Goal: Task Accomplishment & Management: Complete application form

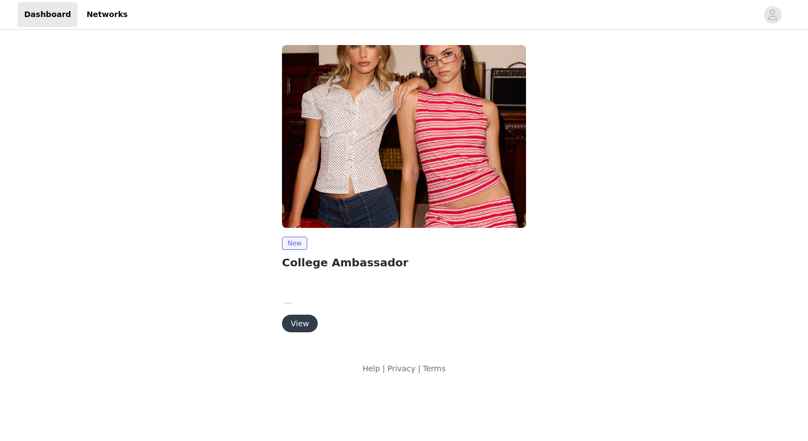
click at [300, 325] on button "View" at bounding box center [300, 324] width 36 height 18
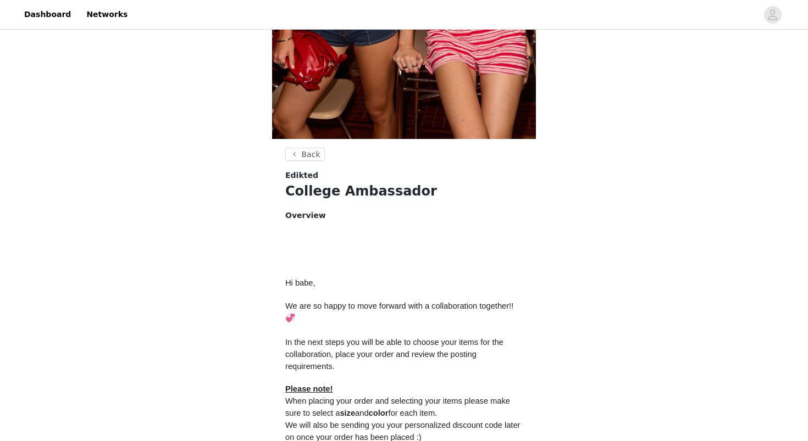
scroll to position [446, 0]
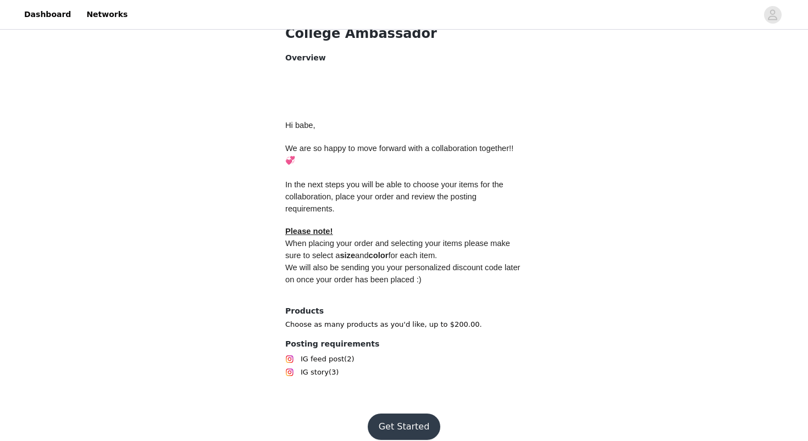
click at [390, 418] on button "Get Started" at bounding box center [404, 427] width 73 height 26
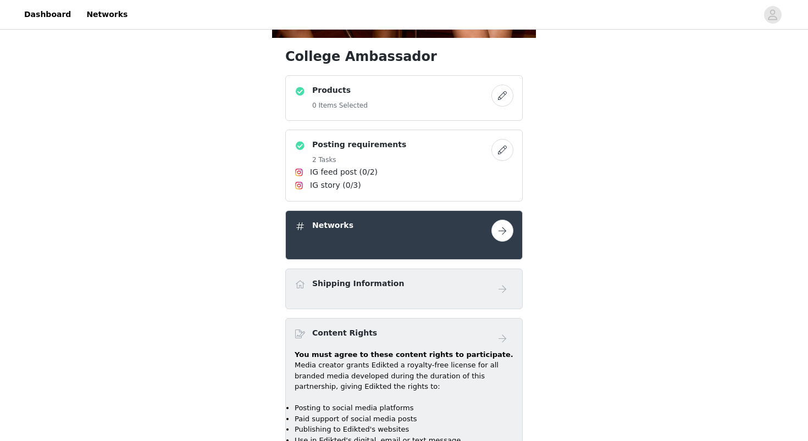
scroll to position [376, 0]
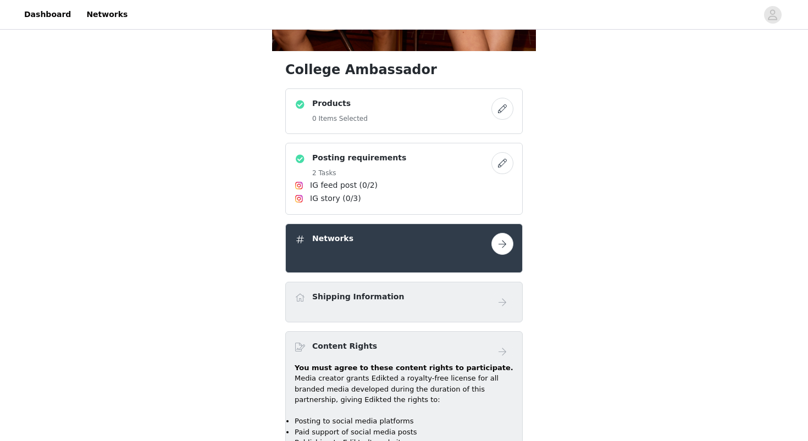
click at [502, 108] on button "button" at bounding box center [502, 109] width 22 height 22
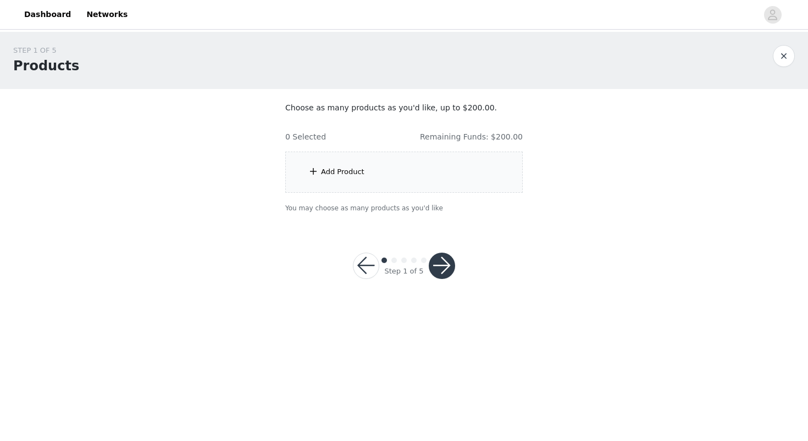
click at [411, 188] on div "Add Product" at bounding box center [403, 172] width 237 height 41
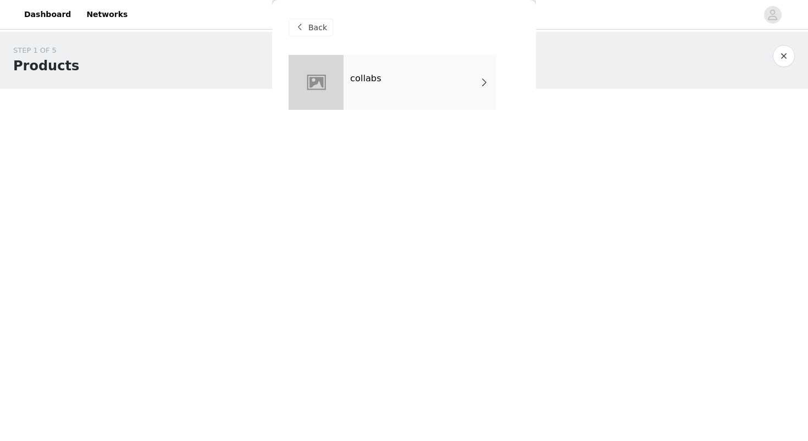
click at [396, 97] on div "collabs" at bounding box center [419, 82] width 153 height 55
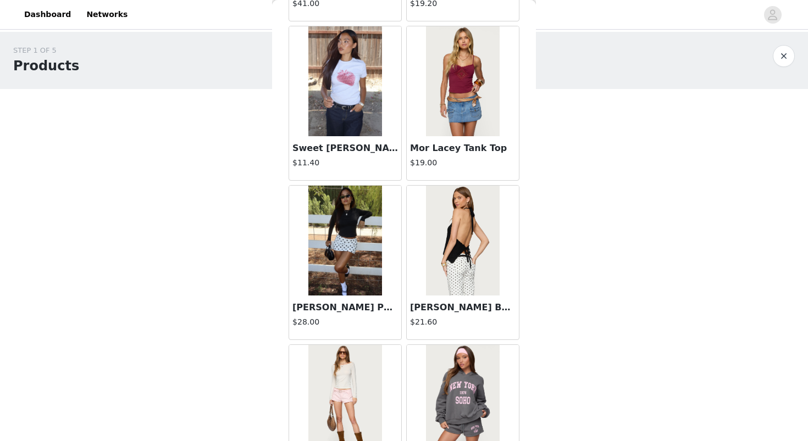
scroll to position [1240, 0]
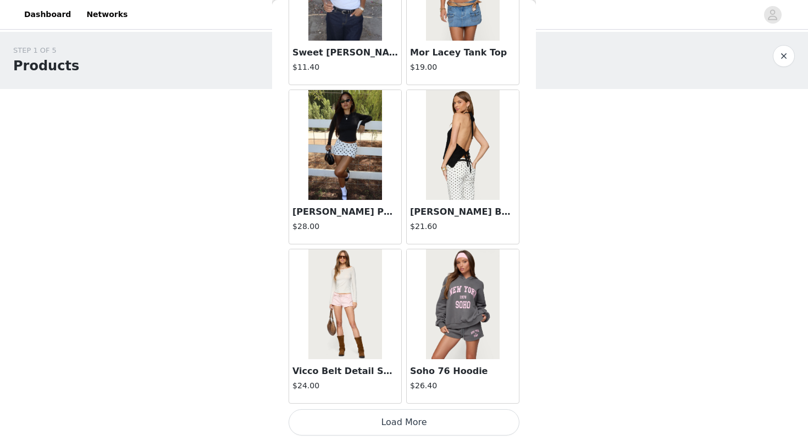
click at [374, 424] on button "Load More" at bounding box center [403, 422] width 231 height 26
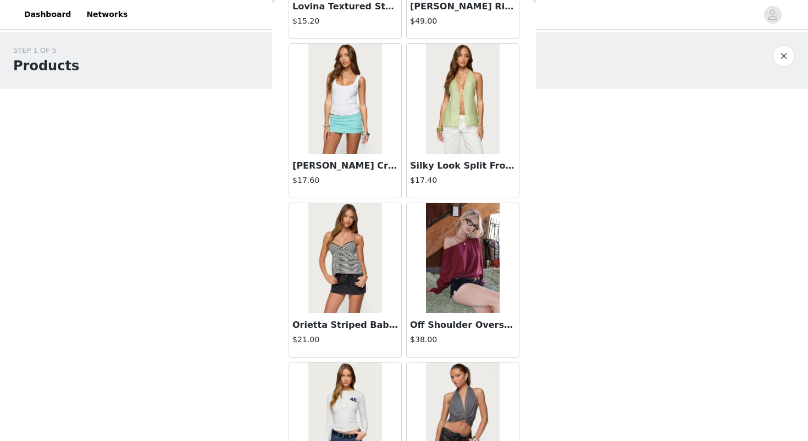
scroll to position [2279, 0]
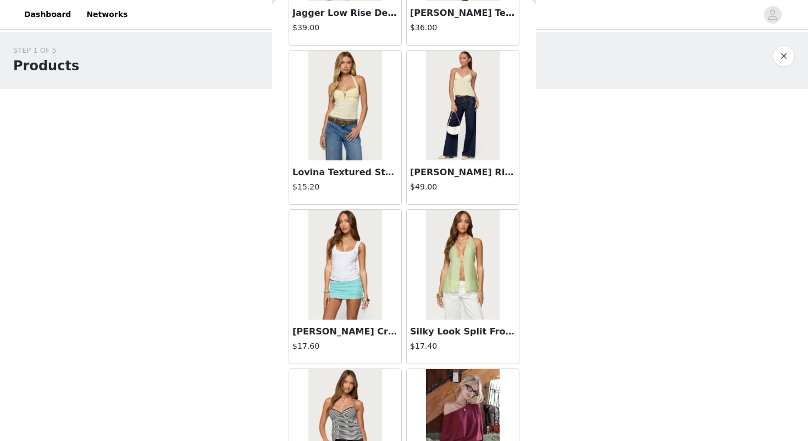
click at [370, 176] on h3 "Lovina Textured Striped Halter Top" at bounding box center [344, 172] width 105 height 13
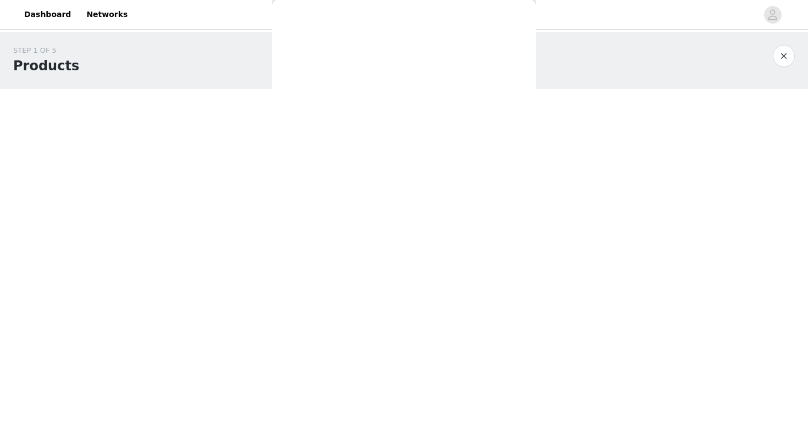
scroll to position [93, 0]
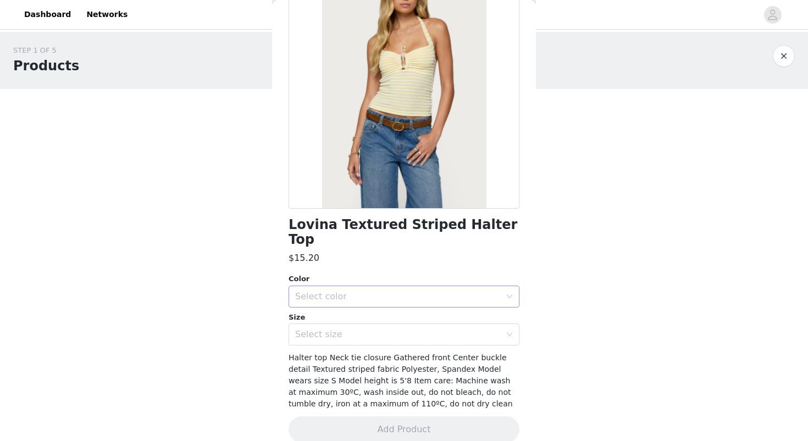
click at [359, 291] on div "Select color" at bounding box center [397, 296] width 205 height 11
click at [359, 304] on li "YELLOW" at bounding box center [403, 306] width 231 height 18
click at [359, 324] on div "Select size" at bounding box center [400, 334] width 210 height 21
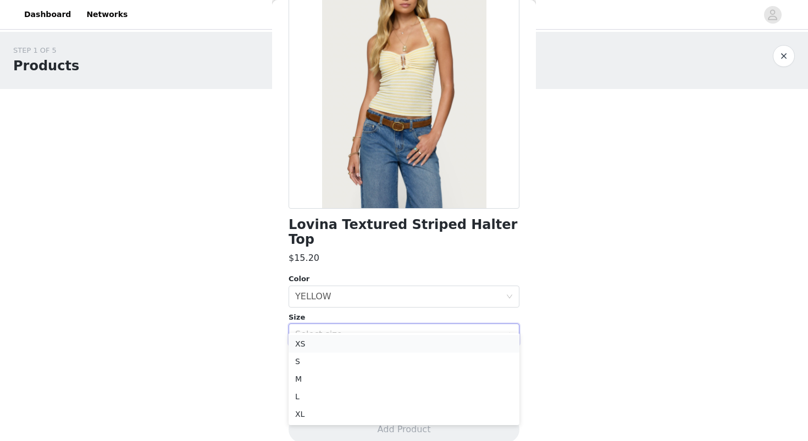
click at [366, 343] on li "XS" at bounding box center [403, 344] width 231 height 18
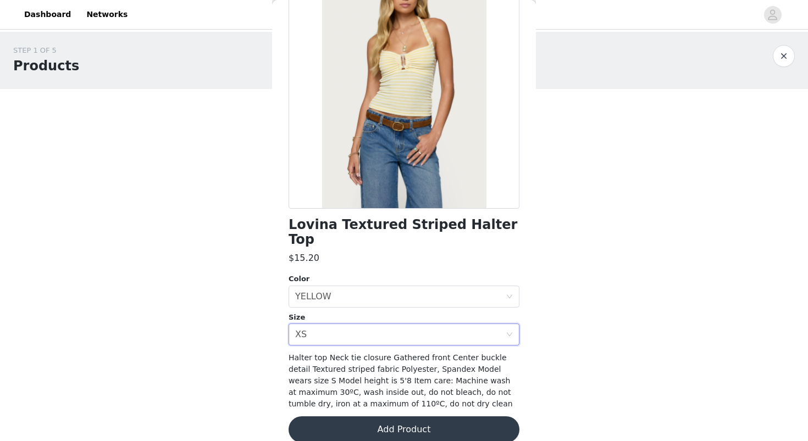
click at [377, 420] on button "Add Product" at bounding box center [403, 429] width 231 height 26
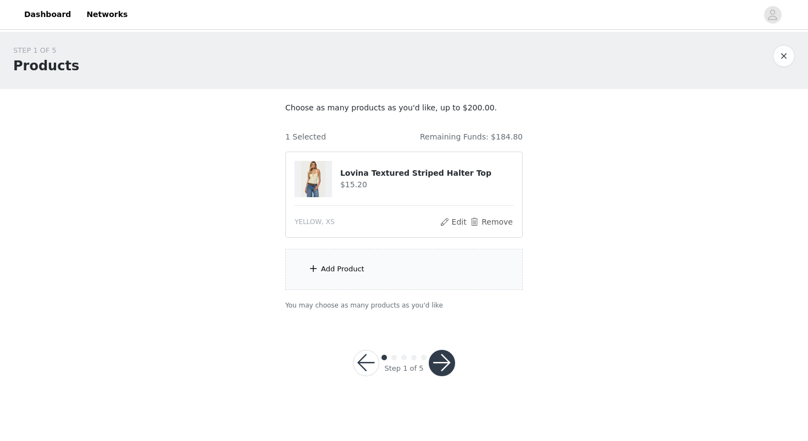
click at [378, 272] on div "Add Product" at bounding box center [403, 269] width 237 height 41
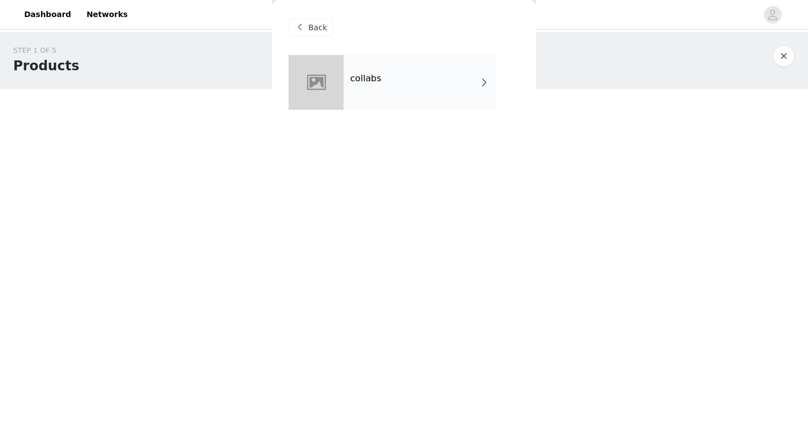
click at [413, 93] on div "collabs" at bounding box center [419, 82] width 153 height 55
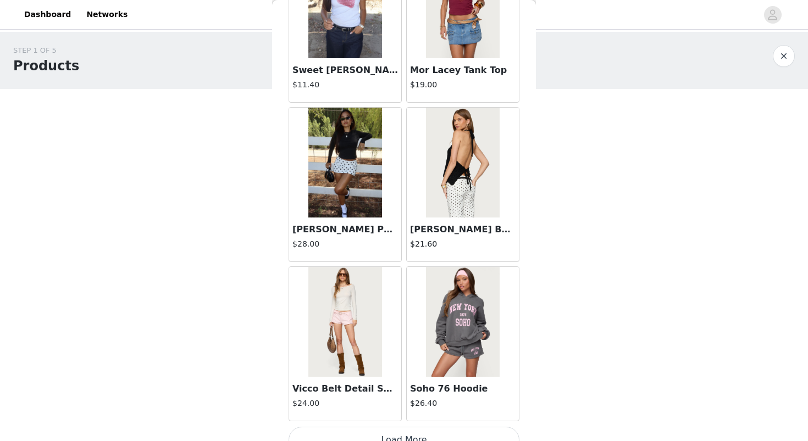
scroll to position [1240, 0]
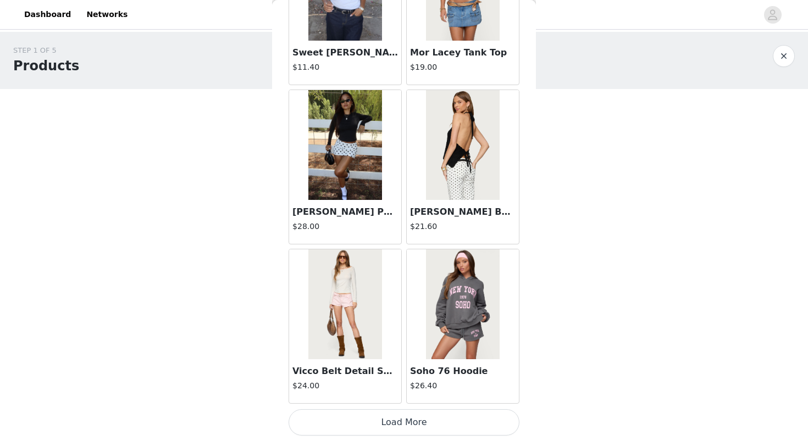
click at [417, 425] on button "Load More" at bounding box center [403, 422] width 231 height 26
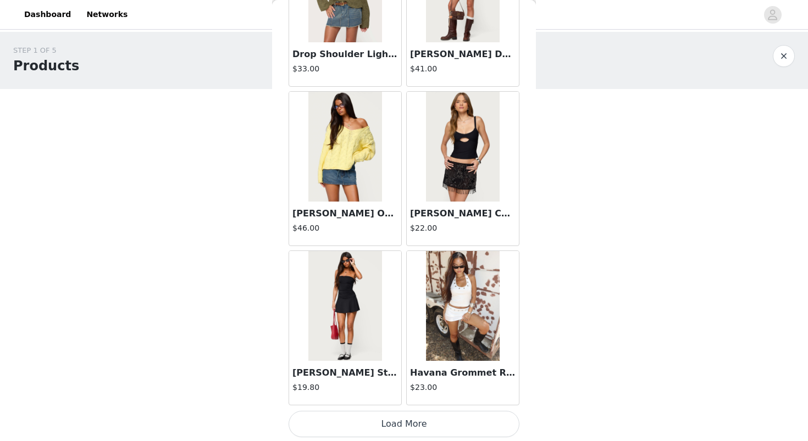
scroll to position [2833, 0]
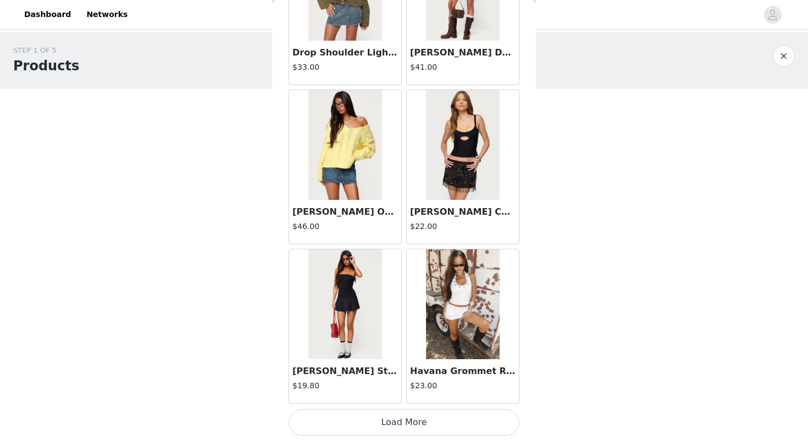
click at [372, 422] on button "Load More" at bounding box center [403, 422] width 231 height 26
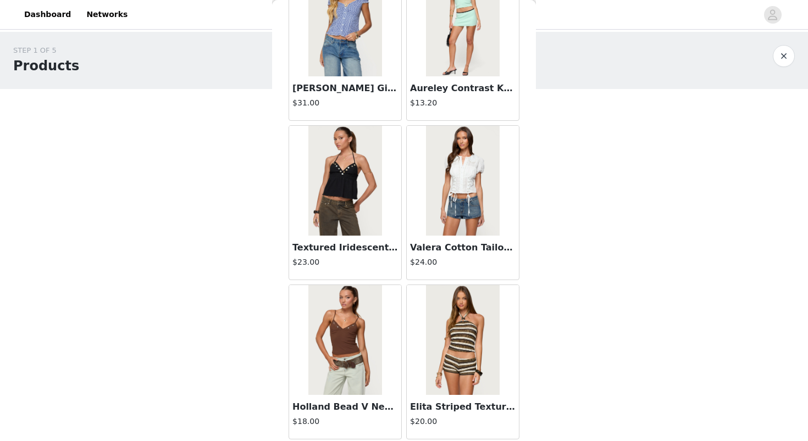
scroll to position [4426, 0]
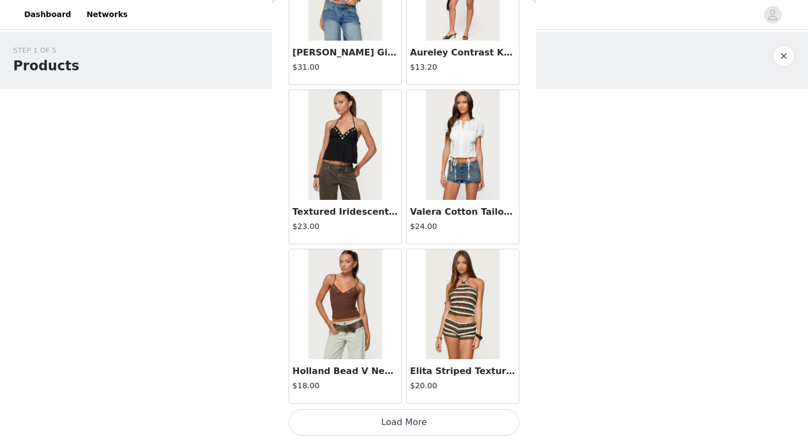
click at [380, 428] on button "Load More" at bounding box center [403, 422] width 231 height 26
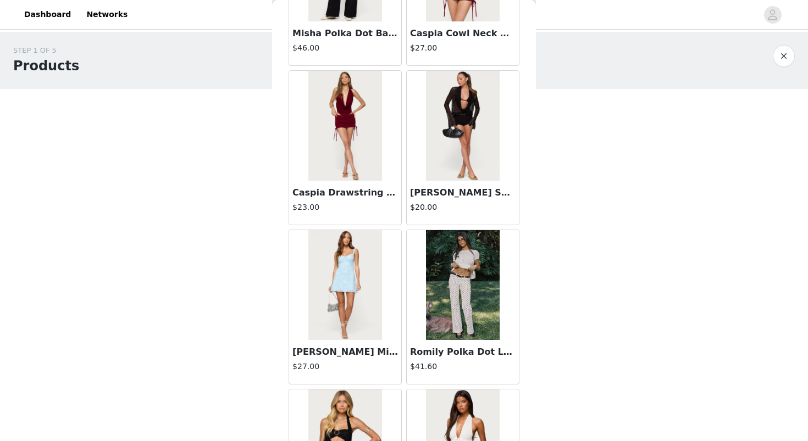
scroll to position [5101, 0]
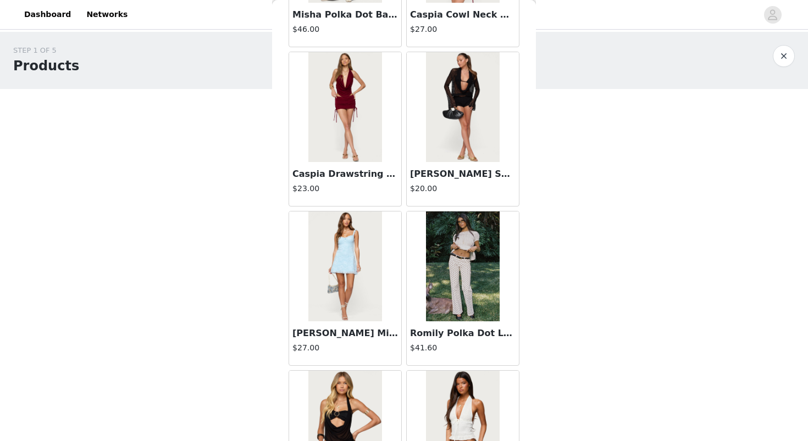
click at [472, 153] on img at bounding box center [462, 107] width 73 height 110
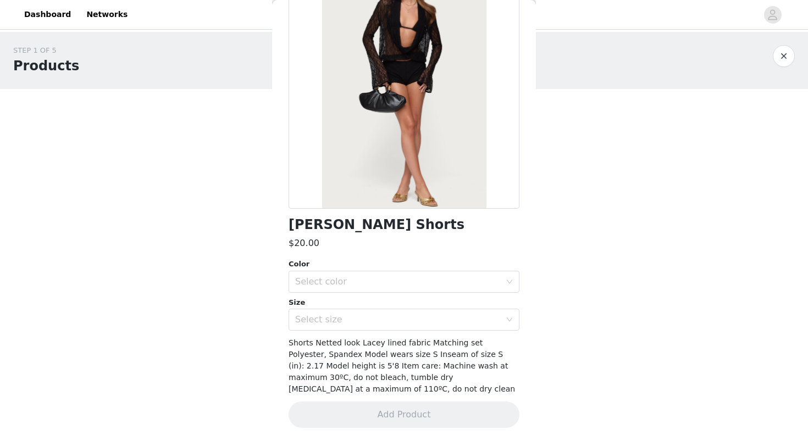
scroll to position [92, 0]
click at [419, 287] on div "Select color" at bounding box center [397, 282] width 205 height 11
click at [420, 312] on li "BLACK" at bounding box center [403, 307] width 231 height 18
click at [421, 327] on div "Select size" at bounding box center [400, 320] width 210 height 21
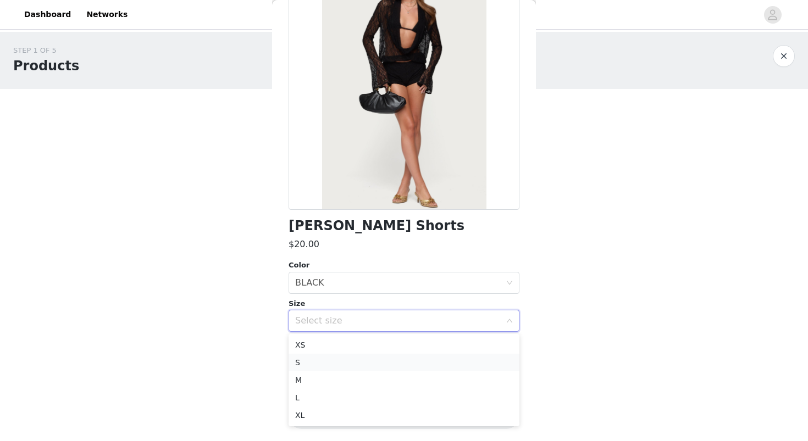
click at [415, 364] on li "S" at bounding box center [403, 363] width 231 height 18
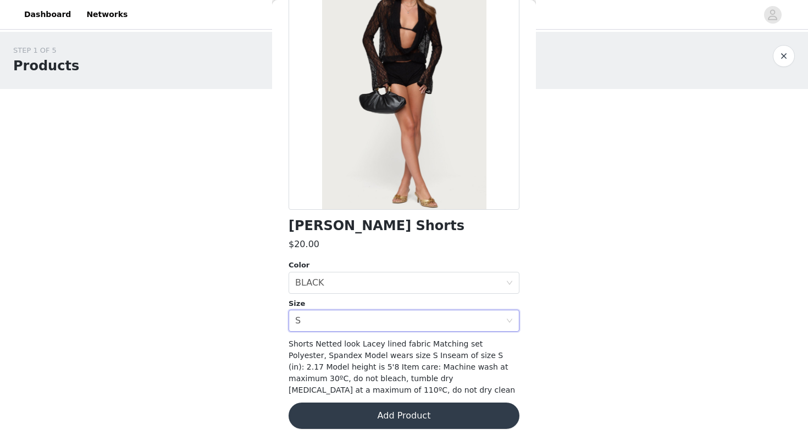
click at [416, 412] on button "Add Product" at bounding box center [403, 416] width 231 height 26
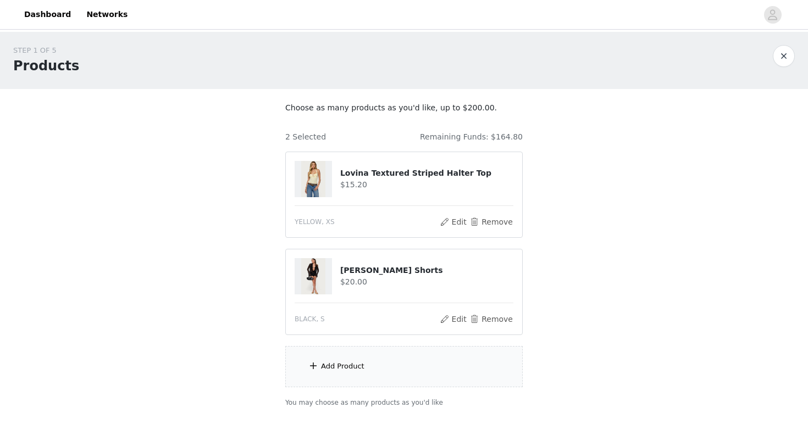
click at [368, 381] on div "Add Product" at bounding box center [403, 366] width 237 height 41
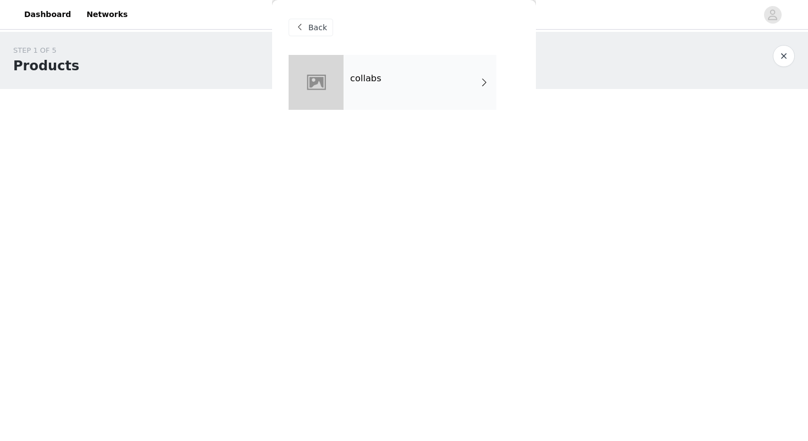
click at [399, 97] on div "collabs" at bounding box center [419, 82] width 153 height 55
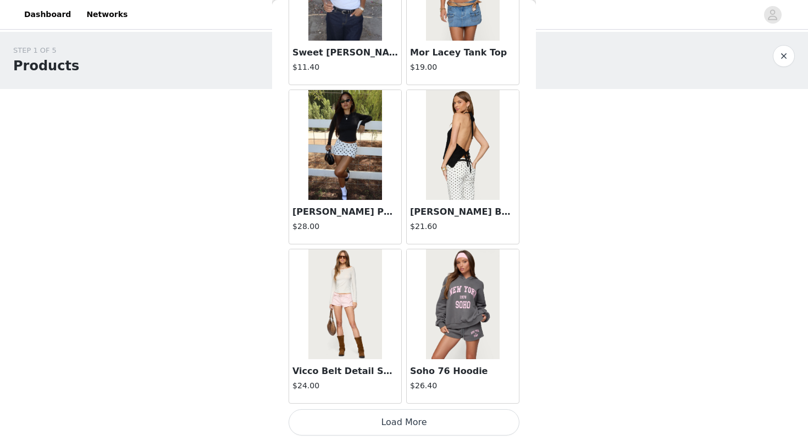
scroll to position [59, 0]
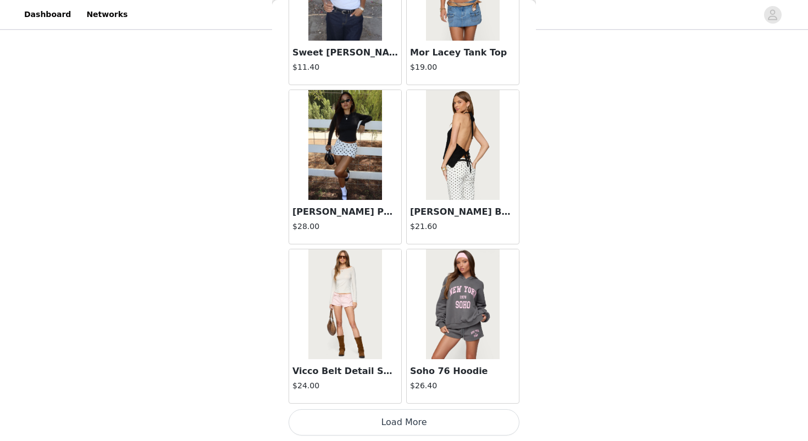
click at [392, 416] on button "Load More" at bounding box center [403, 422] width 231 height 26
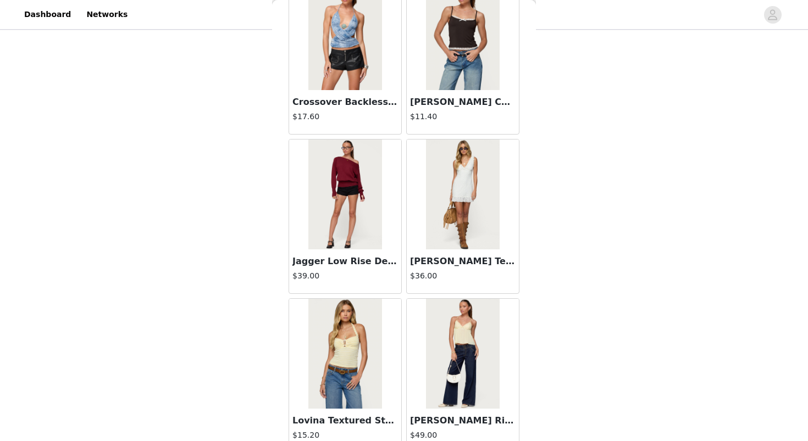
scroll to position [2833, 0]
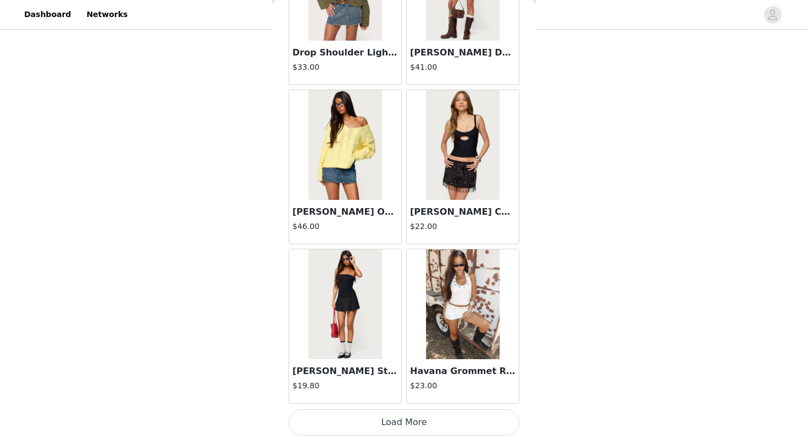
click at [403, 428] on button "Load More" at bounding box center [403, 422] width 231 height 26
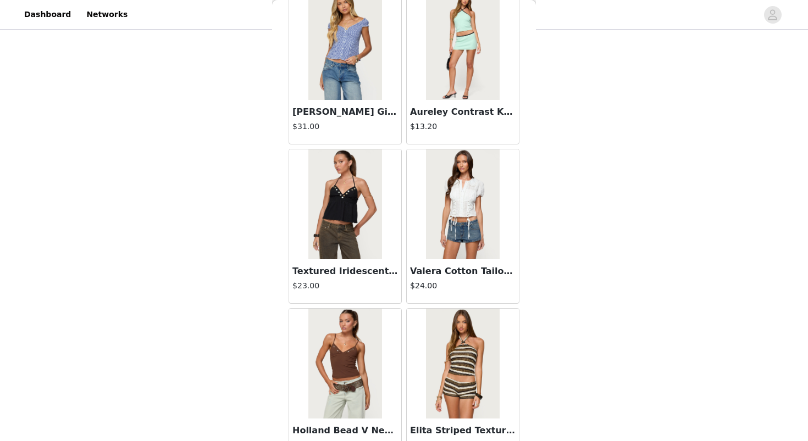
scroll to position [4426, 0]
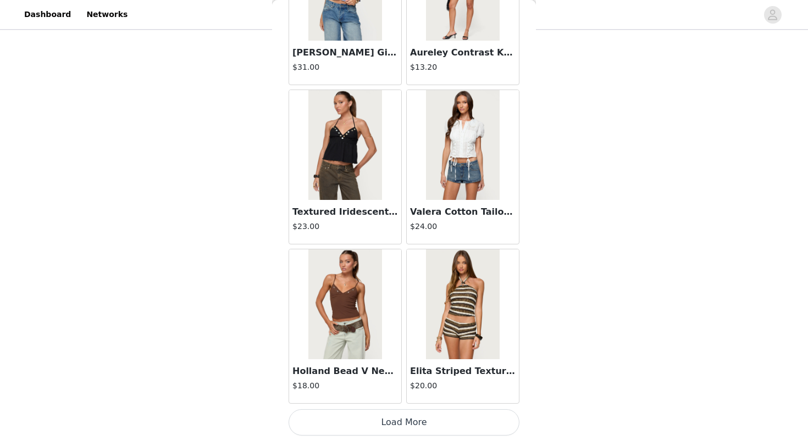
click at [398, 423] on button "Load More" at bounding box center [403, 422] width 231 height 26
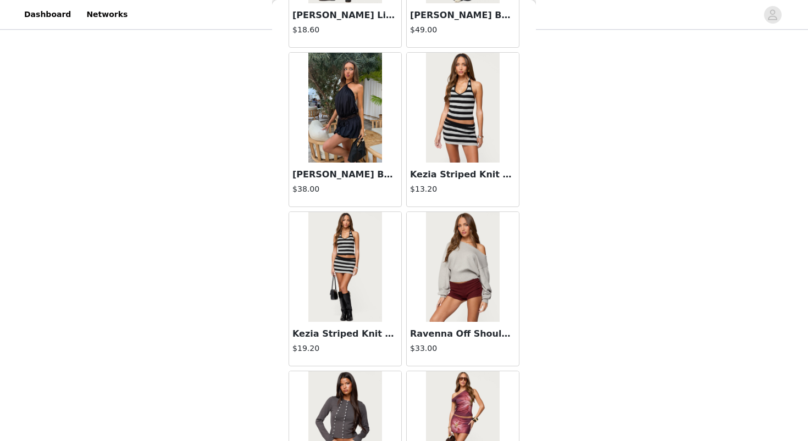
scroll to position [6019, 0]
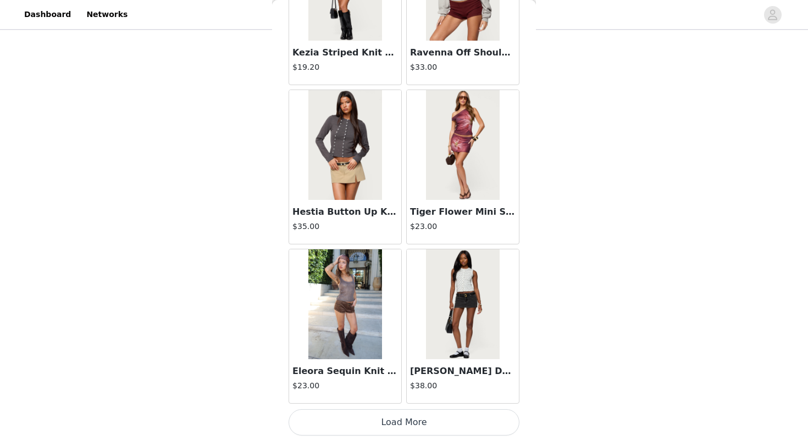
click at [394, 430] on button "Load More" at bounding box center [403, 422] width 231 height 26
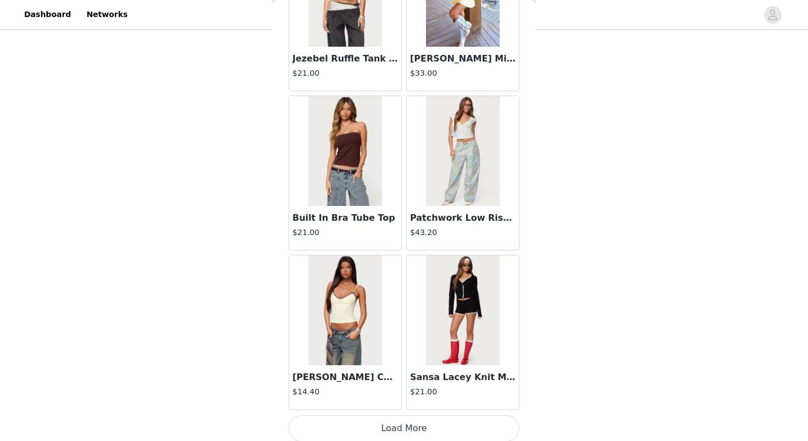
scroll to position [7612, 0]
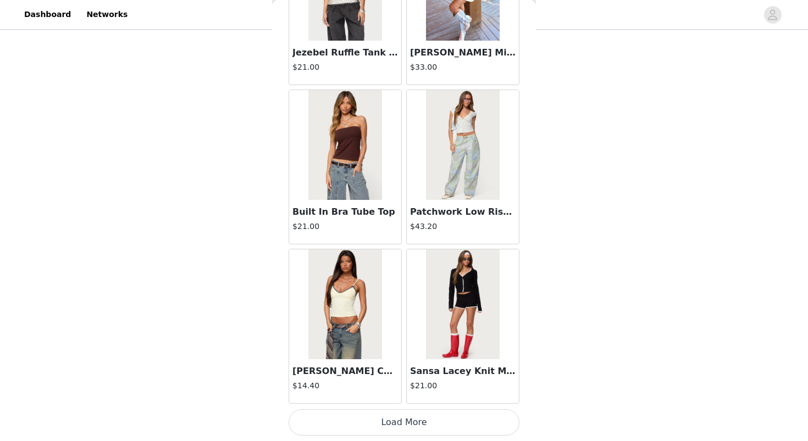
click at [413, 430] on button "Load More" at bounding box center [403, 422] width 231 height 26
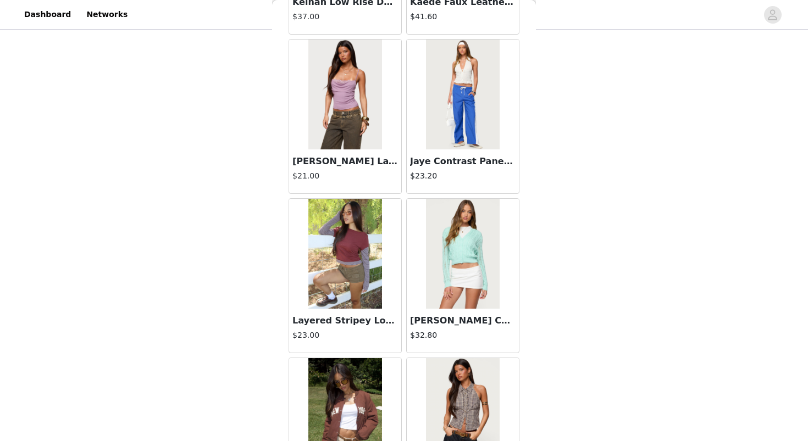
scroll to position [9205, 0]
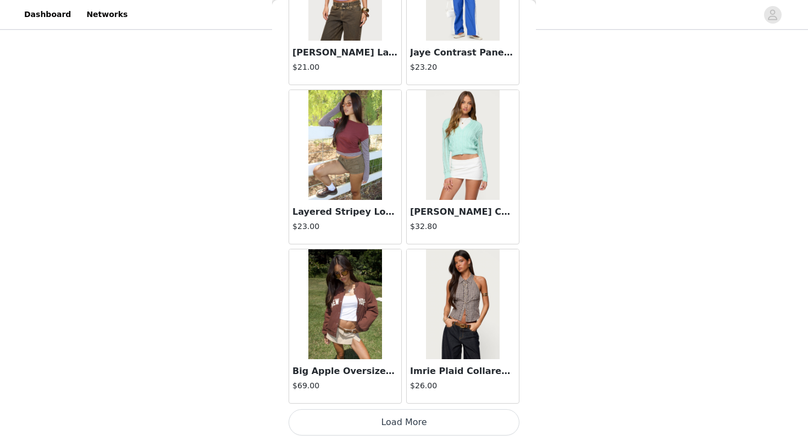
click at [394, 422] on button "Load More" at bounding box center [403, 422] width 231 height 26
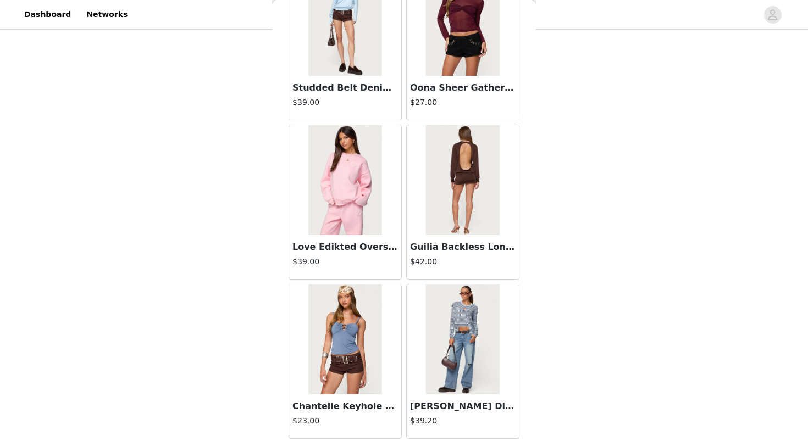
scroll to position [9949, 0]
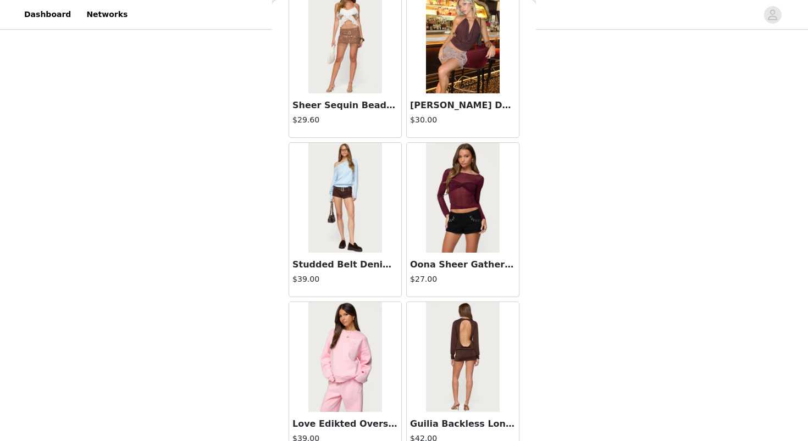
click at [476, 92] on img at bounding box center [462, 39] width 73 height 110
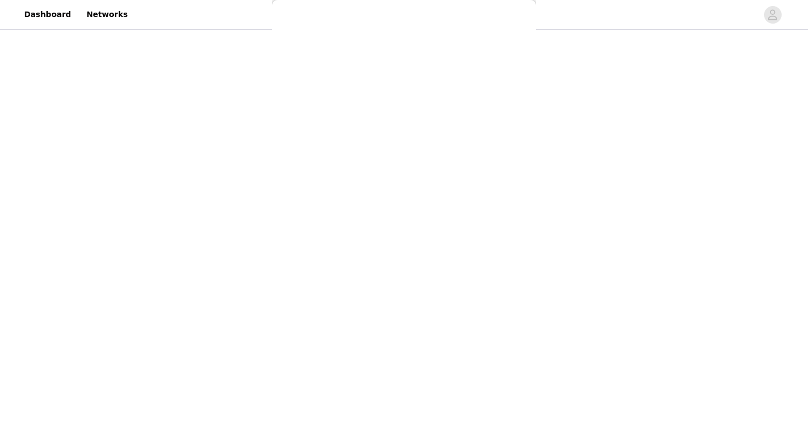
scroll to position [82, 0]
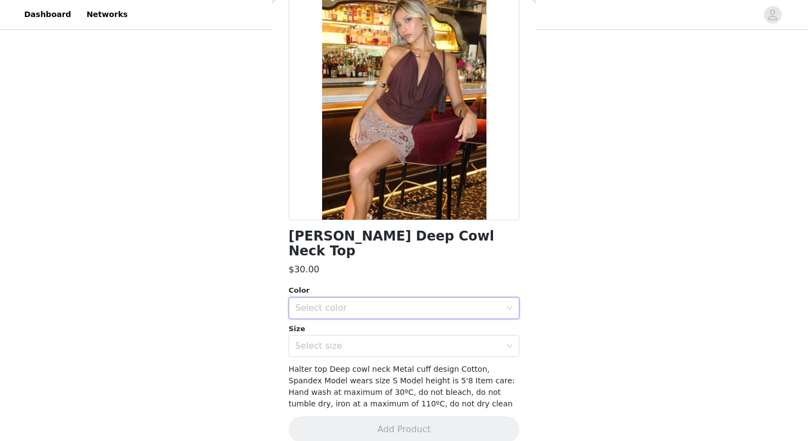
click at [321, 301] on div "Select color" at bounding box center [400, 308] width 210 height 21
click at [287, 248] on div "Back [PERSON_NAME] Deep Cowl Neck Top $30.00 Color Select color Size Select siz…" at bounding box center [404, 220] width 264 height 441
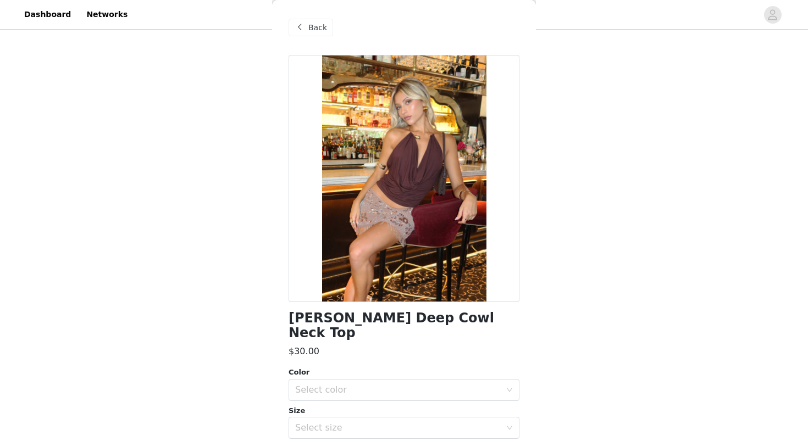
click at [314, 32] on span "Back" at bounding box center [317, 28] width 19 height 12
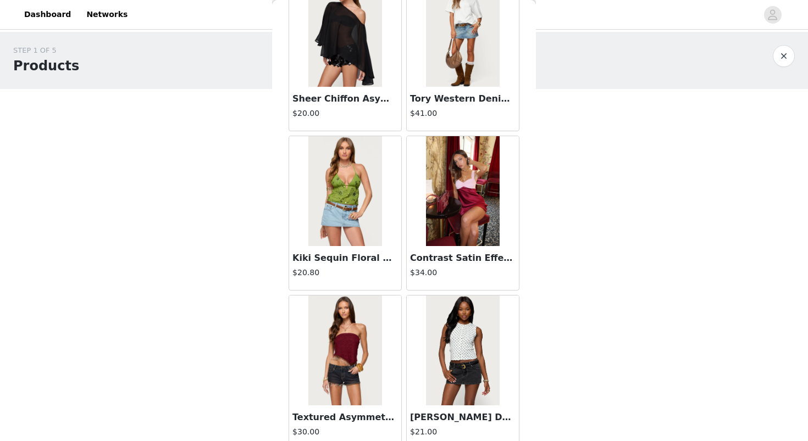
scroll to position [10799, 0]
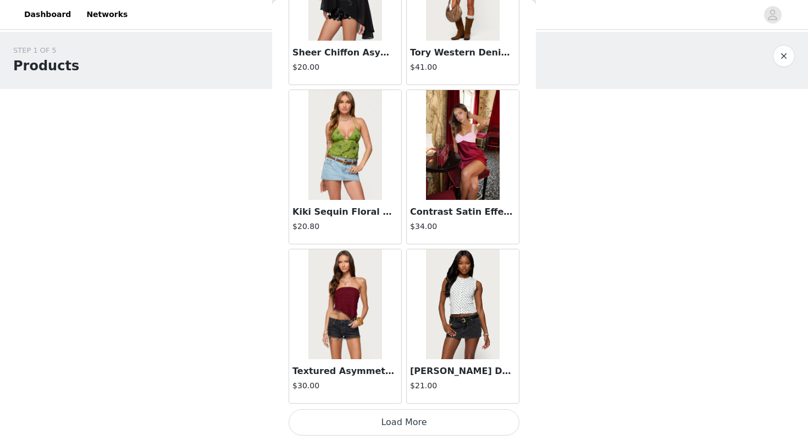
click at [353, 422] on button "Load More" at bounding box center [403, 422] width 231 height 26
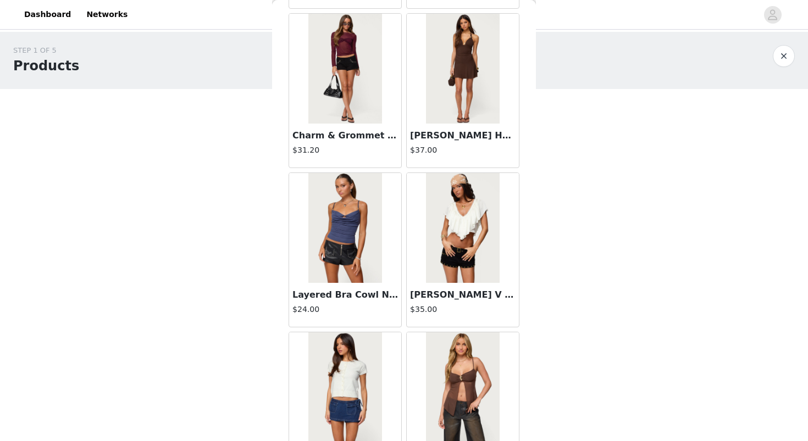
scroll to position [12392, 0]
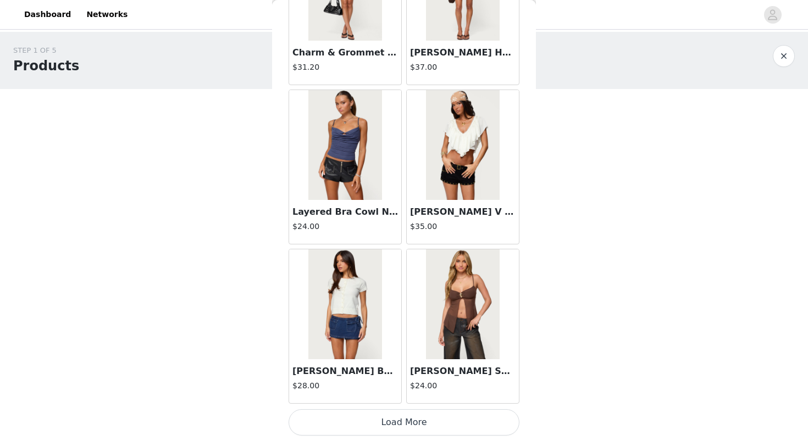
click at [377, 421] on button "Load More" at bounding box center [403, 422] width 231 height 26
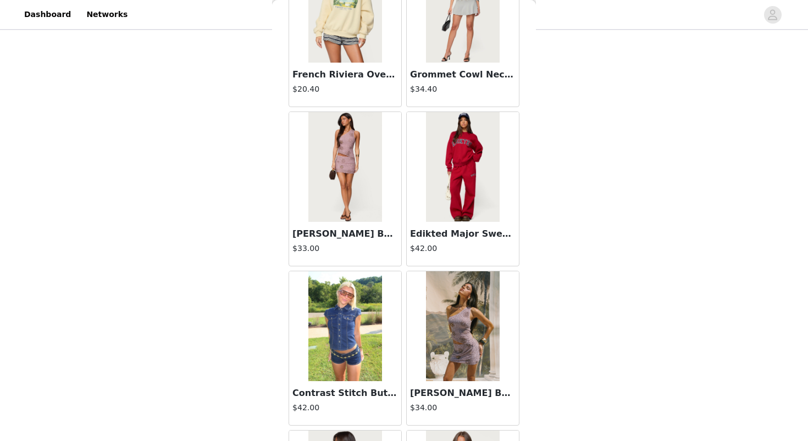
scroll to position [13985, 0]
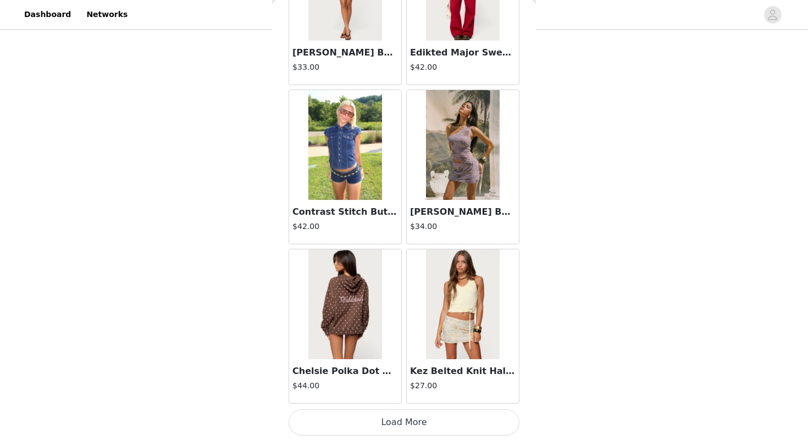
click at [332, 414] on button "Load More" at bounding box center [403, 422] width 231 height 26
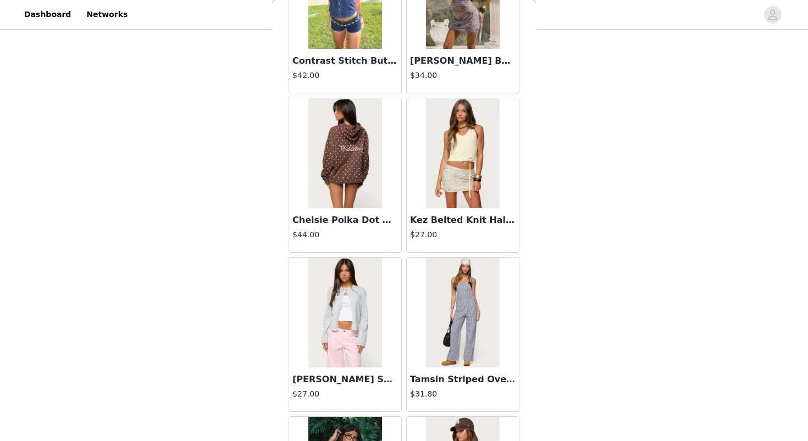
scroll to position [14146, 0]
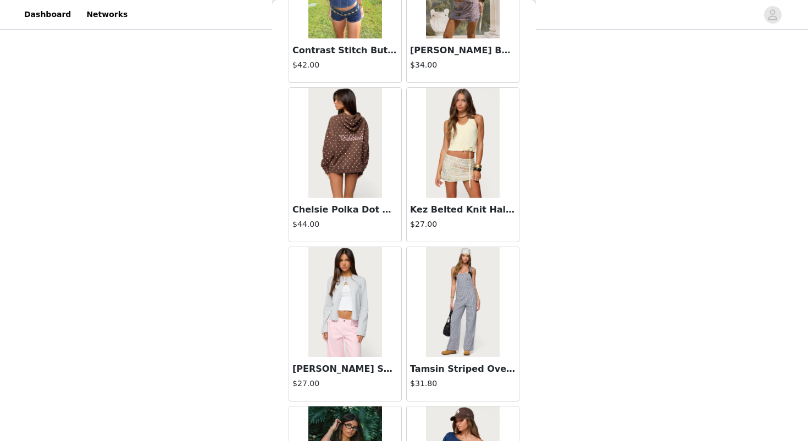
click at [363, 187] on img at bounding box center [344, 143] width 73 height 110
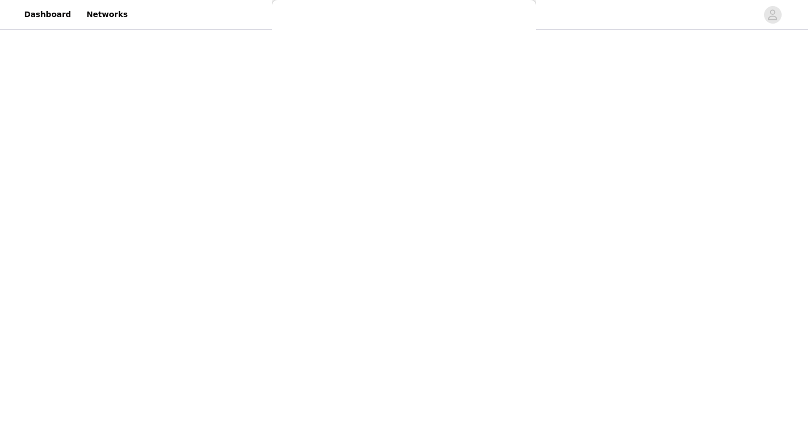
scroll to position [0, 0]
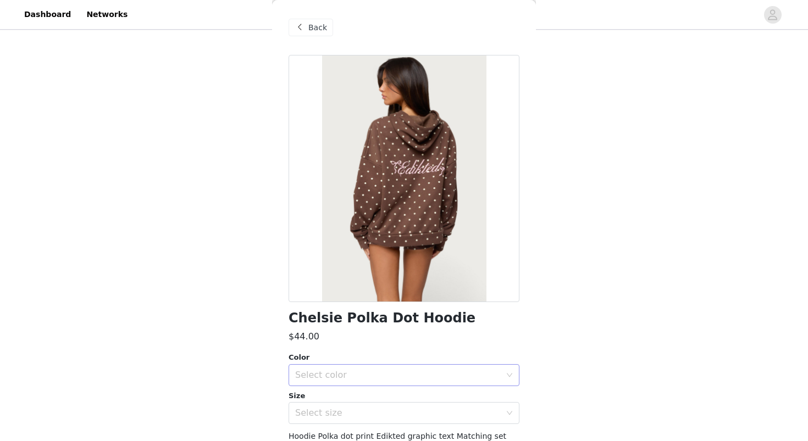
click at [338, 372] on div "Select color" at bounding box center [397, 375] width 205 height 11
click at [333, 397] on li "BROWN" at bounding box center [403, 400] width 231 height 18
click at [335, 411] on div "Select size" at bounding box center [397, 413] width 205 height 11
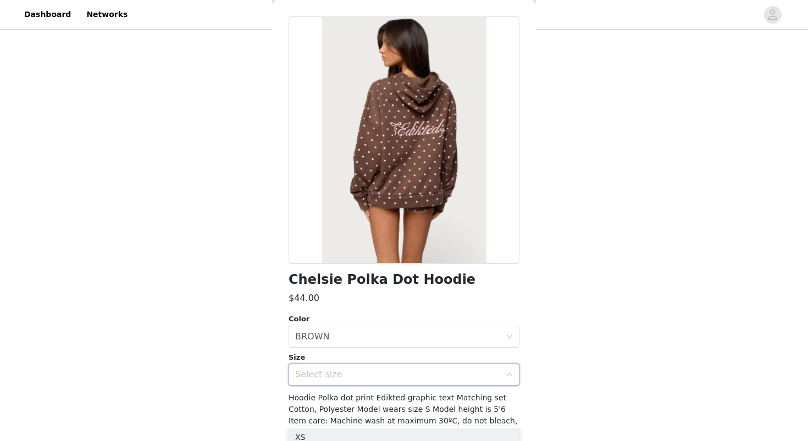
scroll to position [82, 0]
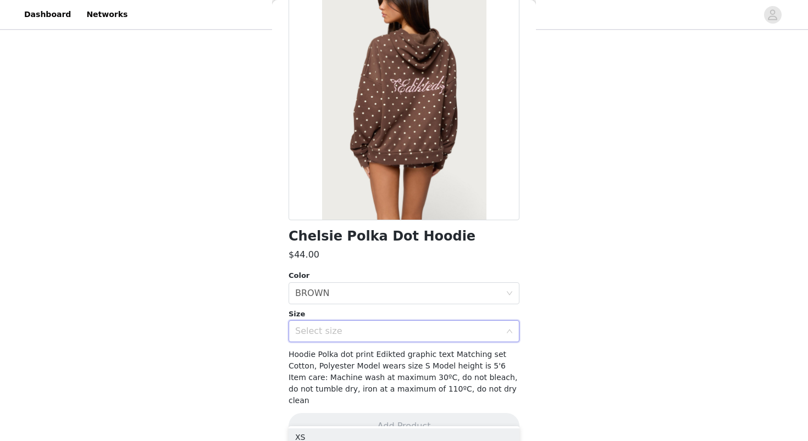
click at [351, 339] on div "Select size" at bounding box center [400, 331] width 210 height 21
click at [337, 337] on div "Select size" at bounding box center [400, 331] width 210 height 21
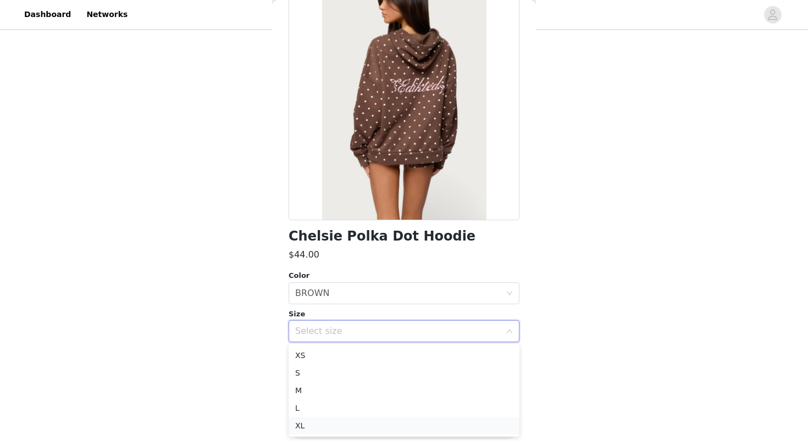
click at [313, 428] on li "XL" at bounding box center [403, 426] width 231 height 18
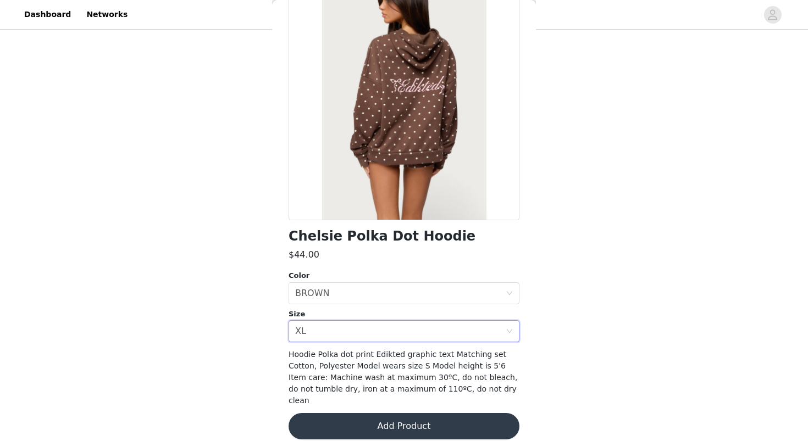
click at [335, 416] on button "Add Product" at bounding box center [403, 426] width 231 height 26
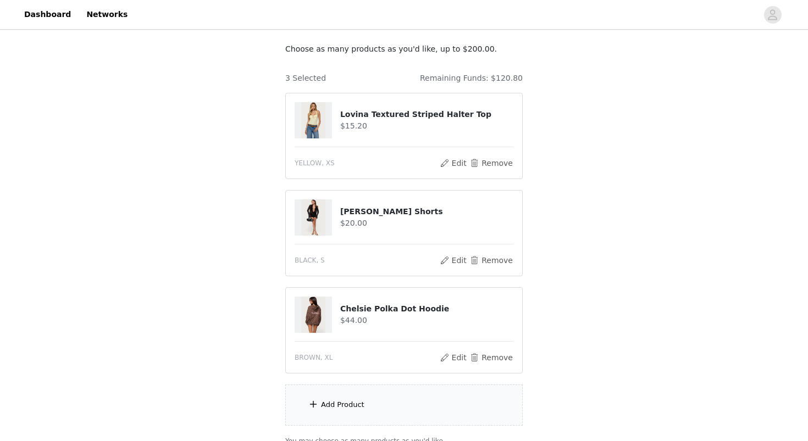
click at [364, 398] on div "Add Product" at bounding box center [403, 405] width 237 height 41
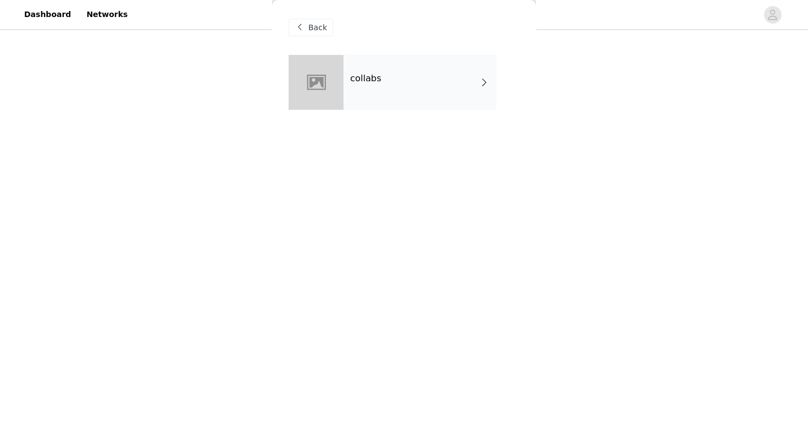
click at [438, 86] on div "collabs" at bounding box center [419, 82] width 153 height 55
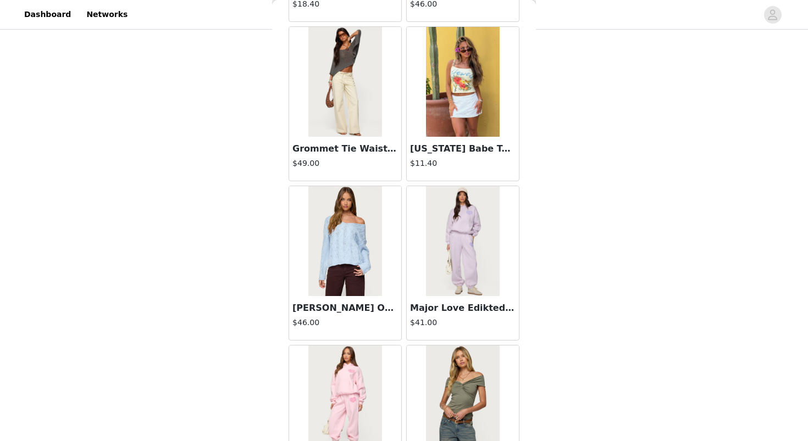
scroll to position [1240, 0]
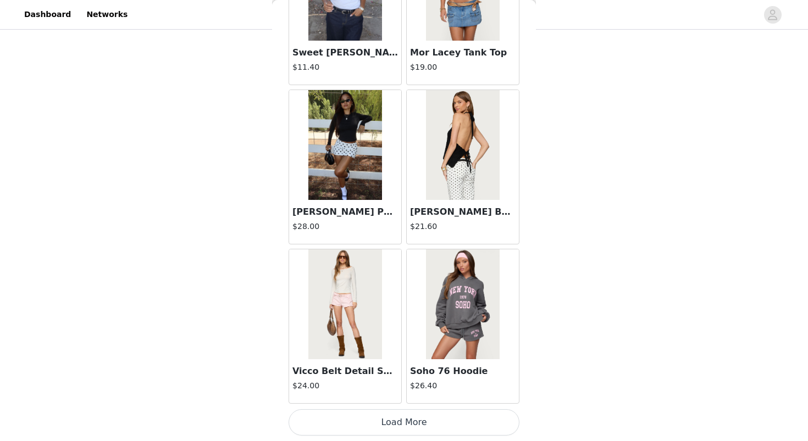
click at [343, 421] on button "Load More" at bounding box center [403, 422] width 231 height 26
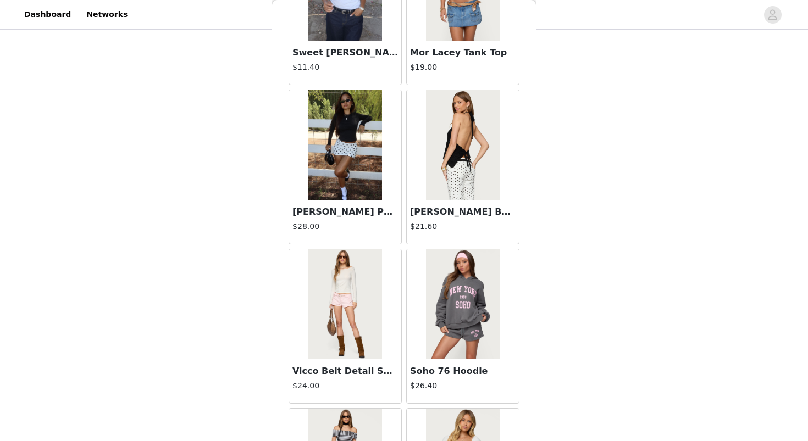
scroll to position [2833, 0]
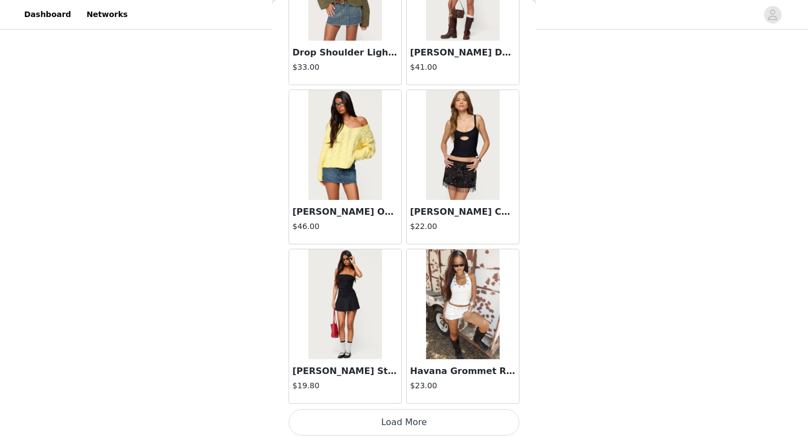
click at [353, 421] on button "Load More" at bounding box center [403, 422] width 231 height 26
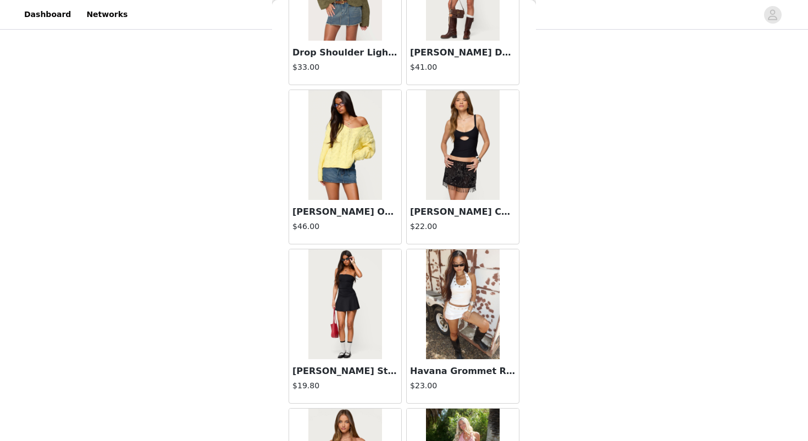
scroll to position [4426, 0]
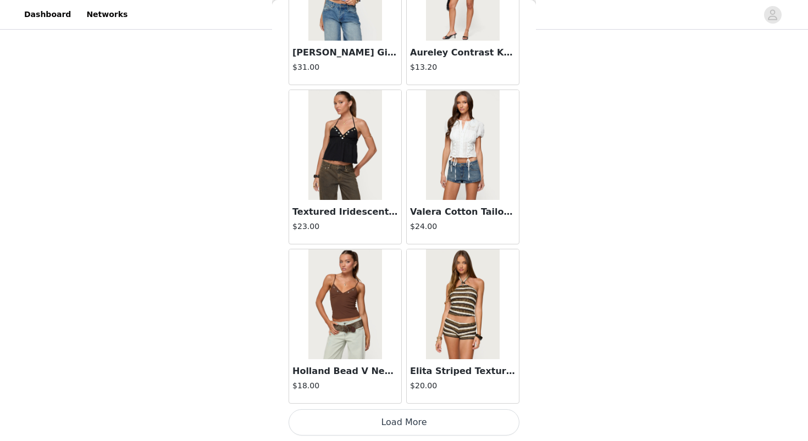
click at [371, 419] on button "Load More" at bounding box center [403, 422] width 231 height 26
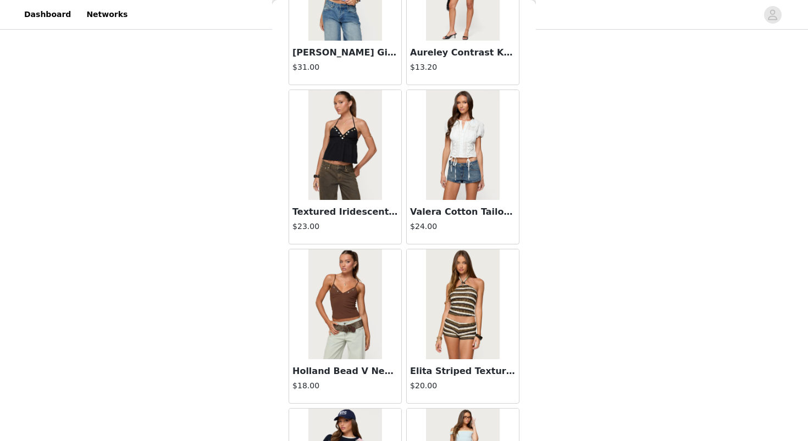
scroll to position [6019, 0]
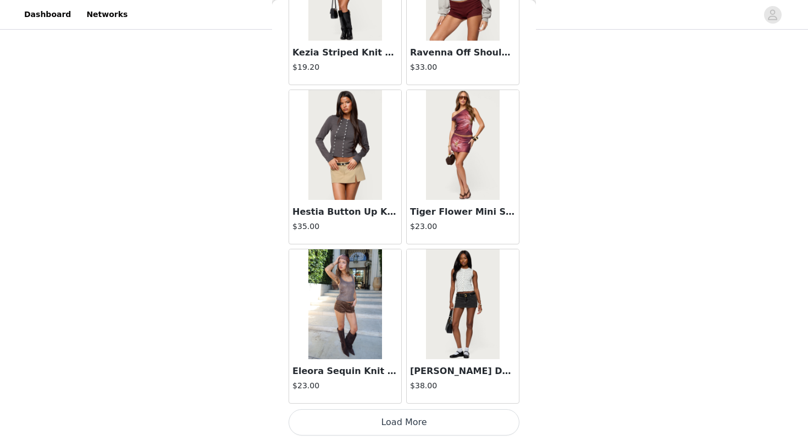
click at [379, 421] on button "Load More" at bounding box center [403, 422] width 231 height 26
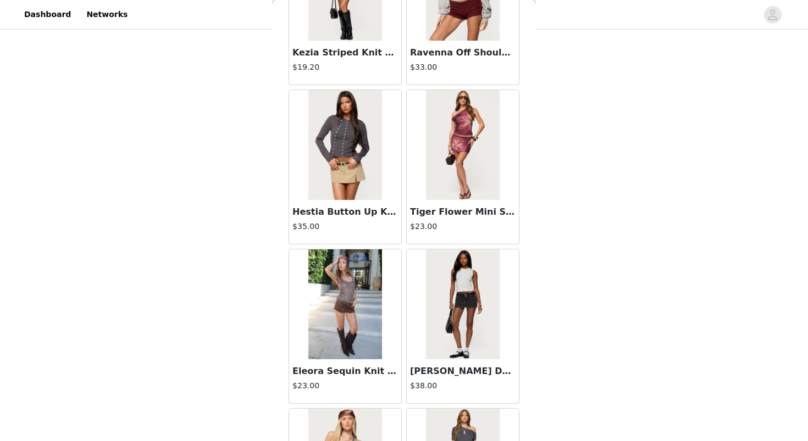
scroll to position [7612, 0]
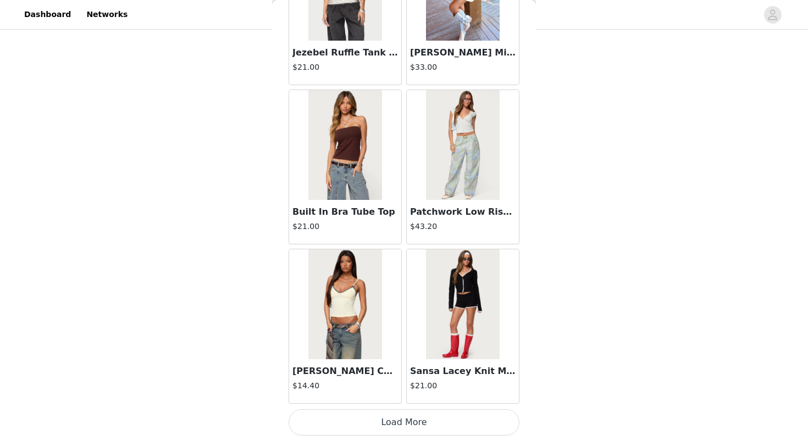
click at [392, 428] on button "Load More" at bounding box center [403, 422] width 231 height 26
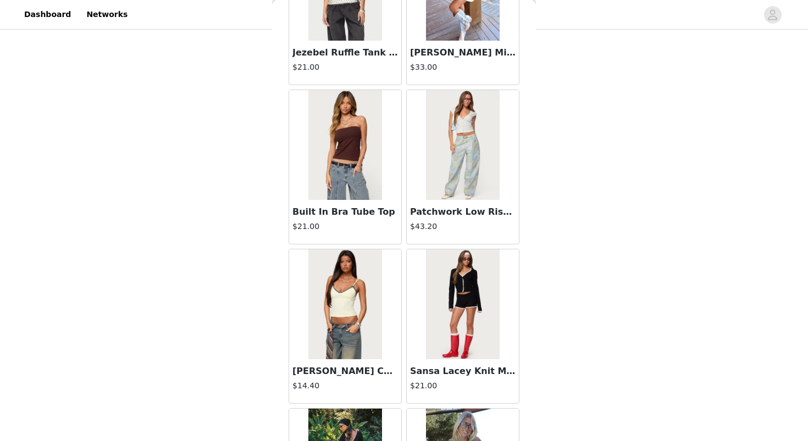
scroll to position [9205, 0]
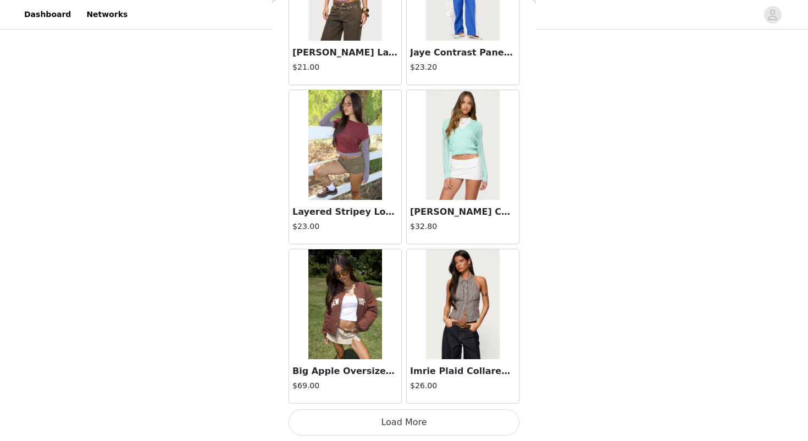
click at [403, 420] on button "Load More" at bounding box center [403, 422] width 231 height 26
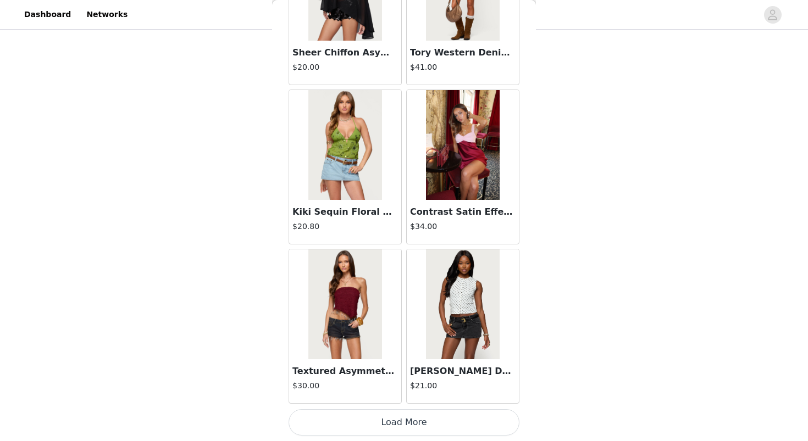
click at [407, 424] on button "Load More" at bounding box center [403, 422] width 231 height 26
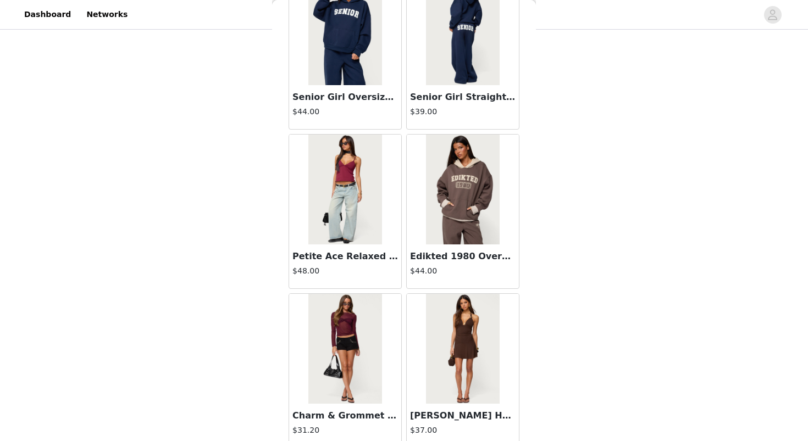
scroll to position [11923, 0]
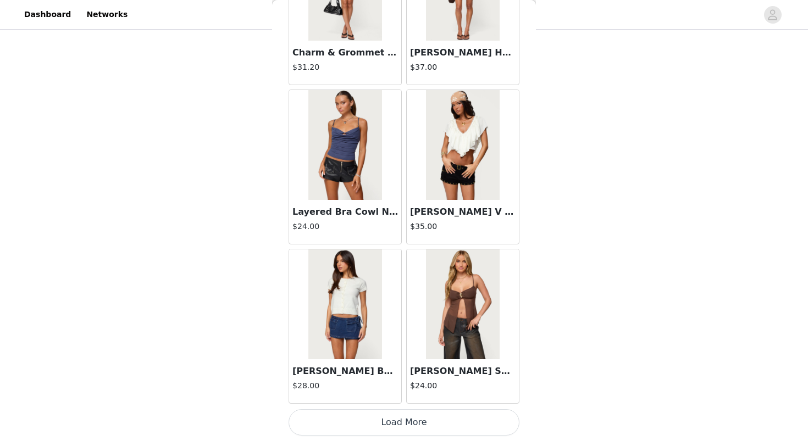
click at [400, 431] on button "Load More" at bounding box center [403, 422] width 231 height 26
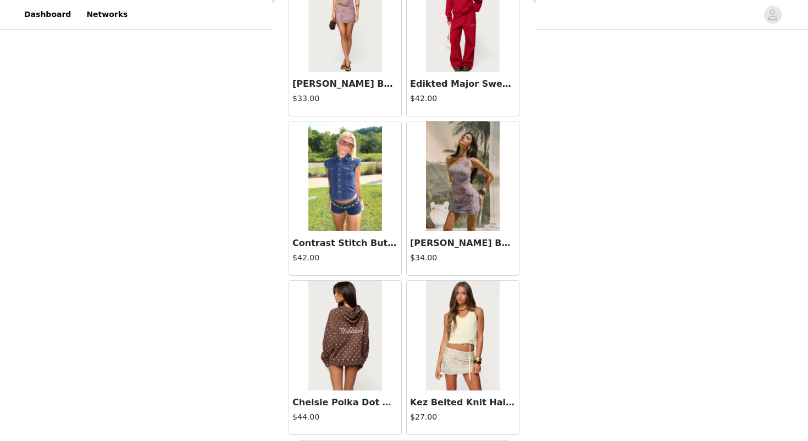
scroll to position [13985, 0]
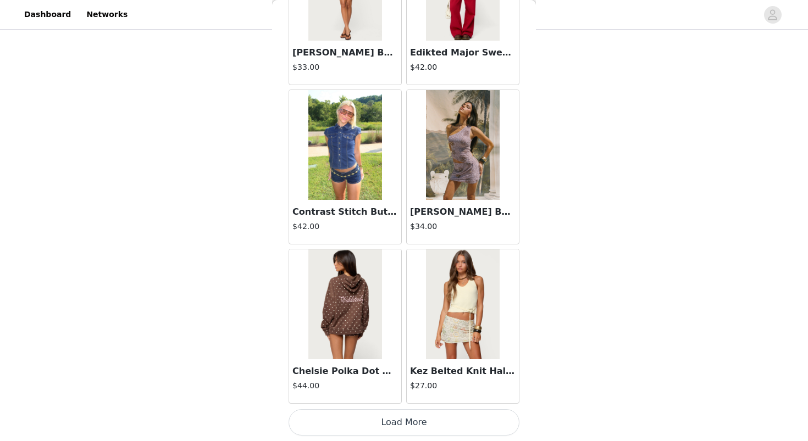
click at [409, 424] on button "Load More" at bounding box center [403, 422] width 231 height 26
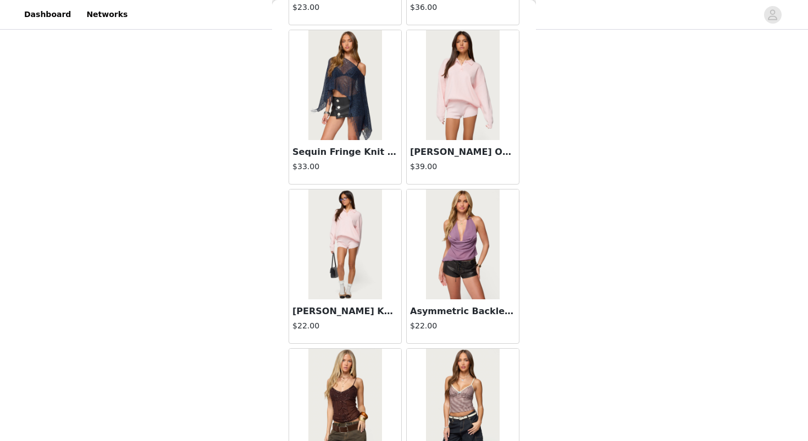
scroll to position [15578, 0]
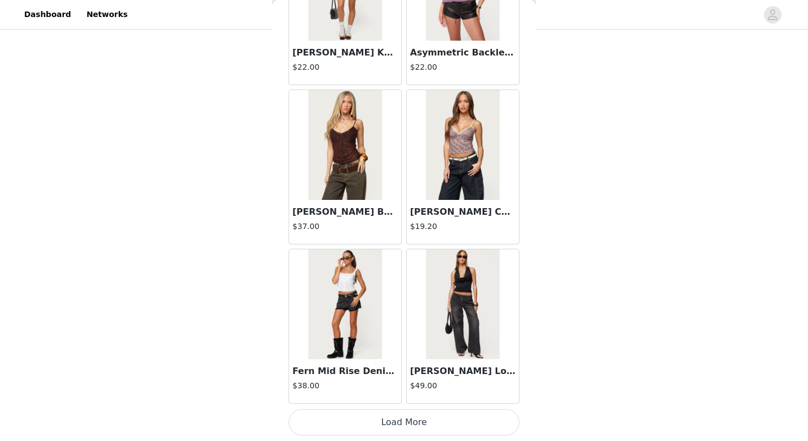
click at [403, 424] on button "Load More" at bounding box center [403, 422] width 231 height 26
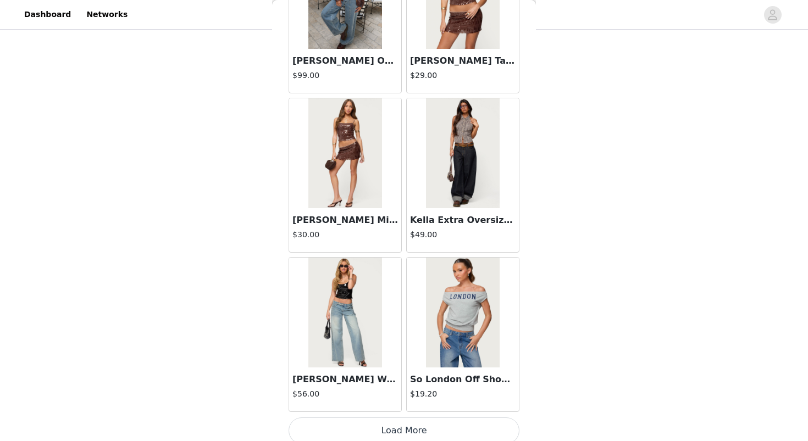
scroll to position [17171, 0]
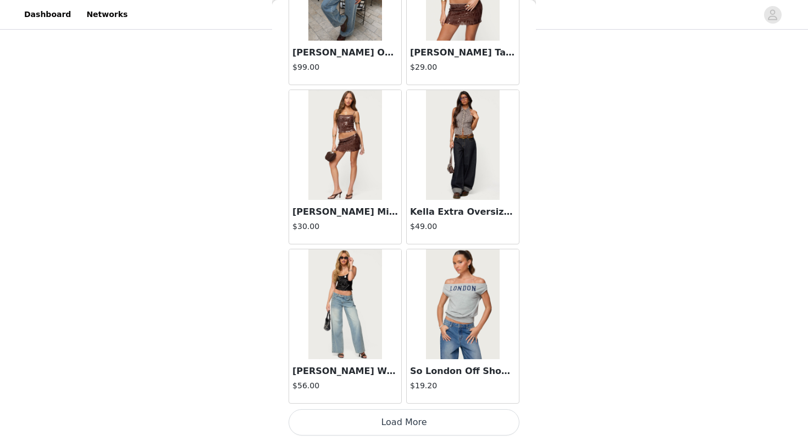
click at [353, 422] on button "Load More" at bounding box center [403, 422] width 231 height 26
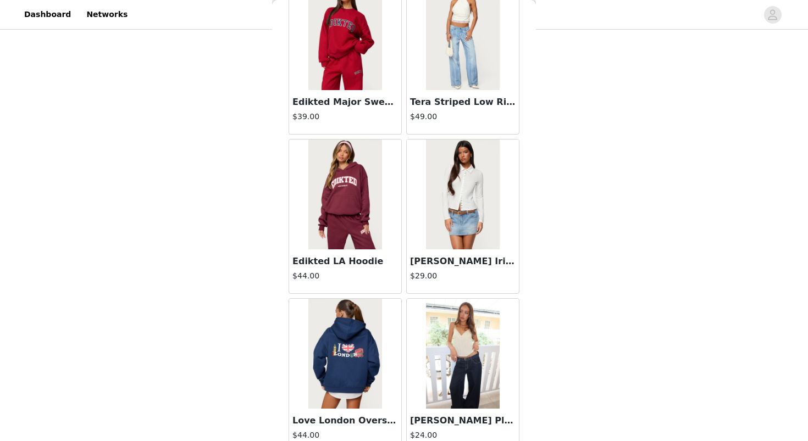
scroll to position [18661, 0]
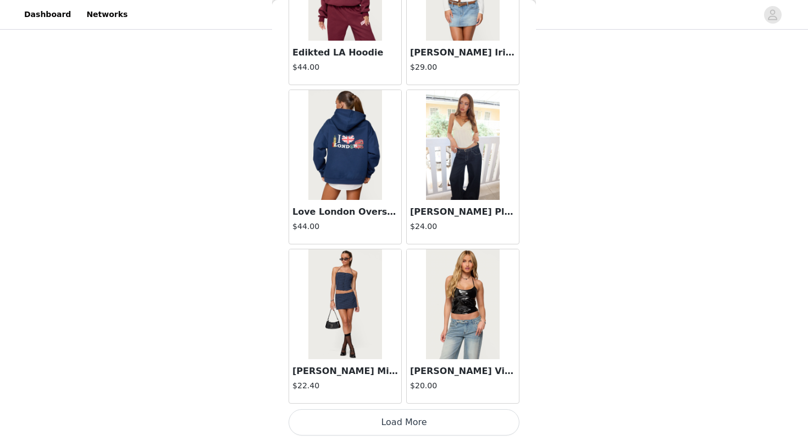
click at [389, 430] on button "Load More" at bounding box center [403, 422] width 231 height 26
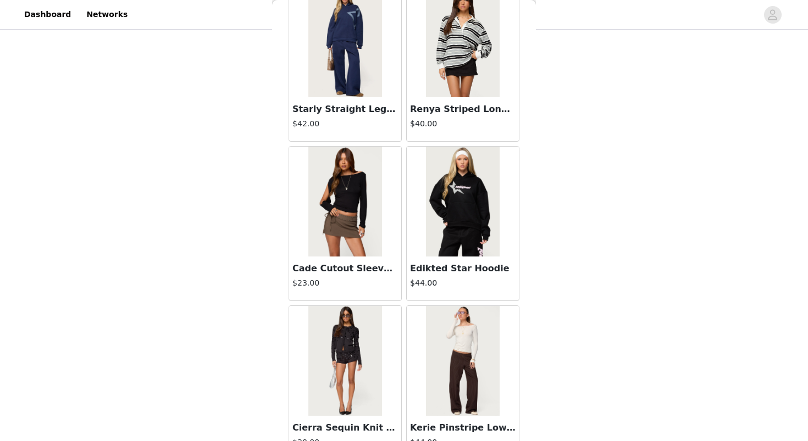
scroll to position [20357, 0]
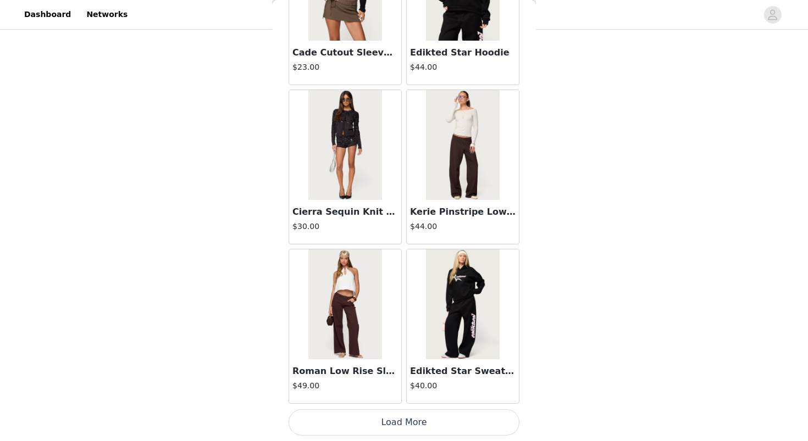
click at [392, 430] on button "Load More" at bounding box center [403, 422] width 231 height 26
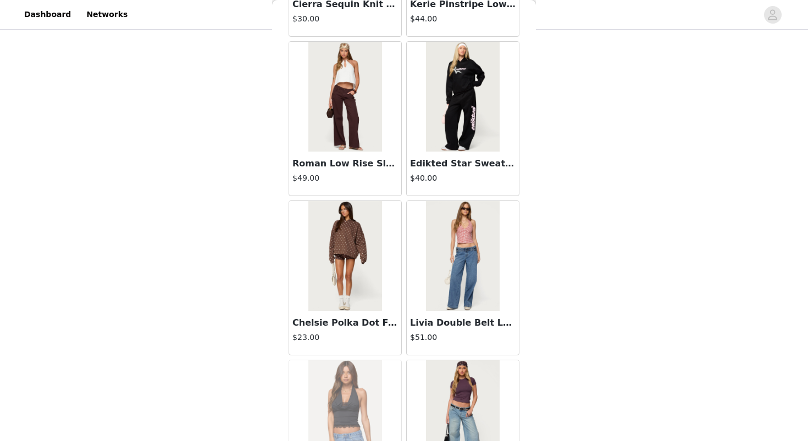
scroll to position [20578, 0]
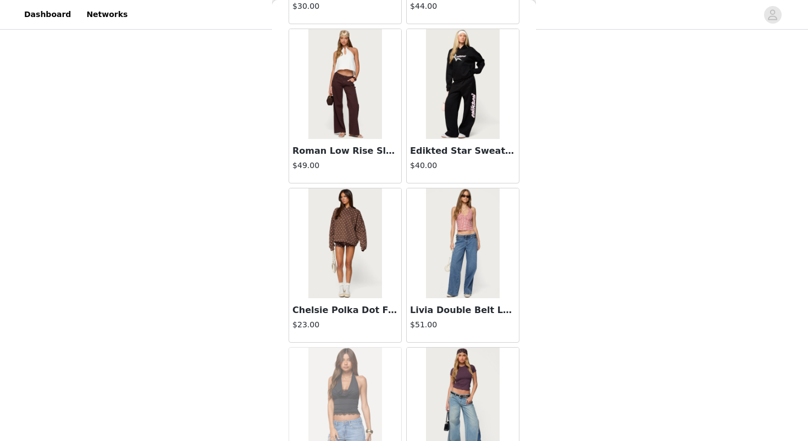
click at [380, 285] on img at bounding box center [344, 243] width 73 height 110
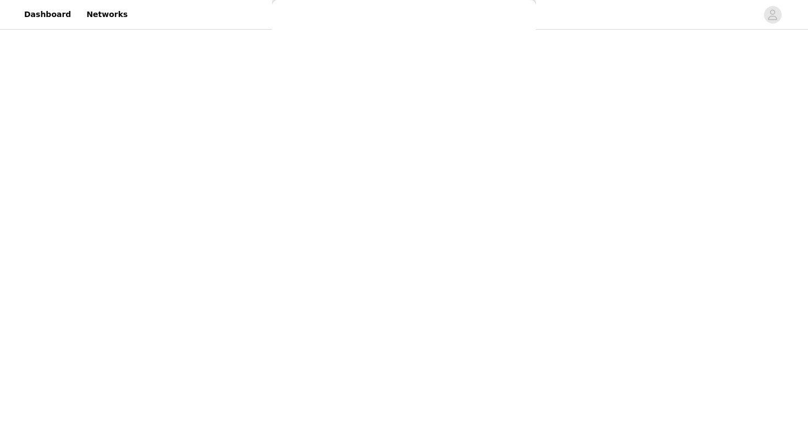
scroll to position [93, 0]
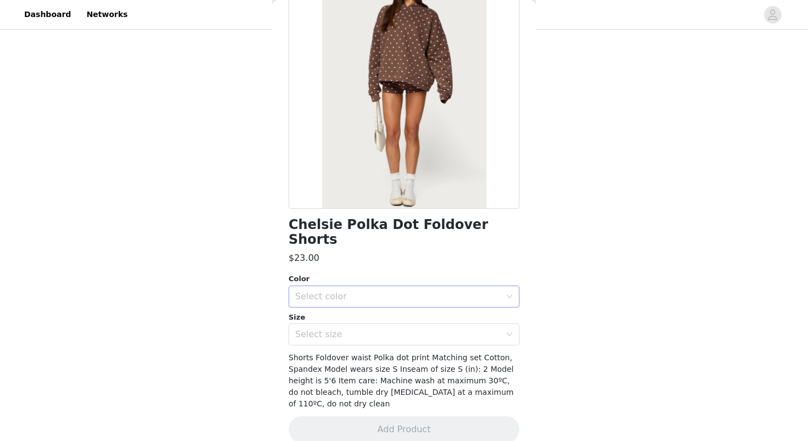
click at [402, 291] on div "Select color" at bounding box center [397, 296] width 205 height 11
click at [389, 305] on li "BROWN" at bounding box center [403, 306] width 231 height 18
click at [390, 329] on div "Select size" at bounding box center [397, 334] width 205 height 11
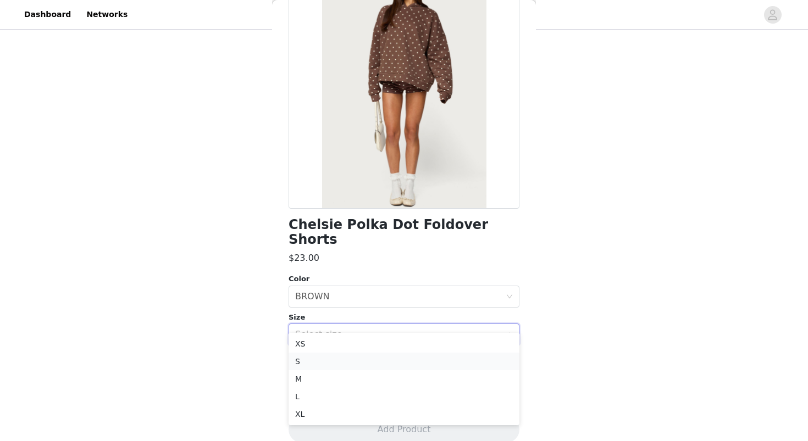
click at [377, 360] on li "S" at bounding box center [403, 362] width 231 height 18
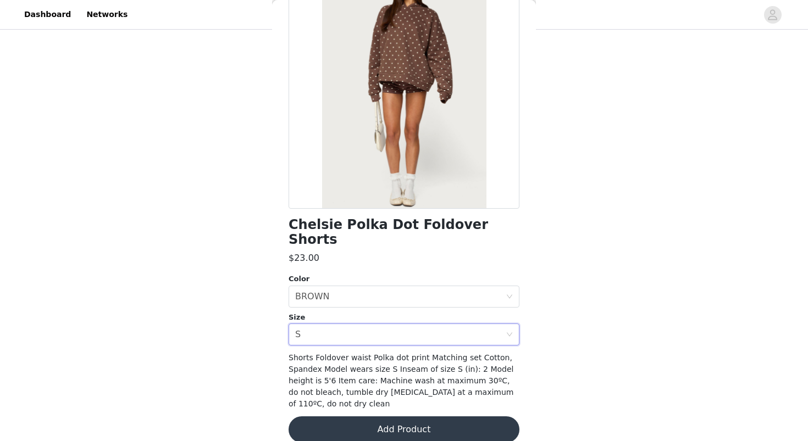
click at [363, 416] on button "Add Product" at bounding box center [403, 429] width 231 height 26
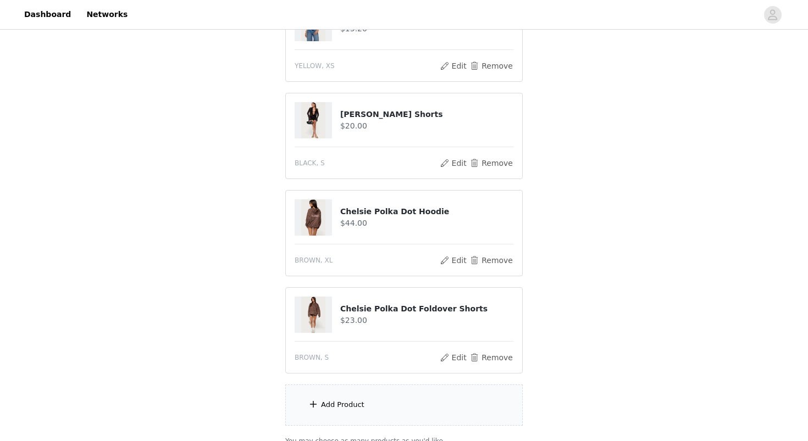
click at [329, 411] on div "Add Product" at bounding box center [403, 405] width 237 height 41
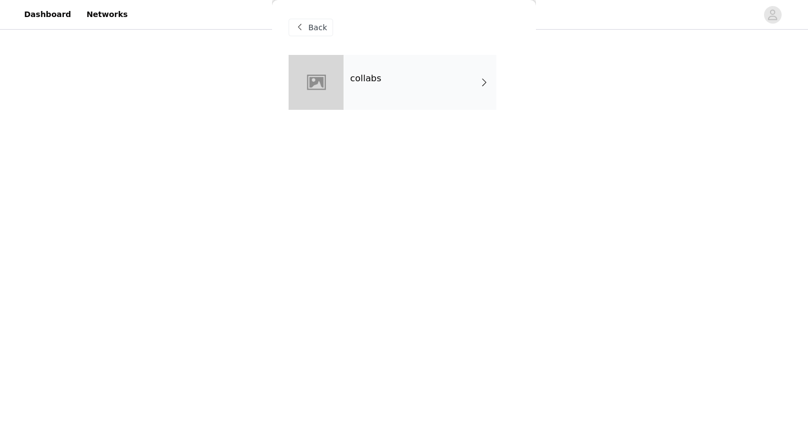
click at [432, 73] on div "collabs" at bounding box center [419, 82] width 153 height 55
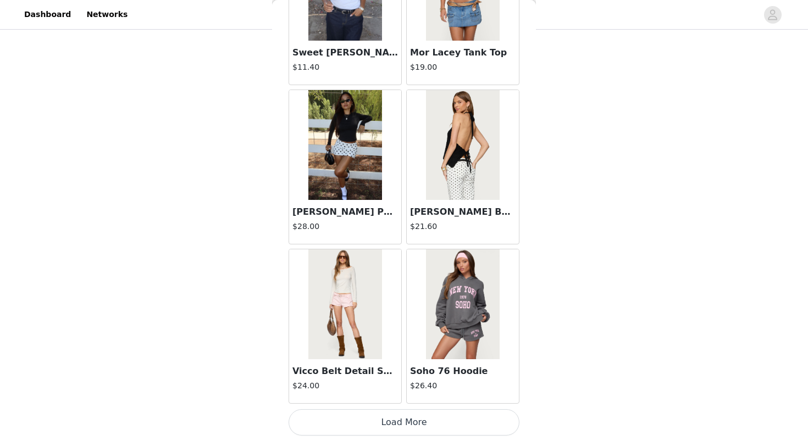
scroll to position [253, 0]
click at [325, 432] on button "Load More" at bounding box center [403, 422] width 231 height 26
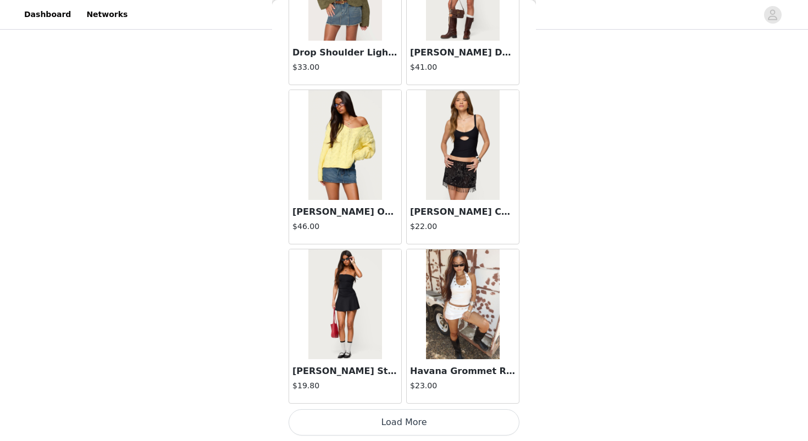
click at [347, 432] on button "Load More" at bounding box center [403, 422] width 231 height 26
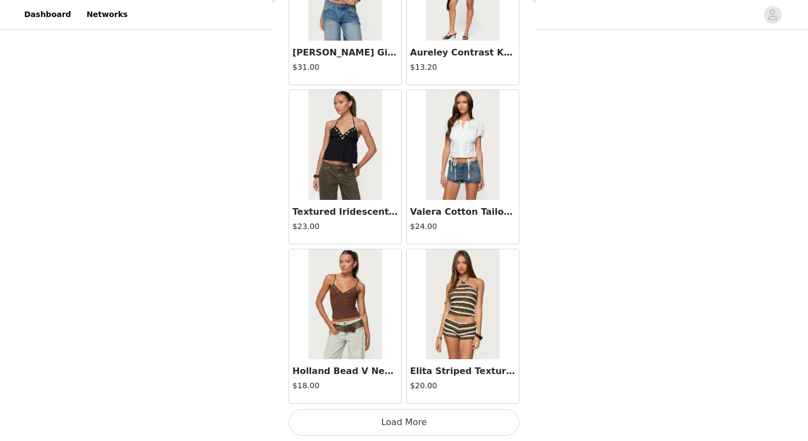
click at [388, 420] on button "Load More" at bounding box center [403, 422] width 231 height 26
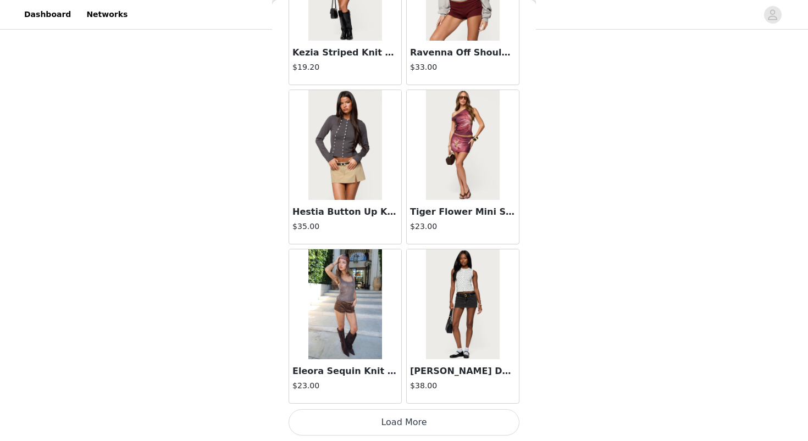
click at [386, 425] on button "Load More" at bounding box center [403, 422] width 231 height 26
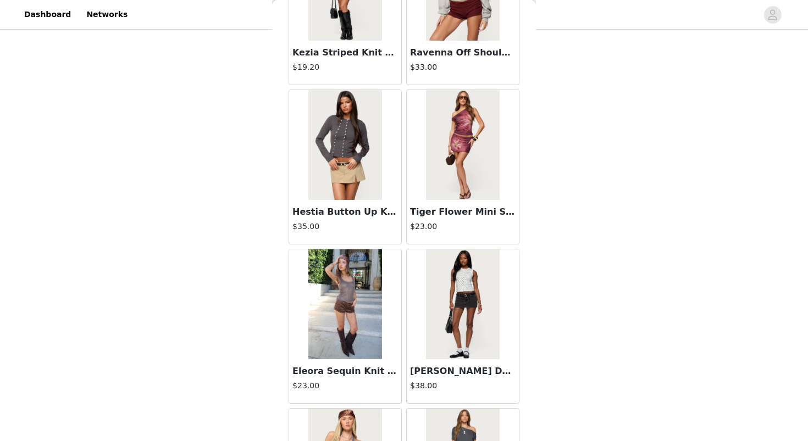
scroll to position [7612, 0]
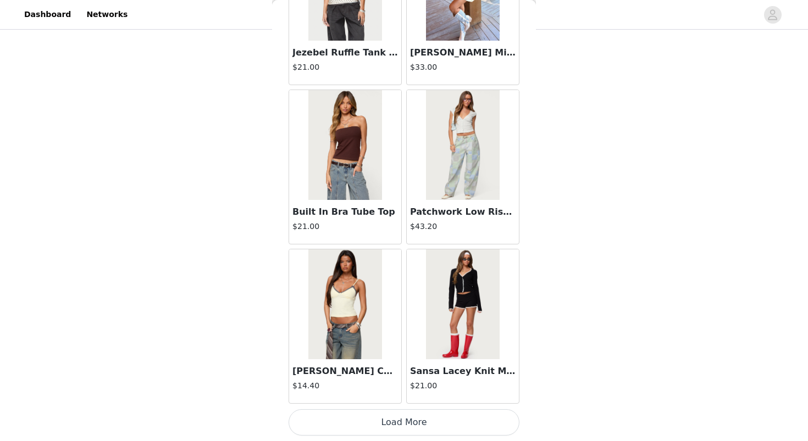
click at [386, 425] on button "Load More" at bounding box center [403, 422] width 231 height 26
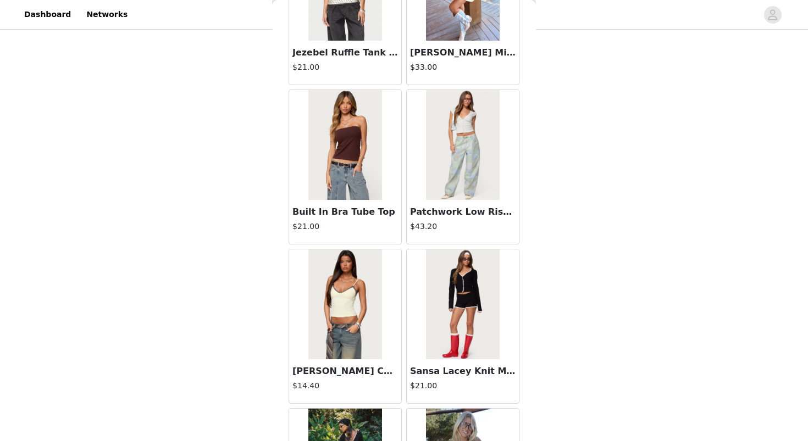
scroll to position [9205, 0]
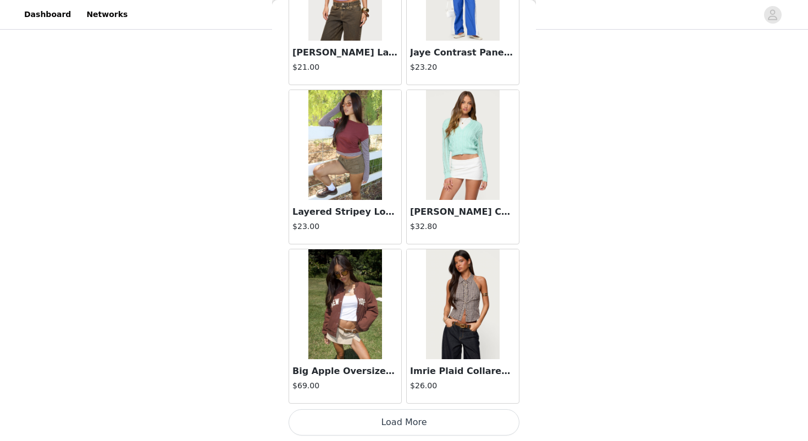
click at [389, 427] on button "Load More" at bounding box center [403, 422] width 231 height 26
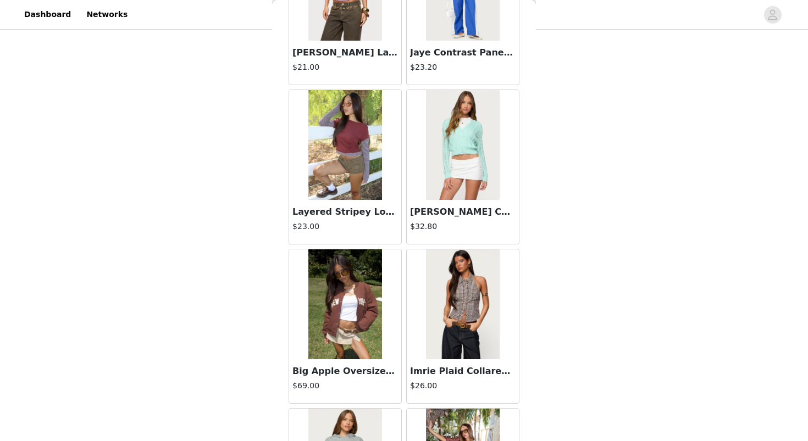
scroll to position [10799, 0]
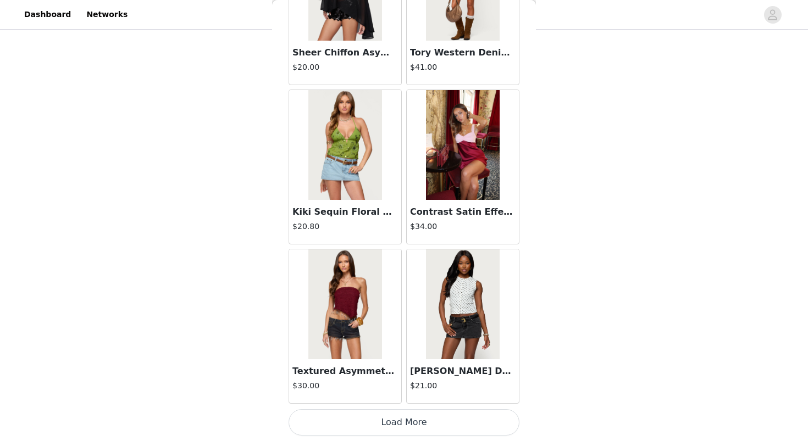
click at [402, 425] on button "Load More" at bounding box center [403, 422] width 231 height 26
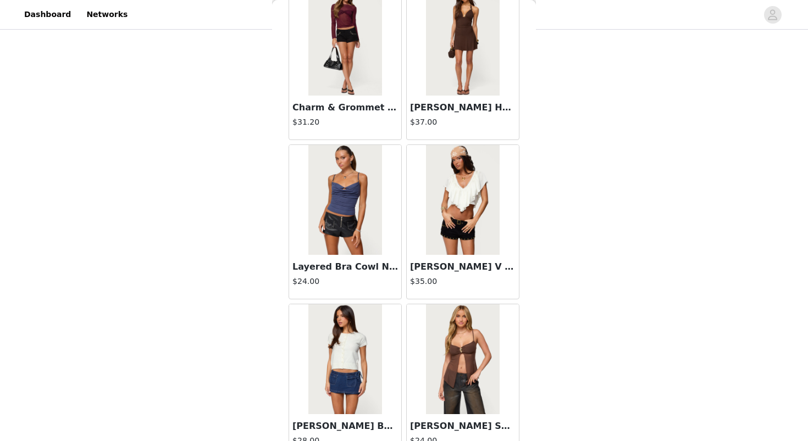
scroll to position [12392, 0]
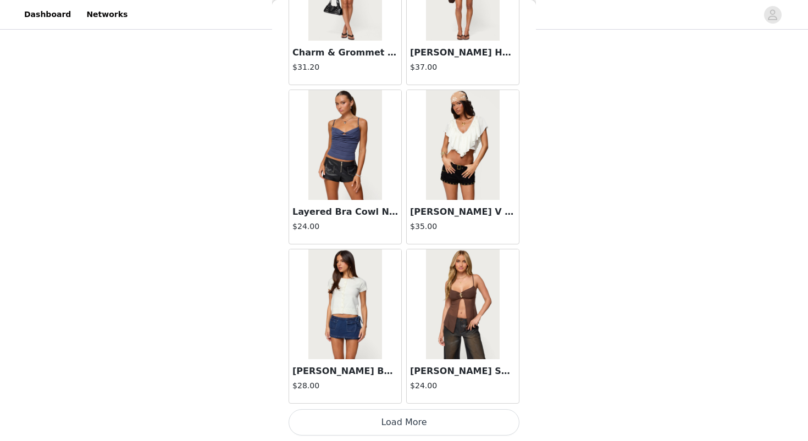
click at [405, 426] on button "Load More" at bounding box center [403, 422] width 231 height 26
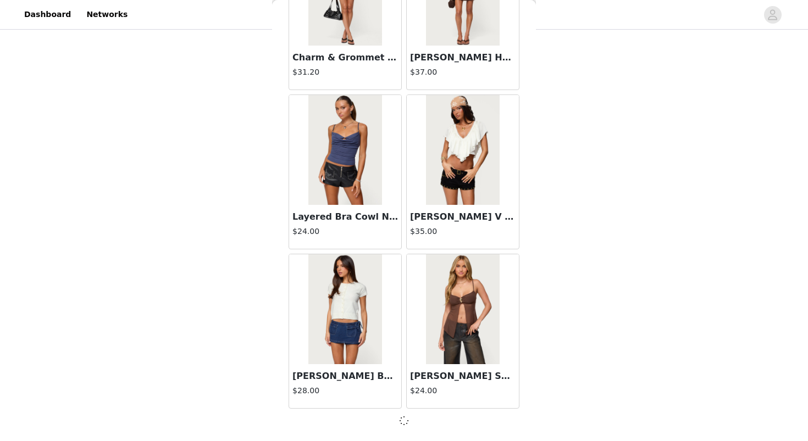
scroll to position [12387, 0]
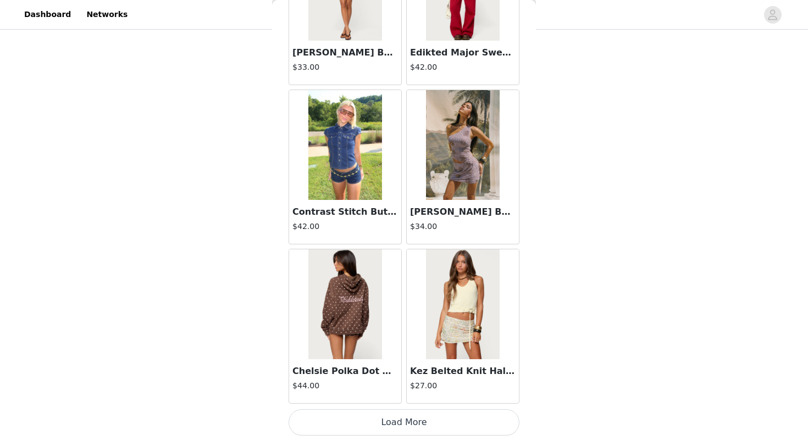
click at [405, 425] on button "Load More" at bounding box center [403, 422] width 231 height 26
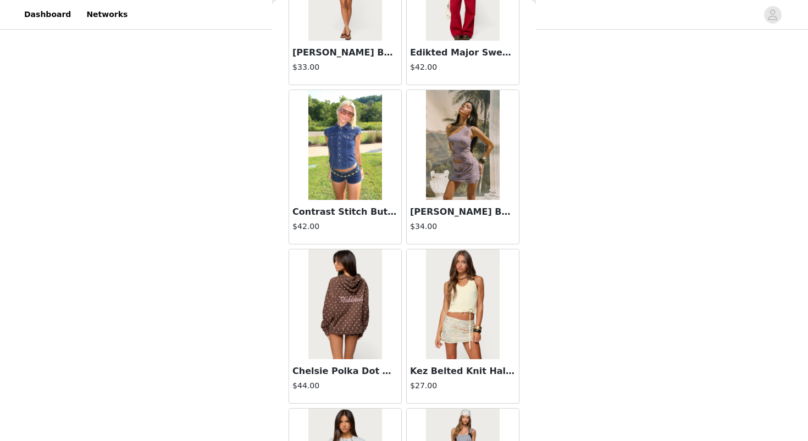
scroll to position [15578, 0]
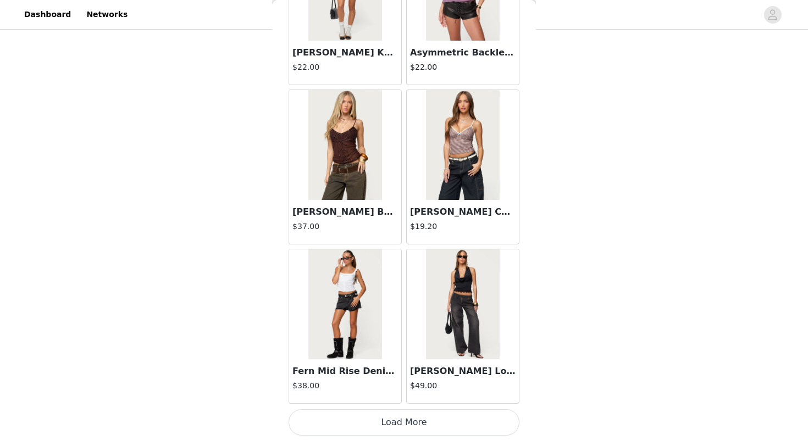
click at [407, 418] on button "Load More" at bounding box center [403, 422] width 231 height 26
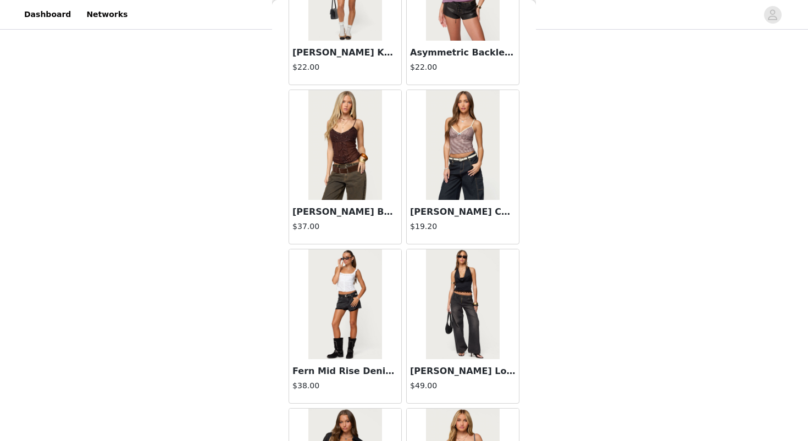
scroll to position [17171, 0]
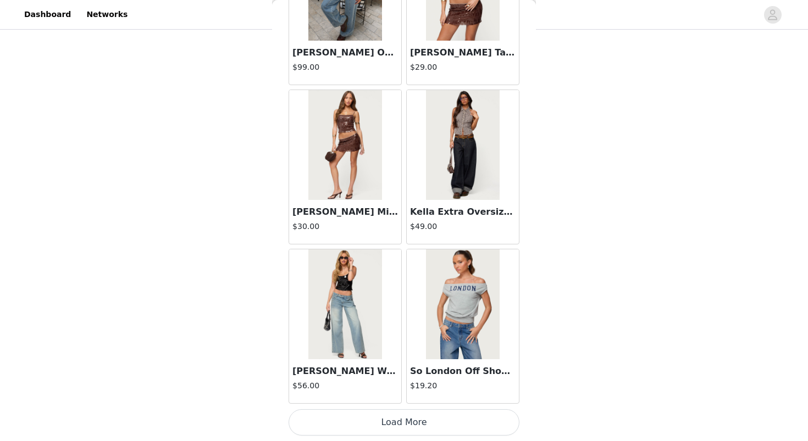
click at [410, 422] on button "Load More" at bounding box center [403, 422] width 231 height 26
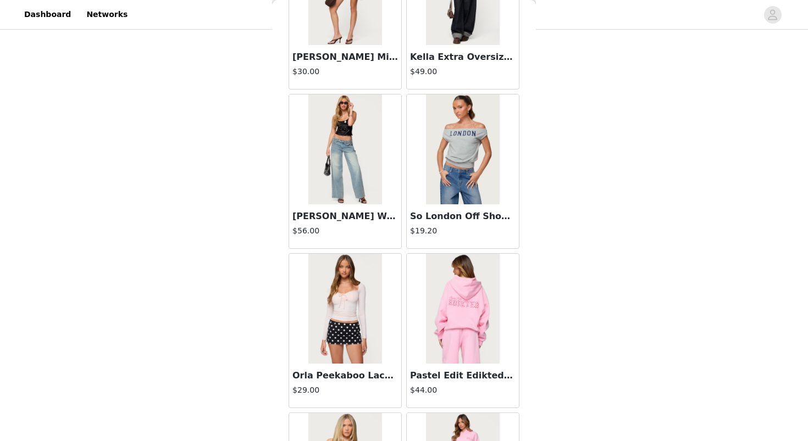
scroll to position [18764, 0]
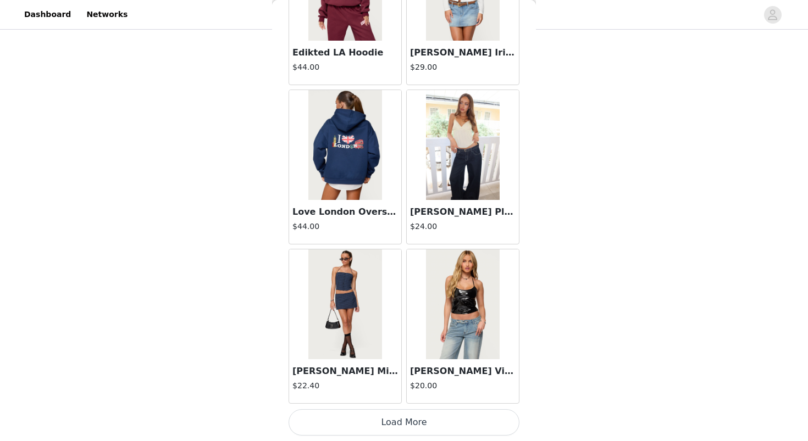
click at [409, 428] on button "Load More" at bounding box center [403, 422] width 231 height 26
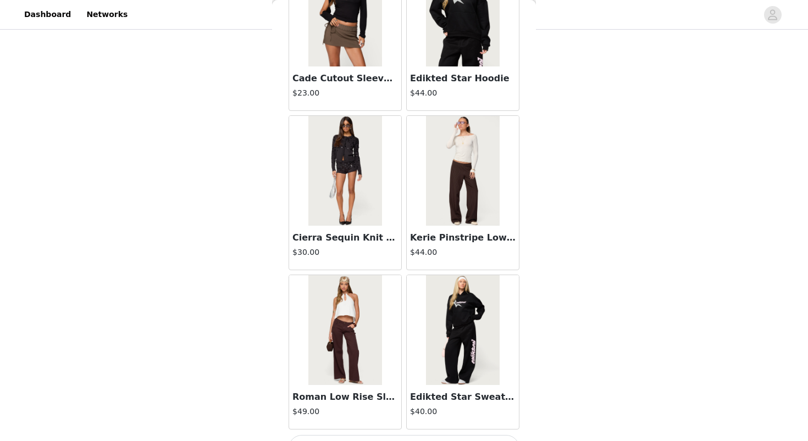
scroll to position [20357, 0]
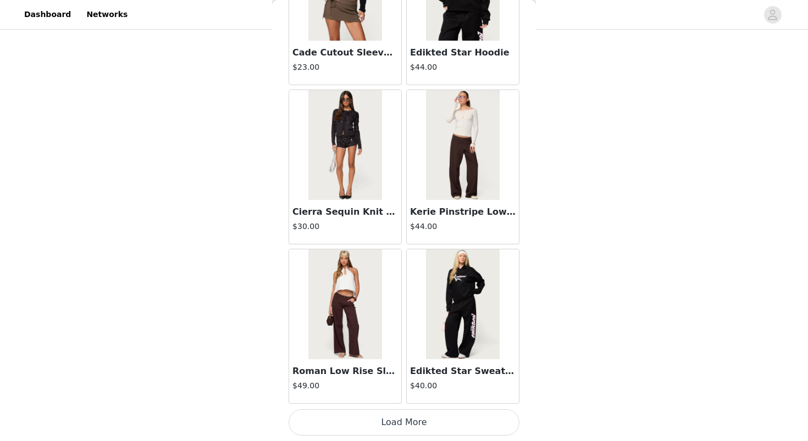
click at [413, 427] on button "Load More" at bounding box center [403, 422] width 231 height 26
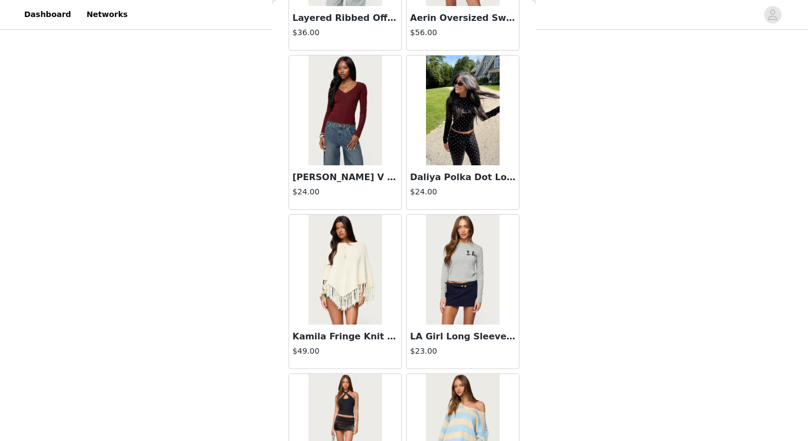
scroll to position [21950, 0]
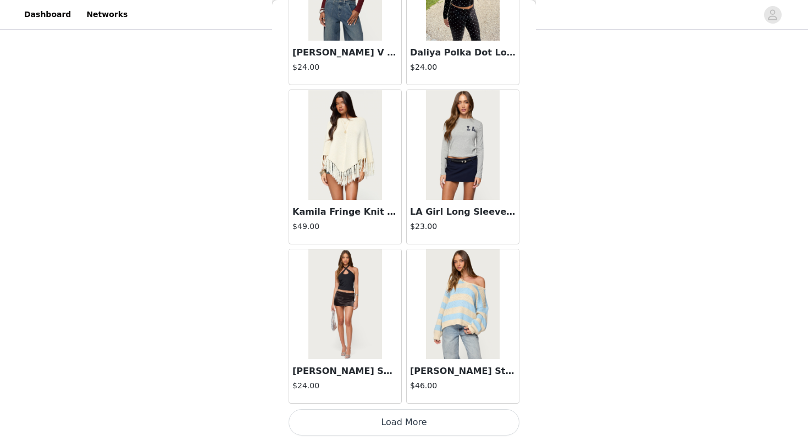
click at [432, 422] on button "Load More" at bounding box center [403, 422] width 231 height 26
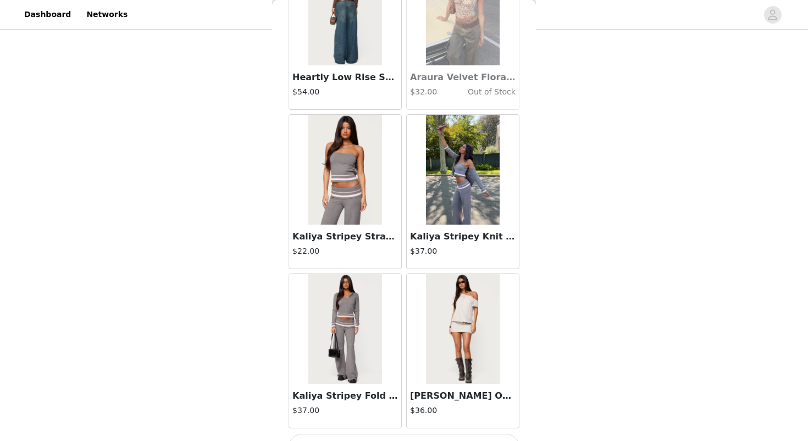
scroll to position [23543, 0]
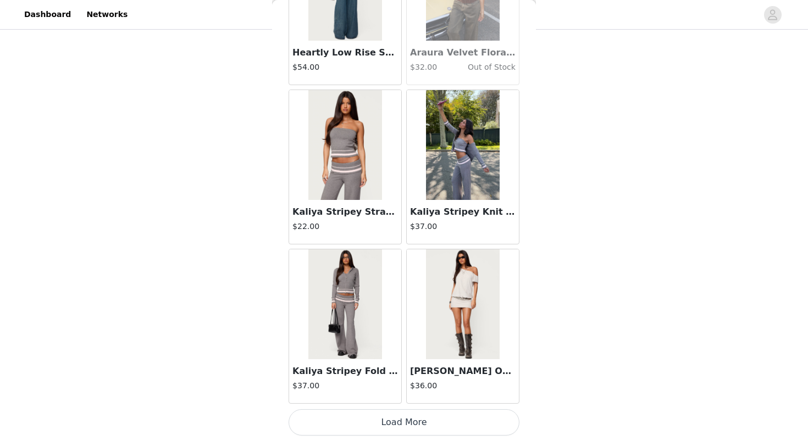
click at [316, 426] on button "Load More" at bounding box center [403, 422] width 231 height 26
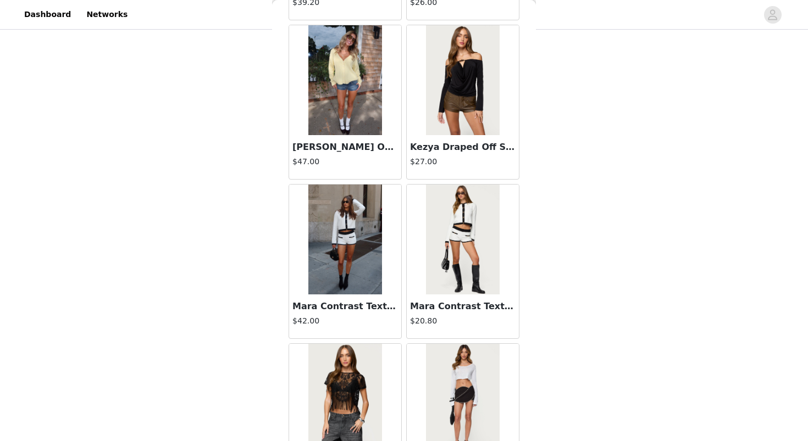
scroll to position [25137, 0]
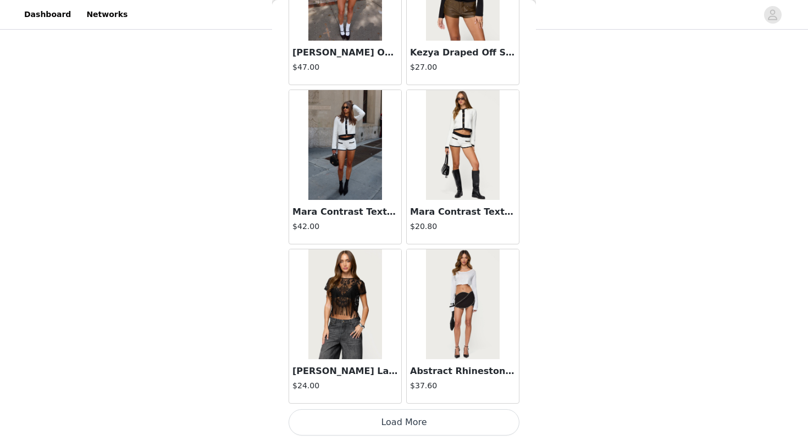
click at [372, 424] on button "Load More" at bounding box center [403, 422] width 231 height 26
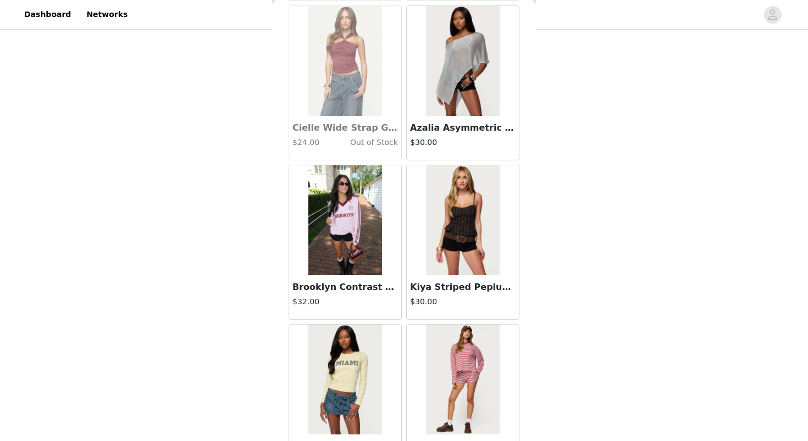
scroll to position [25660, 0]
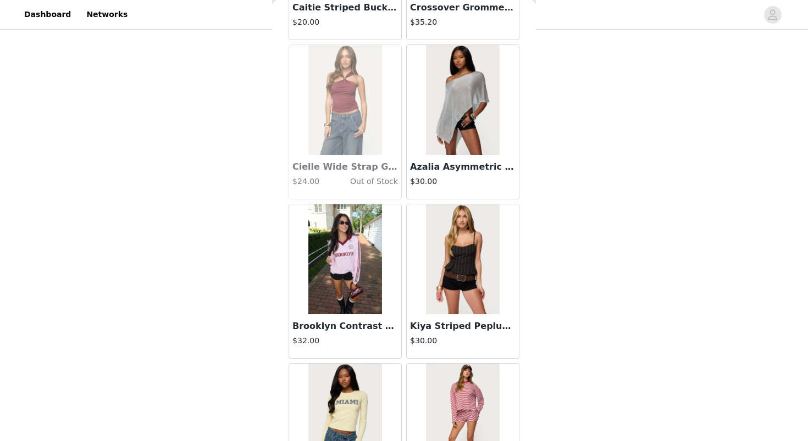
click at [470, 185] on h4 "$30.00" at bounding box center [462, 182] width 105 height 12
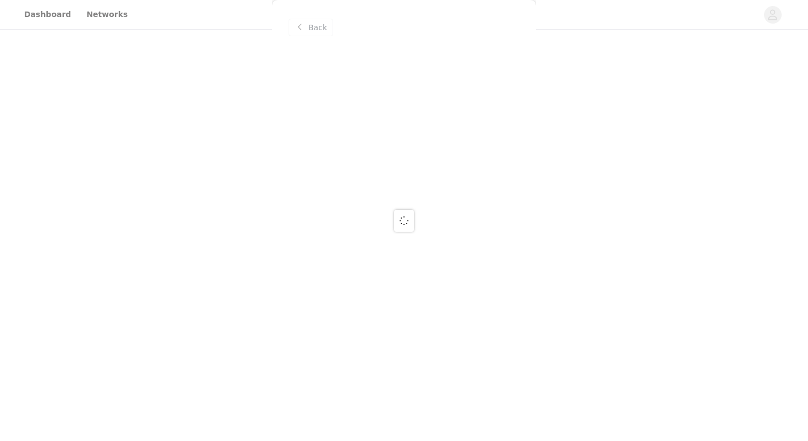
scroll to position [0, 0]
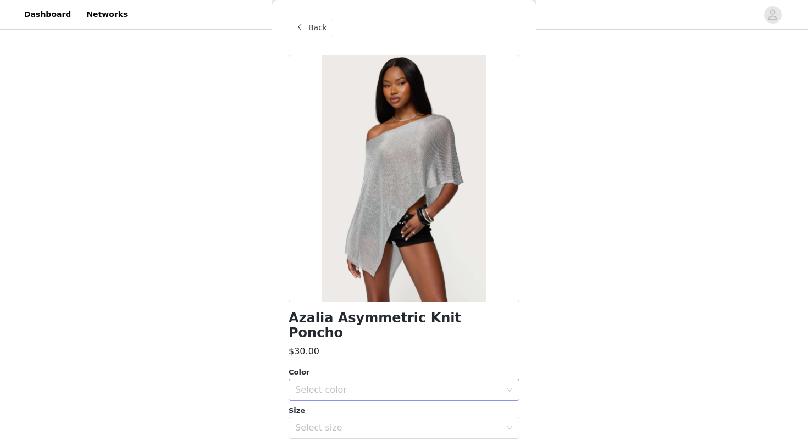
click at [360, 385] on div "Select color" at bounding box center [397, 390] width 205 height 11
click at [317, 25] on span "Back" at bounding box center [317, 28] width 19 height 12
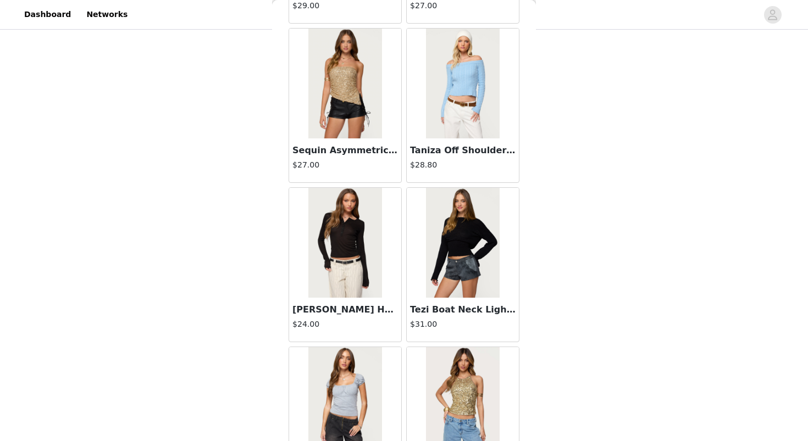
scroll to position [26633, 0]
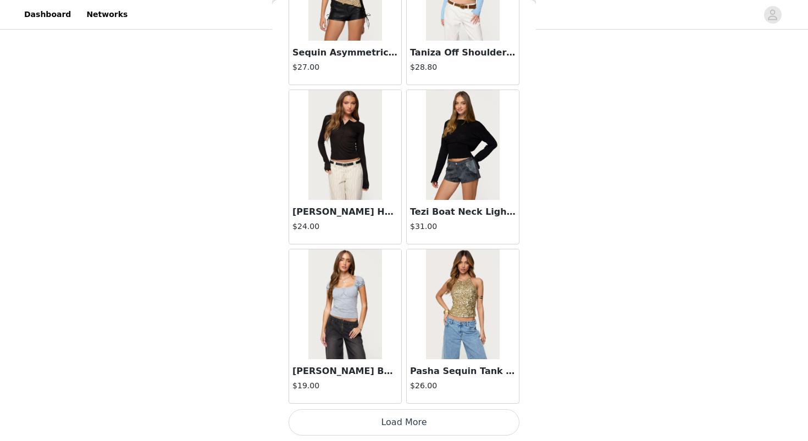
click at [399, 422] on button "Load More" at bounding box center [403, 422] width 231 height 26
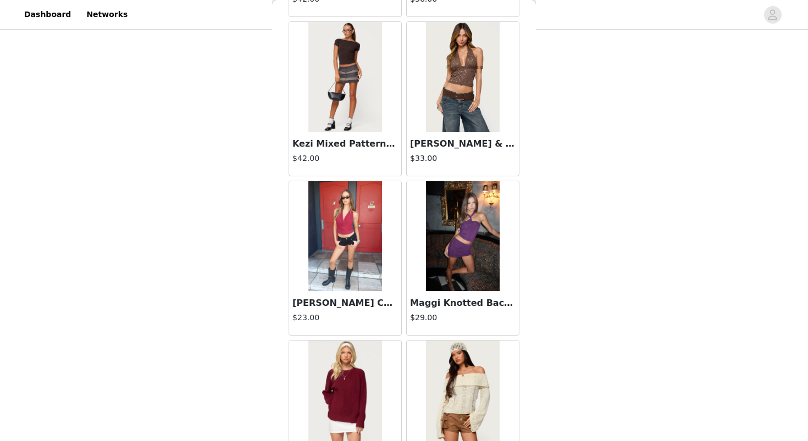
scroll to position [28323, 0]
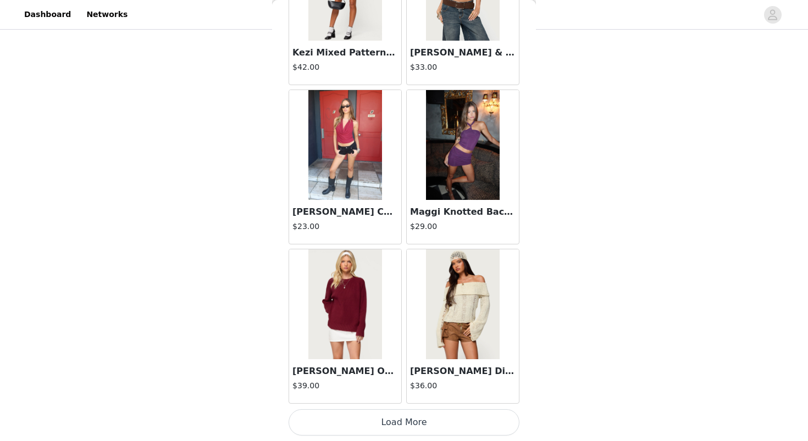
click at [422, 426] on button "Load More" at bounding box center [403, 422] width 231 height 26
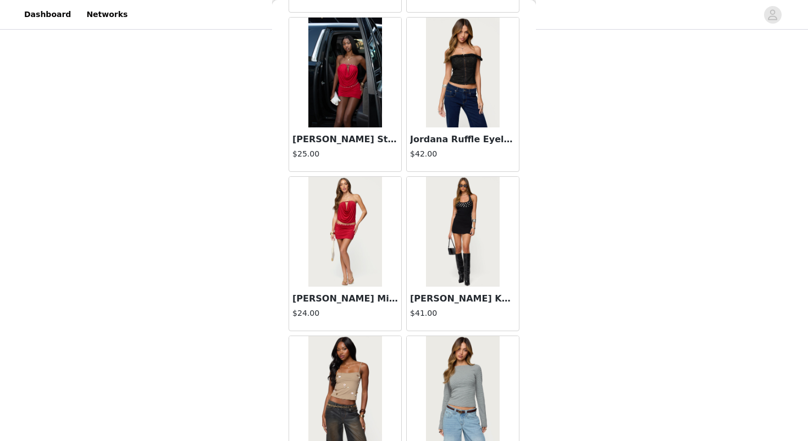
scroll to position [29916, 0]
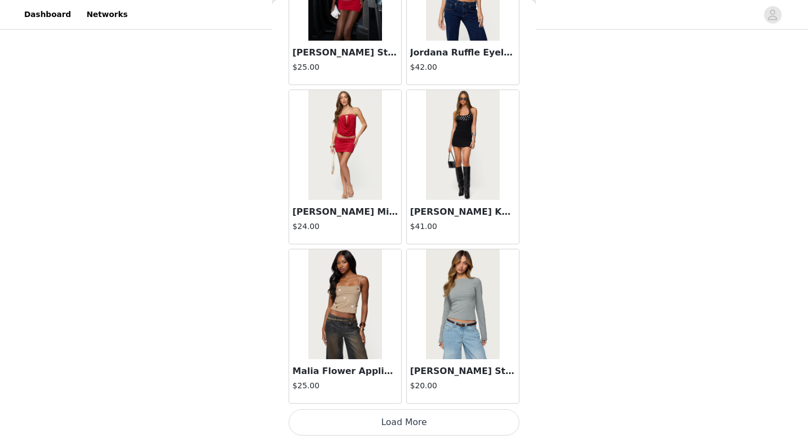
click at [436, 427] on button "Load More" at bounding box center [403, 422] width 231 height 26
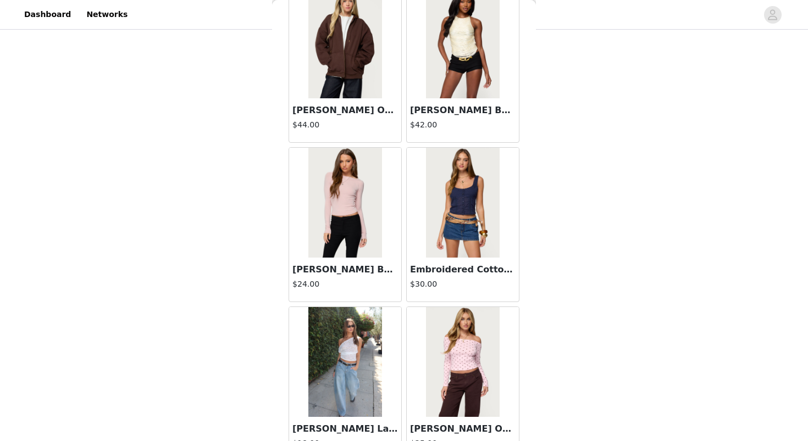
scroll to position [31509, 0]
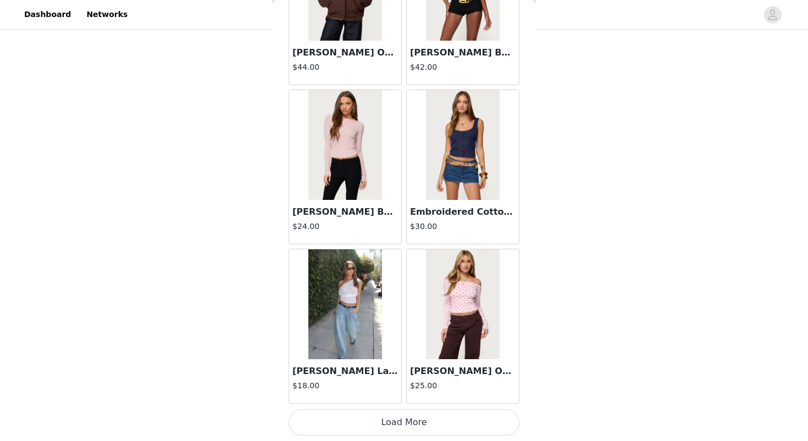
click at [370, 420] on button "Load More" at bounding box center [403, 422] width 231 height 26
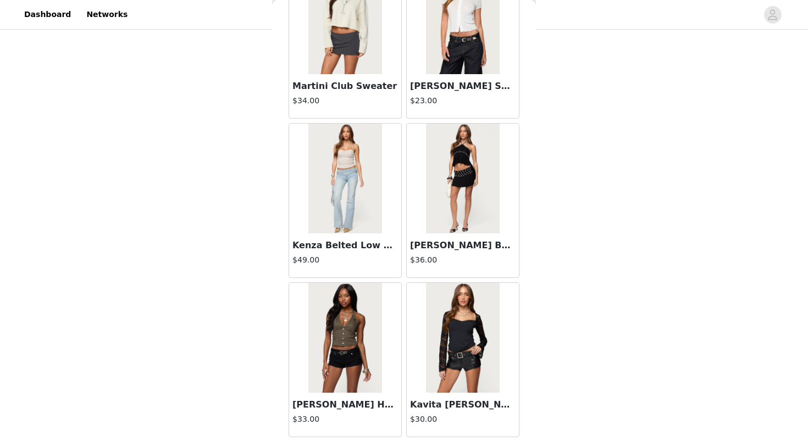
scroll to position [33102, 0]
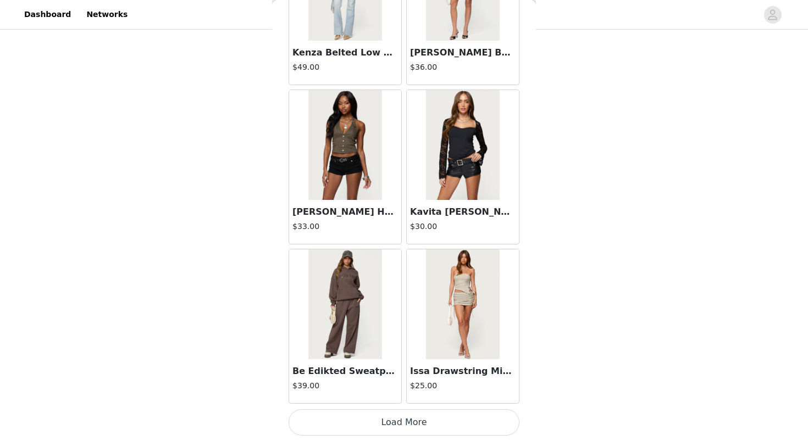
click at [371, 422] on button "Load More" at bounding box center [403, 422] width 231 height 26
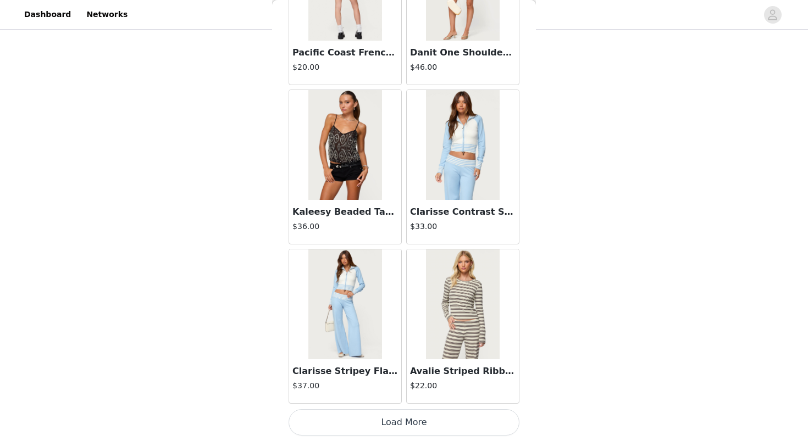
scroll to position [34694, 0]
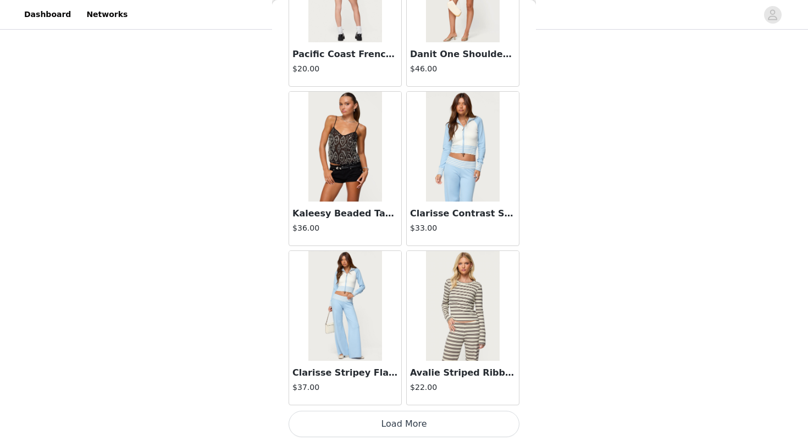
click at [380, 190] on img at bounding box center [344, 147] width 73 height 110
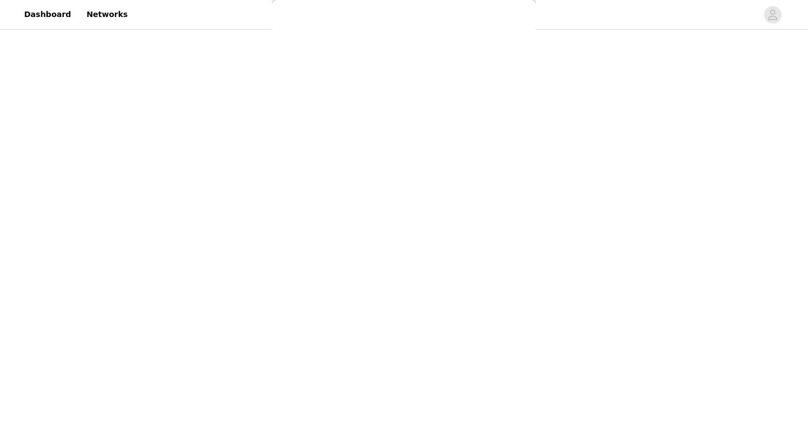
scroll to position [105, 0]
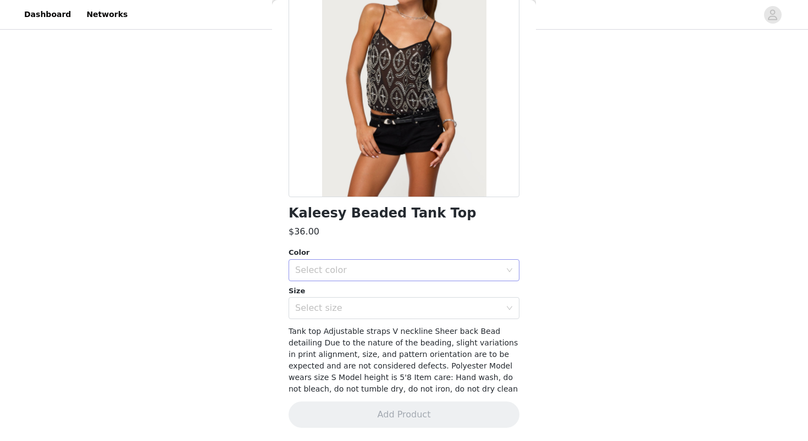
click at [372, 280] on div "Select color" at bounding box center [400, 270] width 210 height 21
click at [370, 298] on li "BLACK" at bounding box center [403, 295] width 231 height 18
click at [368, 314] on div "Select size" at bounding box center [400, 308] width 210 height 21
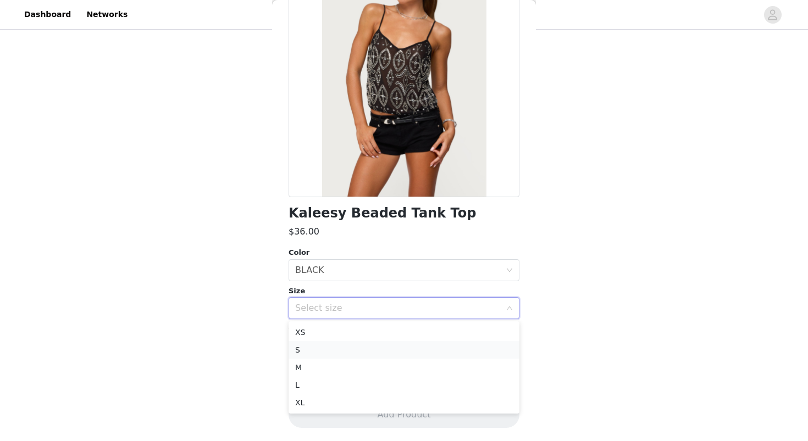
click at [368, 350] on li "S" at bounding box center [403, 350] width 231 height 18
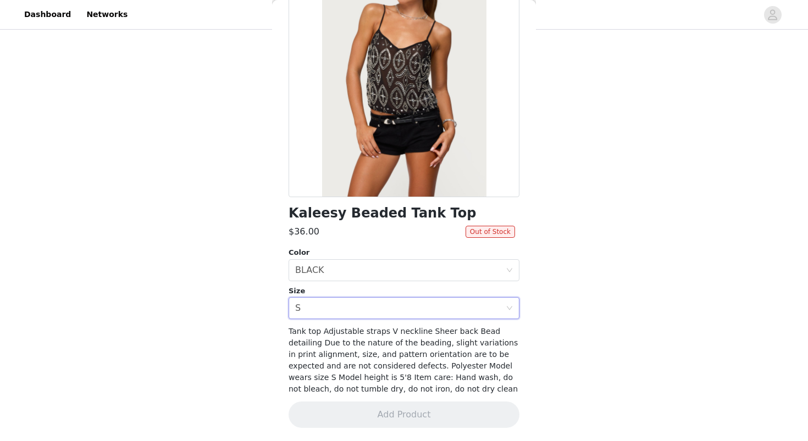
scroll to position [0, 0]
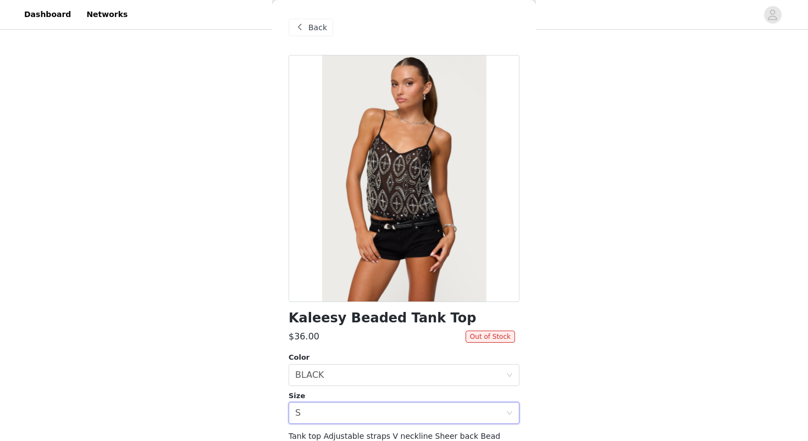
click at [305, 35] on div "Back" at bounding box center [310, 28] width 44 height 18
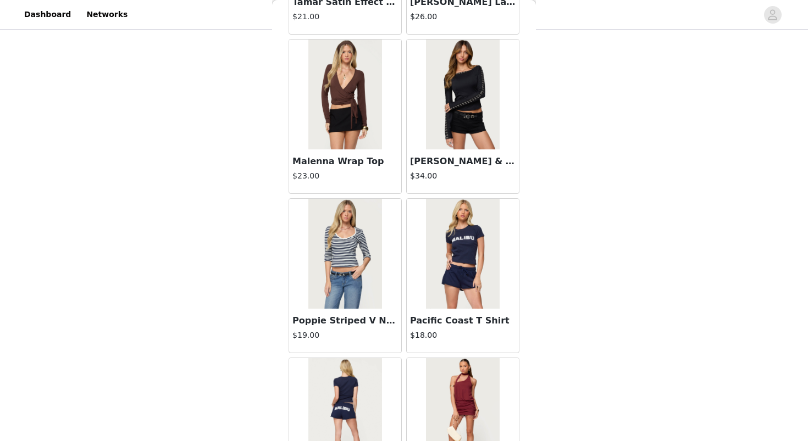
scroll to position [34695, 0]
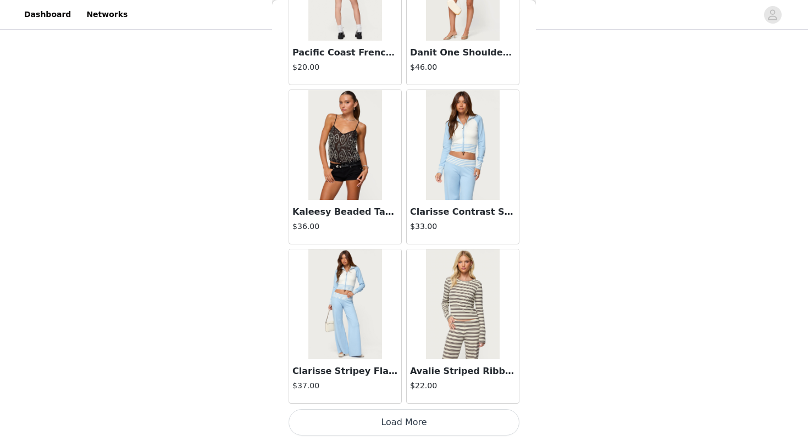
click at [443, 435] on button "Load More" at bounding box center [403, 422] width 231 height 26
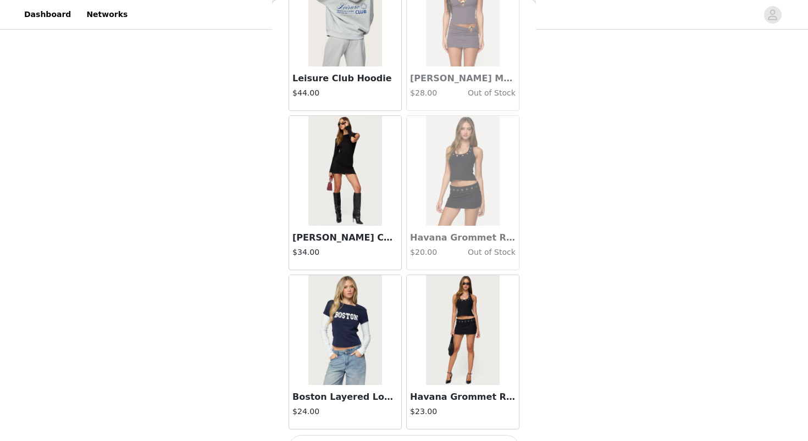
scroll to position [36288, 0]
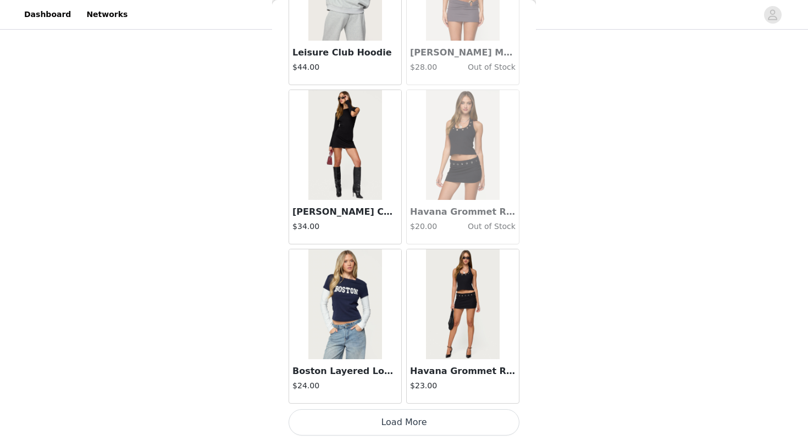
click at [372, 419] on button "Load More" at bounding box center [403, 422] width 231 height 26
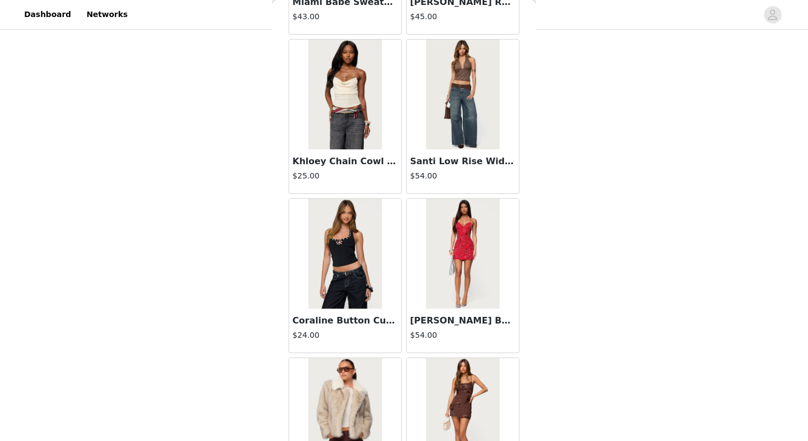
scroll to position [37195, 0]
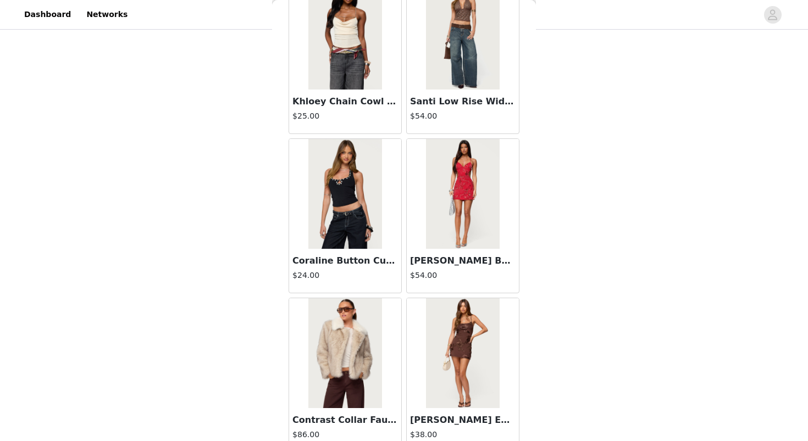
click at [446, 183] on img at bounding box center [462, 194] width 73 height 110
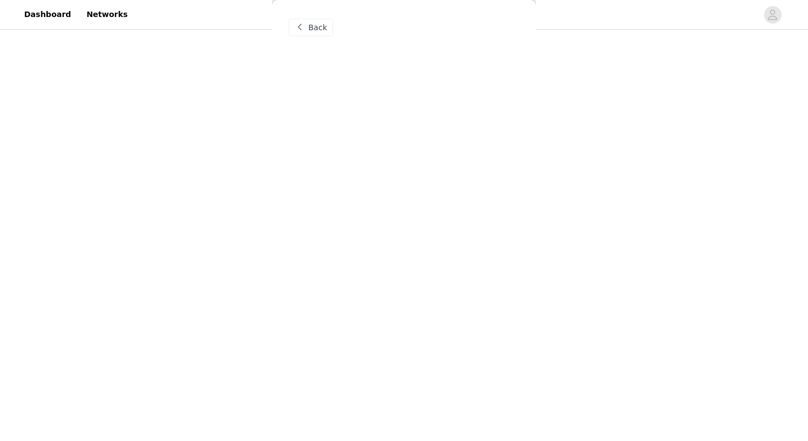
scroll to position [0, 0]
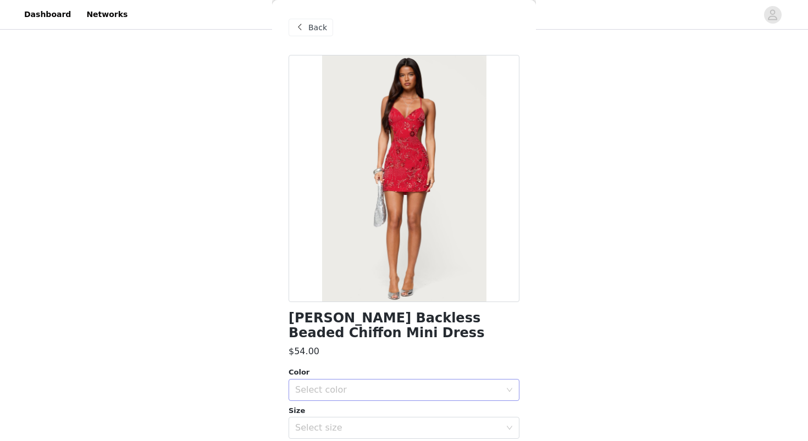
click at [348, 386] on div "Select color" at bounding box center [397, 390] width 205 height 11
click at [342, 413] on li "RED" at bounding box center [403, 414] width 231 height 18
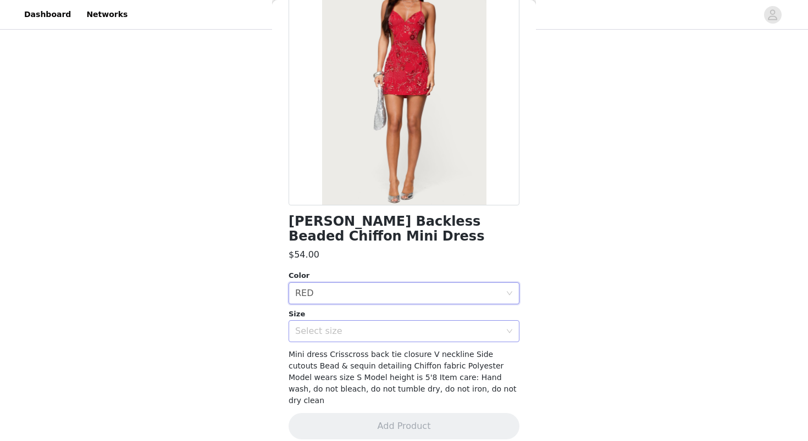
click at [346, 329] on div "Select size" at bounding box center [397, 331] width 205 height 11
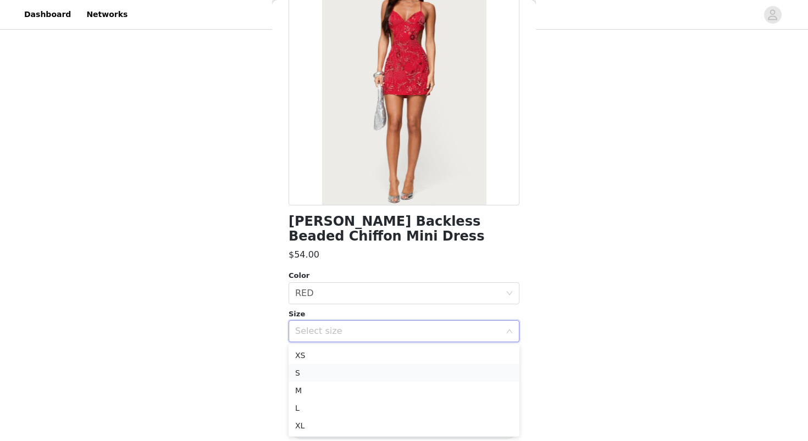
click at [341, 377] on li "S" at bounding box center [403, 373] width 231 height 18
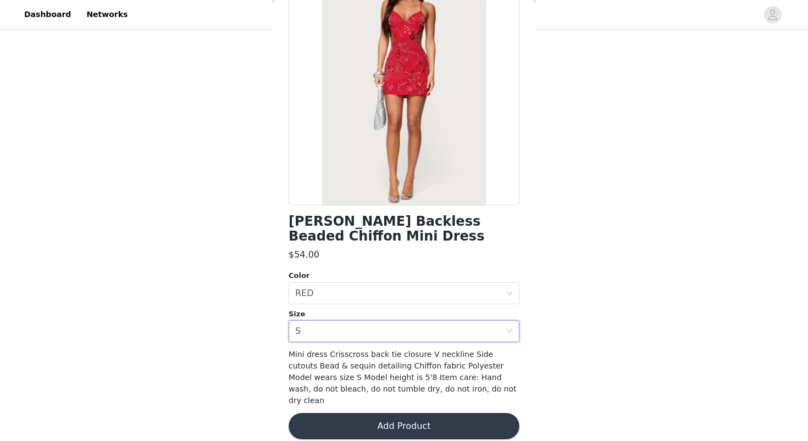
click at [341, 414] on button "Add Product" at bounding box center [403, 426] width 231 height 26
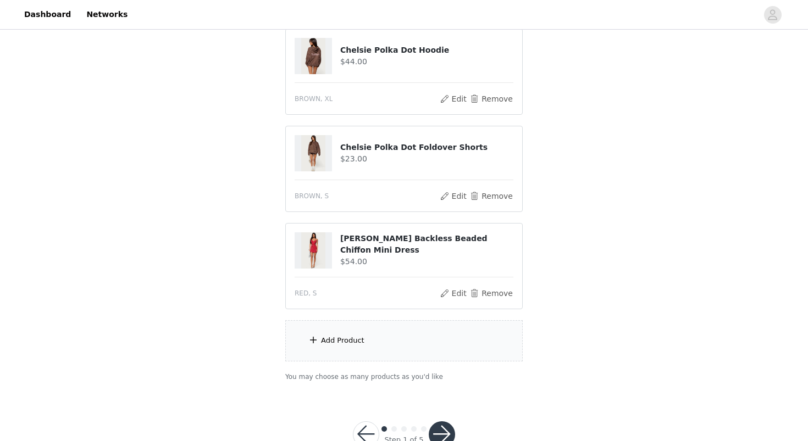
scroll to position [350, 0]
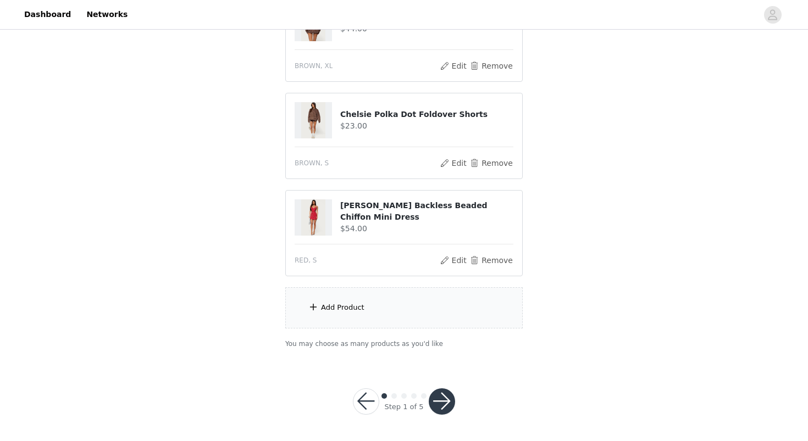
click at [342, 306] on div "Add Product" at bounding box center [342, 307] width 43 height 11
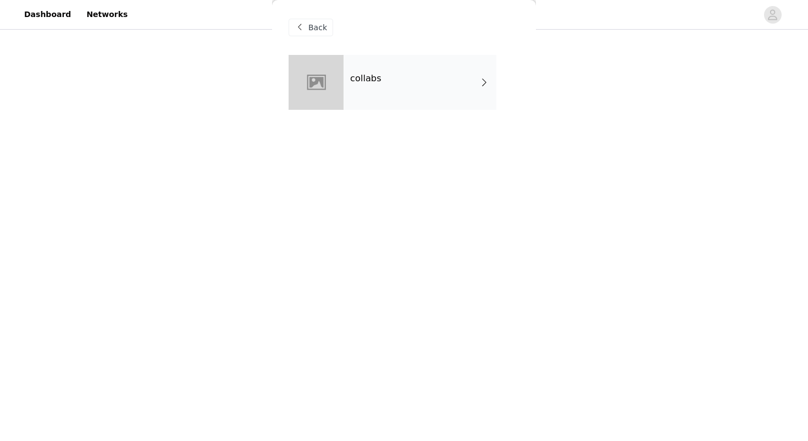
click at [395, 91] on div "collabs" at bounding box center [419, 82] width 153 height 55
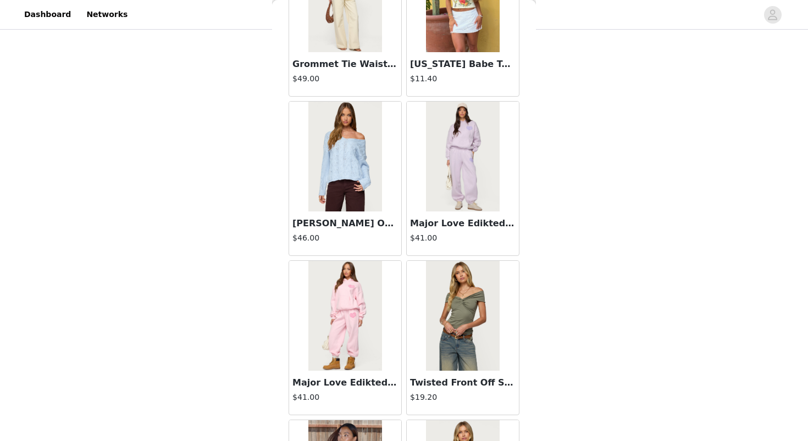
scroll to position [1240, 0]
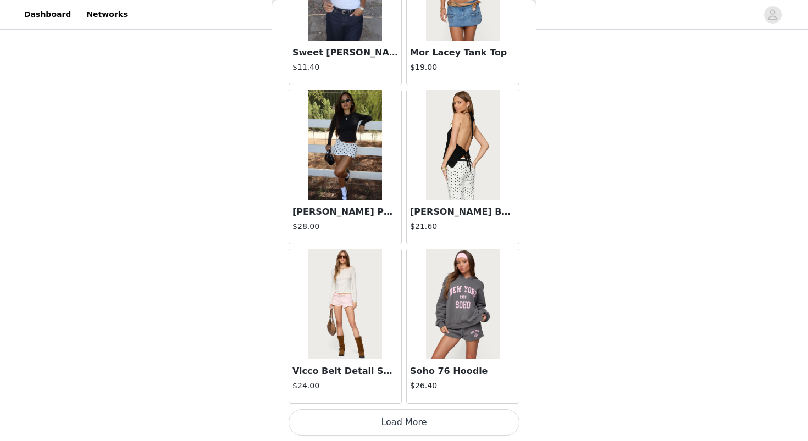
click at [440, 423] on button "Load More" at bounding box center [403, 422] width 231 height 26
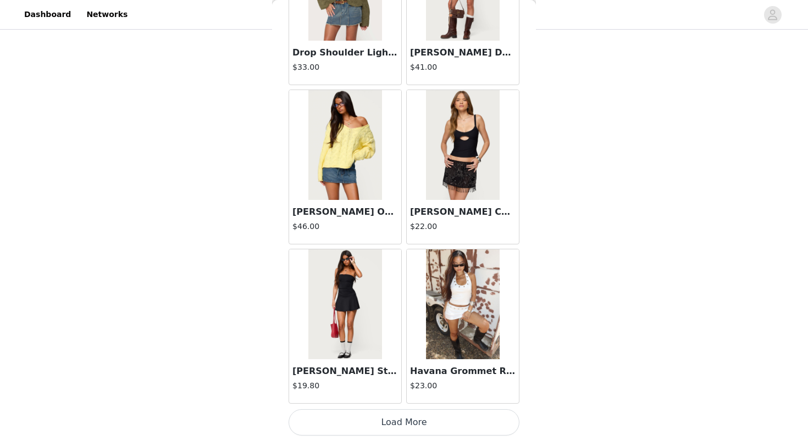
click at [412, 422] on button "Load More" at bounding box center [403, 422] width 231 height 26
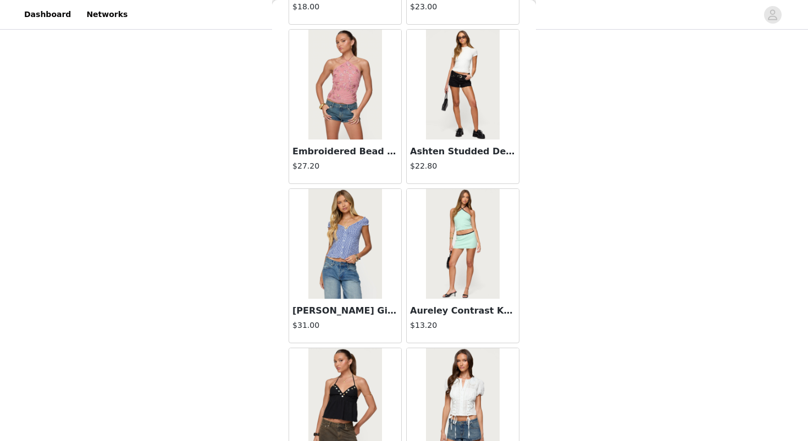
scroll to position [4426, 0]
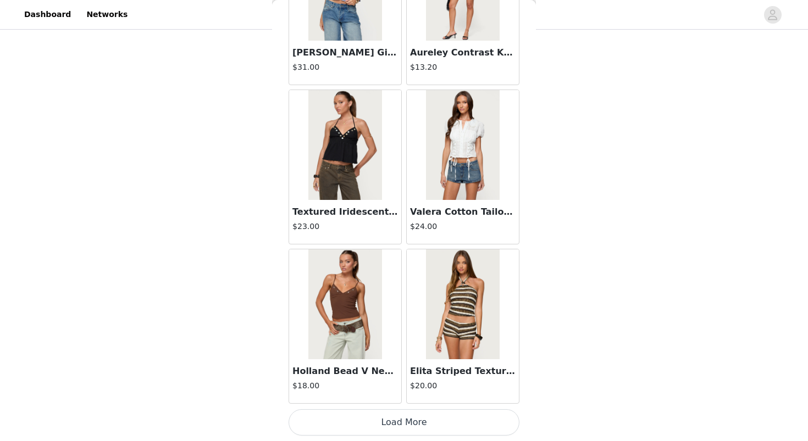
click at [418, 419] on button "Load More" at bounding box center [403, 422] width 231 height 26
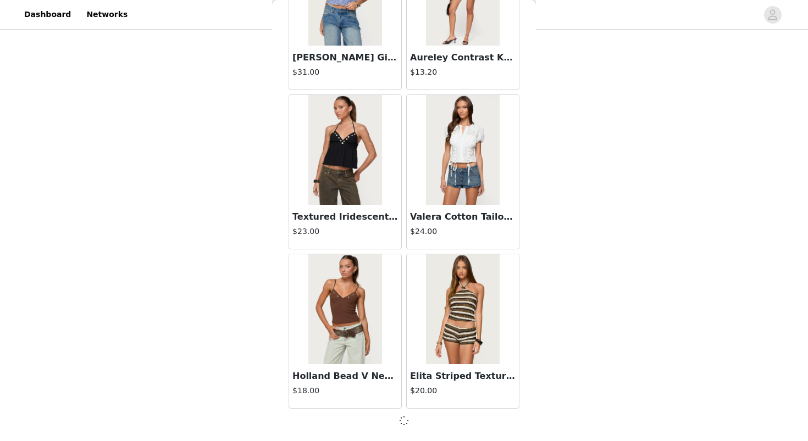
scroll to position [4421, 0]
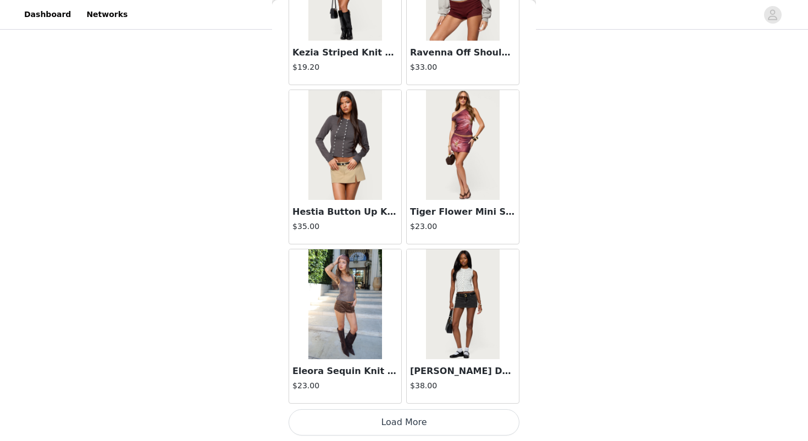
click at [398, 420] on button "Load More" at bounding box center [403, 422] width 231 height 26
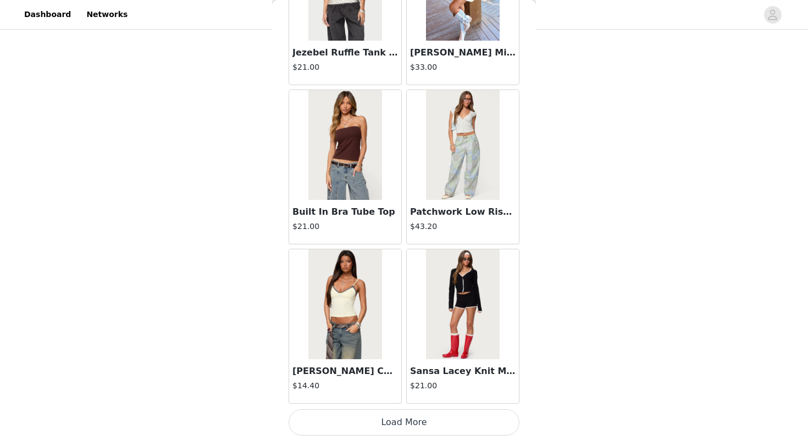
click at [427, 426] on button "Load More" at bounding box center [403, 422] width 231 height 26
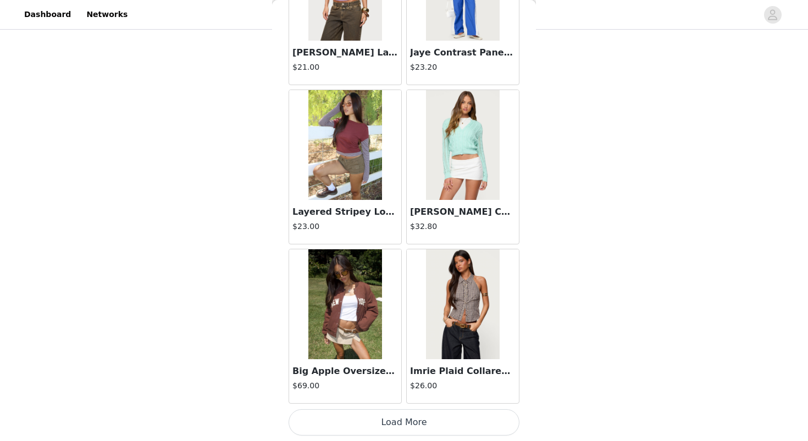
click at [427, 430] on button "Load More" at bounding box center [403, 422] width 231 height 26
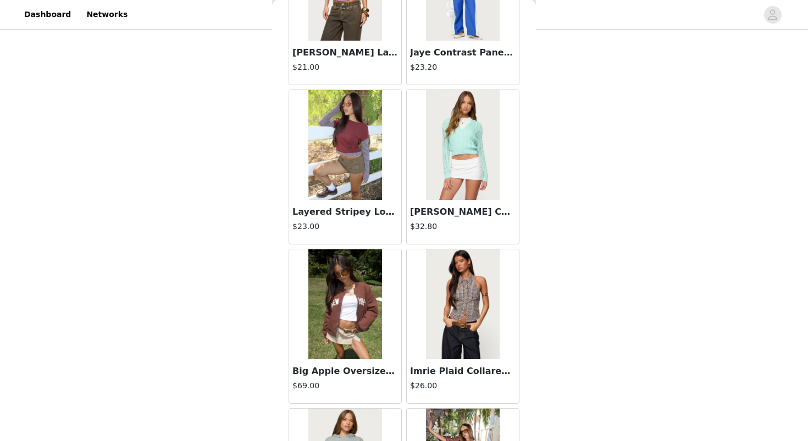
scroll to position [10799, 0]
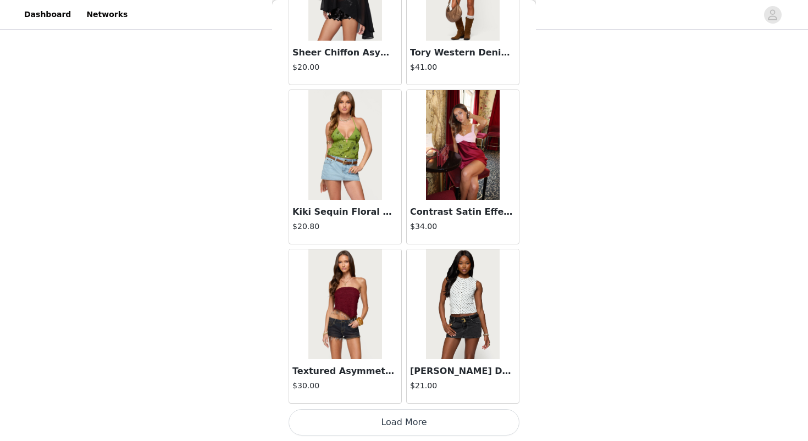
click at [394, 427] on button "Load More" at bounding box center [403, 422] width 231 height 26
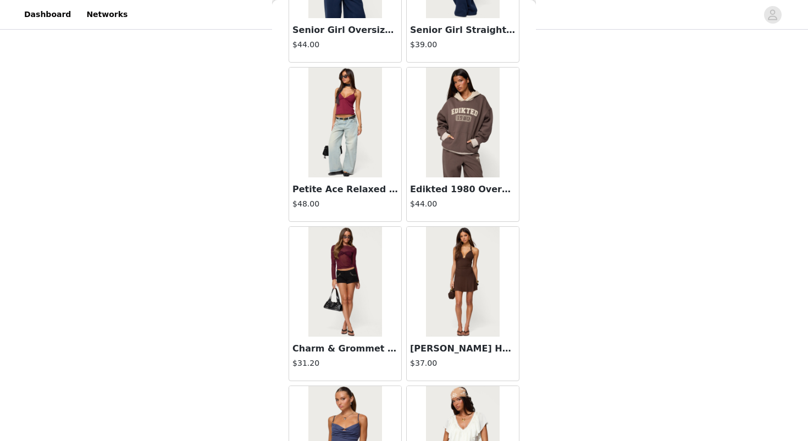
scroll to position [12392, 0]
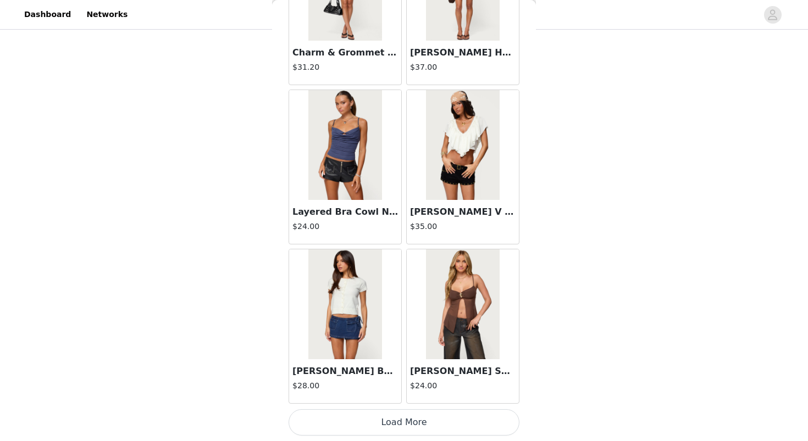
click at [367, 426] on button "Load More" at bounding box center [403, 422] width 231 height 26
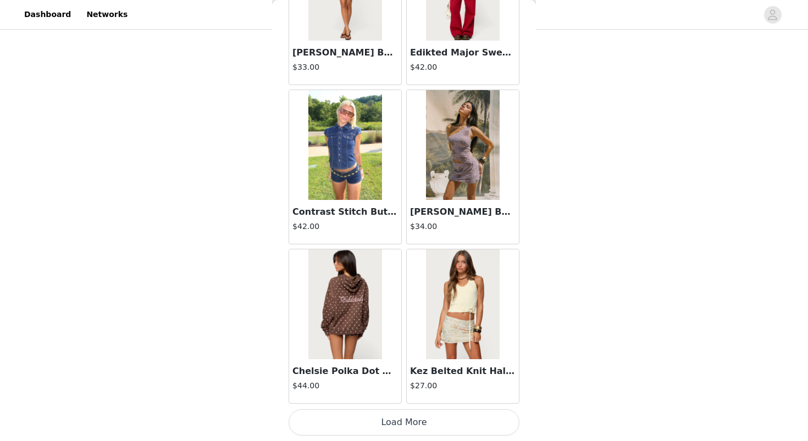
click at [371, 424] on button "Load More" at bounding box center [403, 422] width 231 height 26
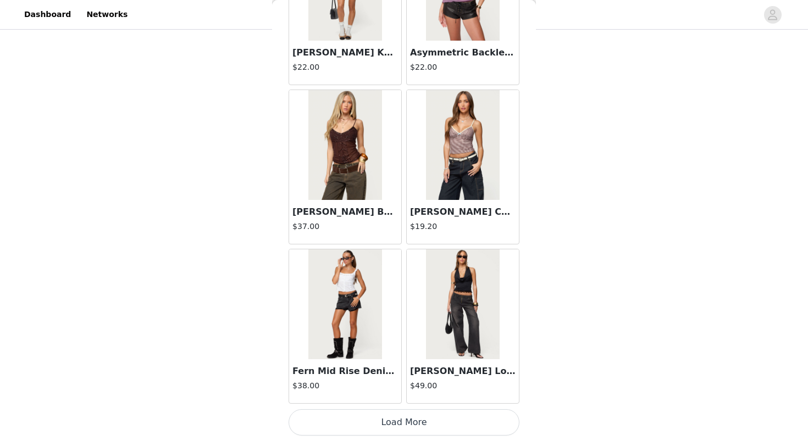
click at [375, 431] on button "Load More" at bounding box center [403, 422] width 231 height 26
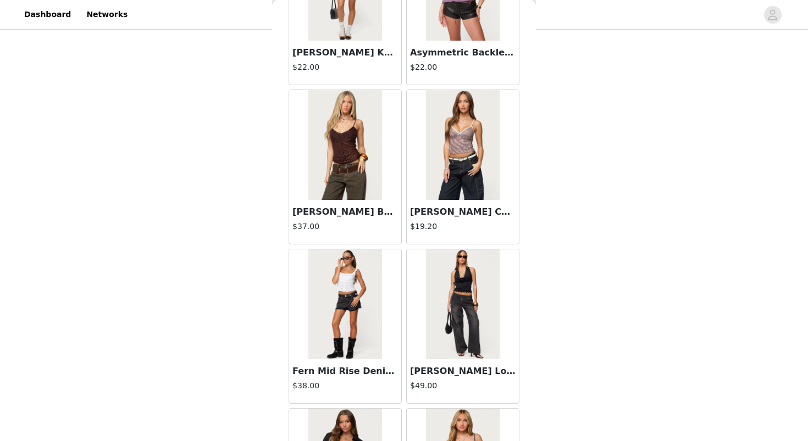
scroll to position [17171, 0]
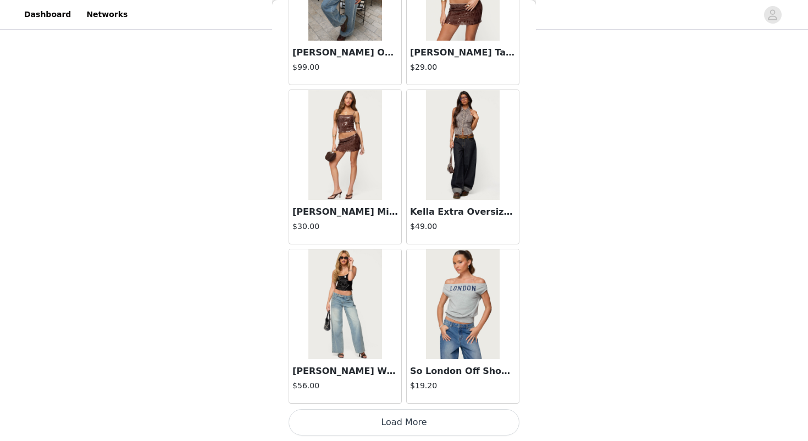
click at [389, 420] on button "Load More" at bounding box center [403, 422] width 231 height 26
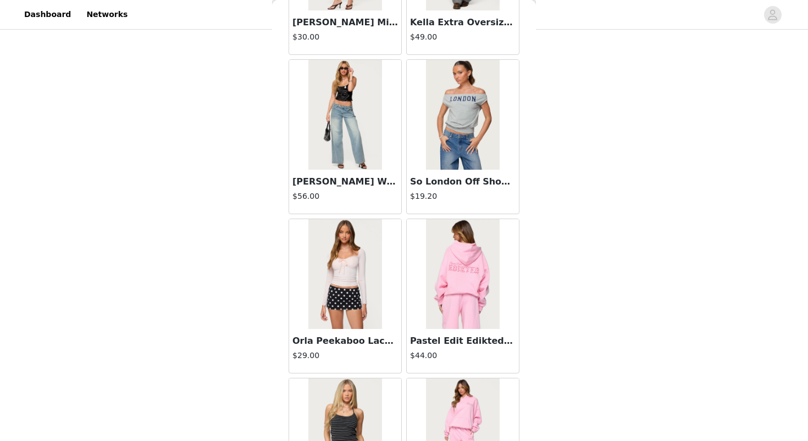
scroll to position [18764, 0]
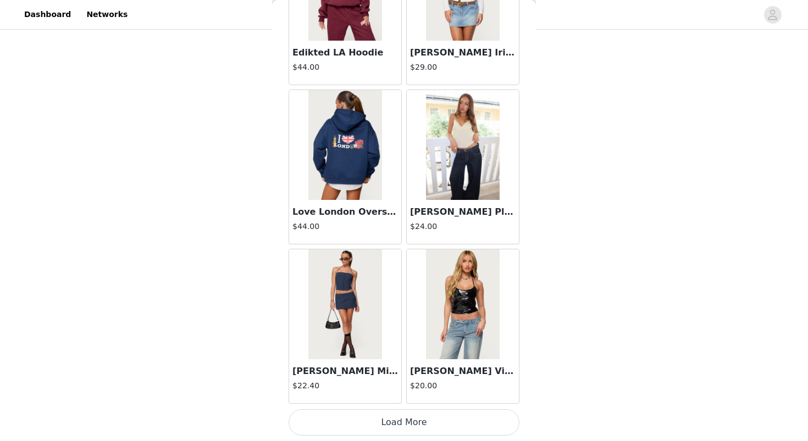
click at [371, 429] on button "Load More" at bounding box center [403, 422] width 231 height 26
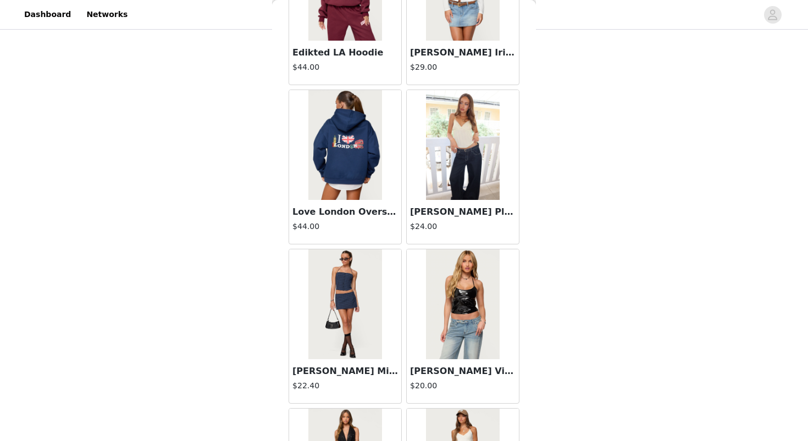
scroll to position [20357, 0]
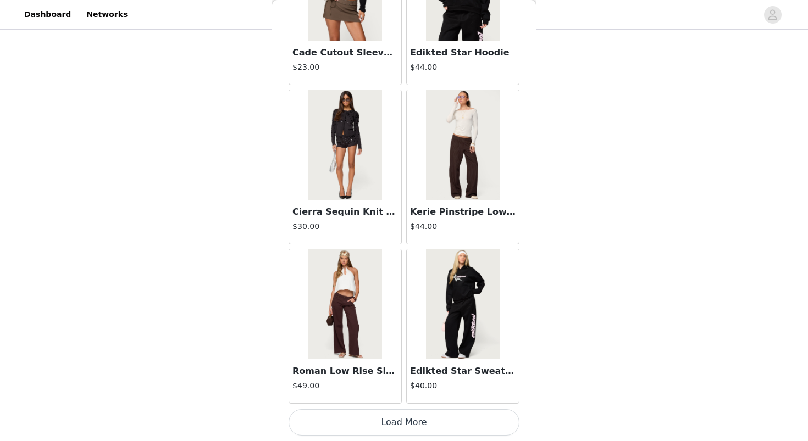
click at [382, 422] on button "Load More" at bounding box center [403, 422] width 231 height 26
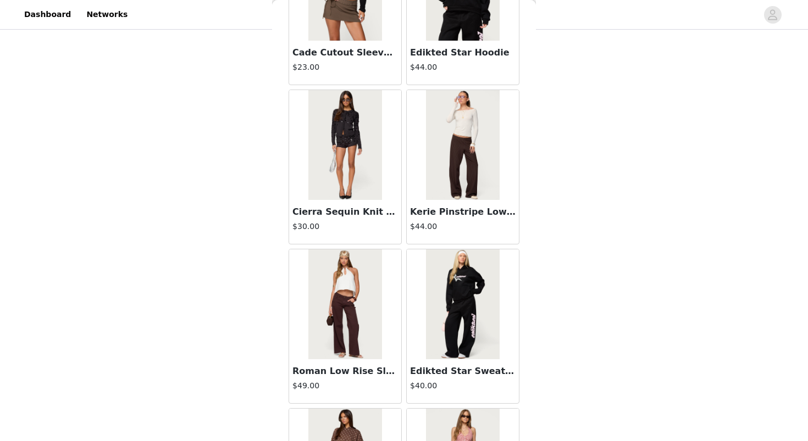
scroll to position [21950, 0]
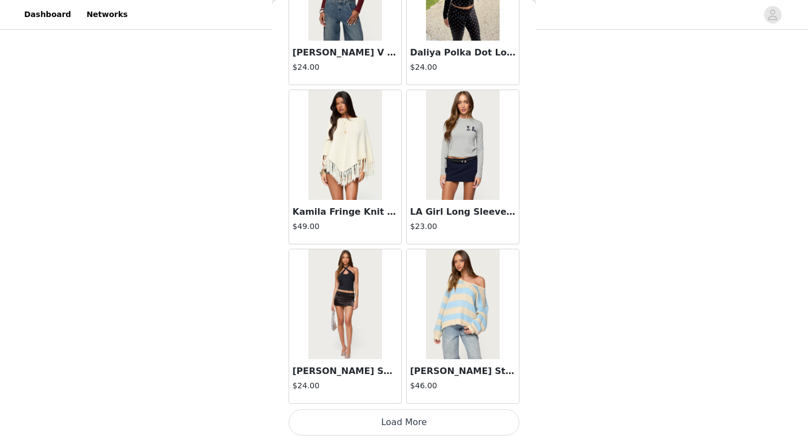
click at [336, 427] on button "Load More" at bounding box center [403, 422] width 231 height 26
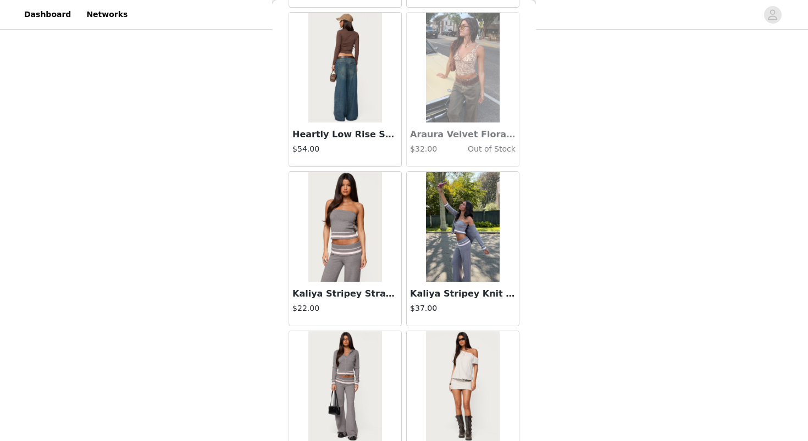
scroll to position [23543, 0]
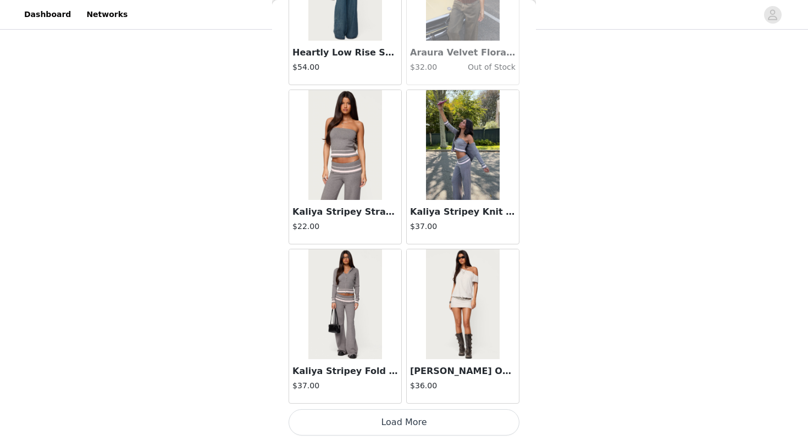
click at [391, 427] on button "Load More" at bounding box center [403, 422] width 231 height 26
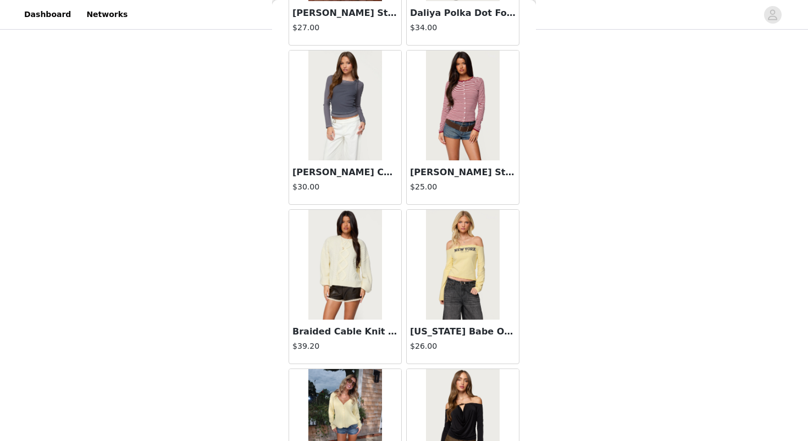
scroll to position [25137, 0]
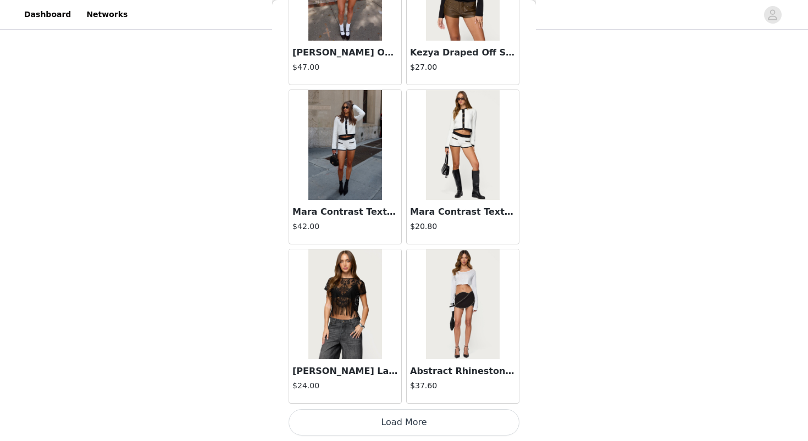
click at [377, 426] on button "Load More" at bounding box center [403, 422] width 231 height 26
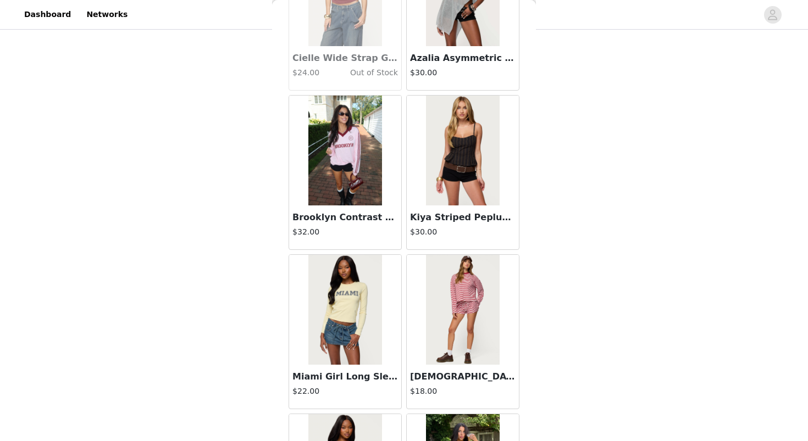
scroll to position [26730, 0]
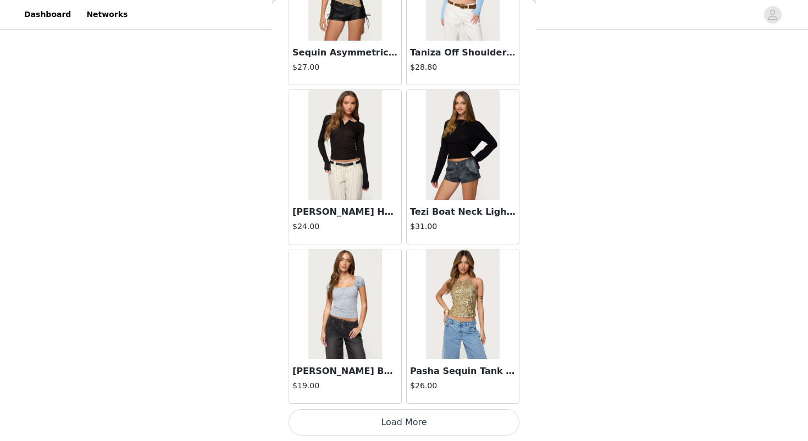
click at [361, 430] on button "Load More" at bounding box center [403, 422] width 231 height 26
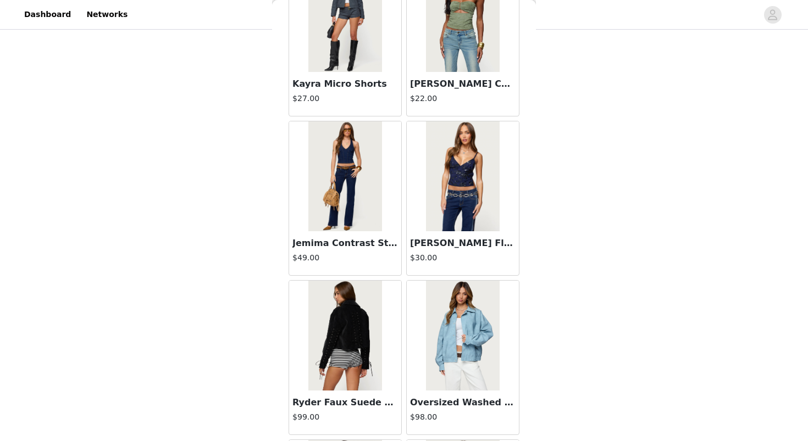
scroll to position [28323, 0]
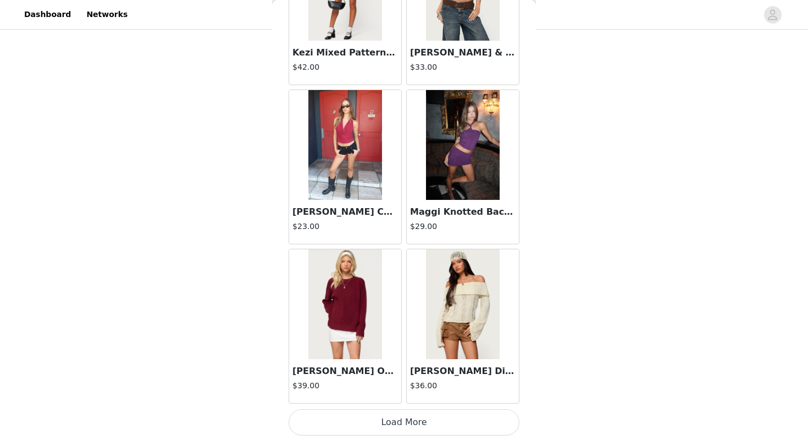
click at [363, 424] on button "Load More" at bounding box center [403, 422] width 231 height 26
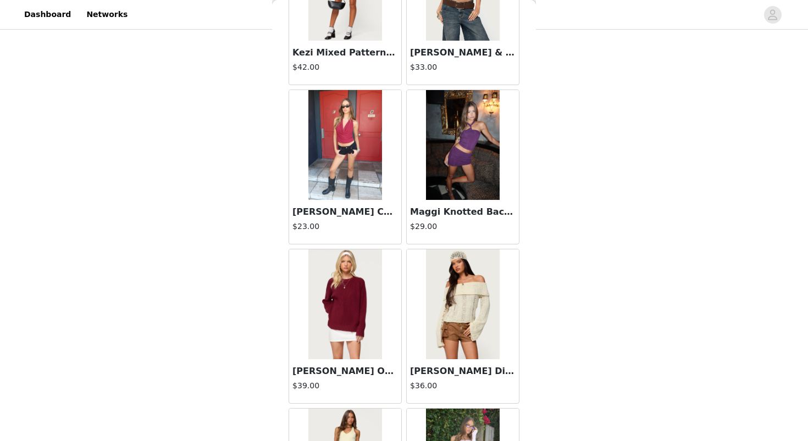
scroll to position [29916, 0]
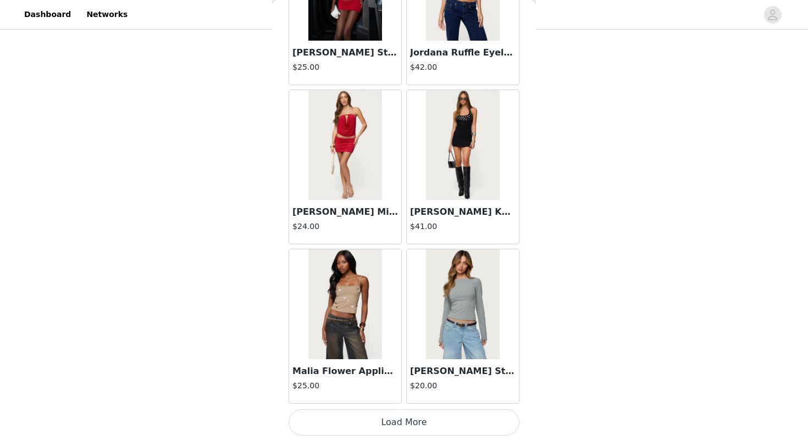
click at [351, 430] on button "Load More" at bounding box center [403, 422] width 231 height 26
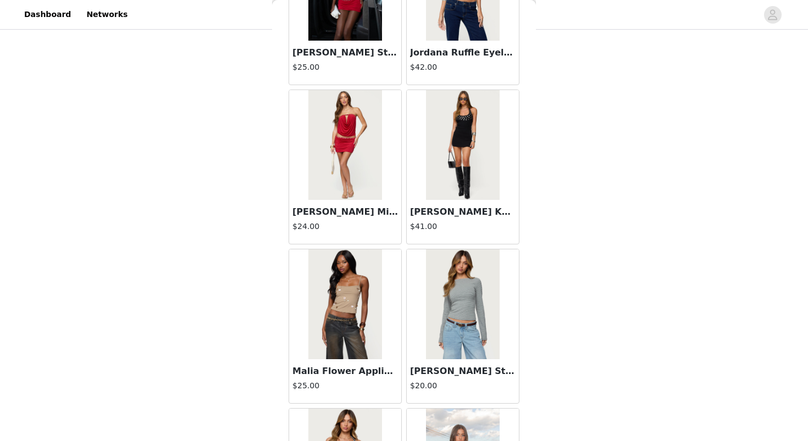
scroll to position [31509, 0]
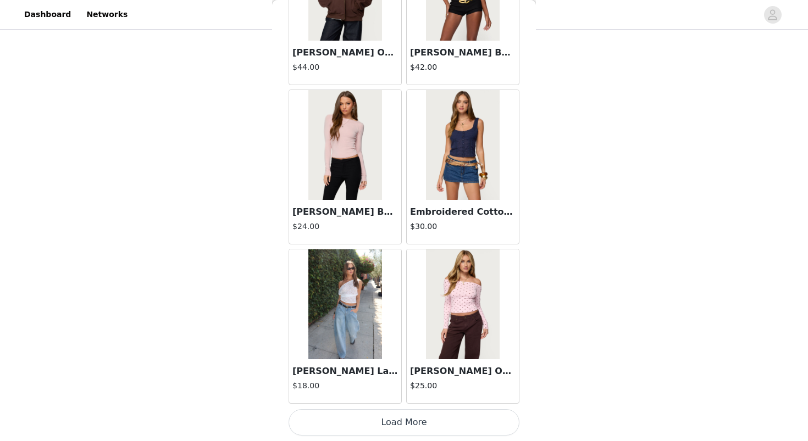
click at [353, 418] on button "Load More" at bounding box center [403, 422] width 231 height 26
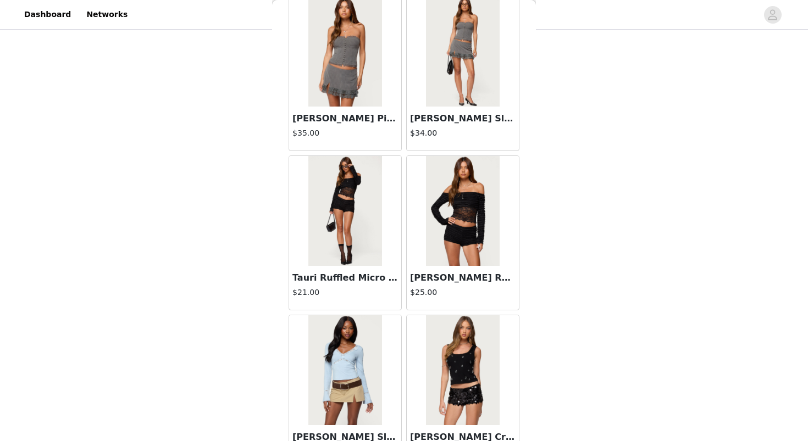
scroll to position [33102, 0]
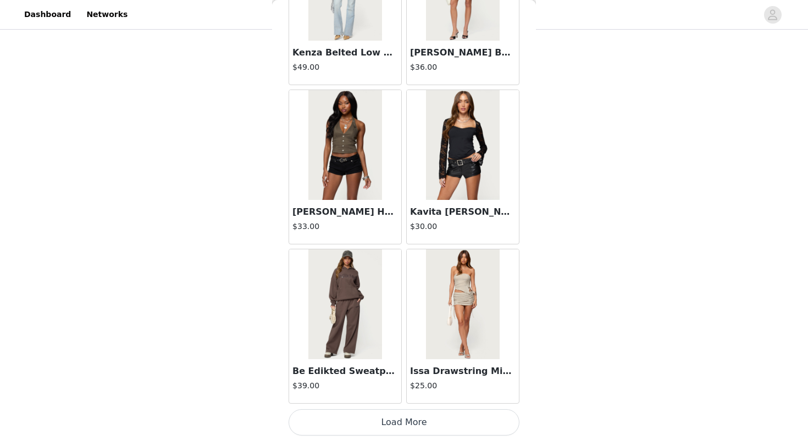
click at [347, 419] on button "Load More" at bounding box center [403, 422] width 231 height 26
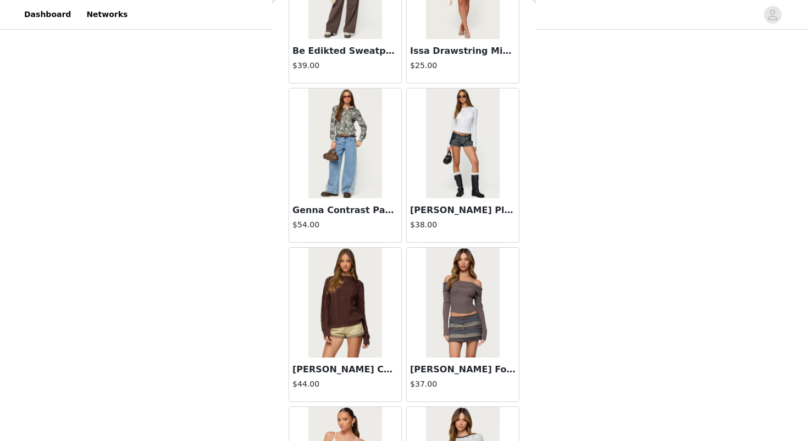
scroll to position [34695, 0]
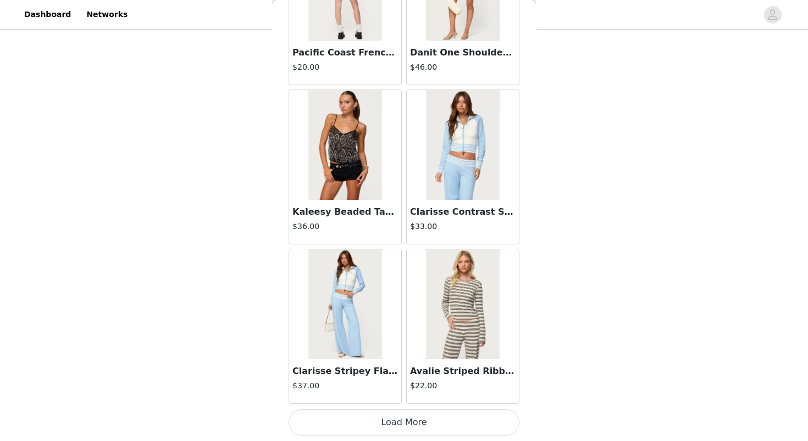
click at [357, 425] on button "Load More" at bounding box center [403, 422] width 231 height 26
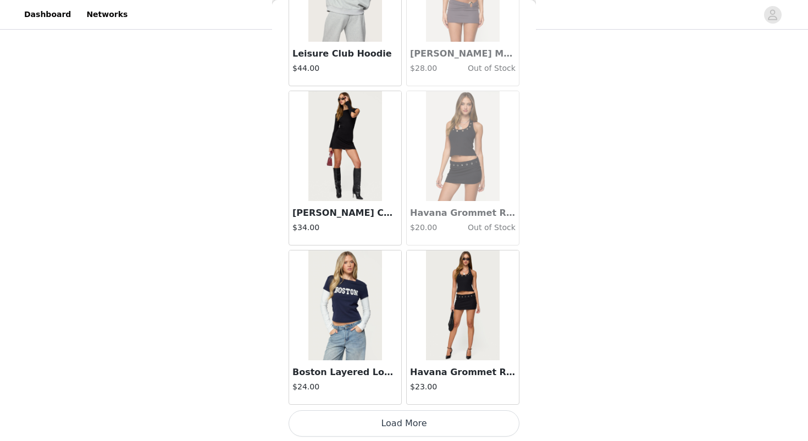
scroll to position [36288, 0]
click at [359, 425] on button "Load More" at bounding box center [403, 422] width 231 height 26
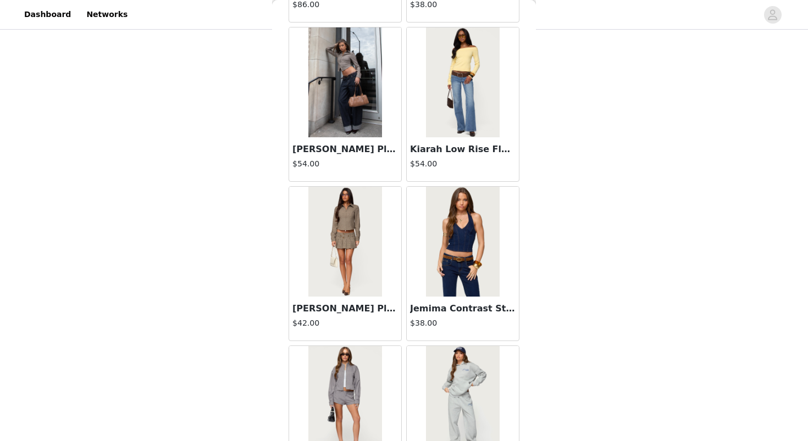
scroll to position [37624, 0]
click at [471, 137] on img at bounding box center [462, 84] width 73 height 110
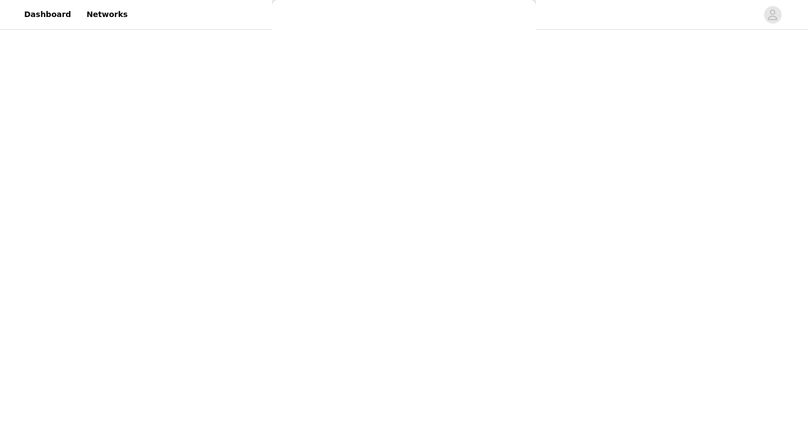
scroll to position [82, 0]
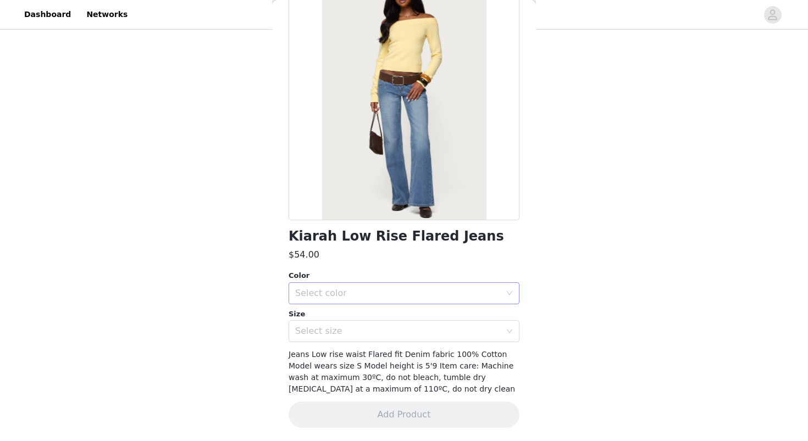
click at [388, 297] on div "Select color" at bounding box center [397, 293] width 205 height 11
click at [383, 316] on li "BLUE-WASHED" at bounding box center [403, 318] width 231 height 18
click at [383, 335] on div "Select size" at bounding box center [397, 331] width 205 height 11
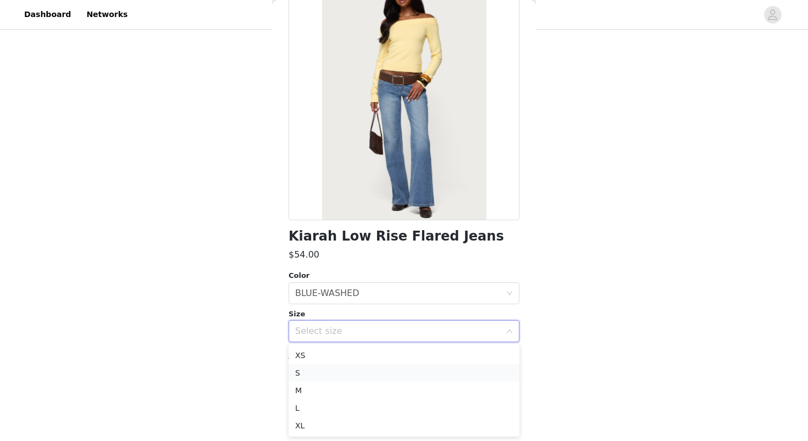
click at [363, 373] on li "S" at bounding box center [403, 373] width 231 height 18
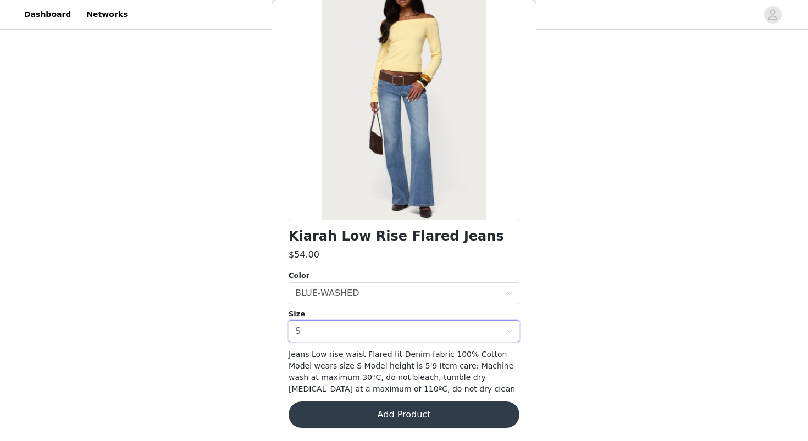
click at [358, 420] on button "Add Product" at bounding box center [403, 415] width 231 height 26
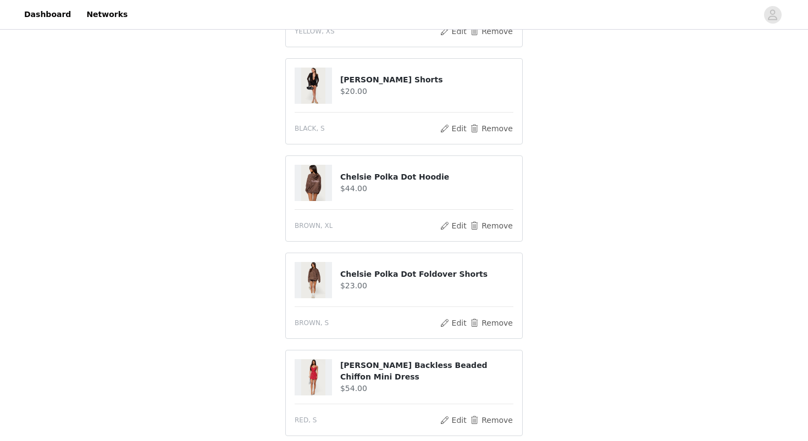
scroll to position [0, 0]
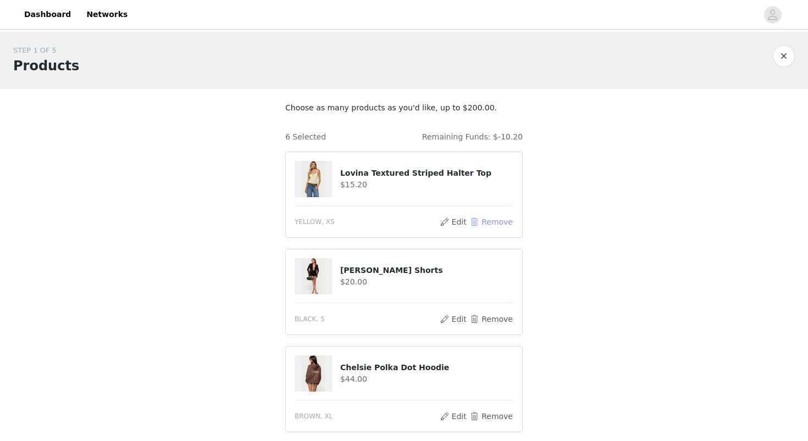
click at [489, 224] on button "Remove" at bounding box center [491, 221] width 44 height 13
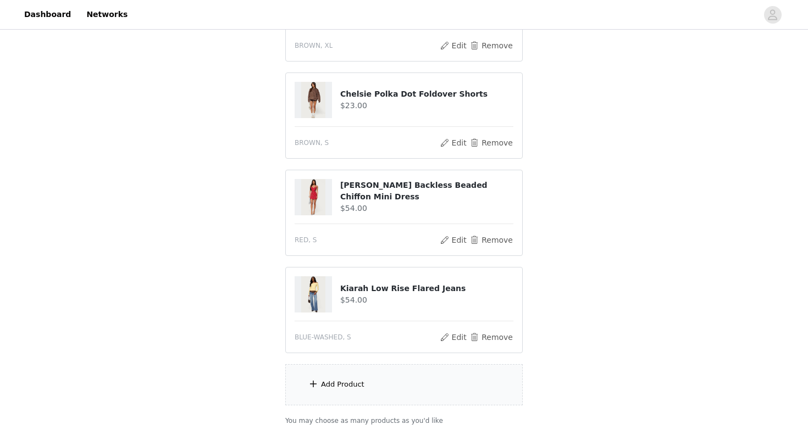
scroll to position [350, 0]
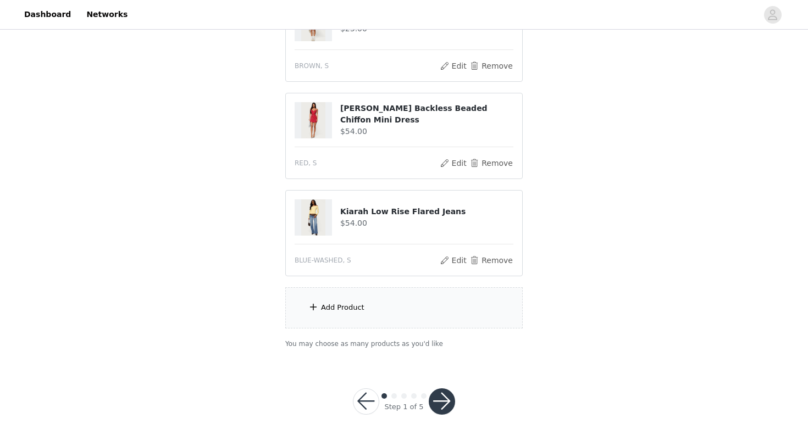
click at [398, 311] on div "Add Product" at bounding box center [403, 307] width 237 height 41
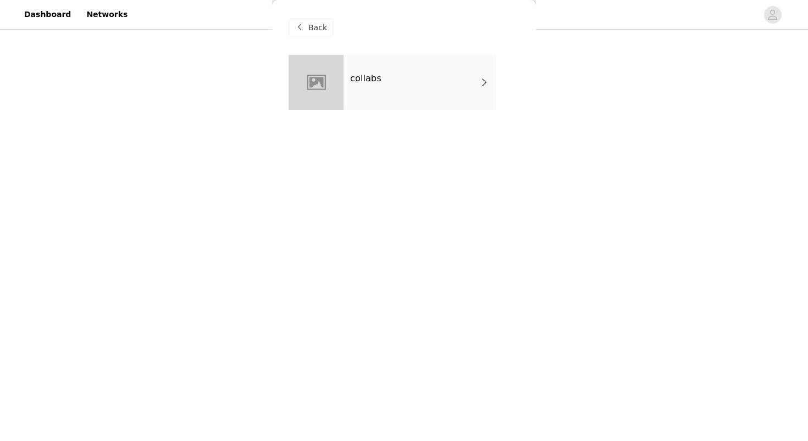
click at [404, 88] on div "collabs" at bounding box center [419, 82] width 153 height 55
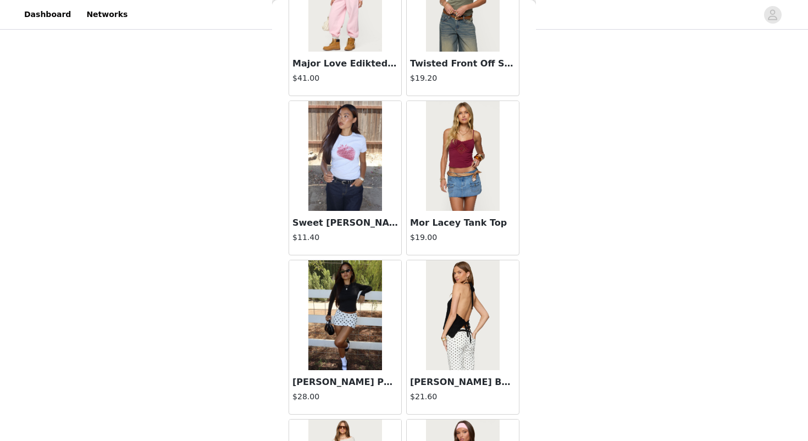
scroll to position [1240, 0]
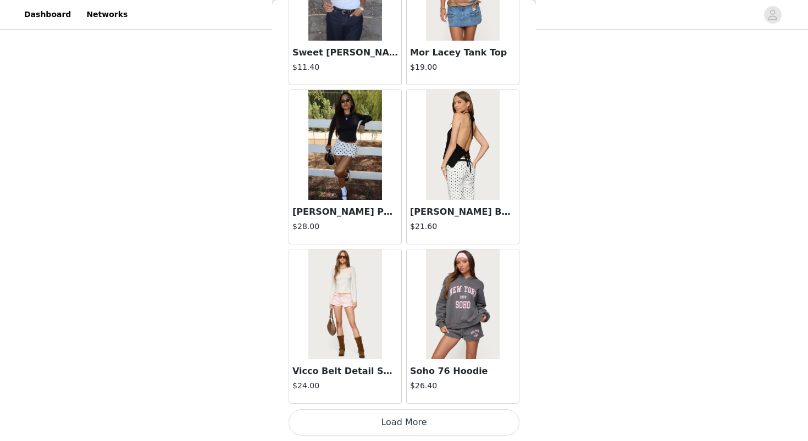
click at [406, 422] on button "Load More" at bounding box center [403, 422] width 231 height 26
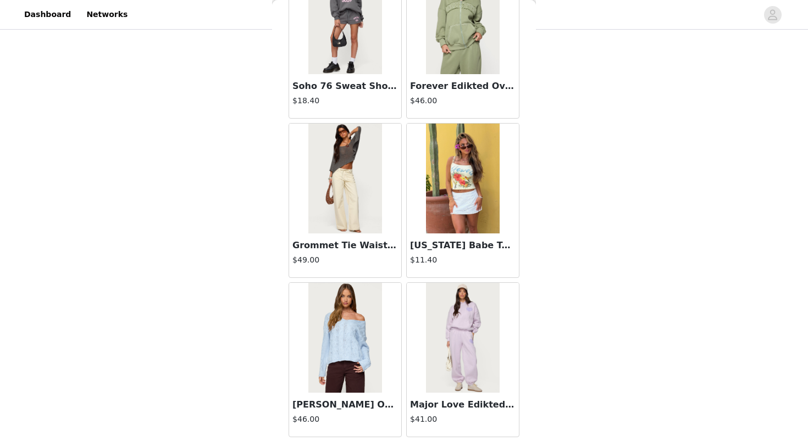
scroll to position [0, 0]
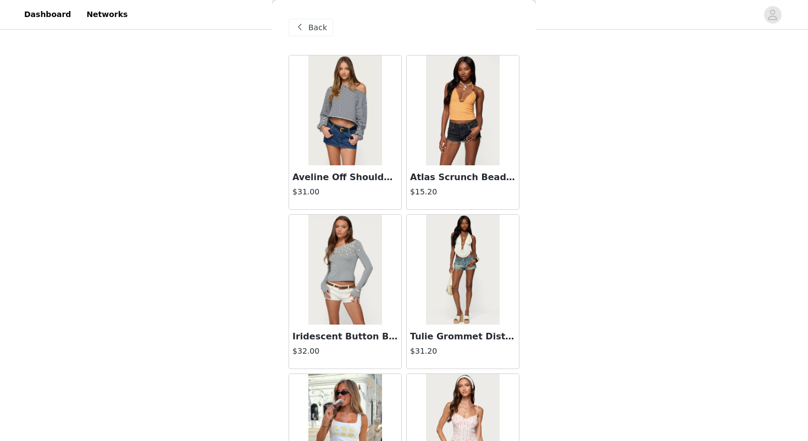
click at [304, 32] on span at bounding box center [299, 27] width 13 height 13
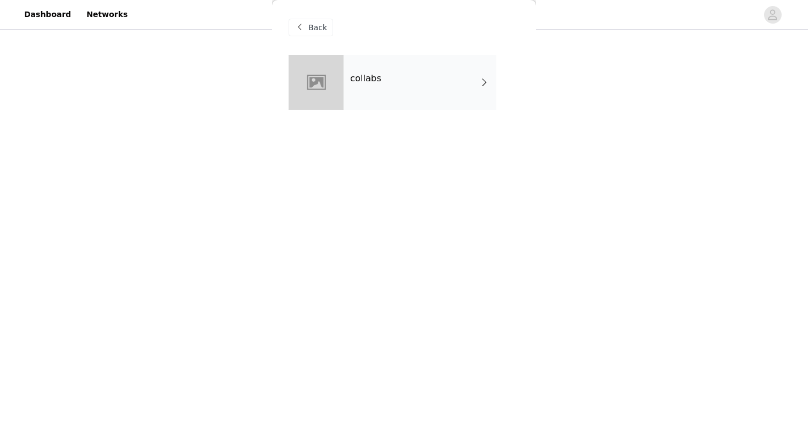
click at [309, 37] on div "Back" at bounding box center [403, 27] width 231 height 55
click at [308, 33] on span "Back" at bounding box center [317, 28] width 19 height 12
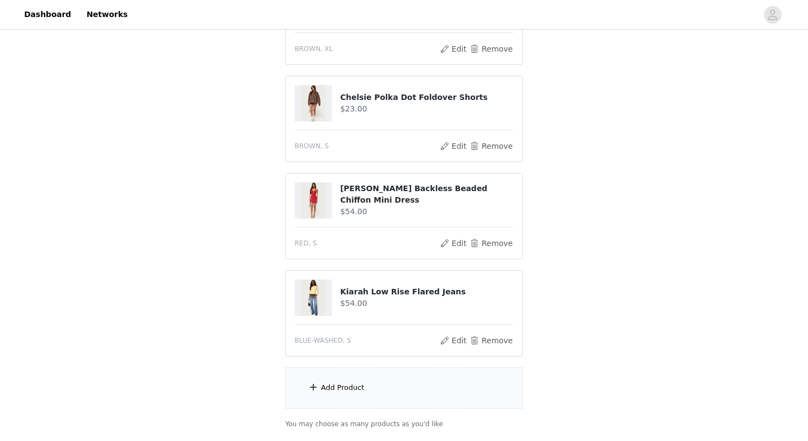
scroll to position [271, 0]
click at [505, 241] on button "Remove" at bounding box center [491, 242] width 44 height 13
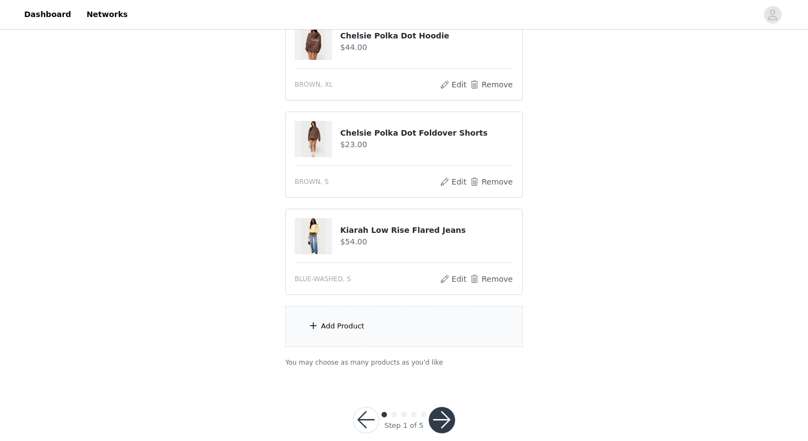
scroll to position [244, 0]
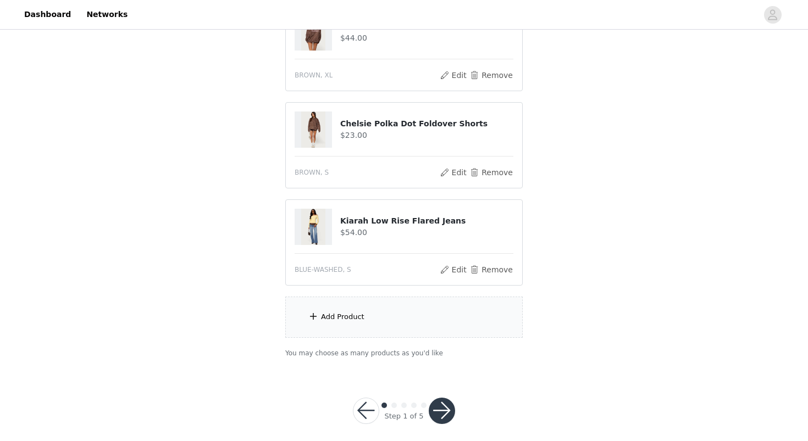
click at [365, 328] on div "Add Product" at bounding box center [403, 317] width 237 height 41
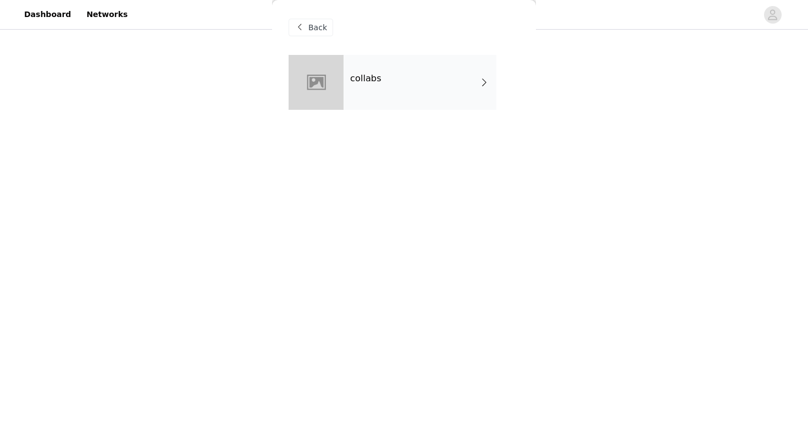
click at [442, 90] on div "collabs" at bounding box center [419, 82] width 153 height 55
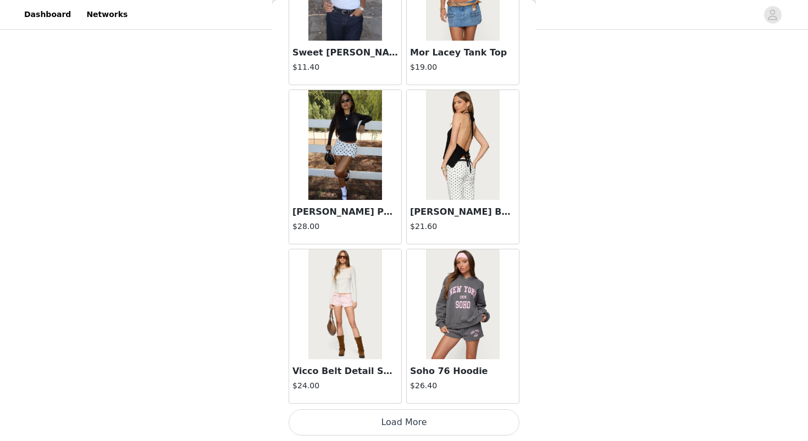
scroll to position [253, 0]
click at [373, 424] on button "Load More" at bounding box center [403, 422] width 231 height 26
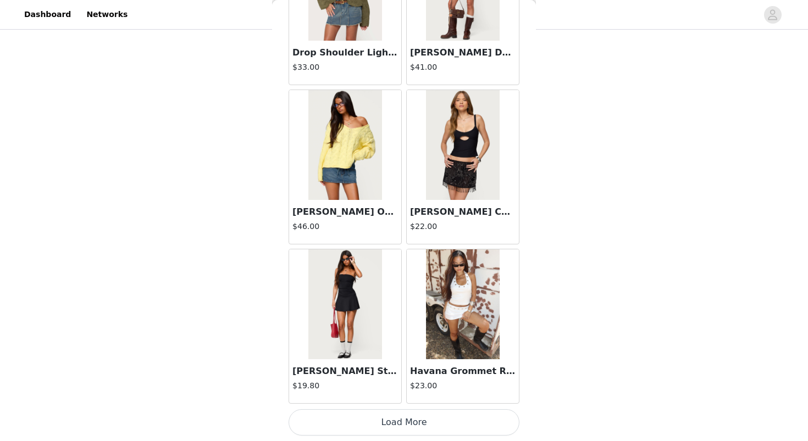
click at [380, 425] on button "Load More" at bounding box center [403, 422] width 231 height 26
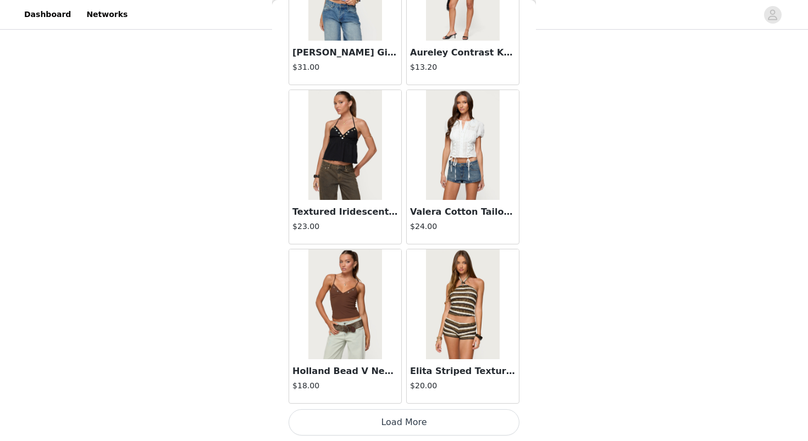
click at [378, 419] on button "Load More" at bounding box center [403, 422] width 231 height 26
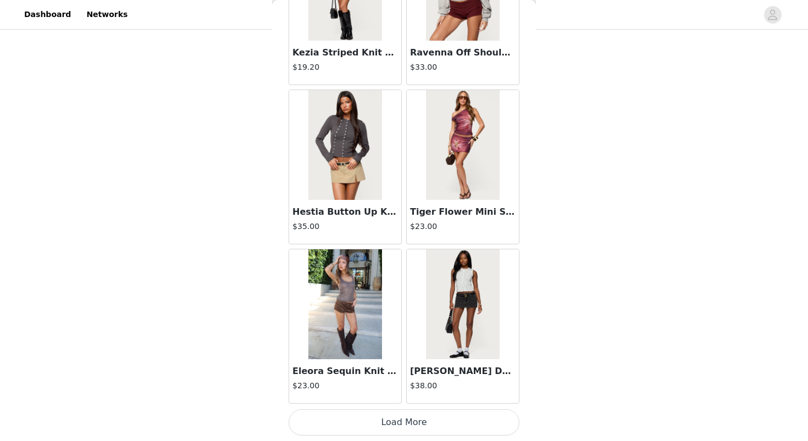
click at [390, 424] on button "Load More" at bounding box center [403, 422] width 231 height 26
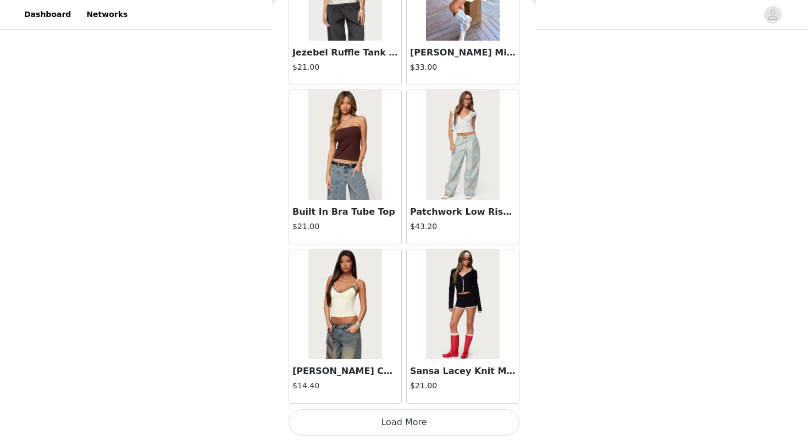
click at [394, 422] on button "Load More" at bounding box center [403, 422] width 231 height 26
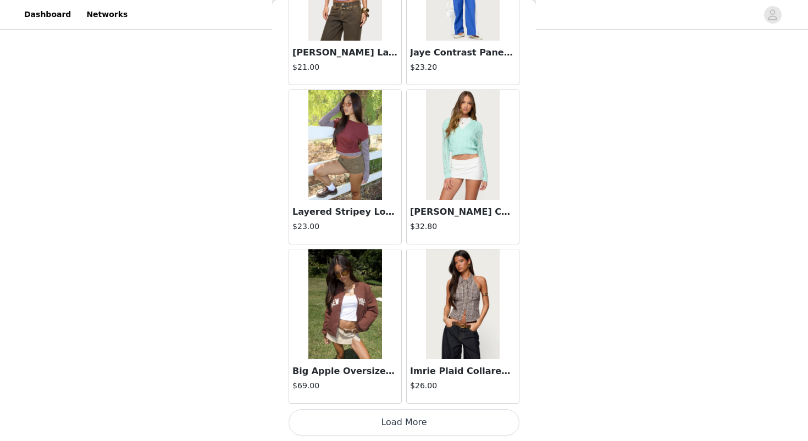
click at [378, 427] on button "Load More" at bounding box center [403, 422] width 231 height 26
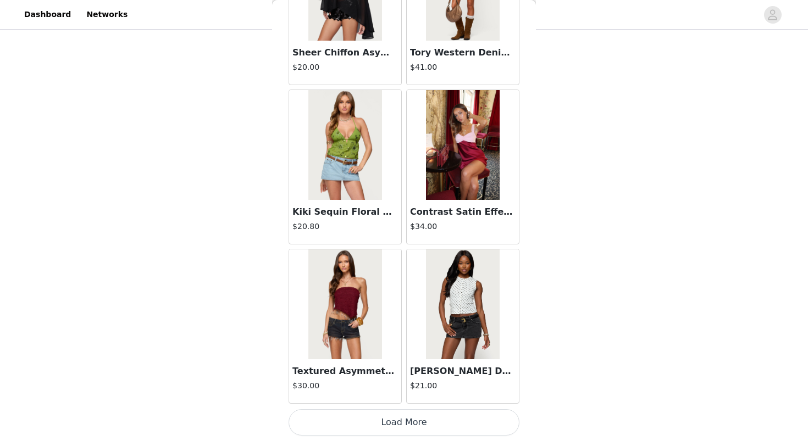
click at [368, 430] on button "Load More" at bounding box center [403, 422] width 231 height 26
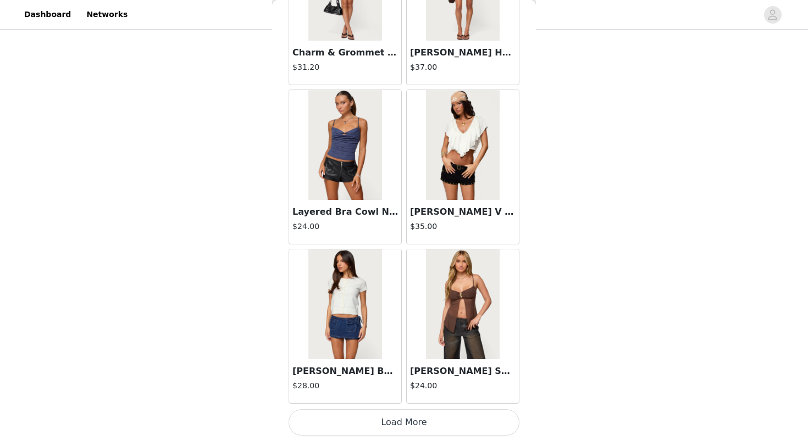
click at [341, 424] on button "Load More" at bounding box center [403, 422] width 231 height 26
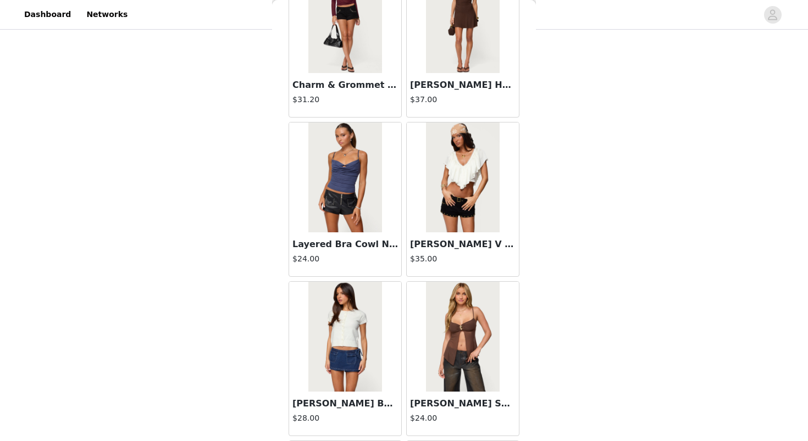
scroll to position [12360, 0]
click at [441, 203] on img at bounding box center [462, 177] width 73 height 110
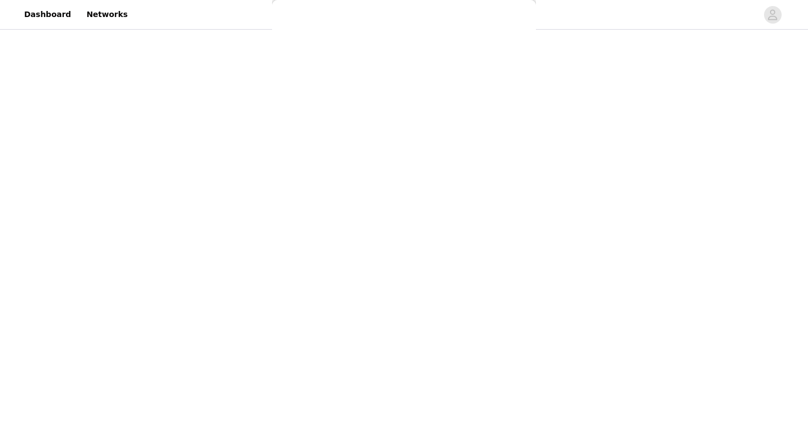
scroll to position [0, 0]
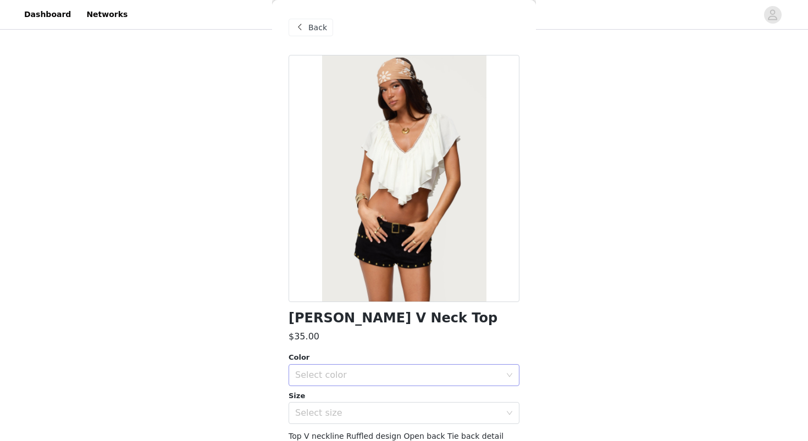
click at [364, 379] on div "Select color" at bounding box center [397, 375] width 205 height 11
click at [355, 396] on li "CREAM" at bounding box center [403, 400] width 231 height 18
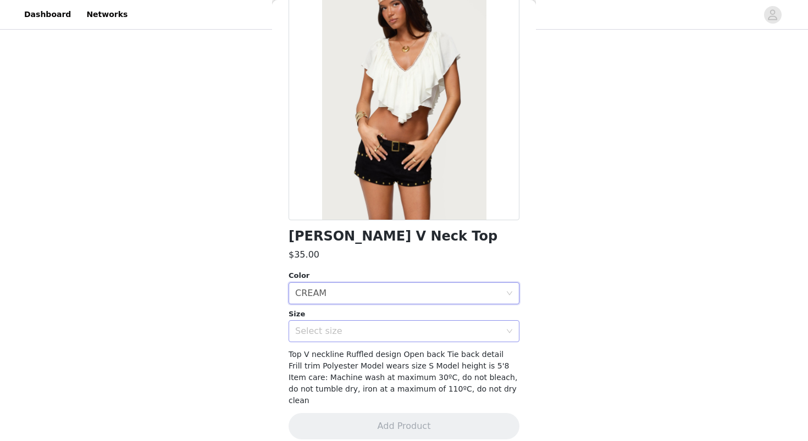
click at [321, 341] on div "Select size" at bounding box center [400, 331] width 210 height 21
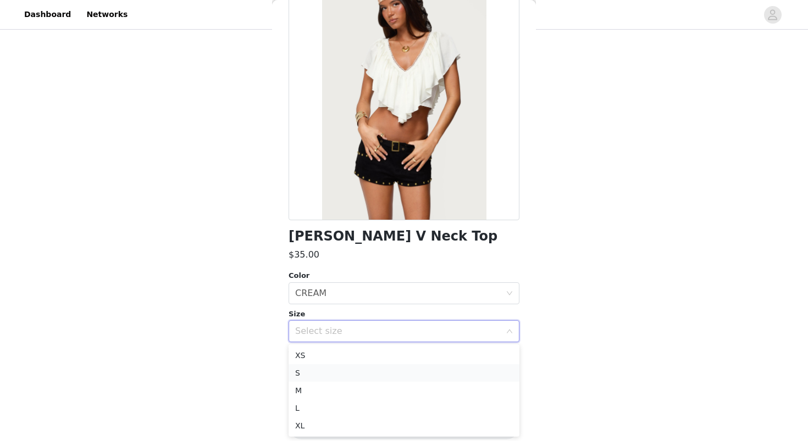
click at [320, 374] on li "S" at bounding box center [403, 373] width 231 height 18
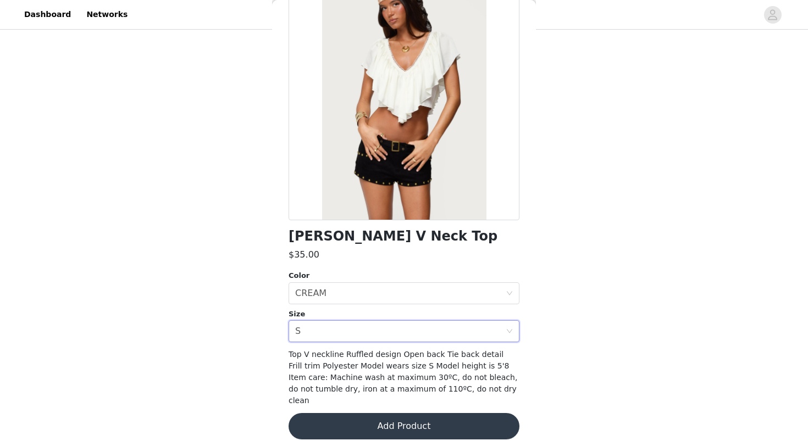
click at [327, 413] on button "Add Product" at bounding box center [403, 426] width 231 height 26
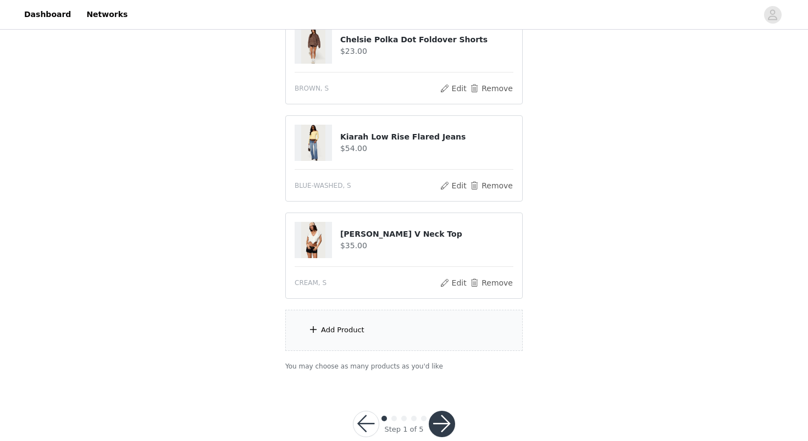
scroll to position [350, 0]
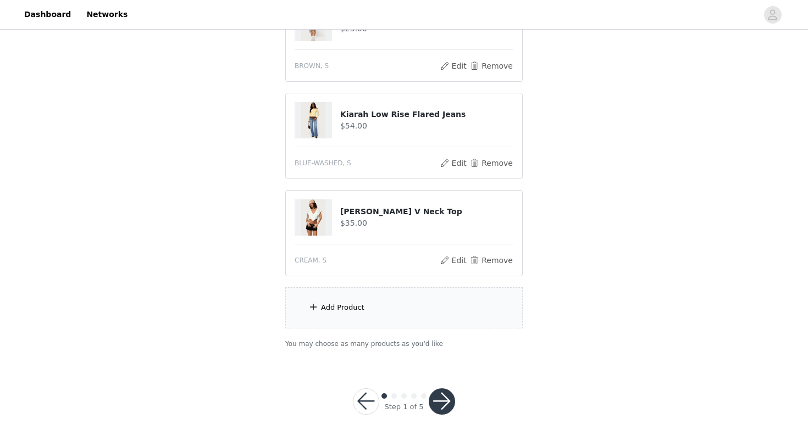
click at [340, 311] on div "Add Product" at bounding box center [342, 307] width 43 height 11
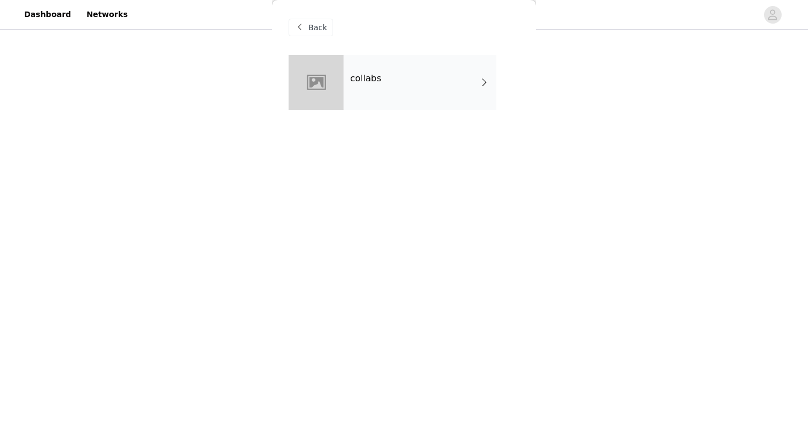
click at [387, 103] on div "collabs" at bounding box center [419, 82] width 153 height 55
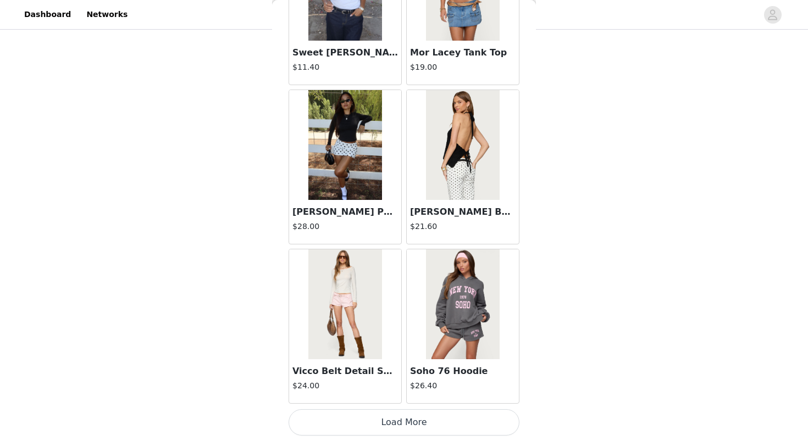
click at [419, 425] on button "Load More" at bounding box center [403, 422] width 231 height 26
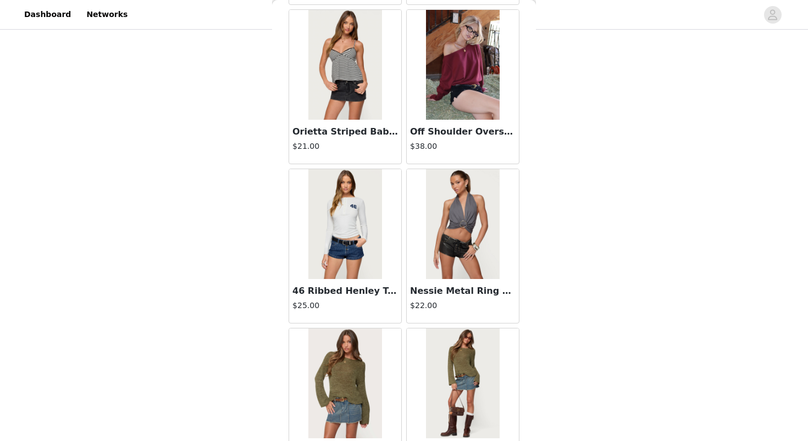
scroll to position [2833, 0]
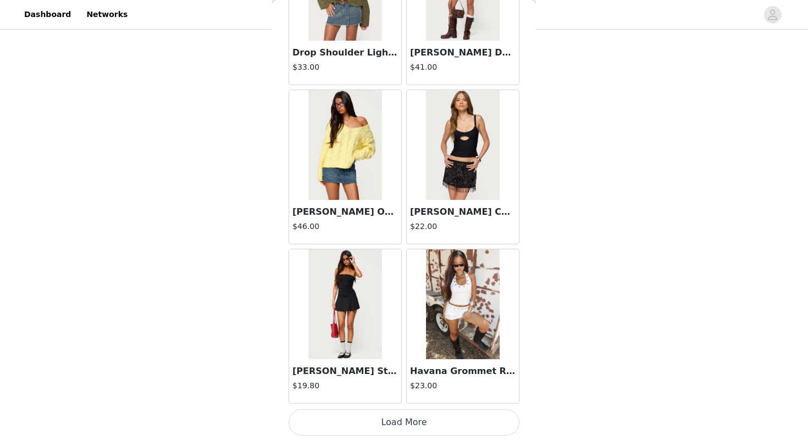
click at [443, 426] on button "Load More" at bounding box center [403, 422] width 231 height 26
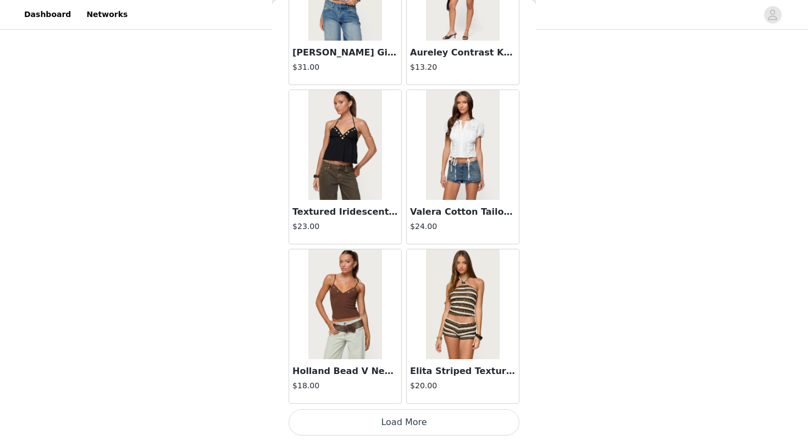
click at [397, 428] on button "Load More" at bounding box center [403, 422] width 231 height 26
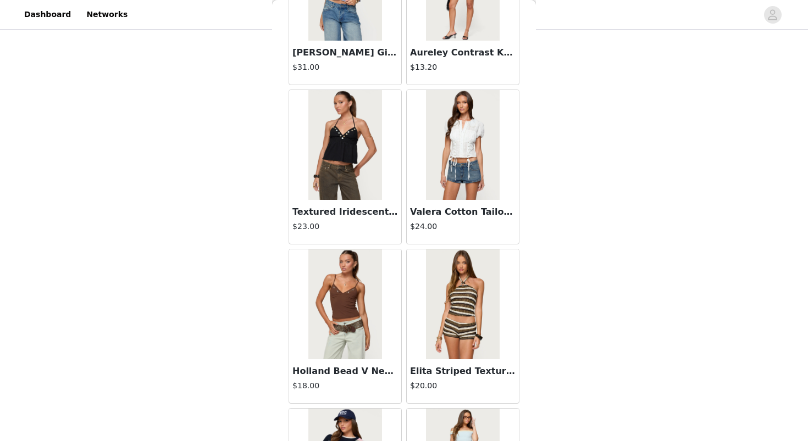
scroll to position [6019, 0]
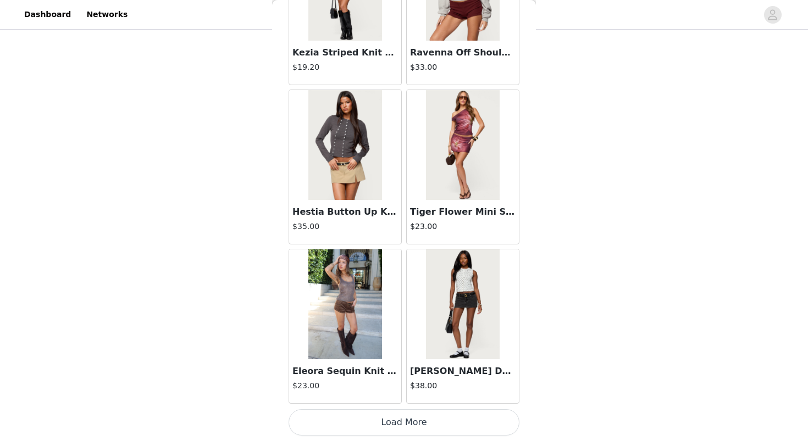
click at [362, 430] on button "Load More" at bounding box center [403, 422] width 231 height 26
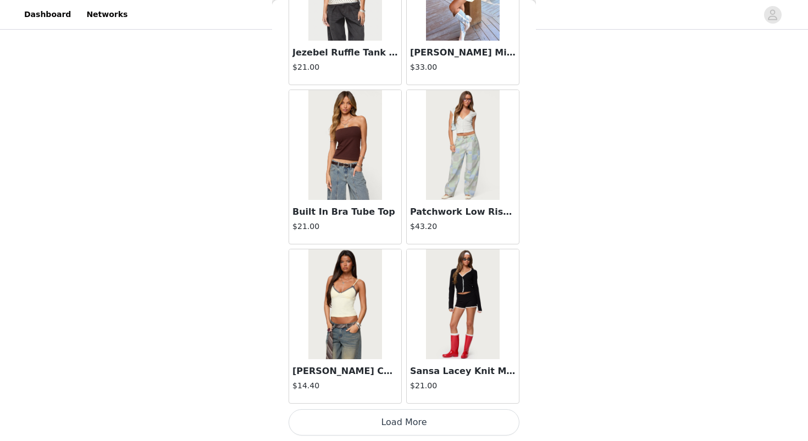
click at [388, 421] on button "Load More" at bounding box center [403, 422] width 231 height 26
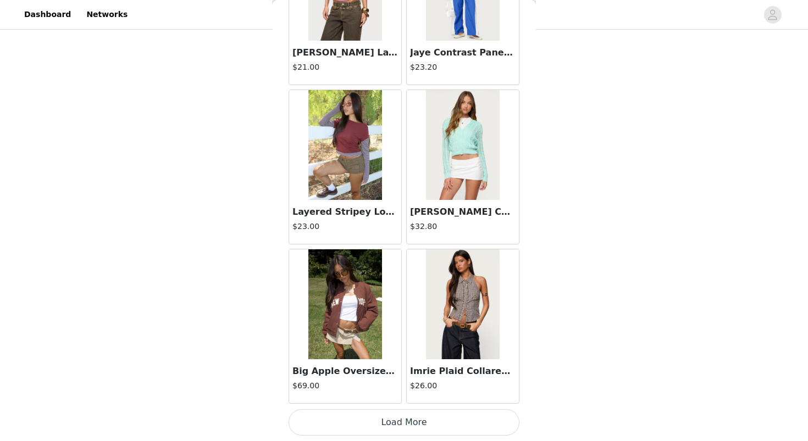
click at [395, 420] on button "Load More" at bounding box center [403, 422] width 231 height 26
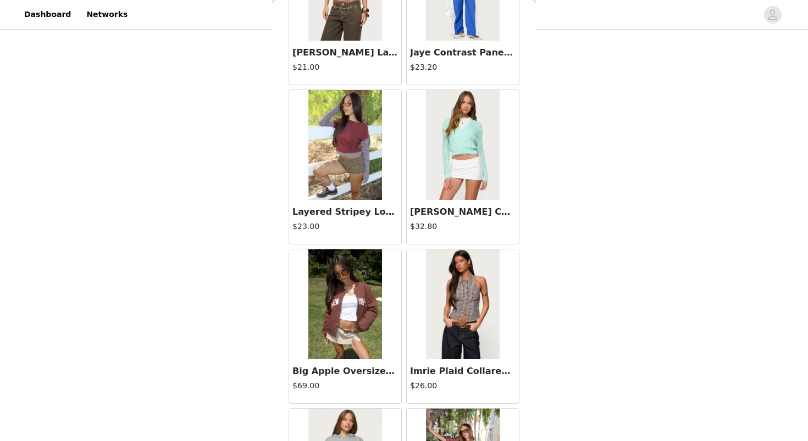
scroll to position [10799, 0]
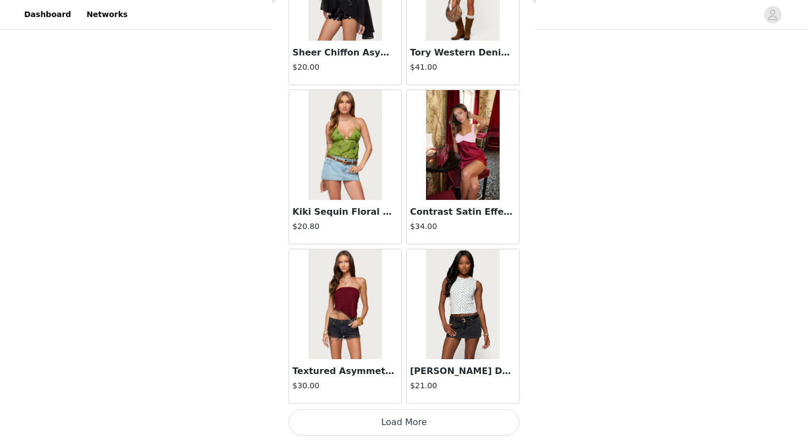
click at [398, 421] on button "Load More" at bounding box center [403, 422] width 231 height 26
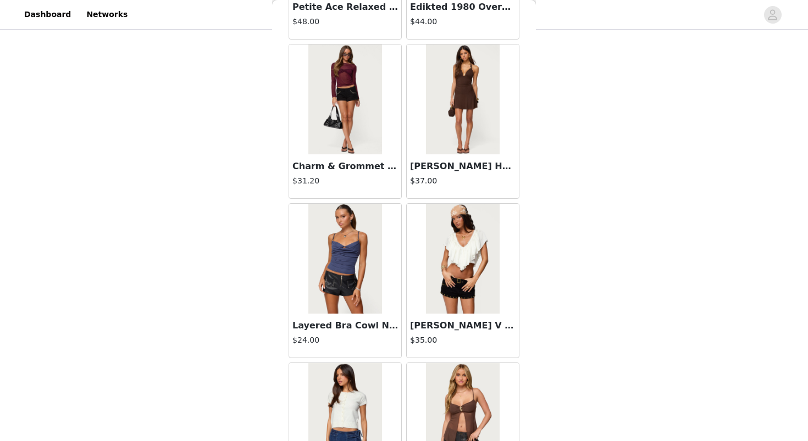
scroll to position [12392, 0]
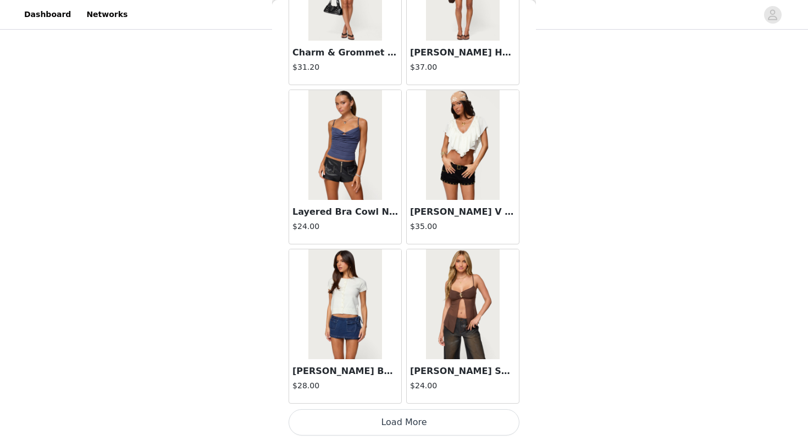
click at [399, 421] on button "Load More" at bounding box center [403, 422] width 231 height 26
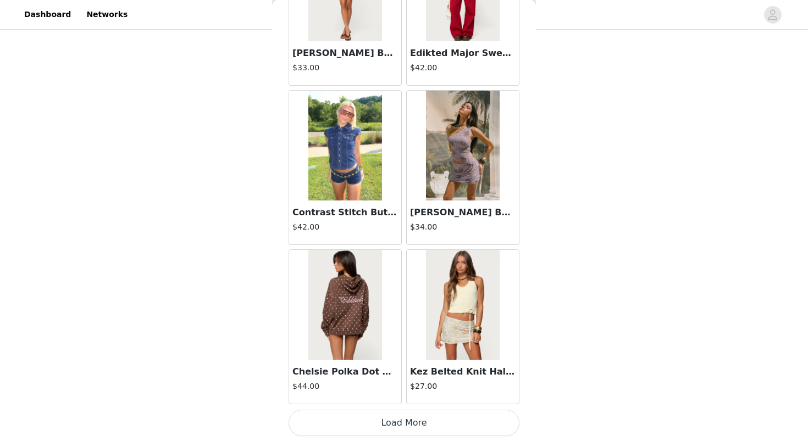
scroll to position [13985, 0]
click at [408, 428] on button "Load More" at bounding box center [403, 422] width 231 height 26
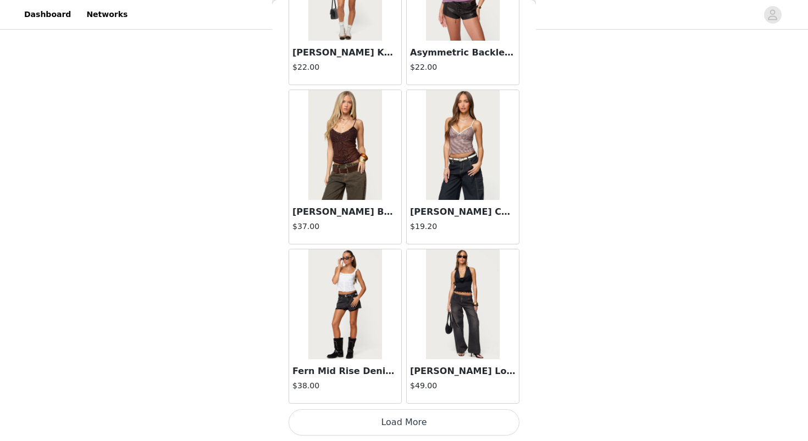
click at [391, 425] on button "Load More" at bounding box center [403, 422] width 231 height 26
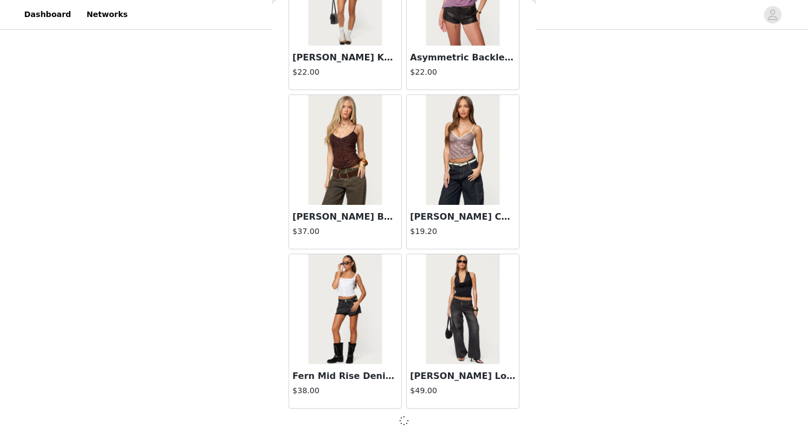
scroll to position [15573, 0]
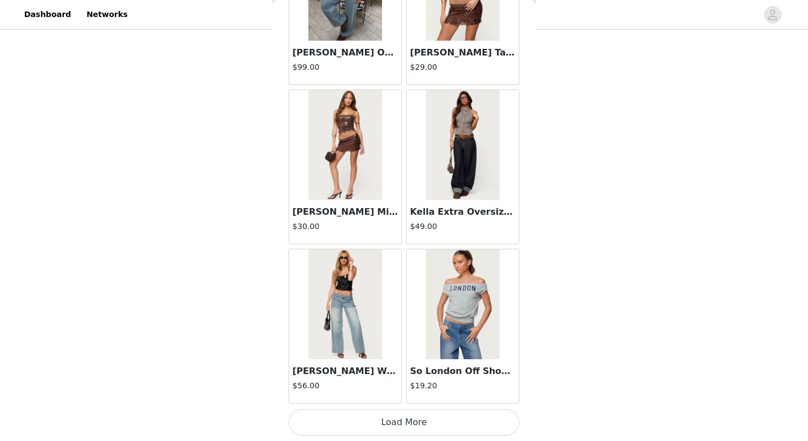
click at [387, 424] on button "Load More" at bounding box center [403, 422] width 231 height 26
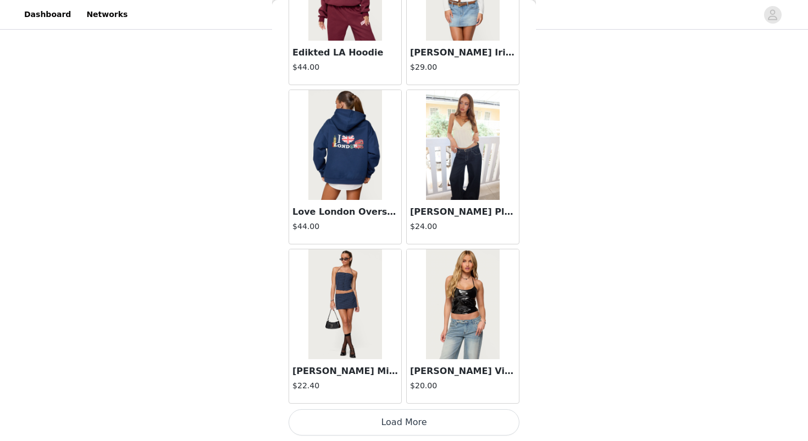
click at [367, 420] on button "Load More" at bounding box center [403, 422] width 231 height 26
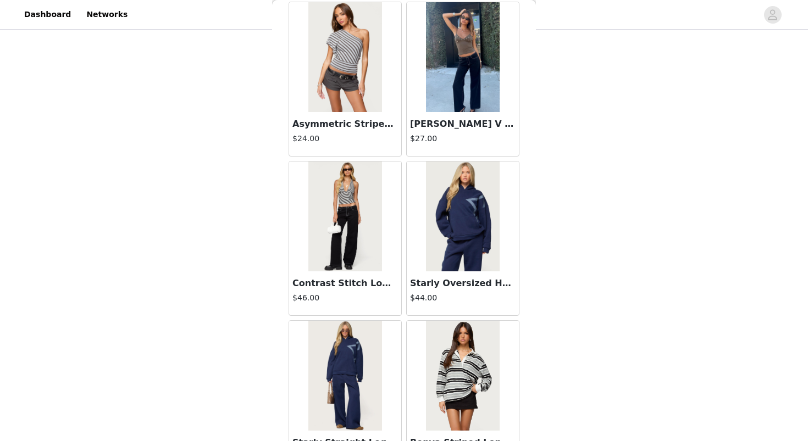
scroll to position [20357, 0]
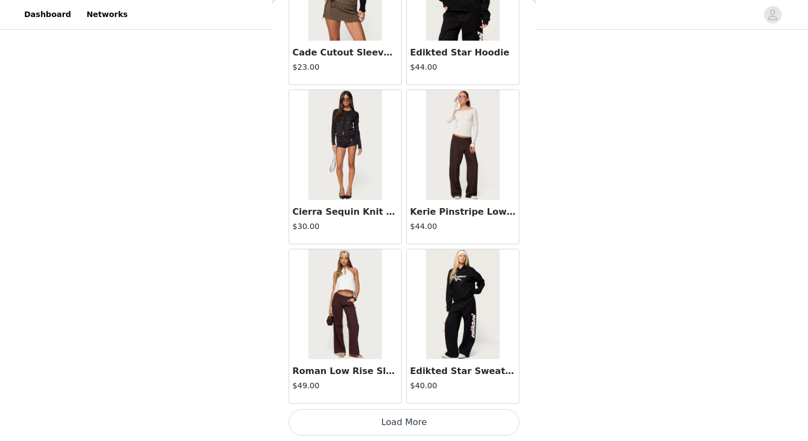
click at [343, 426] on button "Load More" at bounding box center [403, 422] width 231 height 26
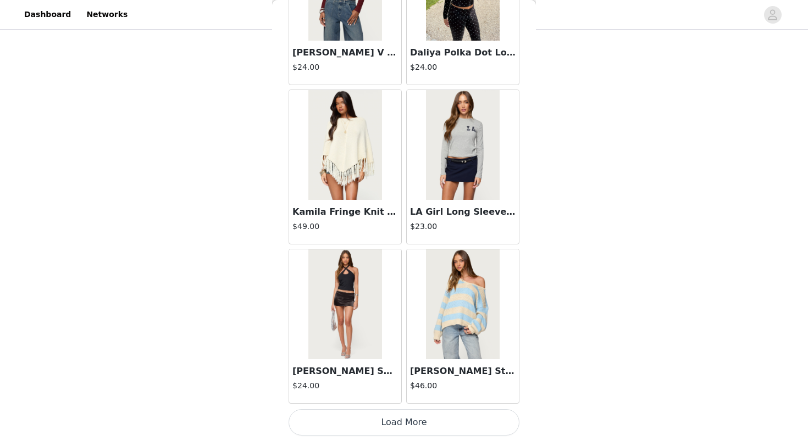
click at [363, 427] on button "Load More" at bounding box center [403, 422] width 231 height 26
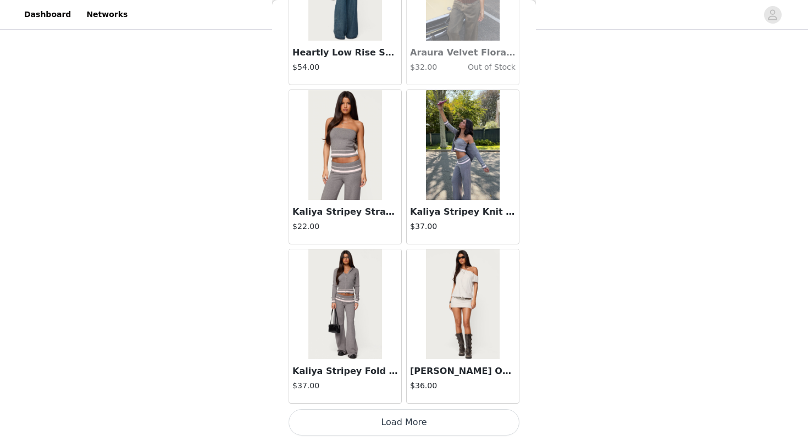
click at [360, 432] on button "Load More" at bounding box center [403, 422] width 231 height 26
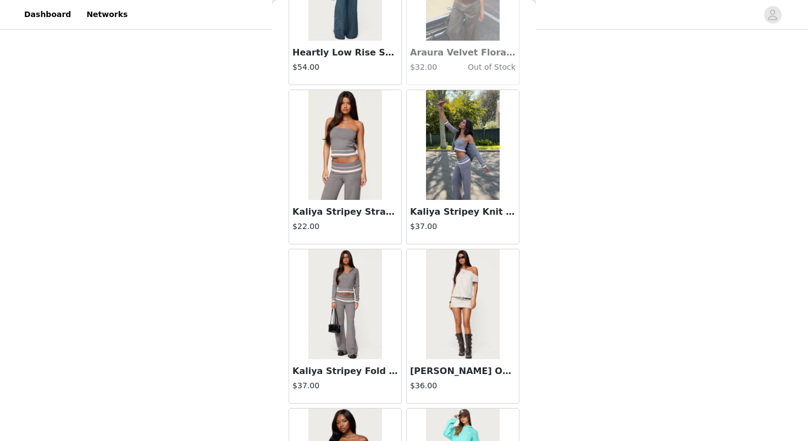
scroll to position [25137, 0]
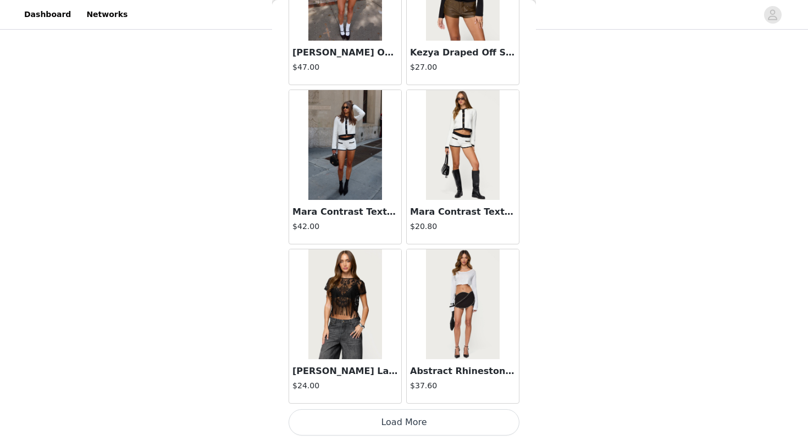
click at [384, 416] on button "Load More" at bounding box center [403, 422] width 231 height 26
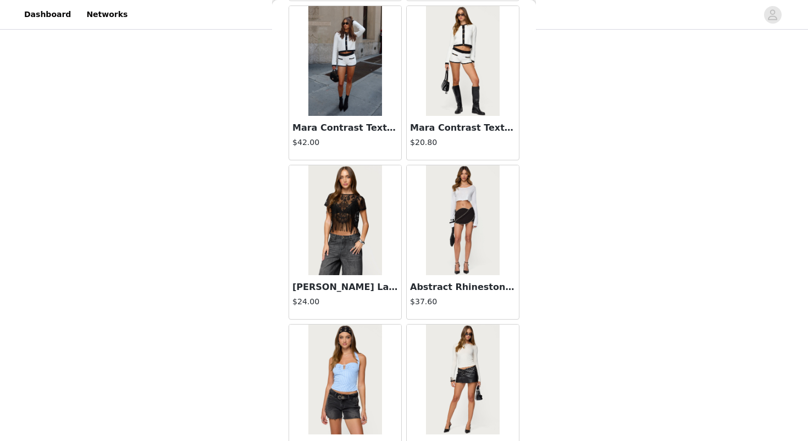
scroll to position [25268, 0]
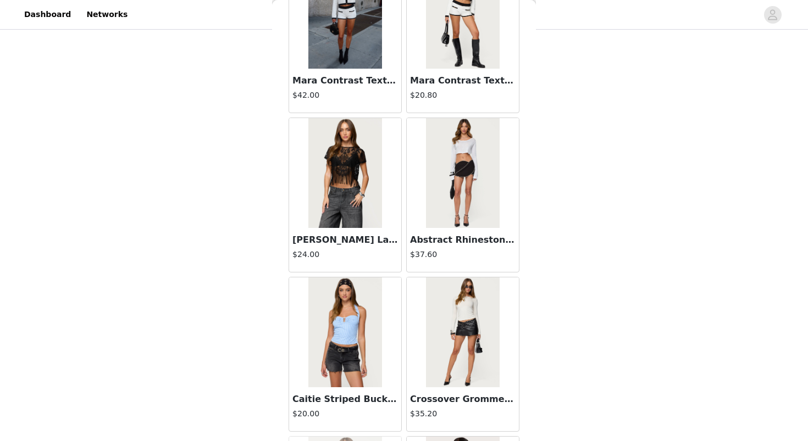
click at [352, 191] on img at bounding box center [344, 173] width 73 height 110
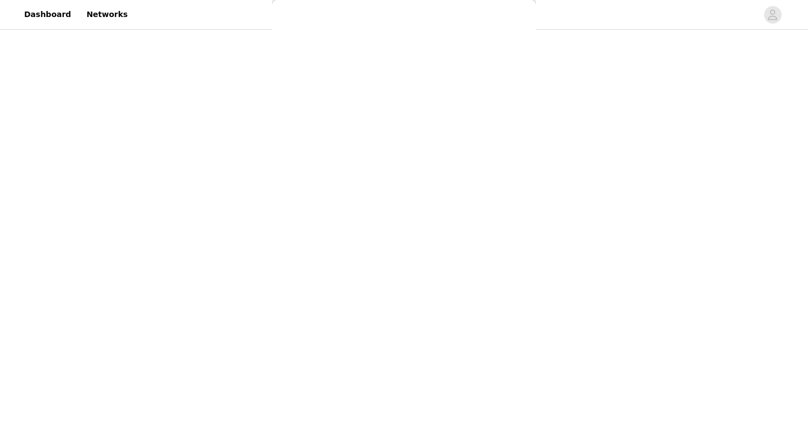
scroll to position [0, 0]
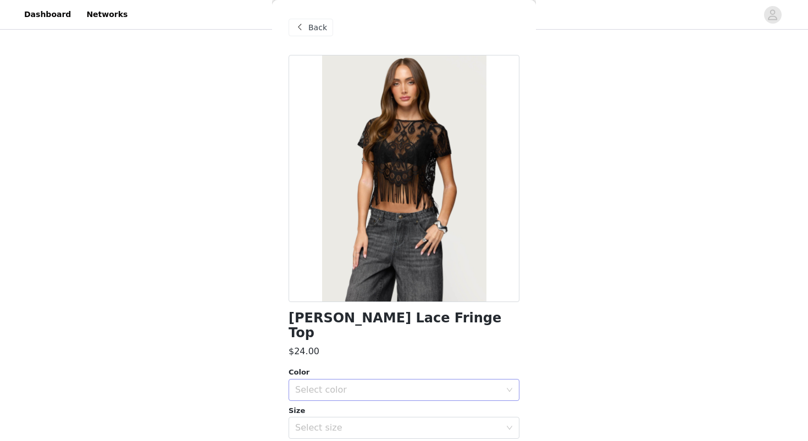
click at [321, 385] on div "Select color" at bounding box center [397, 390] width 205 height 11
click at [323, 394] on li "BLACK" at bounding box center [403, 400] width 231 height 18
click at [319, 420] on div "Select size" at bounding box center [400, 428] width 210 height 21
click at [315, 379] on li "S" at bounding box center [403, 381] width 231 height 18
click at [326, 27] on div "Back" at bounding box center [310, 28] width 44 height 18
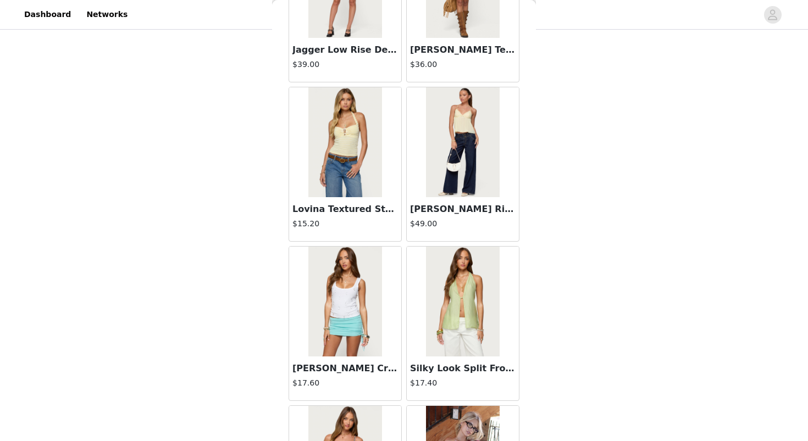
scroll to position [2133, 0]
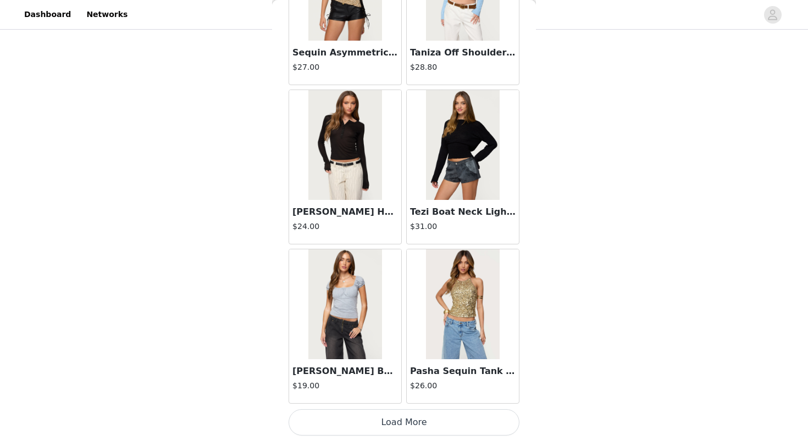
click at [439, 429] on button "Load More" at bounding box center [403, 422] width 231 height 26
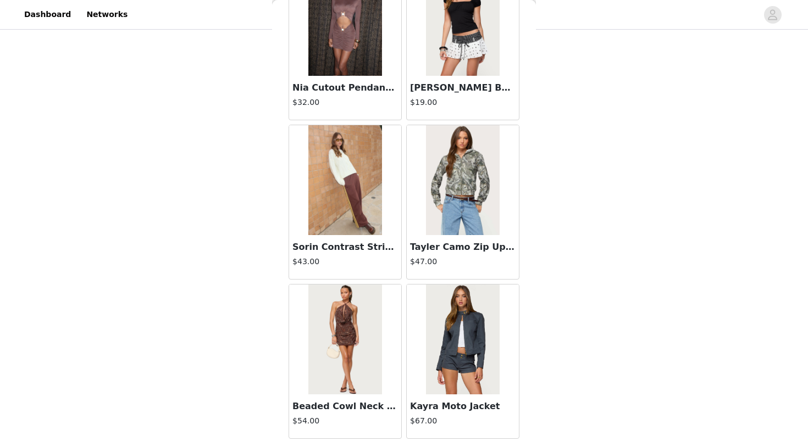
scroll to position [28323, 0]
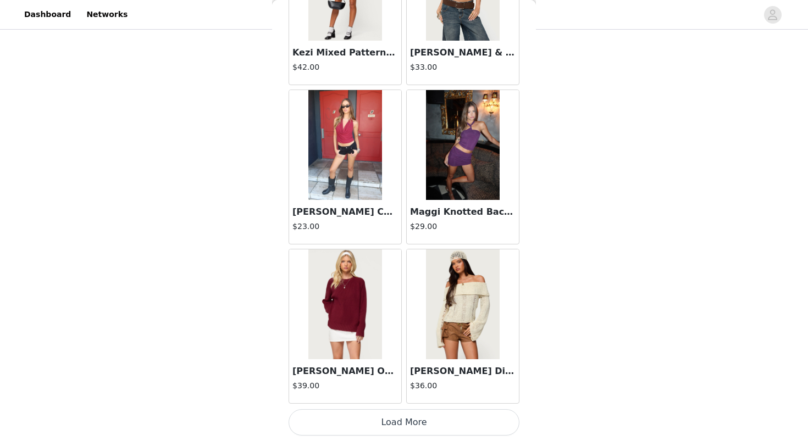
click at [476, 424] on button "Load More" at bounding box center [403, 422] width 231 height 26
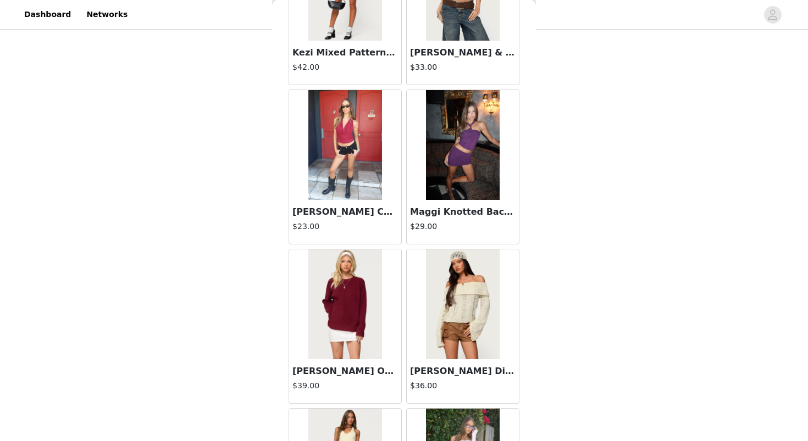
scroll to position [29916, 0]
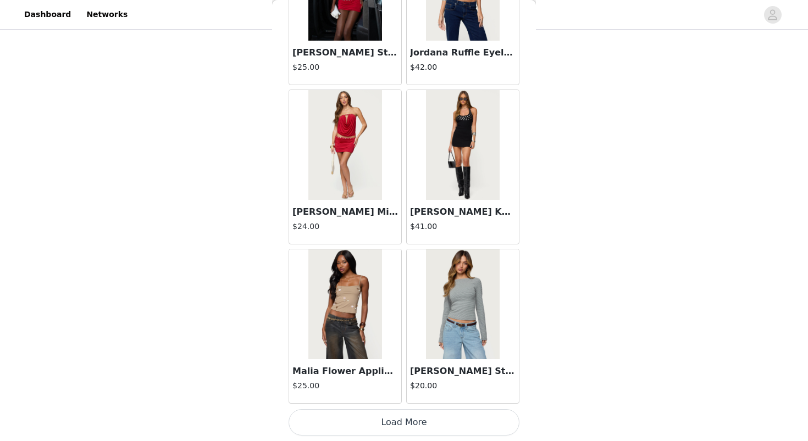
click at [457, 430] on button "Load More" at bounding box center [403, 422] width 231 height 26
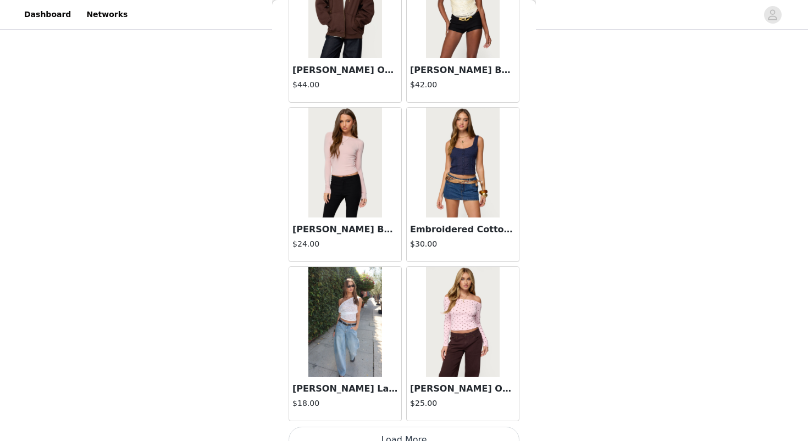
scroll to position [31509, 0]
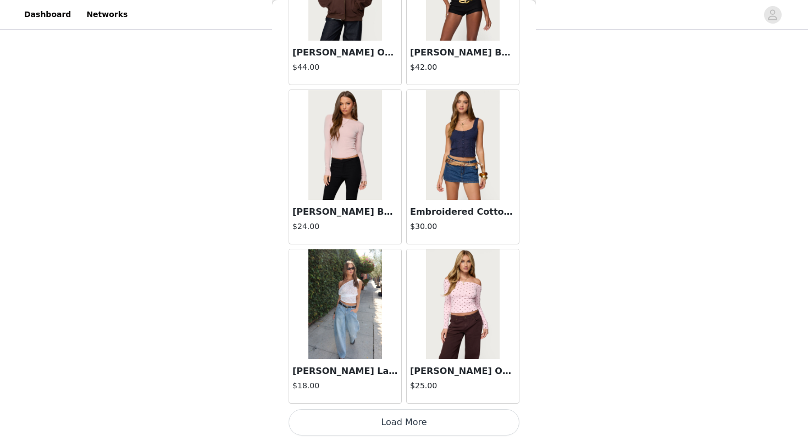
click at [440, 425] on button "Load More" at bounding box center [403, 422] width 231 height 26
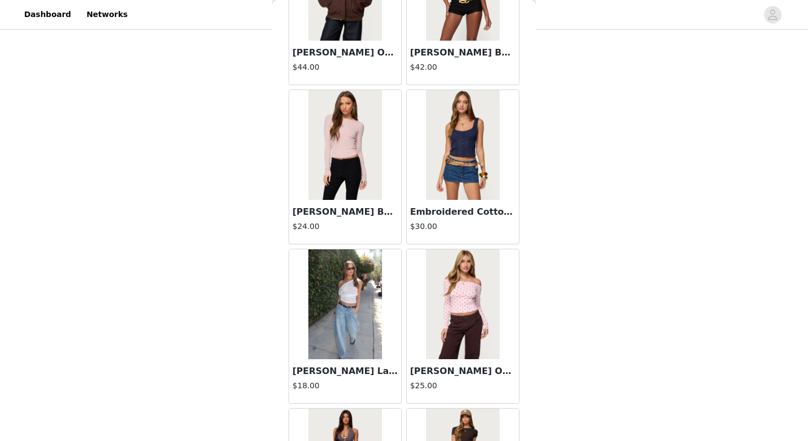
scroll to position [33102, 0]
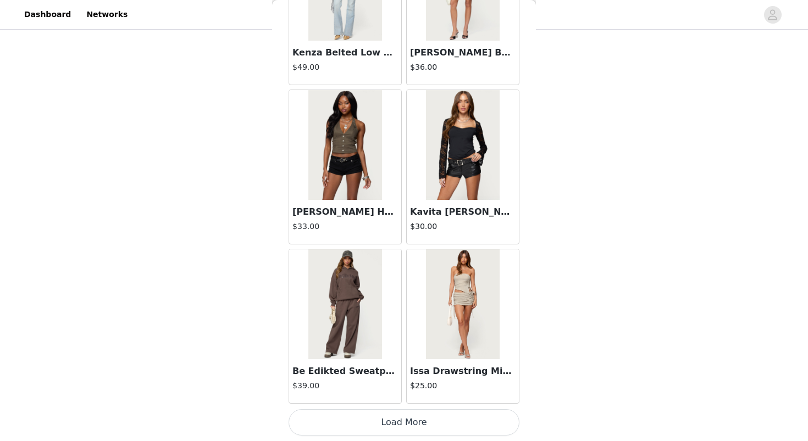
click at [399, 420] on button "Load More" at bounding box center [403, 422] width 231 height 26
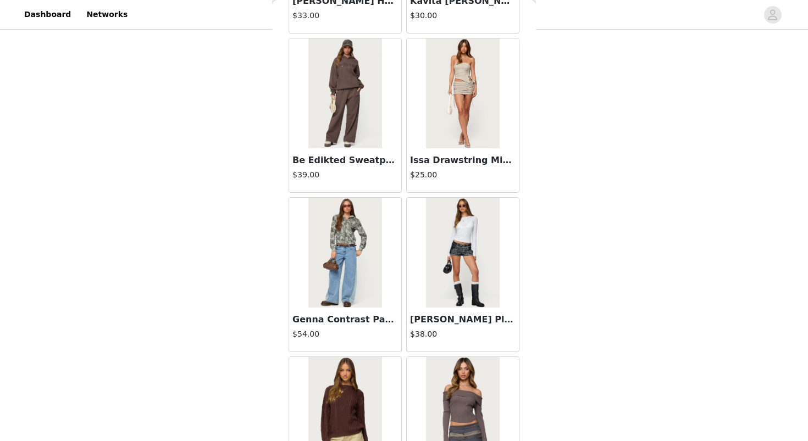
scroll to position [34695, 0]
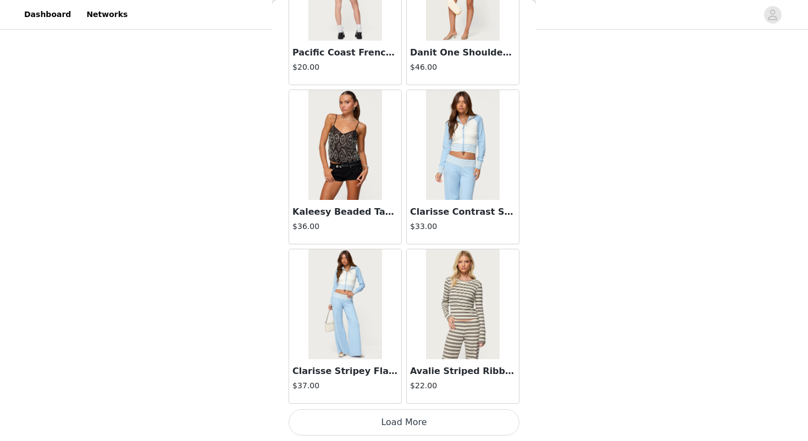
click at [363, 430] on button "Load More" at bounding box center [403, 422] width 231 height 26
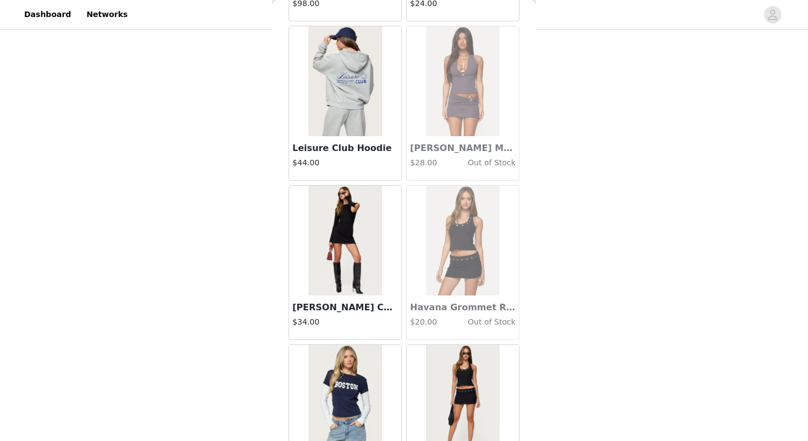
scroll to position [36288, 0]
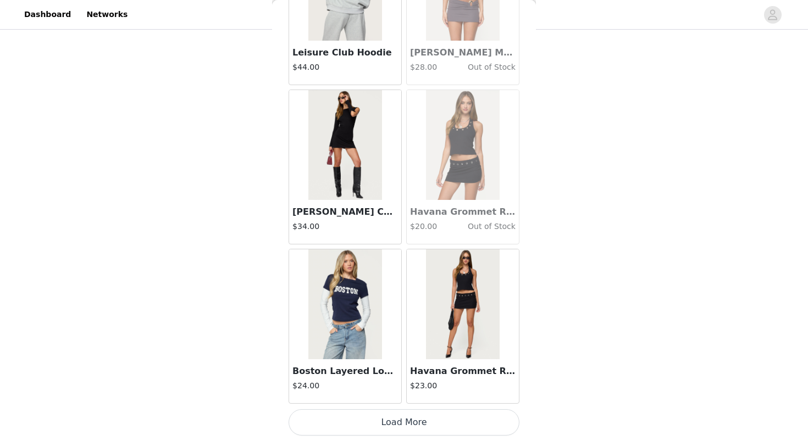
click at [389, 421] on button "Load More" at bounding box center [403, 422] width 231 height 26
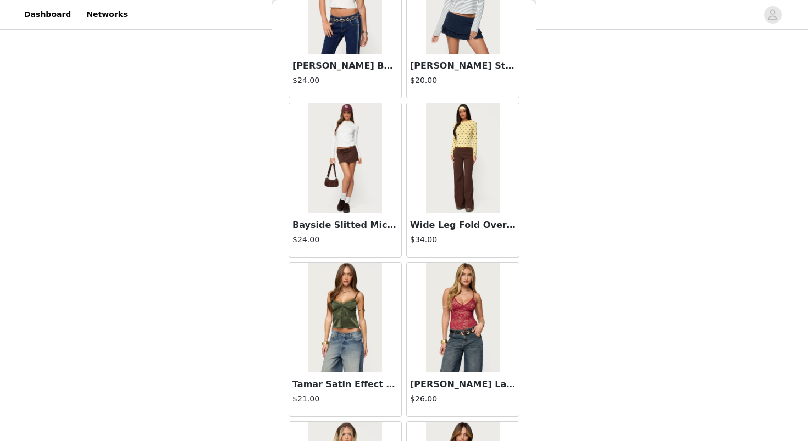
scroll to position [33885, 0]
click at [338, 293] on img at bounding box center [344, 318] width 73 height 110
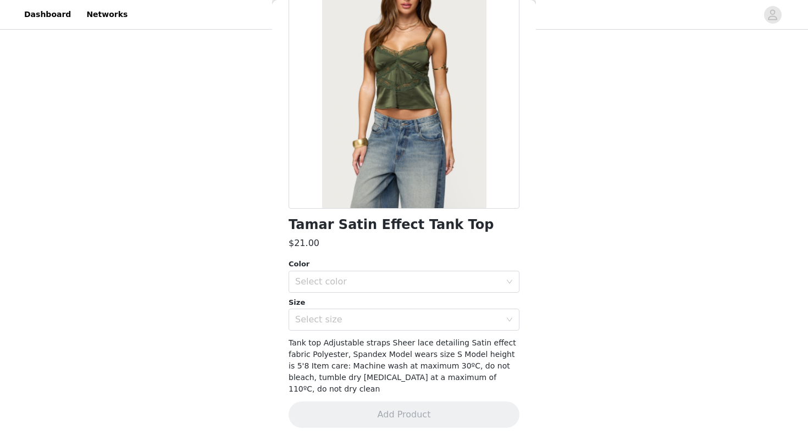
scroll to position [82, 0]
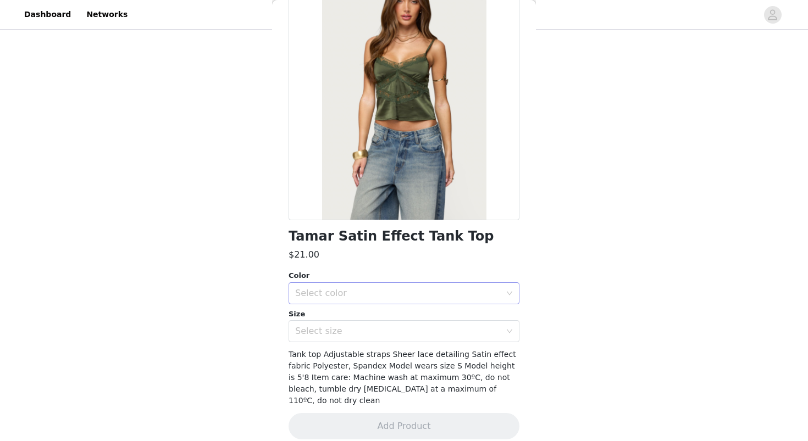
click at [329, 296] on div "Select color" at bounding box center [397, 293] width 205 height 11
click at [329, 310] on li "OLIVE" at bounding box center [403, 318] width 231 height 18
click at [330, 332] on div "Select size" at bounding box center [397, 331] width 205 height 11
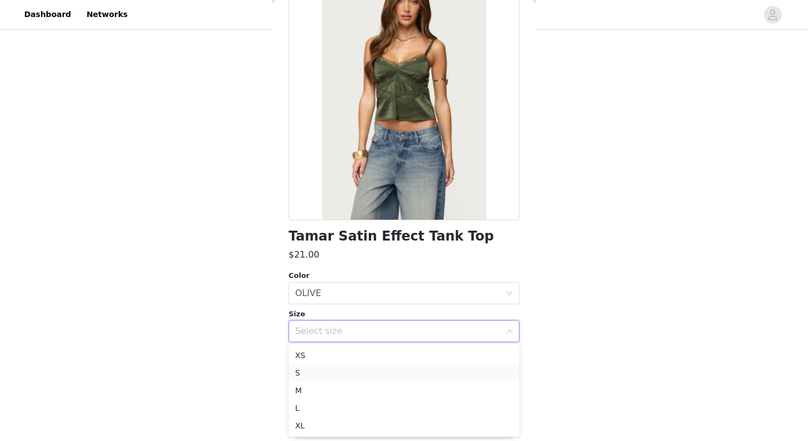
click at [335, 371] on li "S" at bounding box center [403, 373] width 231 height 18
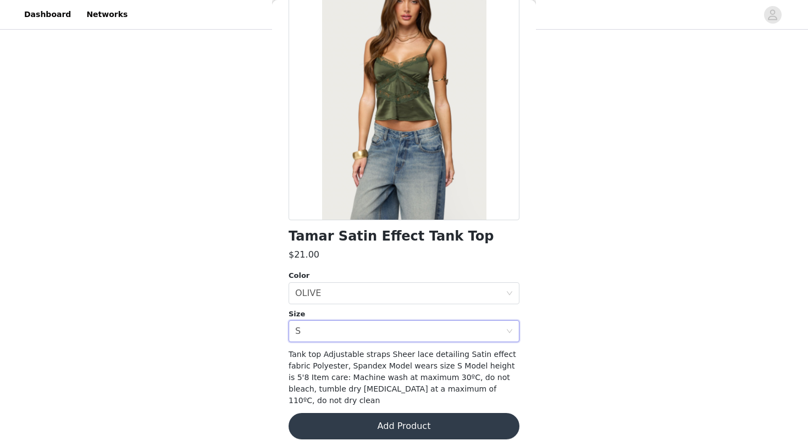
click at [349, 418] on button "Add Product" at bounding box center [403, 426] width 231 height 26
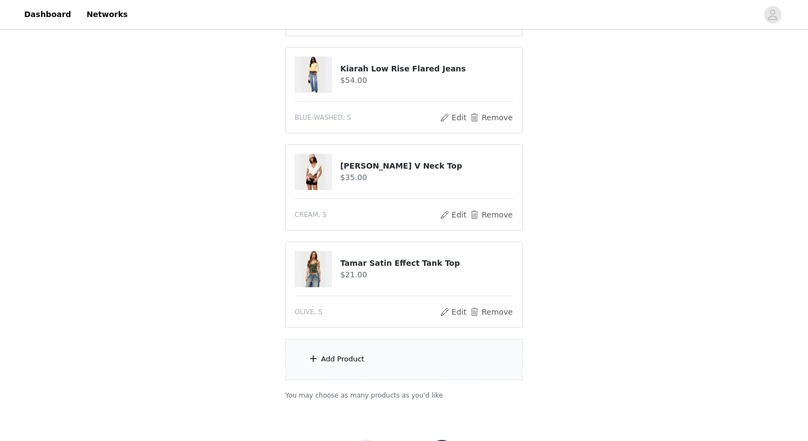
scroll to position [448, 0]
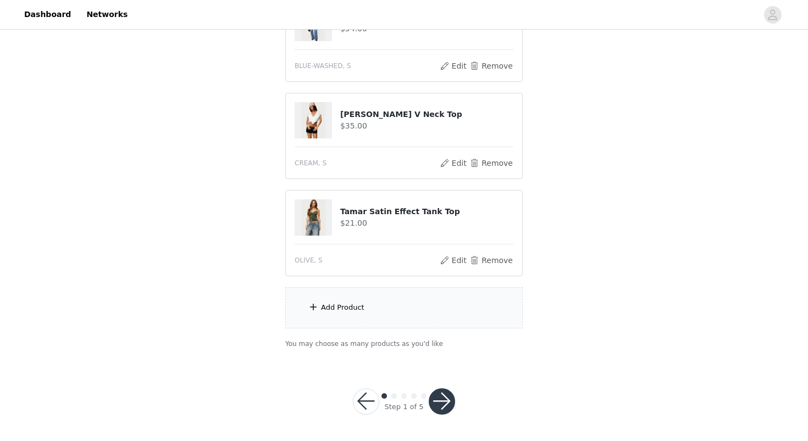
click at [362, 307] on div "Add Product" at bounding box center [342, 307] width 43 height 11
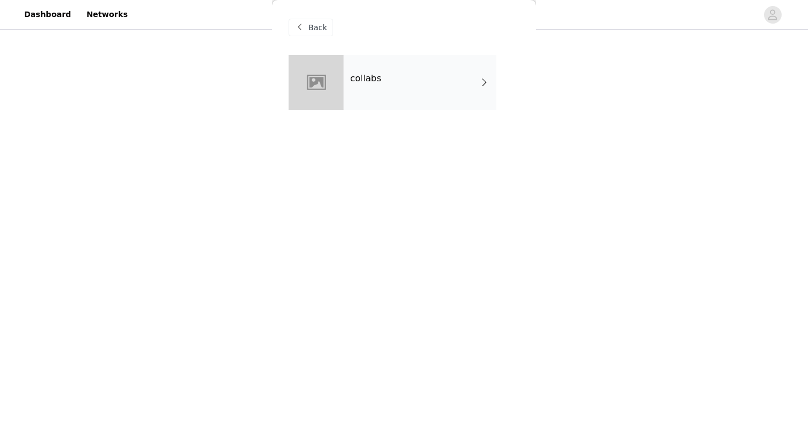
click at [397, 87] on div "collabs" at bounding box center [419, 82] width 153 height 55
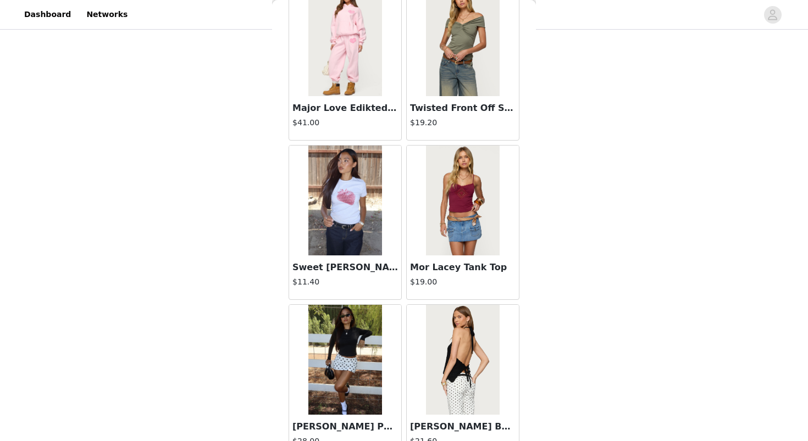
scroll to position [1240, 0]
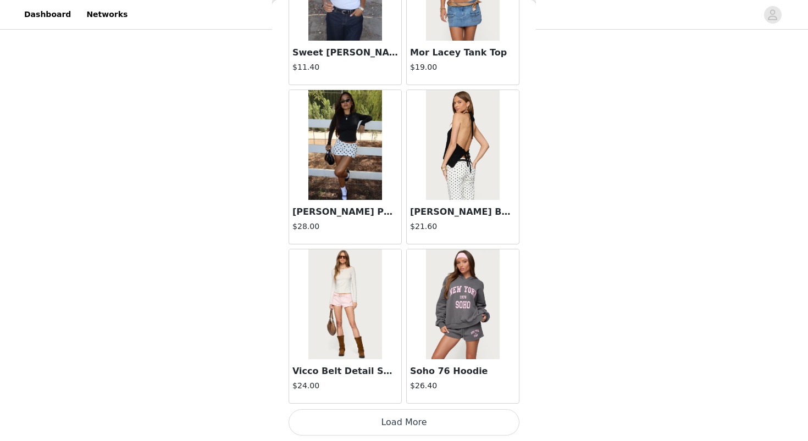
click at [397, 433] on button "Load More" at bounding box center [403, 422] width 231 height 26
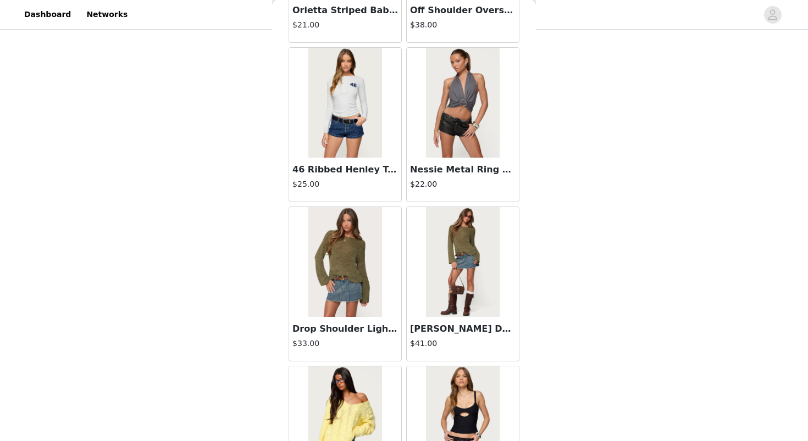
scroll to position [2833, 0]
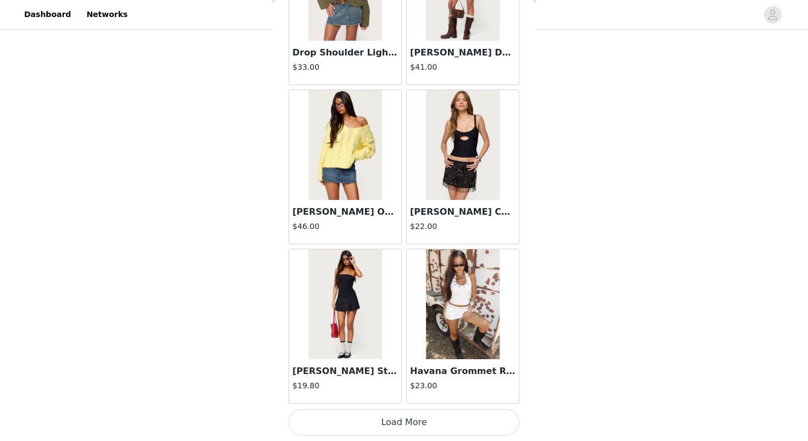
click at [314, 419] on button "Load More" at bounding box center [403, 422] width 231 height 26
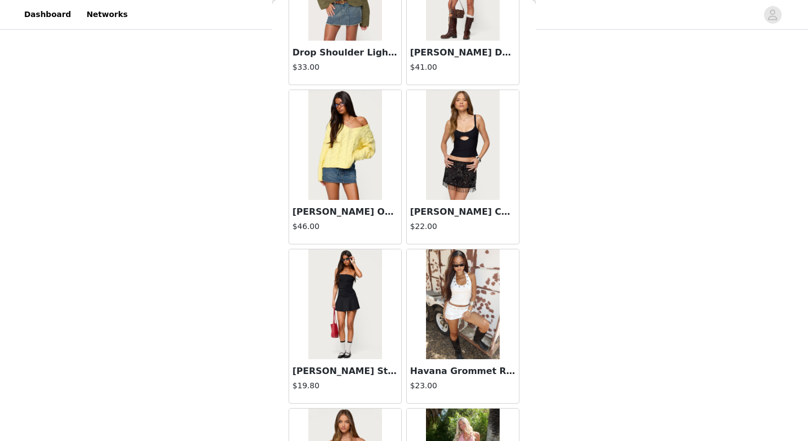
scroll to position [4426, 0]
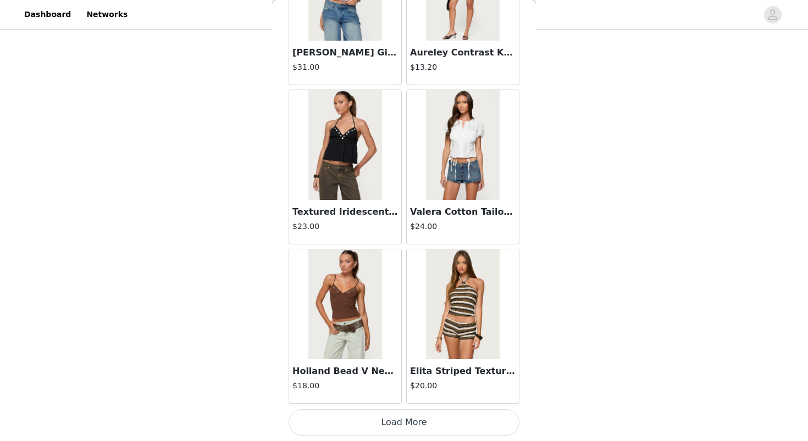
click at [336, 425] on button "Load More" at bounding box center [403, 422] width 231 height 26
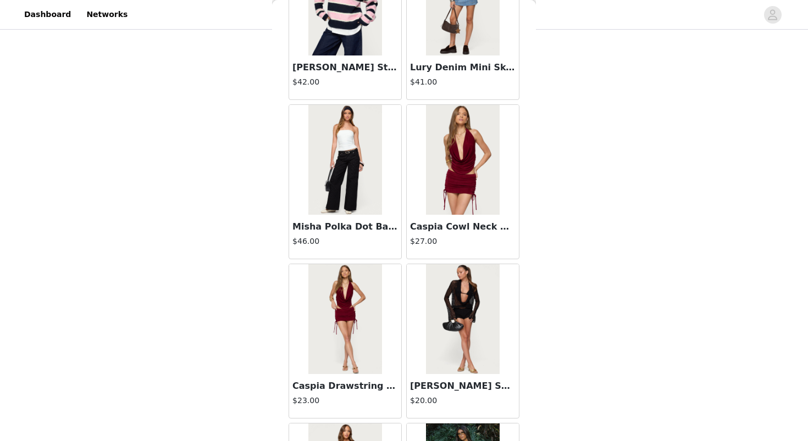
scroll to position [6019, 0]
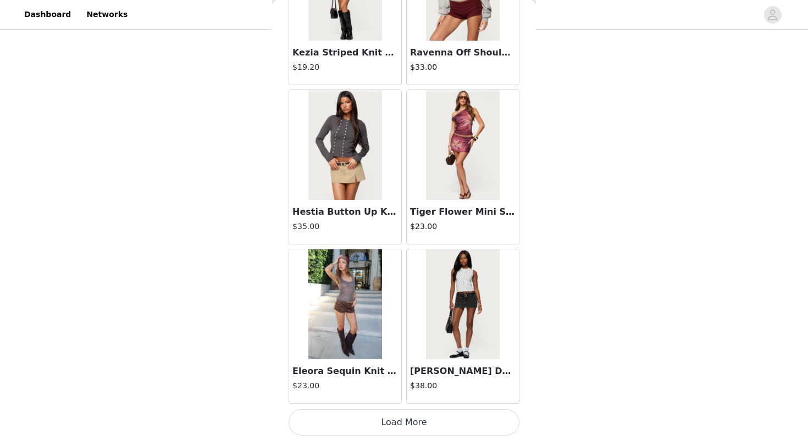
click at [343, 421] on button "Load More" at bounding box center [403, 422] width 231 height 26
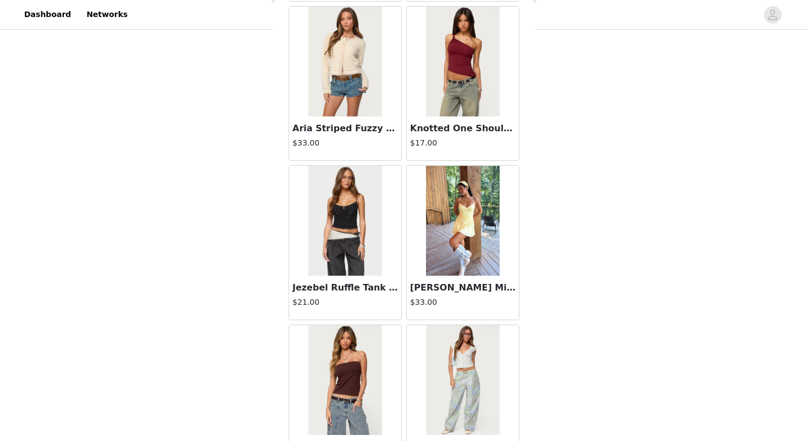
scroll to position [7612, 0]
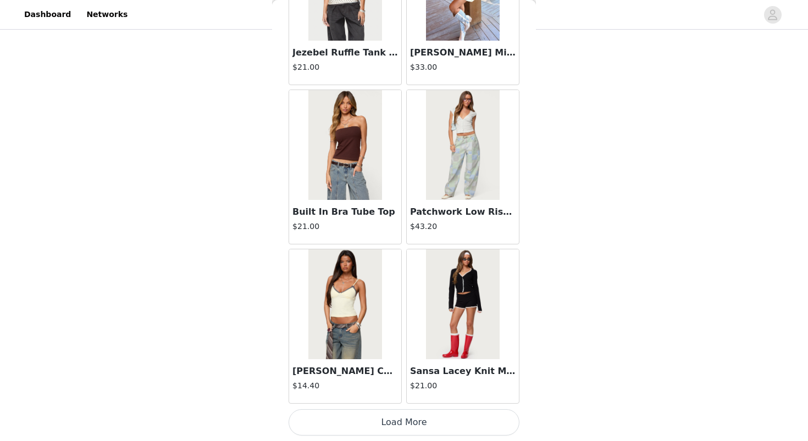
click at [348, 431] on button "Load More" at bounding box center [403, 422] width 231 height 26
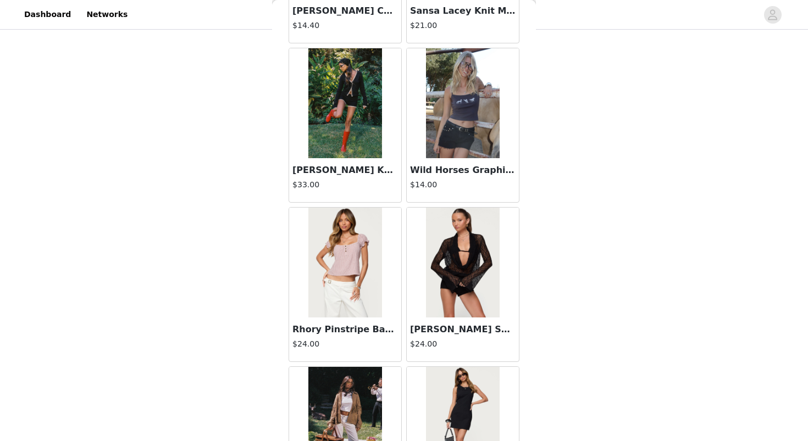
scroll to position [9205, 0]
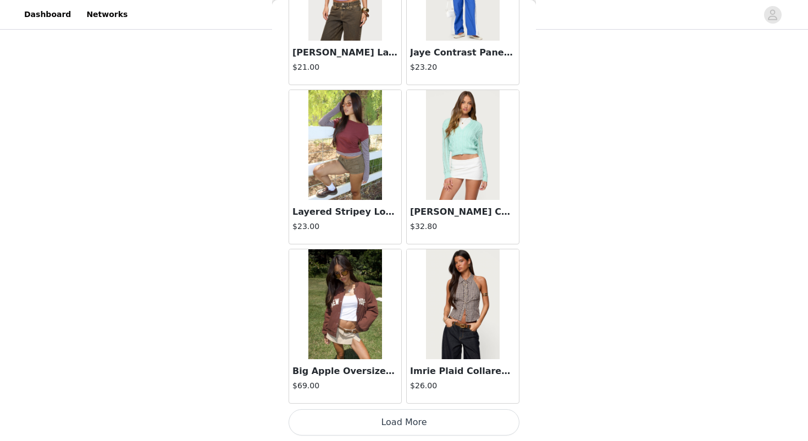
click at [353, 423] on button "Load More" at bounding box center [403, 422] width 231 height 26
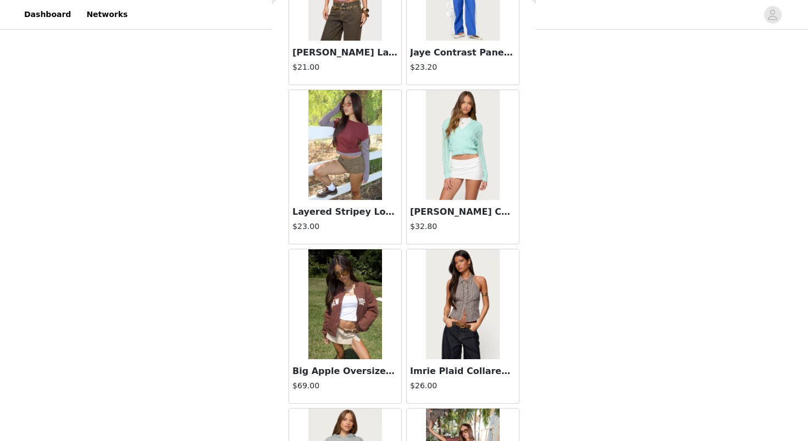
scroll to position [10799, 0]
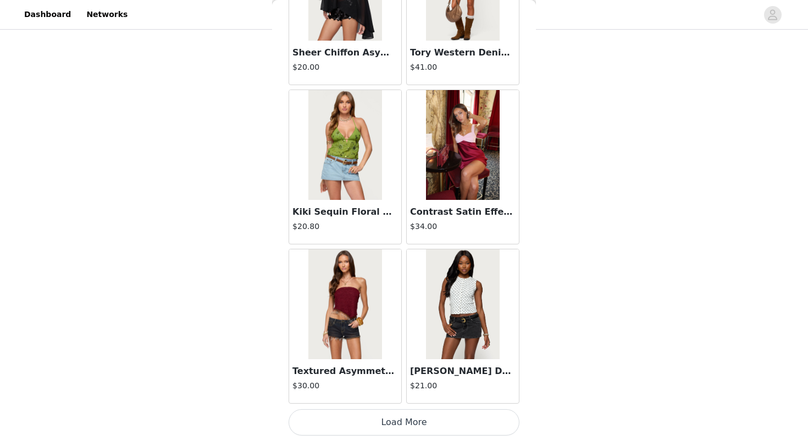
click at [357, 424] on button "Load More" at bounding box center [403, 422] width 231 height 26
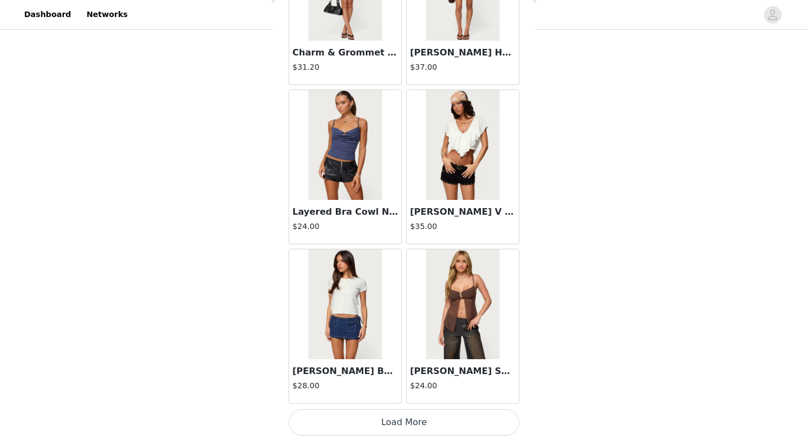
click at [341, 424] on button "Load More" at bounding box center [403, 422] width 231 height 26
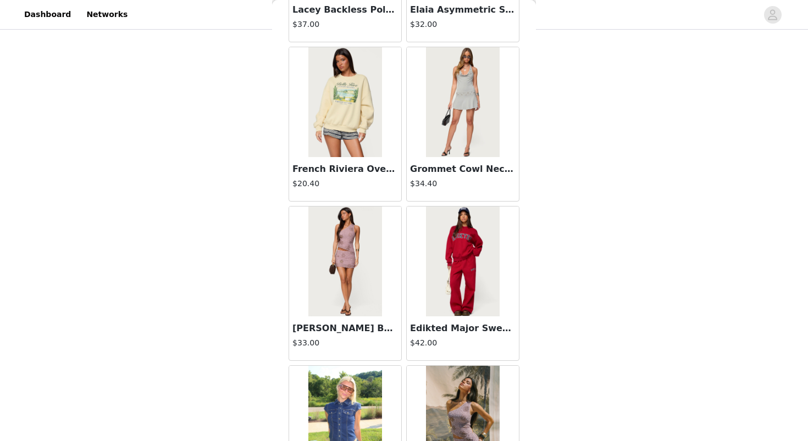
scroll to position [435, 0]
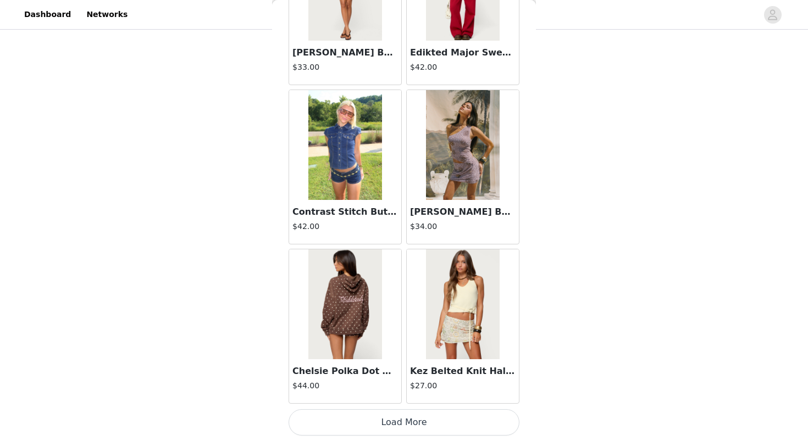
click at [341, 431] on button "Load More" at bounding box center [403, 422] width 231 height 26
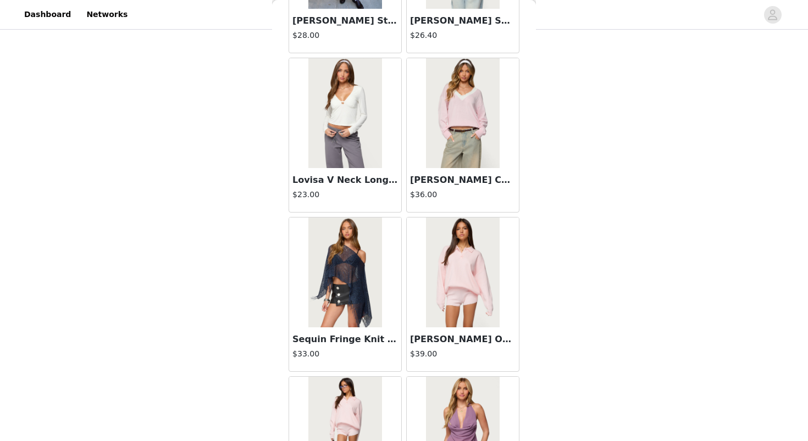
scroll to position [15578, 0]
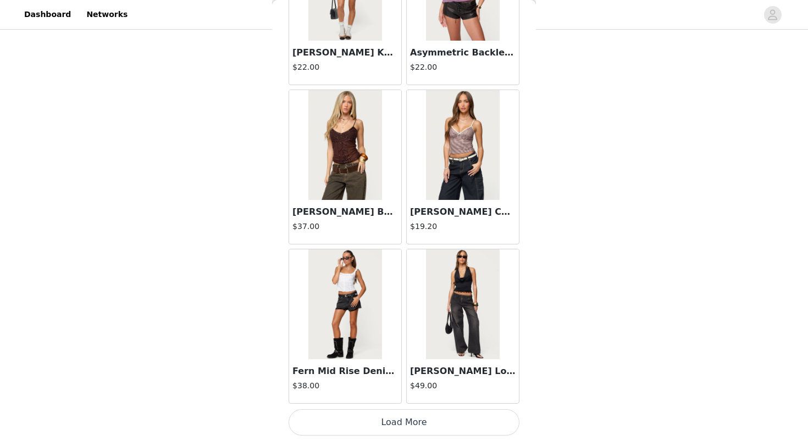
click at [343, 424] on button "Load More" at bounding box center [403, 422] width 231 height 26
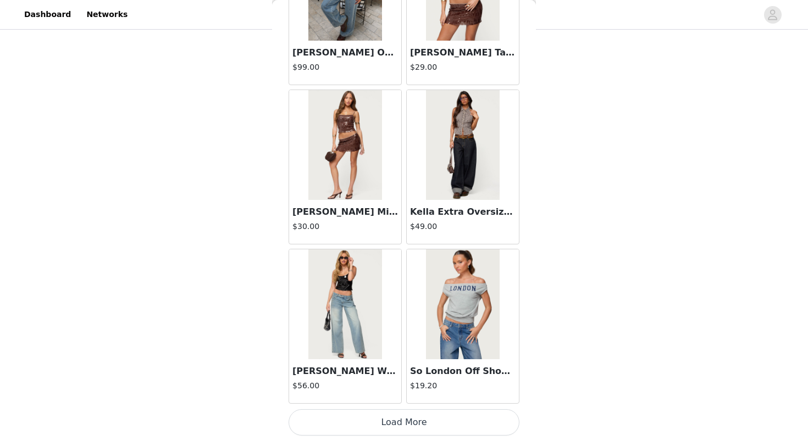
click at [359, 430] on button "Load More" at bounding box center [403, 422] width 231 height 26
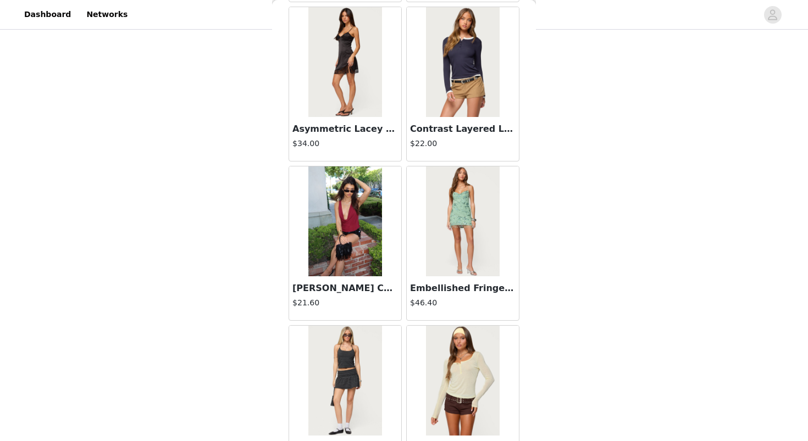
scroll to position [18764, 0]
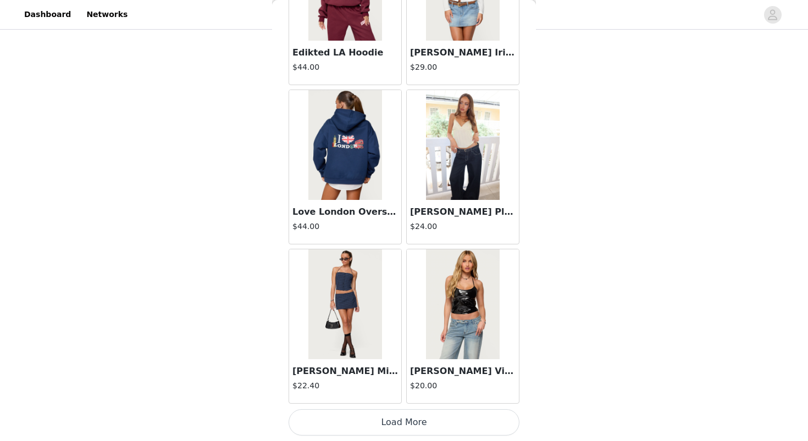
click at [347, 419] on button "Load More" at bounding box center [403, 422] width 231 height 26
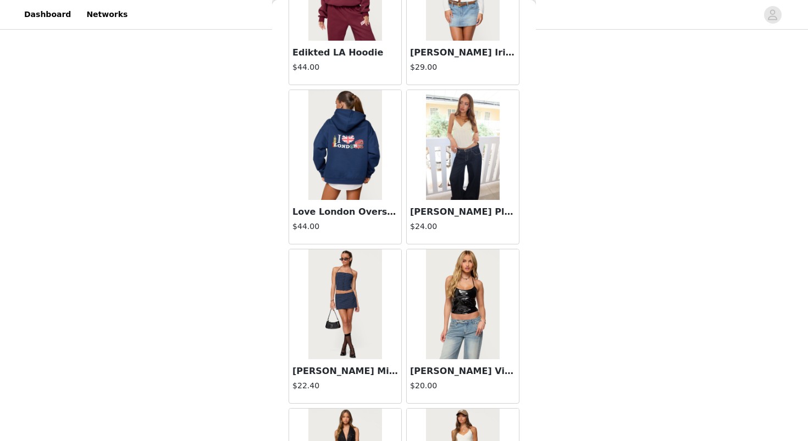
scroll to position [20357, 0]
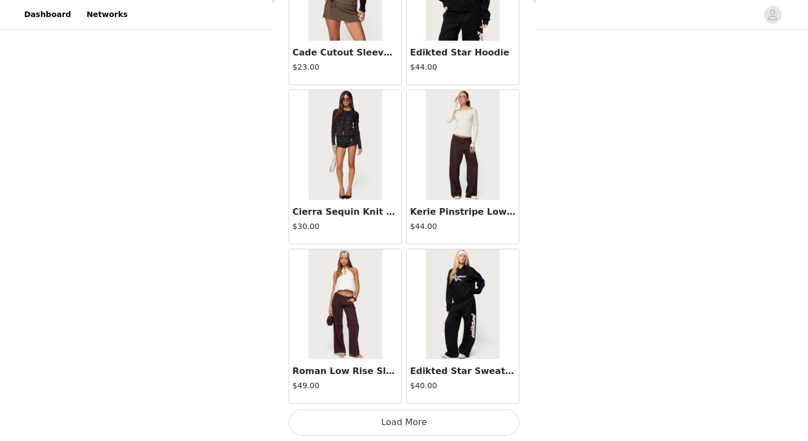
click at [353, 432] on button "Load More" at bounding box center [403, 422] width 231 height 26
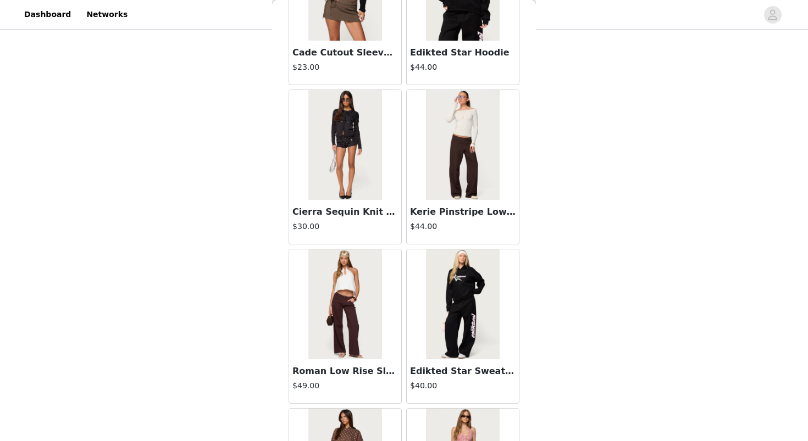
scroll to position [21950, 0]
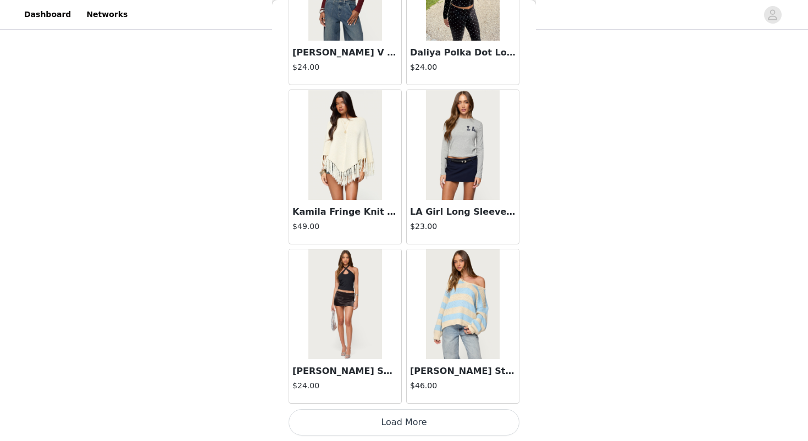
click at [361, 415] on button "Load More" at bounding box center [403, 422] width 231 height 26
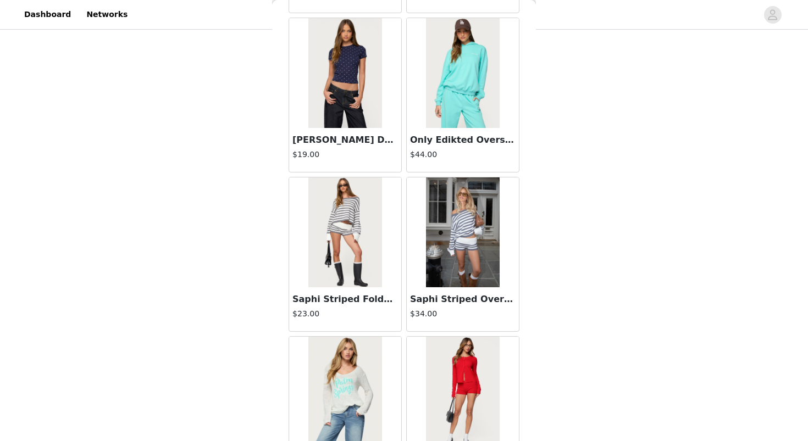
scroll to position [23543, 0]
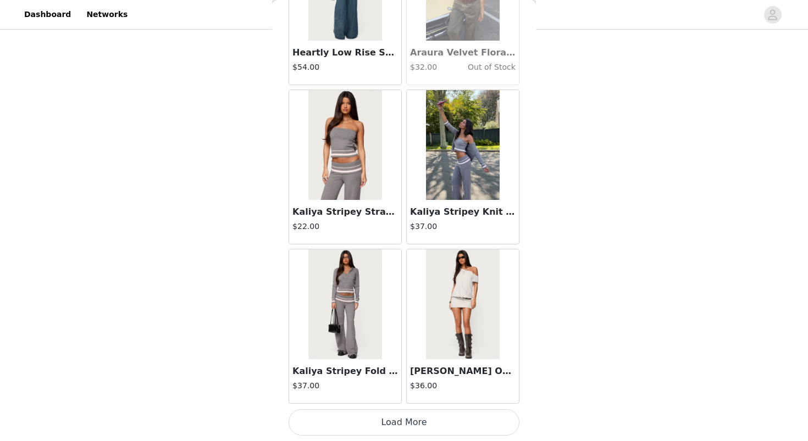
click at [349, 429] on button "Load More" at bounding box center [403, 422] width 231 height 26
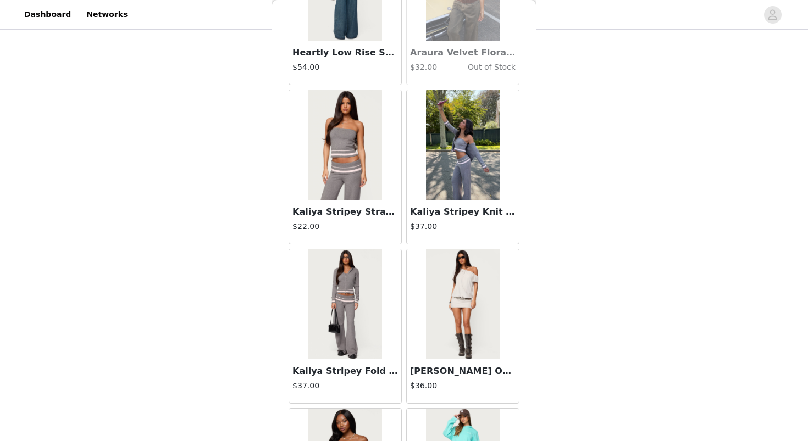
scroll to position [25137, 0]
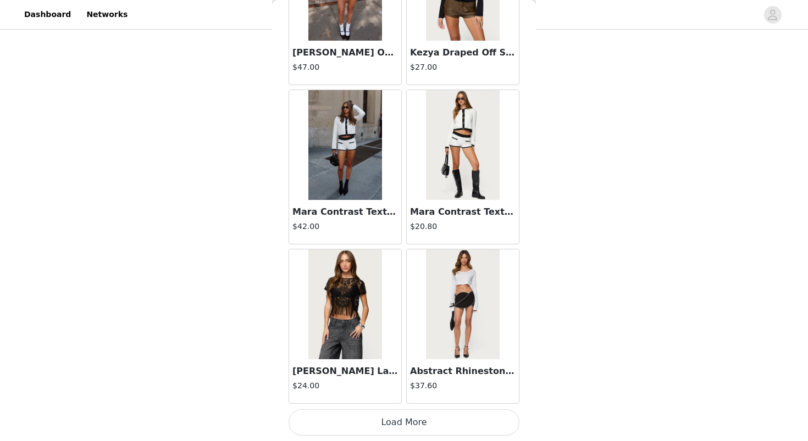
click at [341, 435] on button "Load More" at bounding box center [403, 422] width 231 height 26
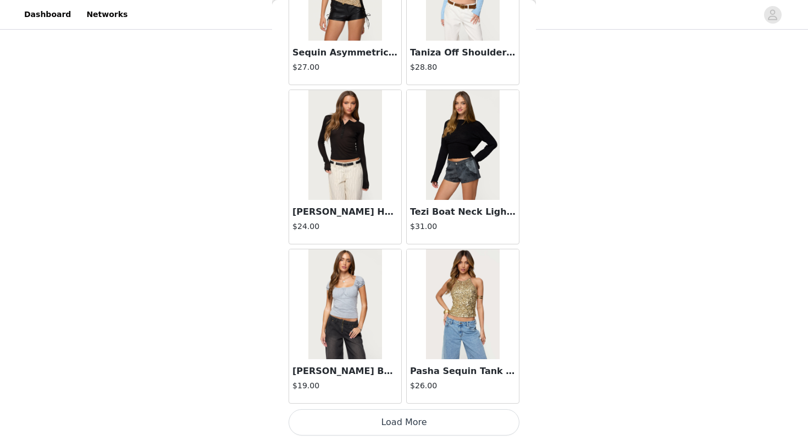
click at [352, 429] on button "Load More" at bounding box center [403, 422] width 231 height 26
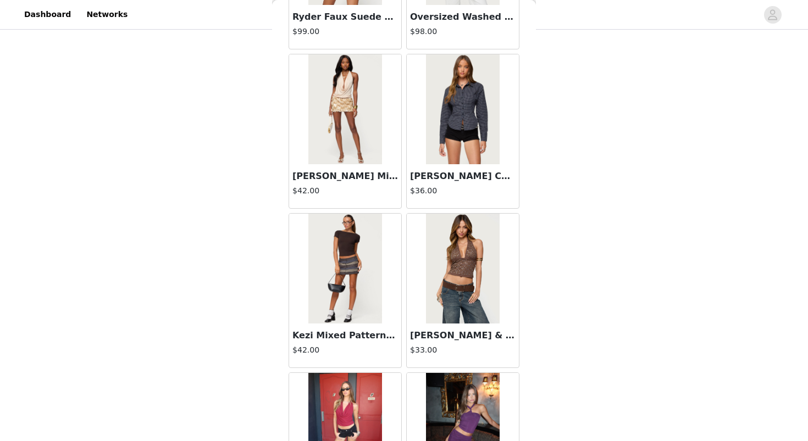
scroll to position [403, 0]
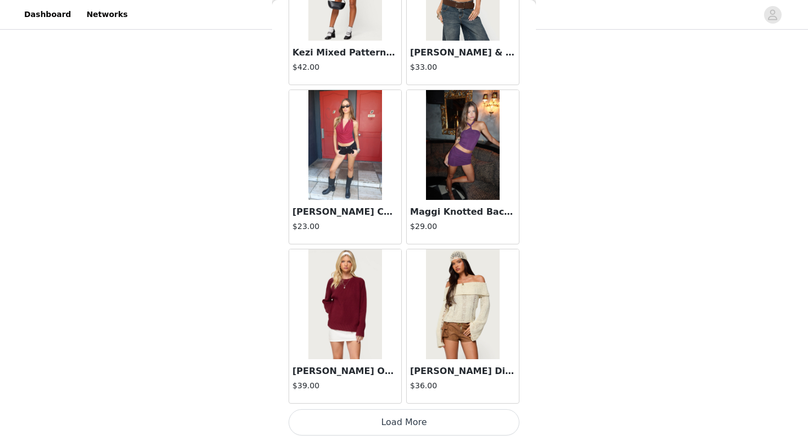
click at [328, 428] on button "Load More" at bounding box center [403, 422] width 231 height 26
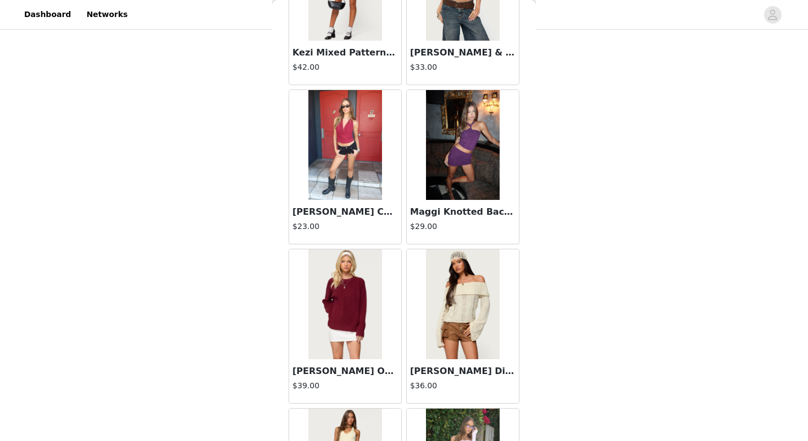
scroll to position [29916, 0]
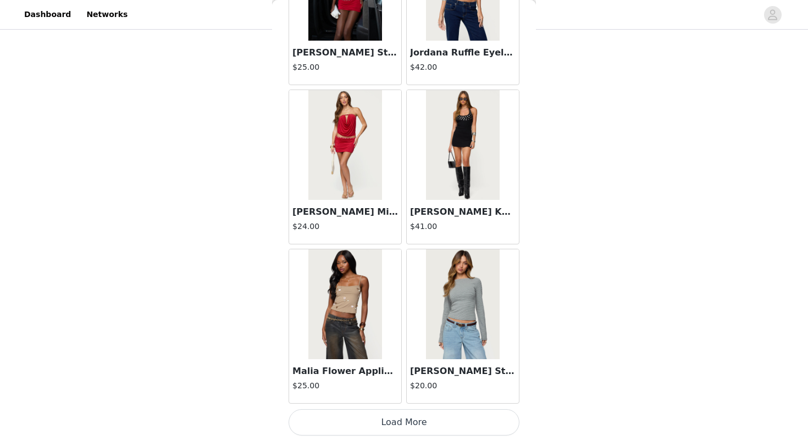
click at [342, 428] on button "Load More" at bounding box center [403, 422] width 231 height 26
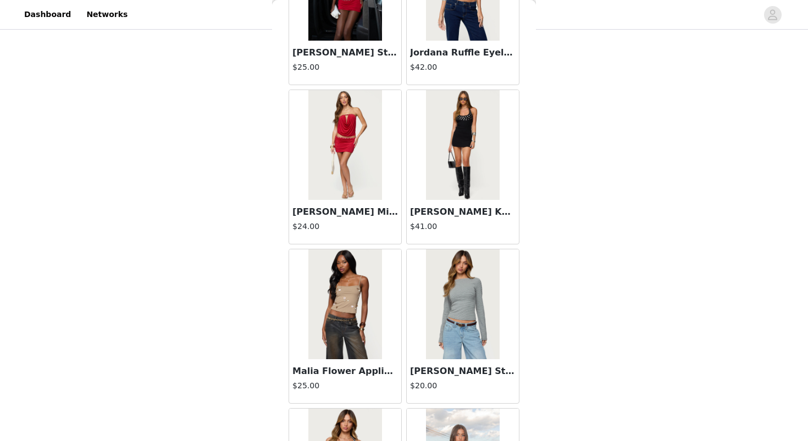
scroll to position [31509, 0]
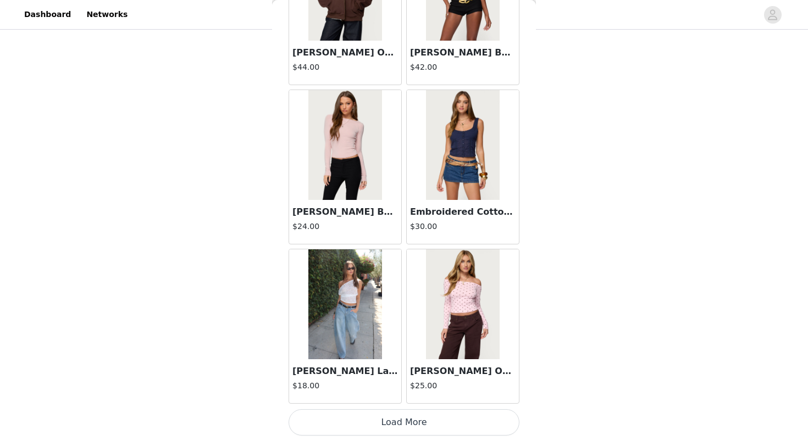
click at [339, 427] on button "Load More" at bounding box center [403, 422] width 231 height 26
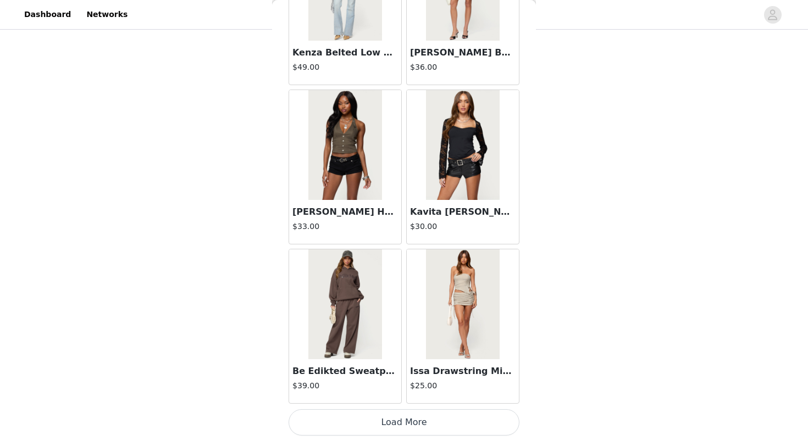
click at [339, 419] on button "Load More" at bounding box center [403, 422] width 231 height 26
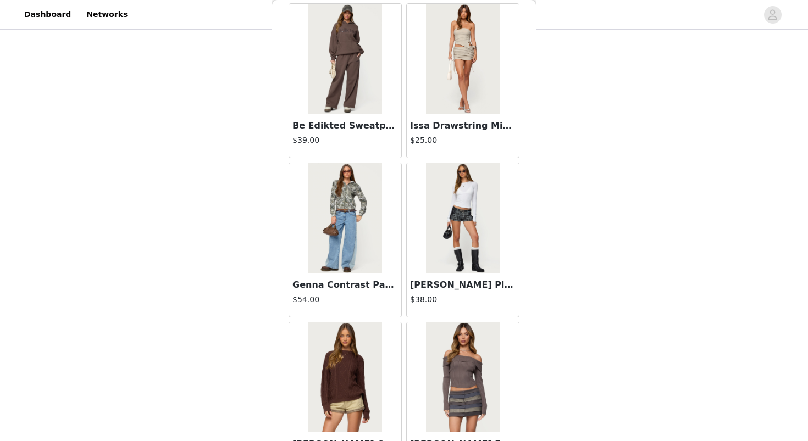
scroll to position [34695, 0]
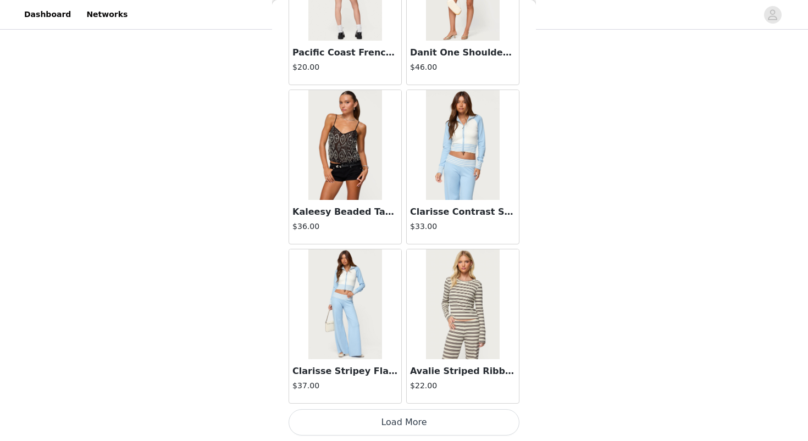
click at [344, 204] on div "Kaleesy Beaded Tank Top $36.00" at bounding box center [345, 222] width 112 height 44
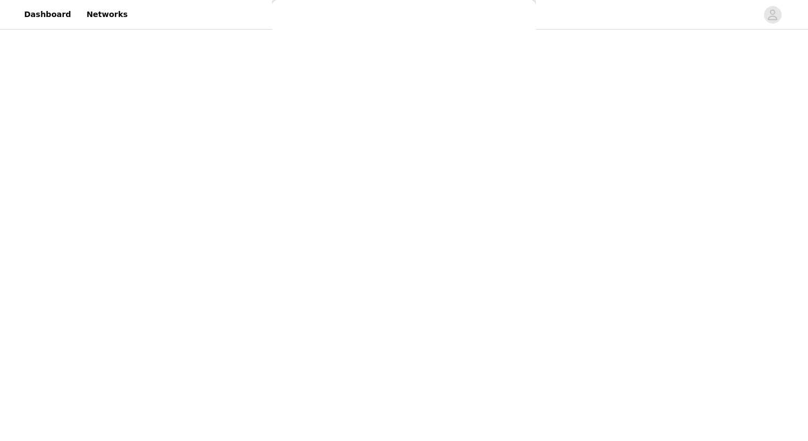
scroll to position [105, 0]
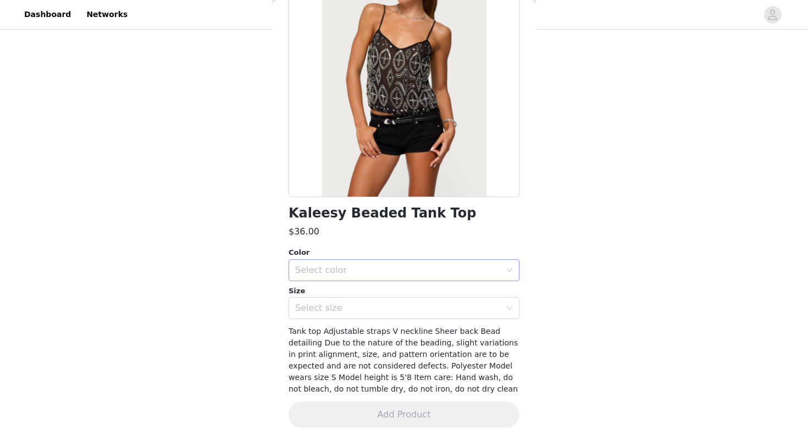
click at [335, 266] on div "Select color" at bounding box center [397, 270] width 205 height 11
click at [338, 293] on li "BLACK" at bounding box center [403, 295] width 231 height 18
click at [342, 308] on div "Select size" at bounding box center [397, 308] width 205 height 11
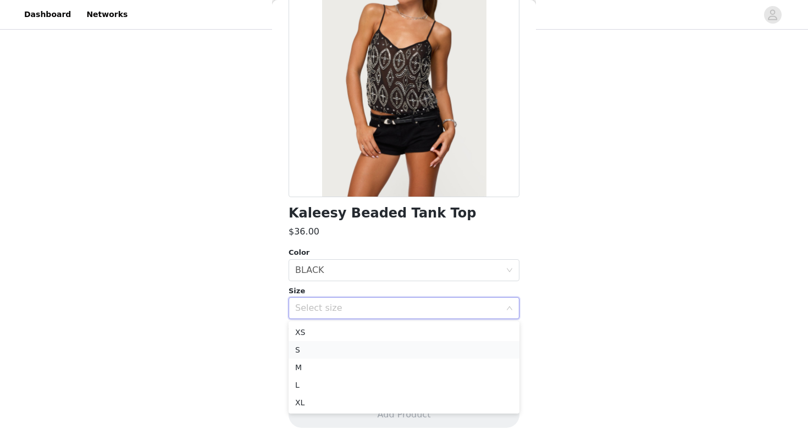
click at [342, 353] on li "S" at bounding box center [403, 350] width 231 height 18
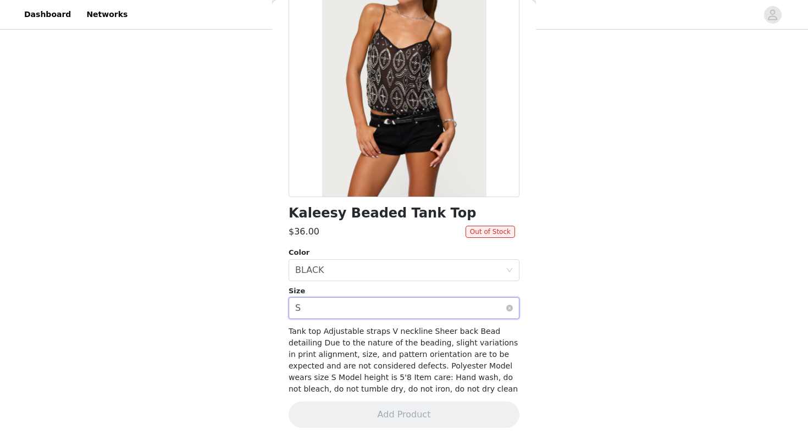
click at [325, 312] on div "Select size S" at bounding box center [400, 308] width 210 height 21
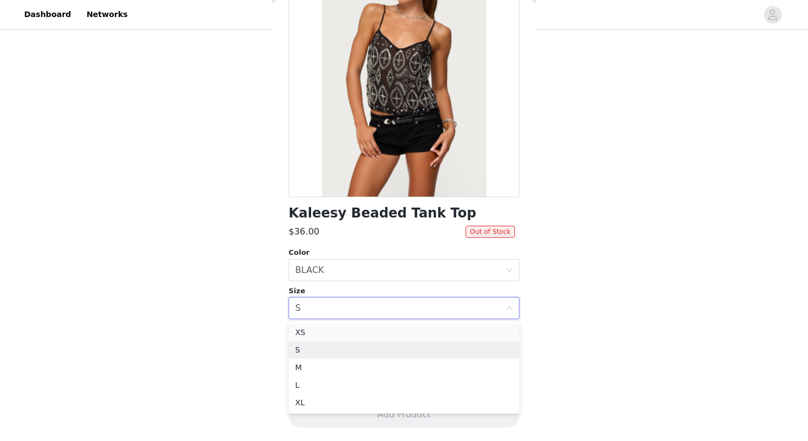
click at [330, 326] on li "XS" at bounding box center [403, 333] width 231 height 18
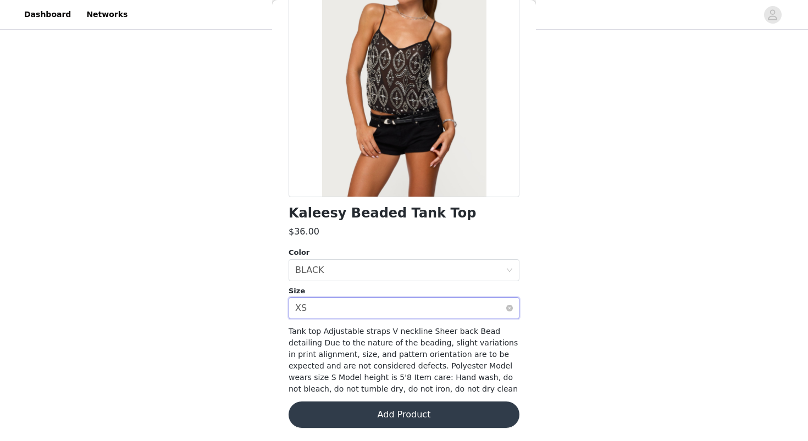
scroll to position [0, 0]
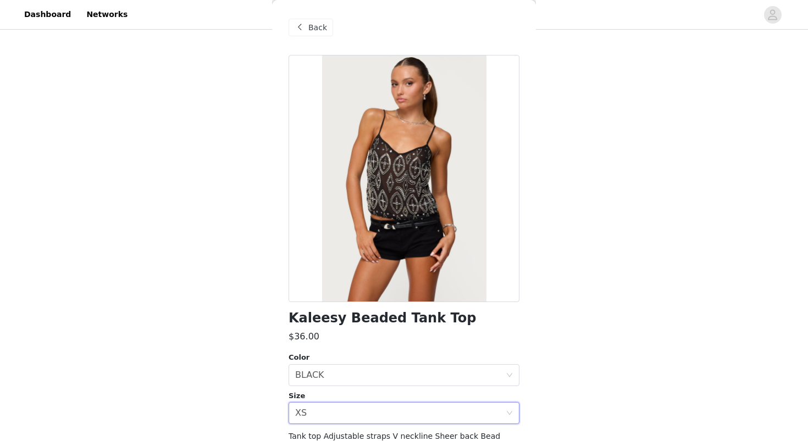
click at [308, 26] on div "Back" at bounding box center [310, 28] width 44 height 18
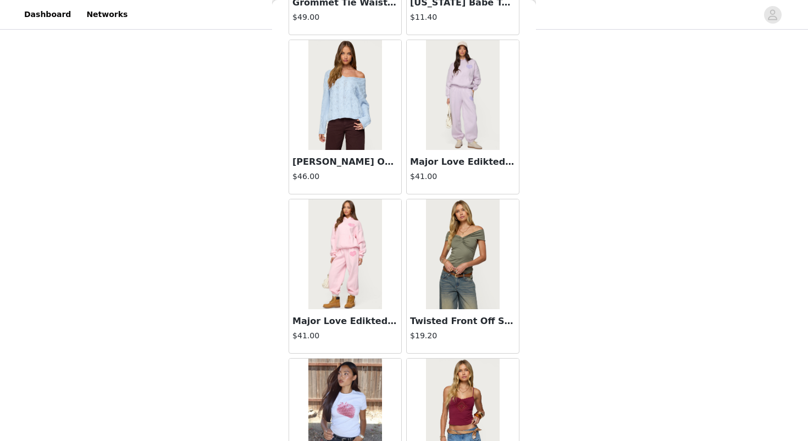
scroll to position [34695, 0]
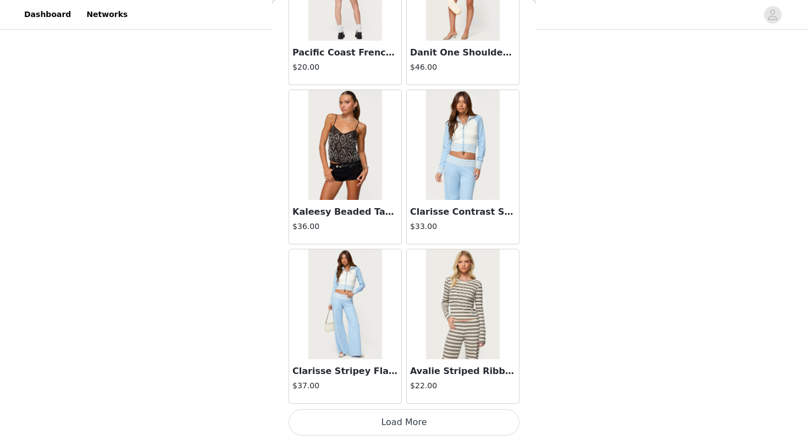
click at [449, 423] on button "Load More" at bounding box center [403, 422] width 231 height 26
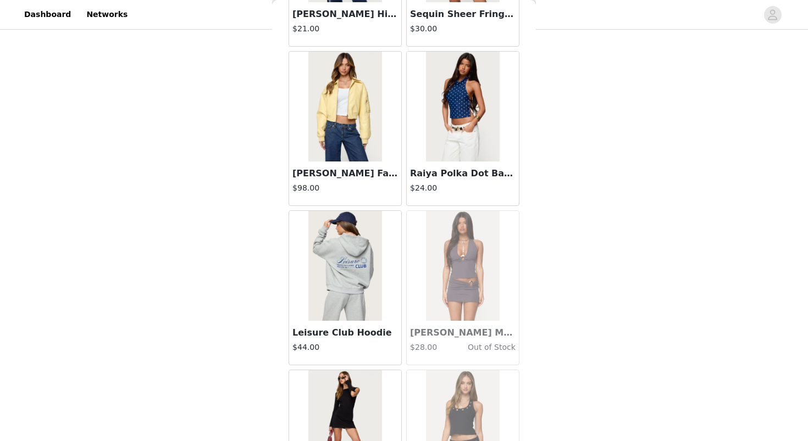
scroll to position [36288, 0]
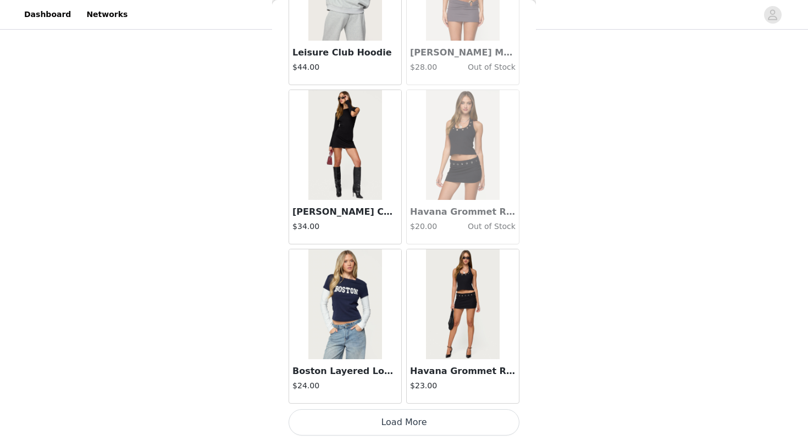
click at [428, 430] on button "Load More" at bounding box center [403, 422] width 231 height 26
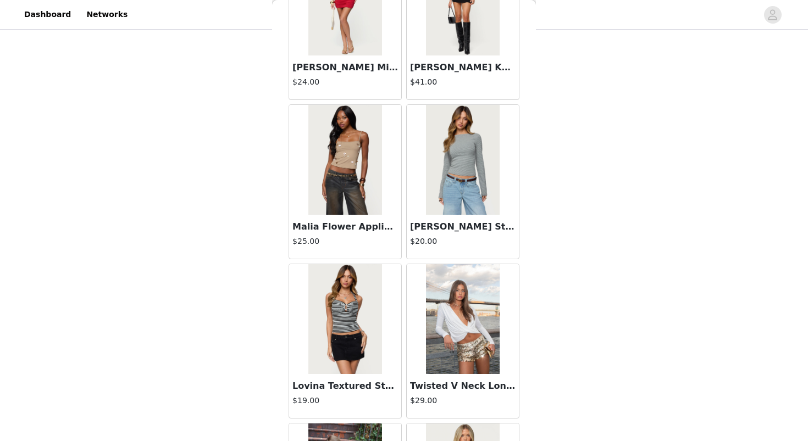
scroll to position [30061, 0]
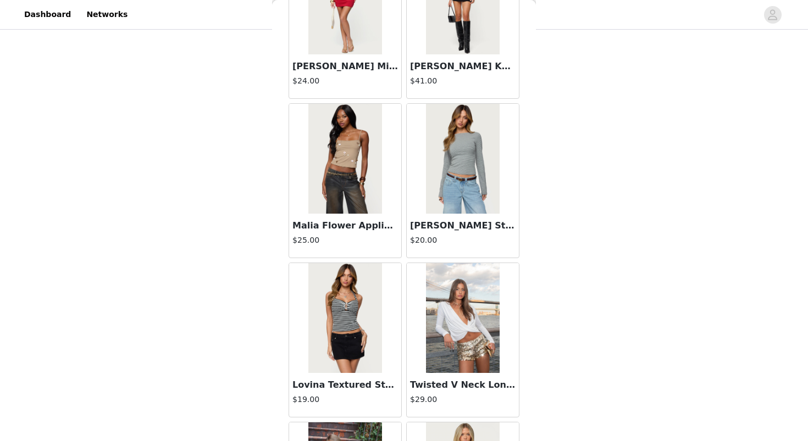
click at [470, 336] on img at bounding box center [462, 318] width 73 height 110
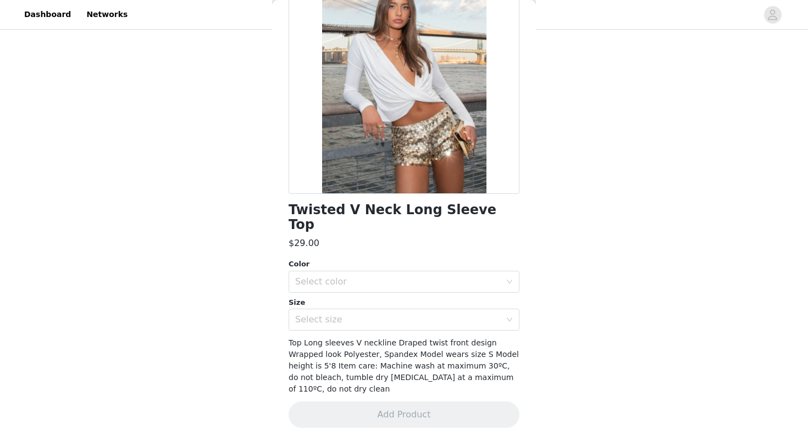
scroll to position [82, 0]
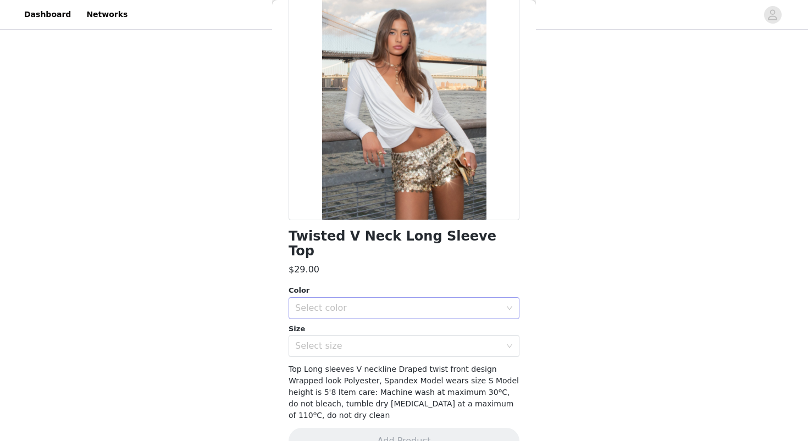
click at [404, 303] on div "Select color" at bounding box center [397, 308] width 205 height 11
click at [399, 320] on li "CREAM" at bounding box center [403, 318] width 231 height 18
click at [396, 338] on div "Select size" at bounding box center [400, 346] width 210 height 21
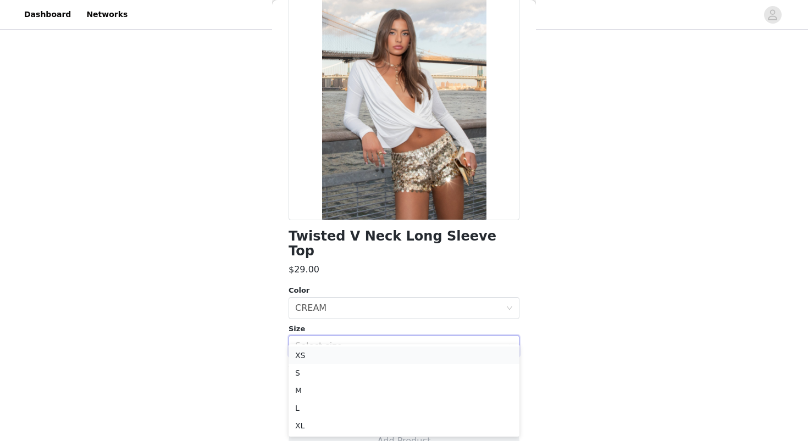
click at [389, 356] on li "XS" at bounding box center [403, 356] width 231 height 18
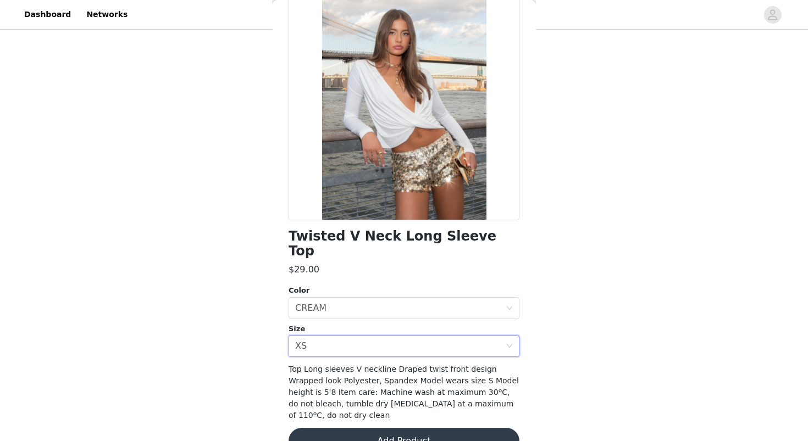
click at [391, 428] on button "Add Product" at bounding box center [403, 441] width 231 height 26
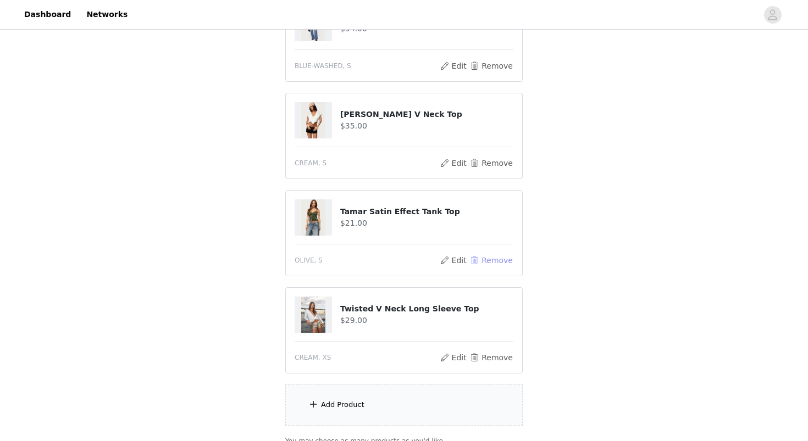
click at [487, 261] on button "Remove" at bounding box center [491, 260] width 44 height 13
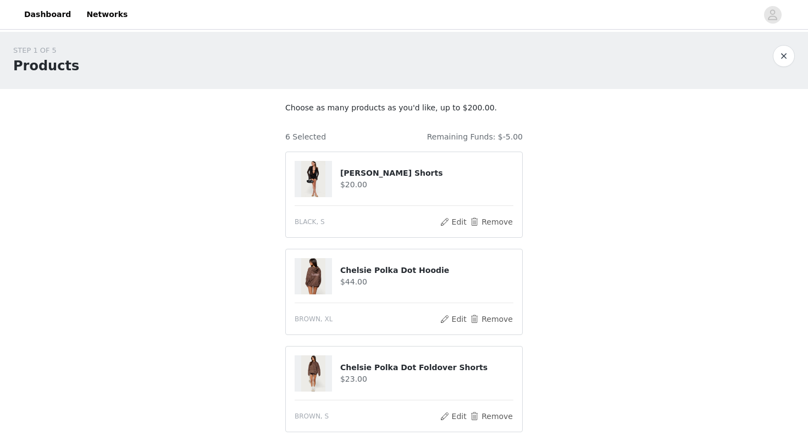
scroll to position [448, 0]
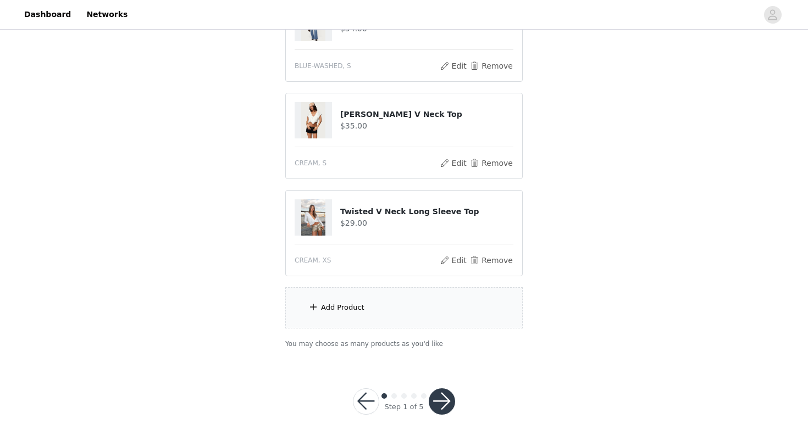
click at [441, 400] on button "button" at bounding box center [441, 401] width 26 height 26
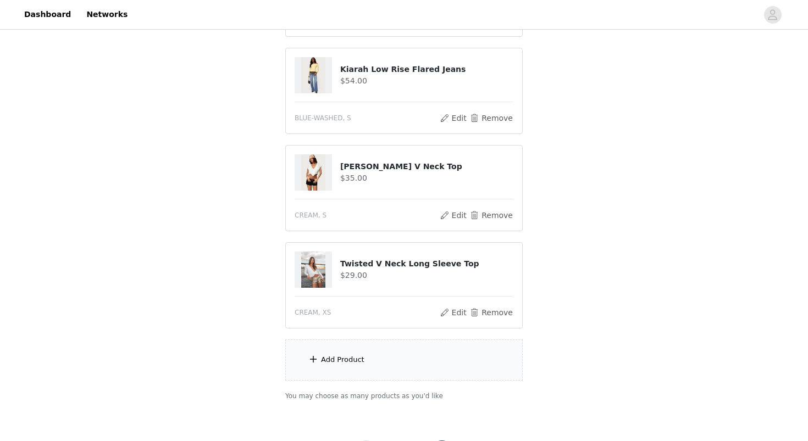
scroll to position [450, 0]
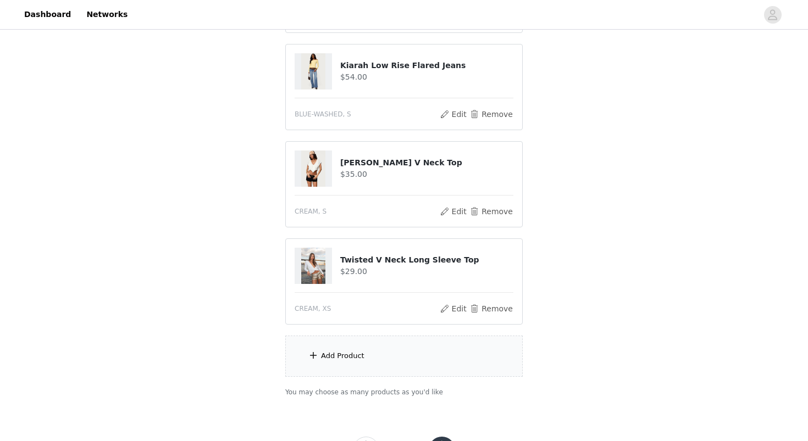
click at [410, 343] on div "Add Product" at bounding box center [403, 356] width 237 height 41
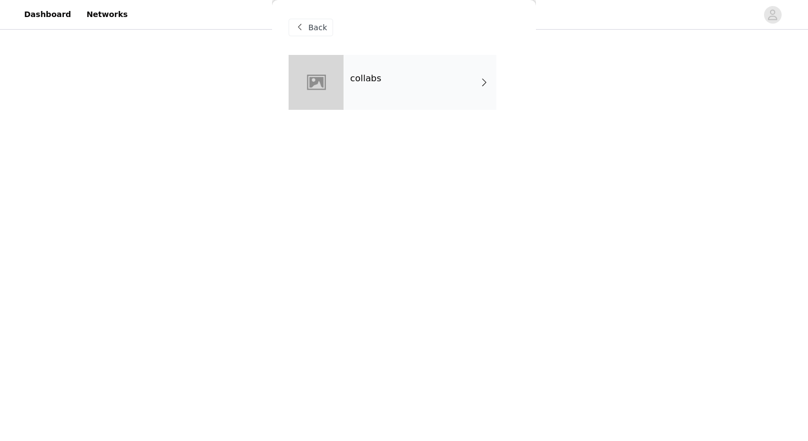
click at [415, 89] on div "collabs" at bounding box center [419, 82] width 153 height 55
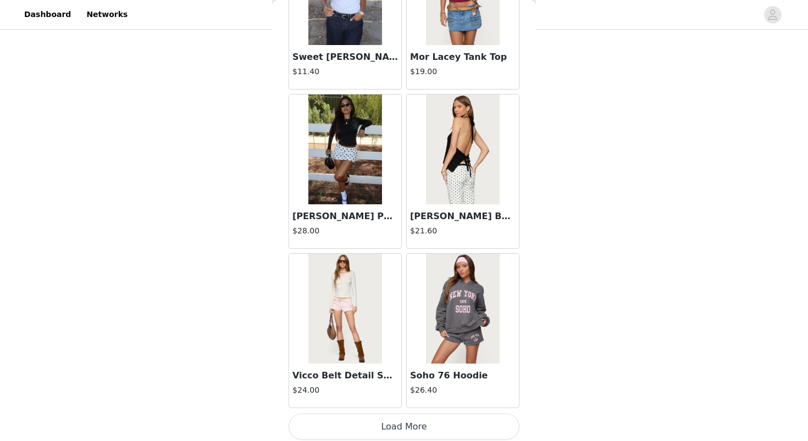
scroll to position [1240, 0]
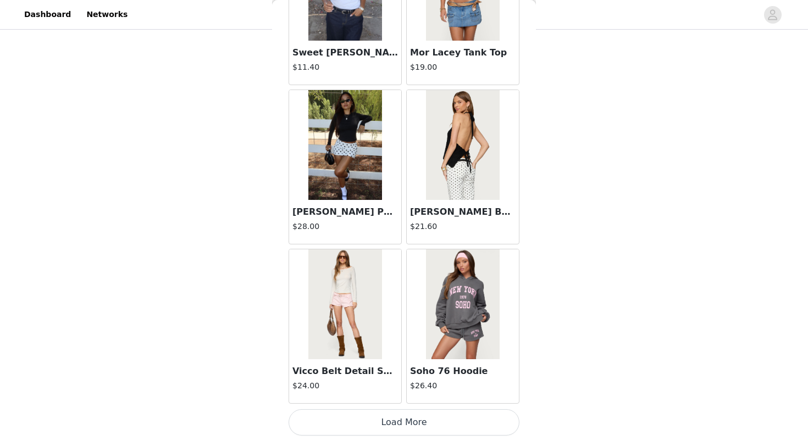
click at [410, 427] on button "Load More" at bounding box center [403, 422] width 231 height 26
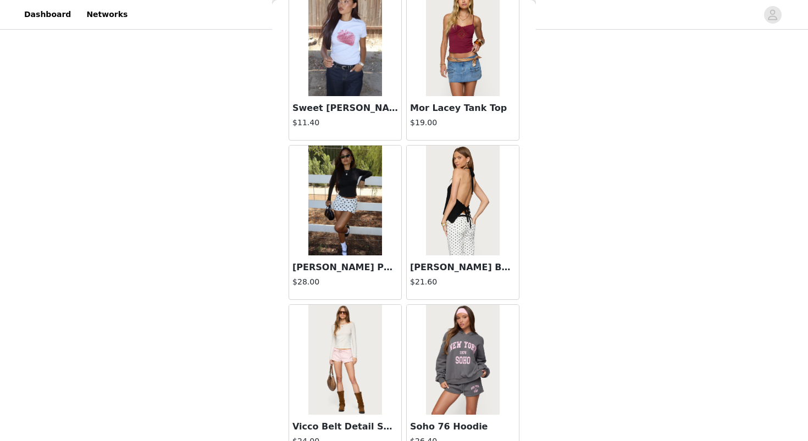
scroll to position [2833, 0]
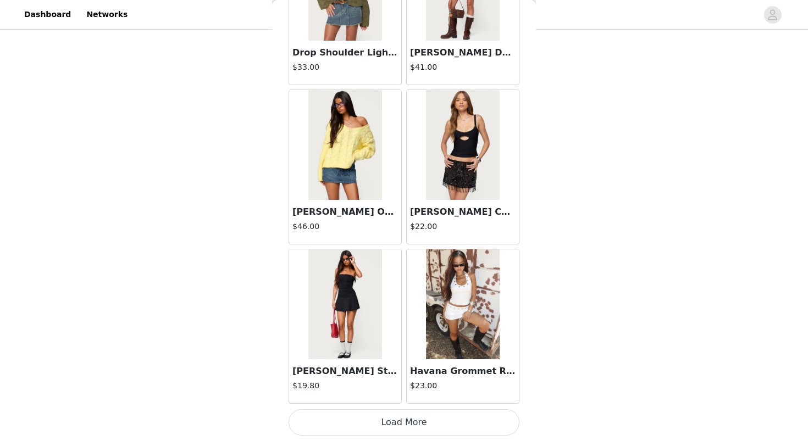
click at [393, 415] on button "Load More" at bounding box center [403, 422] width 231 height 26
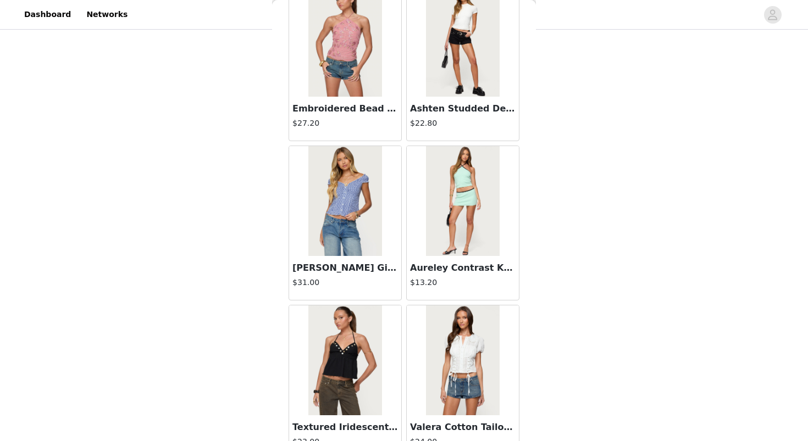
scroll to position [4212, 0]
click at [386, 55] on div at bounding box center [345, 41] width 112 height 110
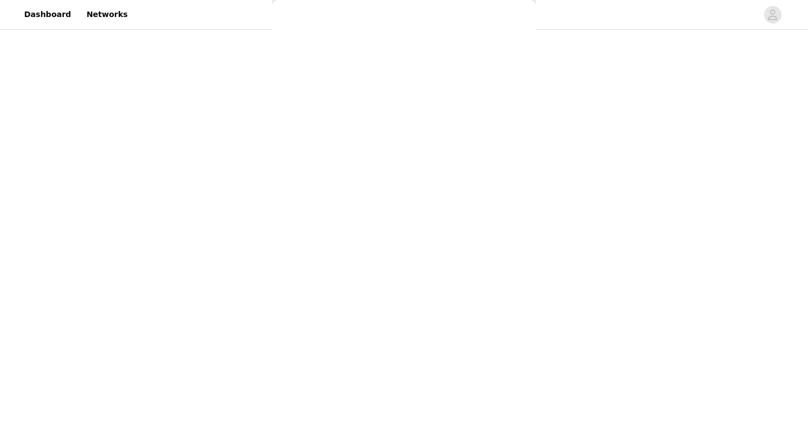
scroll to position [82, 0]
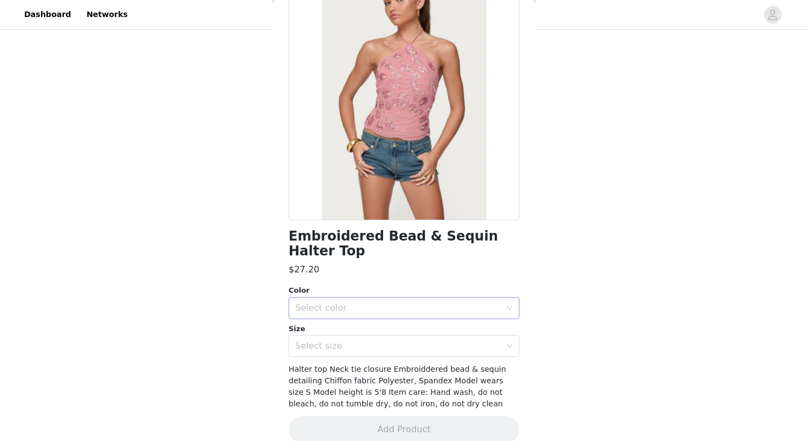
click at [374, 303] on div "Select color" at bounding box center [397, 308] width 205 height 11
click at [373, 324] on li "PINK" at bounding box center [403, 318] width 231 height 18
click at [369, 341] on div "Select size" at bounding box center [397, 346] width 205 height 11
click at [338, 341] on div "Select size" at bounding box center [397, 346] width 205 height 11
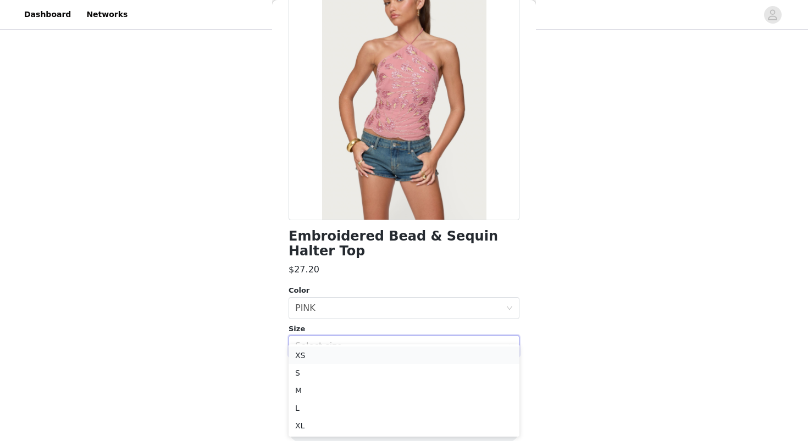
click at [340, 350] on li "XS" at bounding box center [403, 356] width 231 height 18
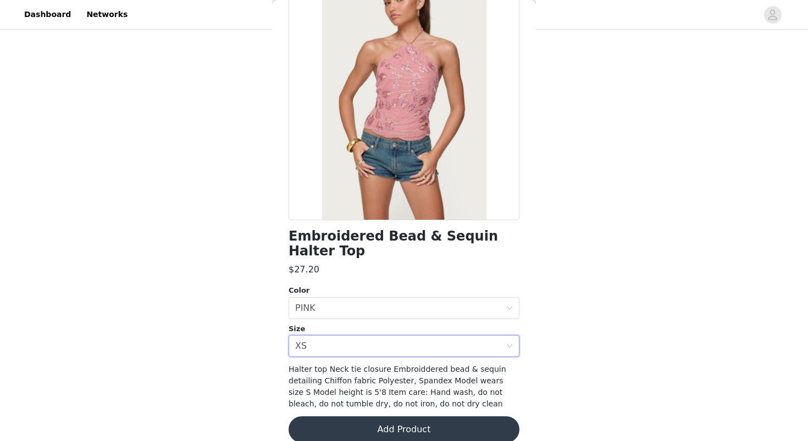
click at [342, 416] on button "Add Product" at bounding box center [403, 429] width 231 height 26
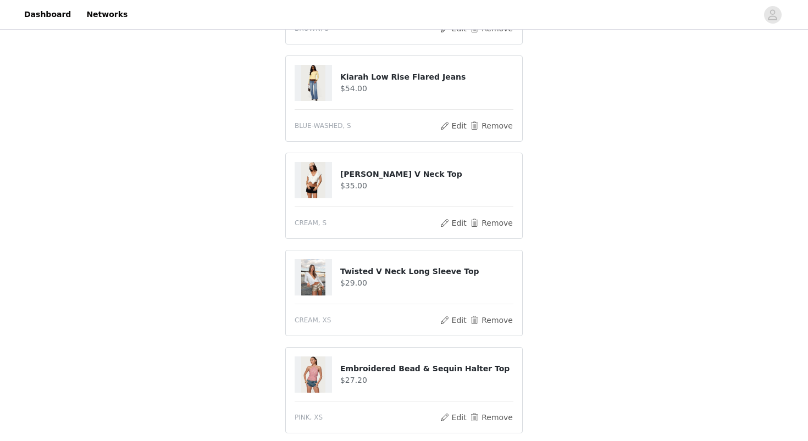
scroll to position [437, 0]
click at [485, 219] on button "Remove" at bounding box center [491, 224] width 44 height 13
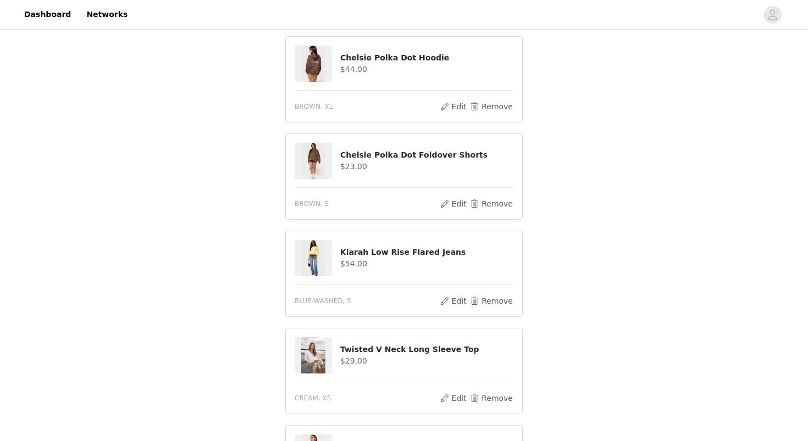
scroll to position [488, 0]
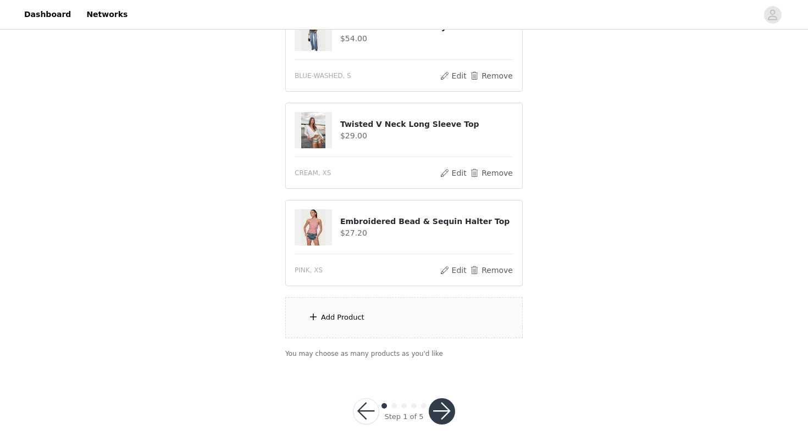
click at [439, 398] on button "button" at bounding box center [441, 411] width 26 height 26
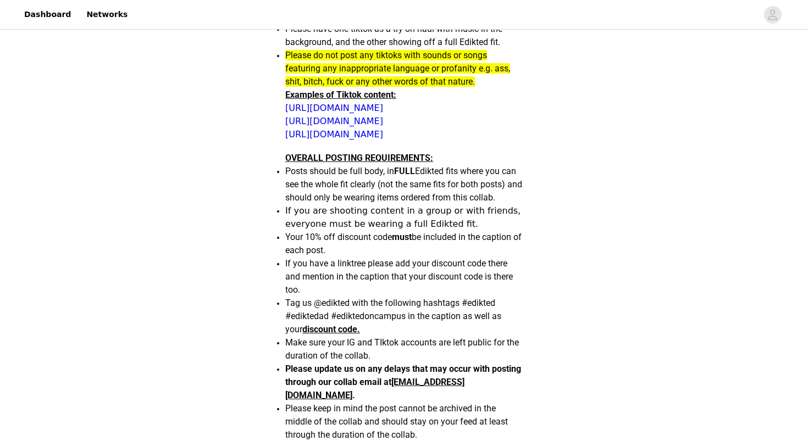
scroll to position [954, 0]
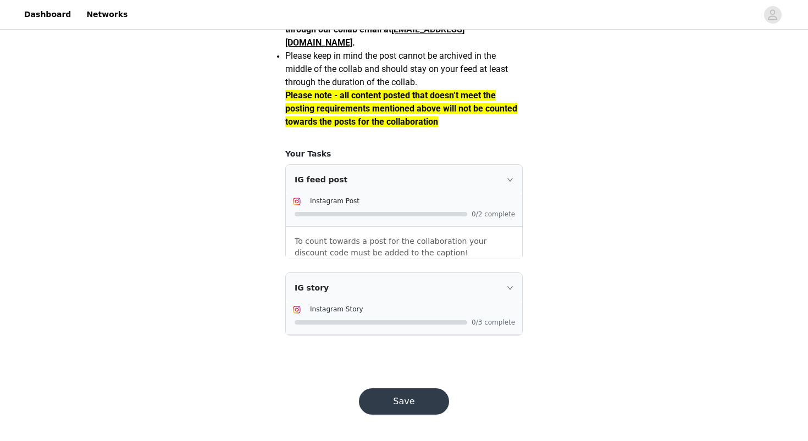
click at [399, 398] on button "Save" at bounding box center [404, 401] width 90 height 26
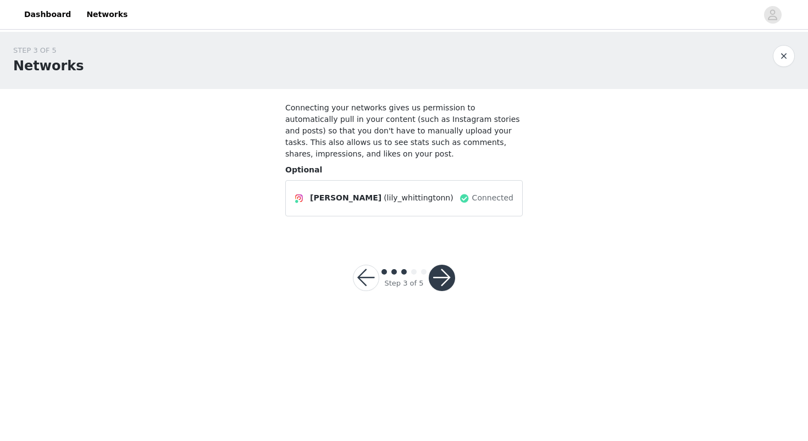
click at [439, 284] on button "button" at bounding box center [441, 278] width 26 height 26
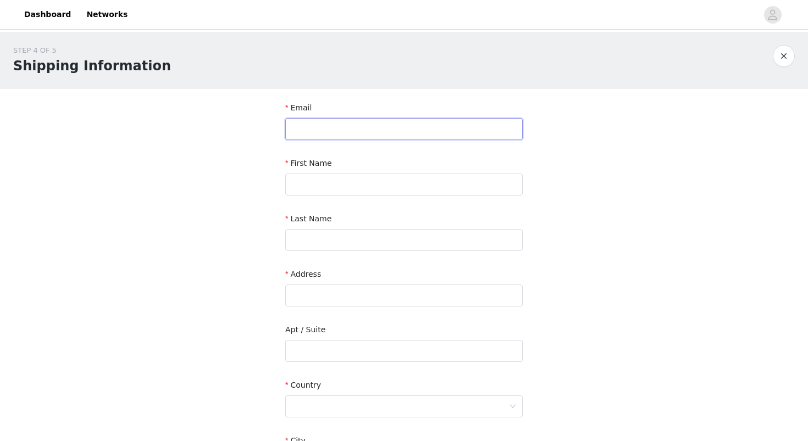
click at [349, 134] on input "text" at bounding box center [403, 129] width 237 height 22
type input "[EMAIL_ADDRESS][DOMAIN_NAME]"
type input "Lily"
type input "[PERSON_NAME]"
type input "[STREET_ADDRESS]"
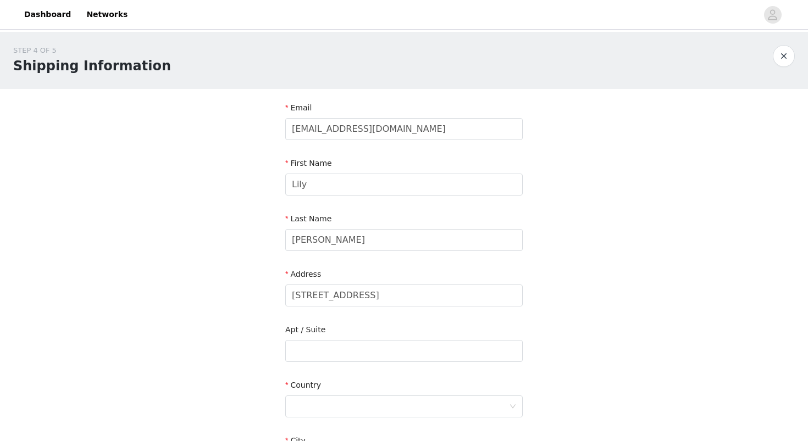
type input "Dunwoody"
type input "30338"
type input "14702770430"
drag, startPoint x: 397, startPoint y: 303, endPoint x: 266, endPoint y: 296, distance: 131.5
click at [266, 296] on div "STEP 4 OF 5 Shipping Information Email [EMAIL_ADDRESS][DOMAIN_NAME] First Name …" at bounding box center [404, 323] width 808 height 583
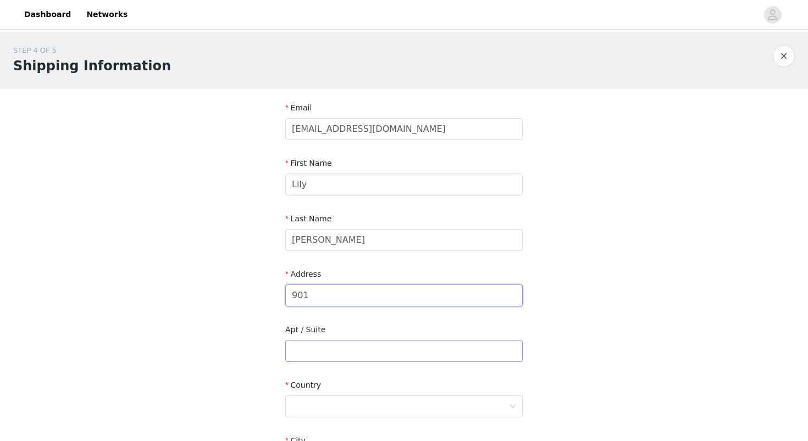
type input "[STREET_ADDRESS][PERSON_NAME]"
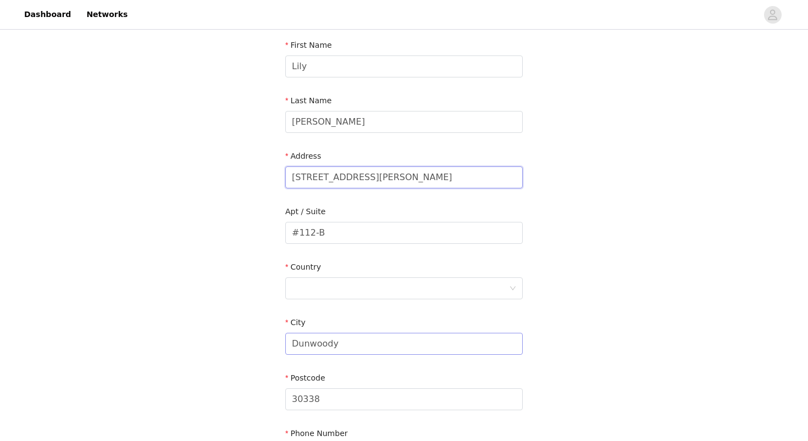
scroll to position [136, 0]
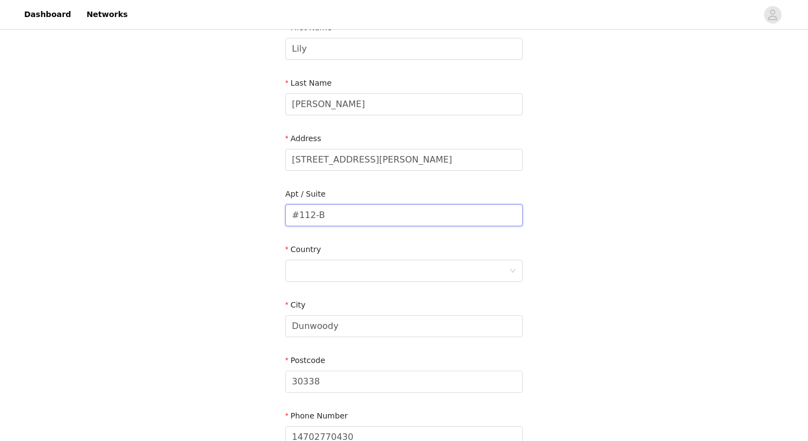
click at [304, 215] on input "#112-B" at bounding box center [403, 215] width 237 height 22
type input "#112-B"
click at [318, 266] on div at bounding box center [400, 270] width 217 height 21
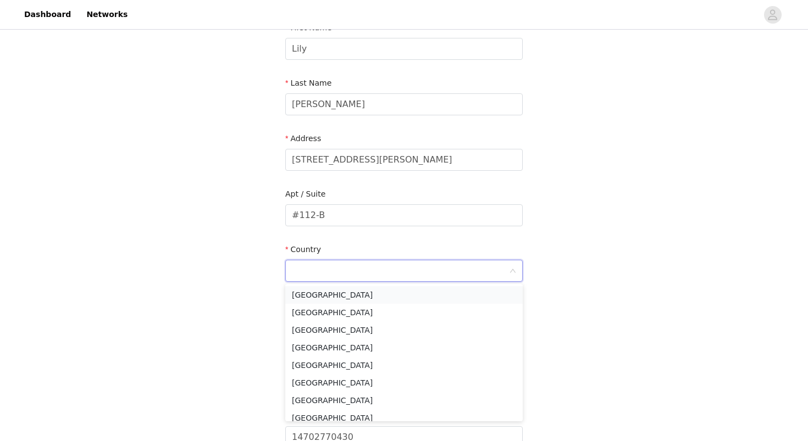
click at [326, 297] on li "[GEOGRAPHIC_DATA]" at bounding box center [403, 295] width 237 height 18
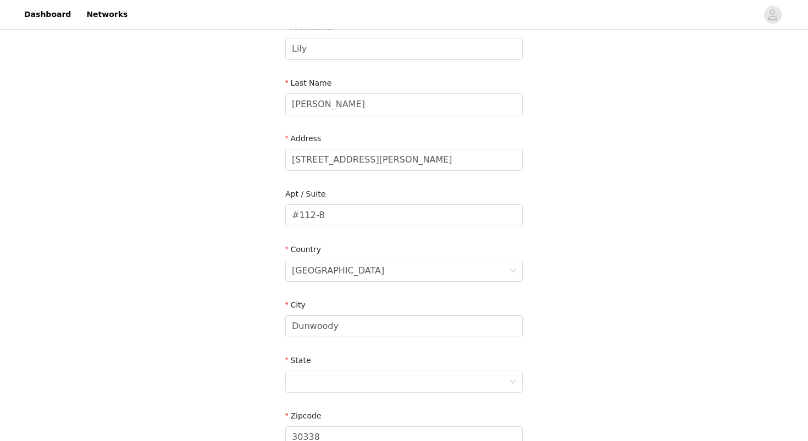
scroll to position [308, 0]
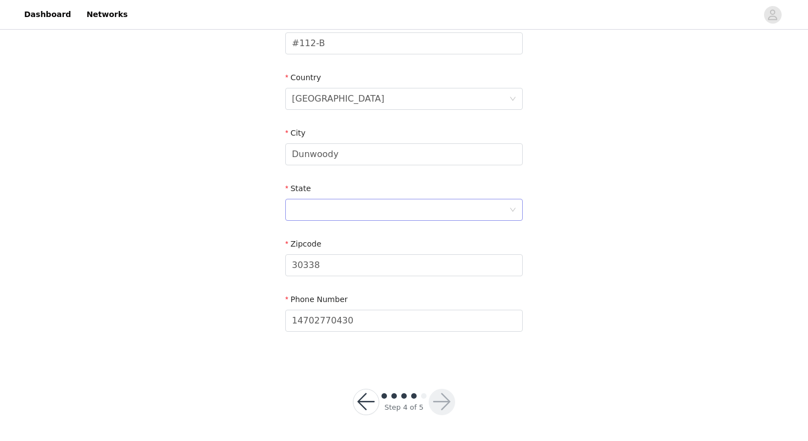
click at [333, 204] on div at bounding box center [400, 209] width 217 height 21
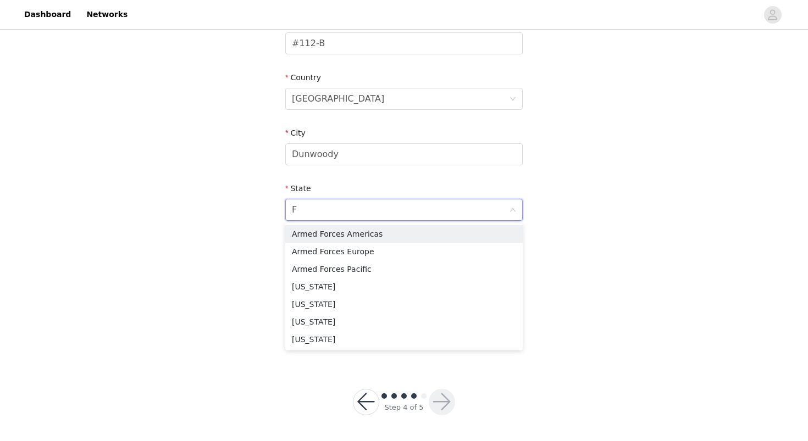
type input "Fl"
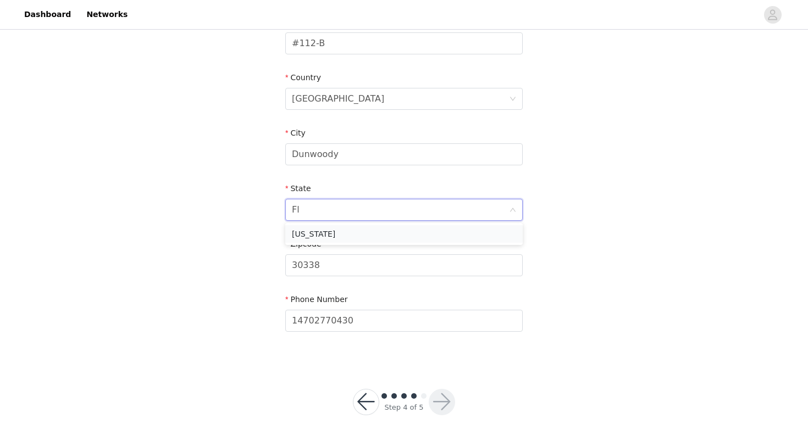
click at [339, 231] on li "[US_STATE]" at bounding box center [403, 234] width 237 height 18
drag, startPoint x: 346, startPoint y: 157, endPoint x: 285, endPoint y: 144, distance: 62.4
click at [285, 144] on section "Email [EMAIL_ADDRESS][DOMAIN_NAME] First Name [PERSON_NAME] Last Name [PERSON_N…" at bounding box center [404, 71] width 264 height 581
type input "[GEOGRAPHIC_DATA], [GEOGRAPHIC_DATA]"
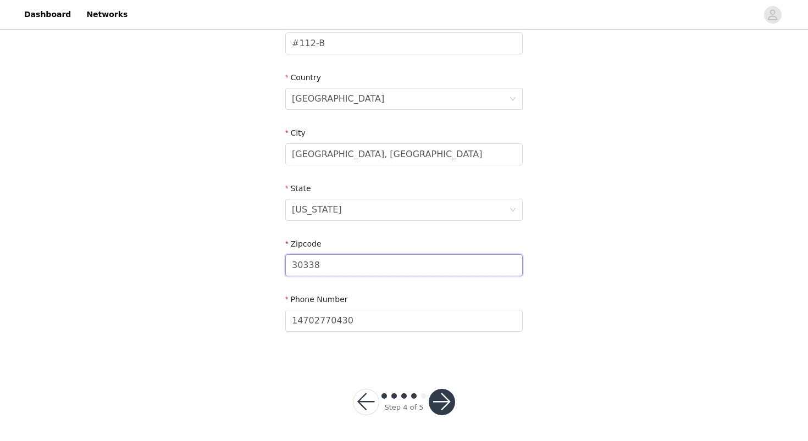
drag, startPoint x: 349, startPoint y: 271, endPoint x: 260, endPoint y: 261, distance: 89.0
click at [260, 261] on div "STEP 4 OF 5 Shipping Information Email [EMAIL_ADDRESS][DOMAIN_NAME] First Name …" at bounding box center [404, 43] width 808 height 638
type input "32310"
click at [592, 207] on div "STEP 4 OF 5 Shipping Information Email [EMAIL_ADDRESS][DOMAIN_NAME] First Name …" at bounding box center [404, 43] width 808 height 638
click at [445, 409] on button "button" at bounding box center [441, 402] width 26 height 26
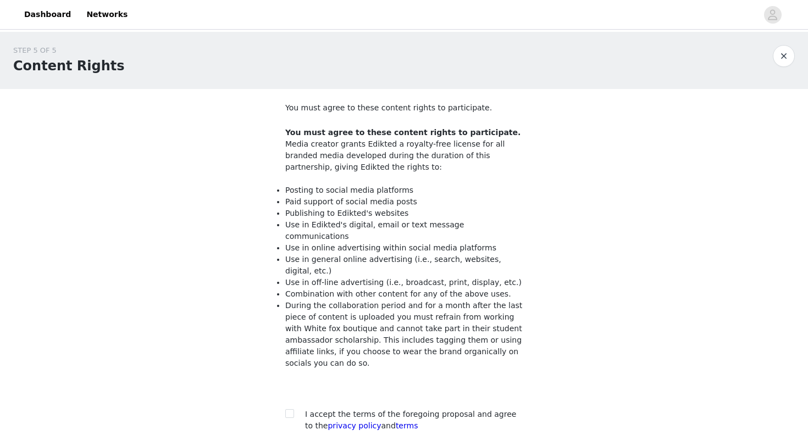
scroll to position [88, 0]
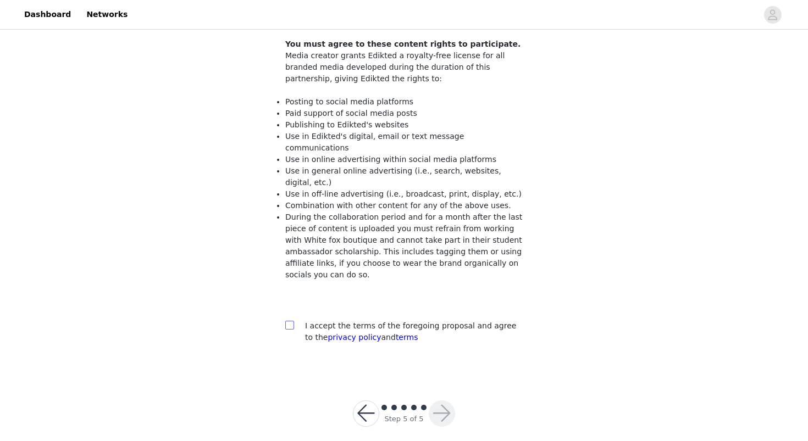
click at [291, 321] on input "checkbox" at bounding box center [289, 325] width 8 height 8
checkbox input "true"
click at [433, 400] on div at bounding box center [441, 413] width 26 height 26
click at [441, 400] on button "button" at bounding box center [441, 413] width 26 height 26
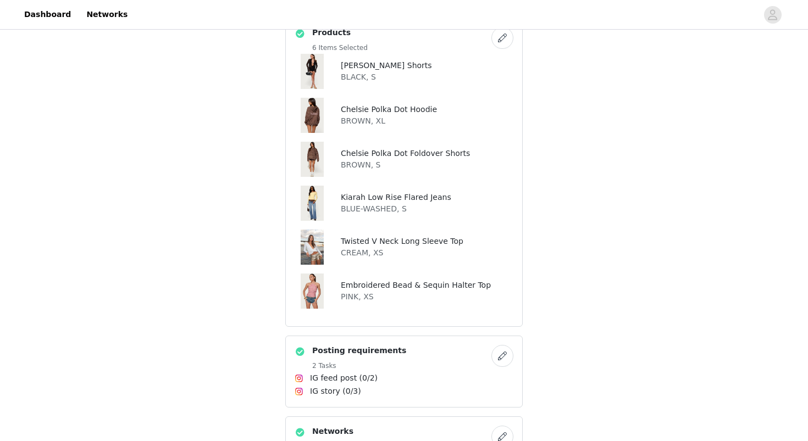
scroll to position [1023, 0]
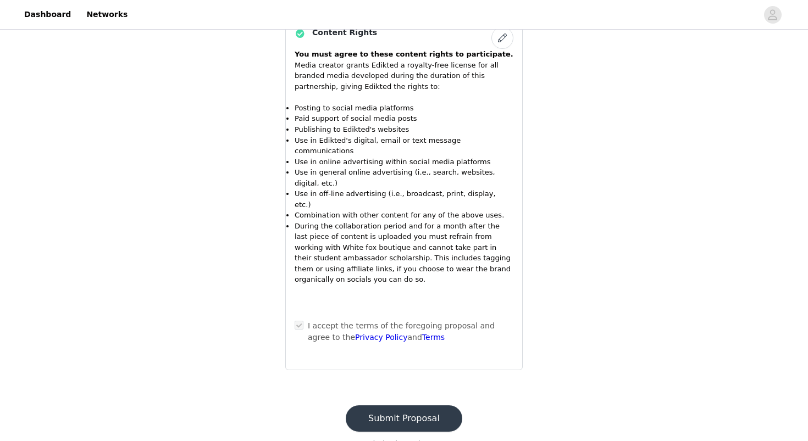
click at [386, 405] on button "Submit Proposal" at bounding box center [404, 418] width 116 height 26
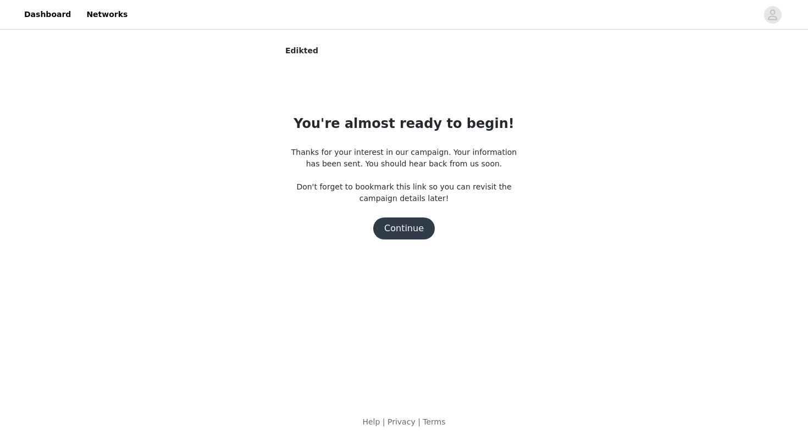
scroll to position [0, 0]
click at [416, 231] on button "Continue" at bounding box center [404, 229] width 62 height 22
